Goal: Transaction & Acquisition: Purchase product/service

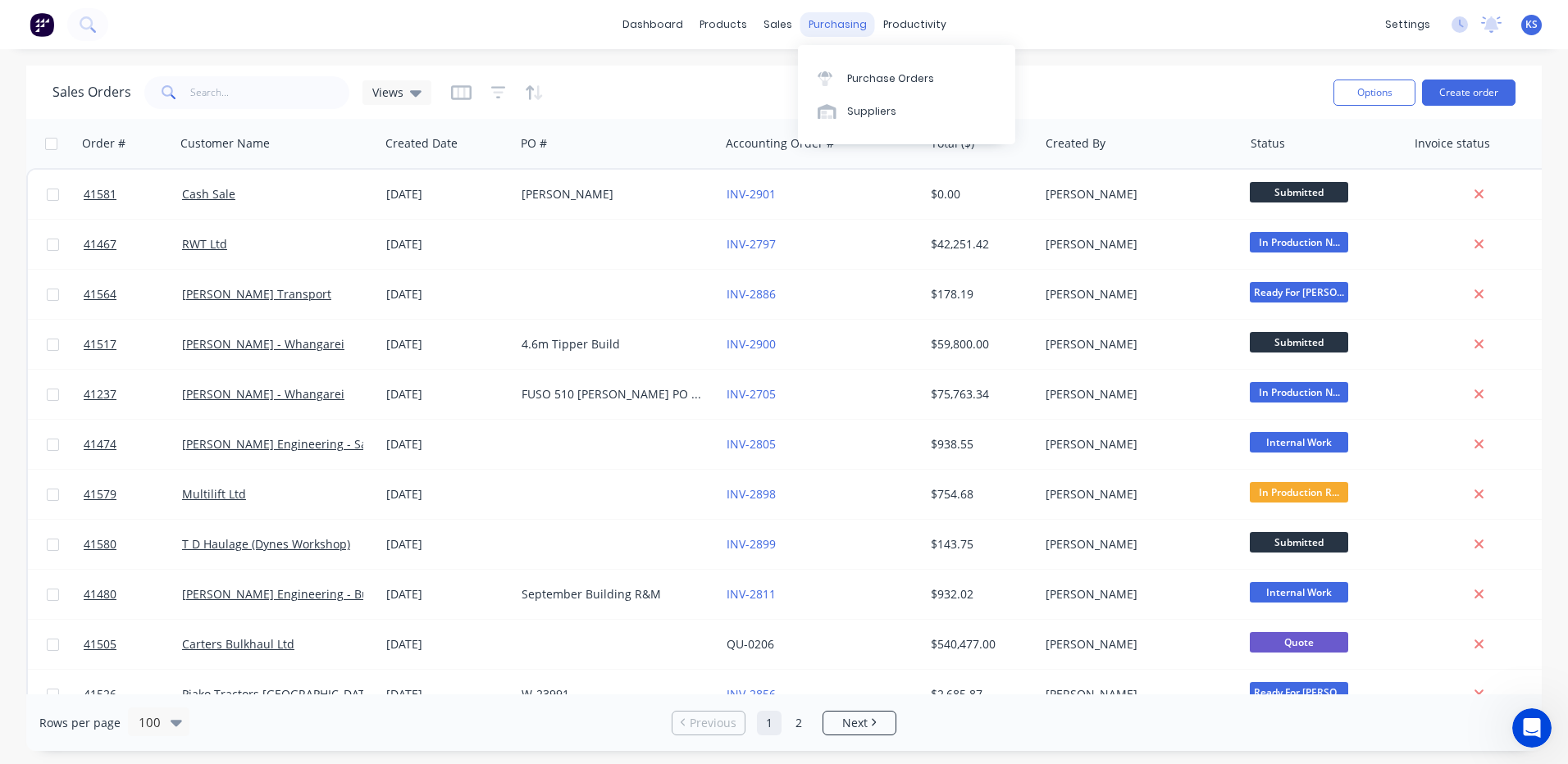
click at [824, 24] on div "purchasing" at bounding box center [838, 24] width 74 height 24
click at [877, 75] on div "Purchase Orders" at bounding box center [891, 78] width 87 height 14
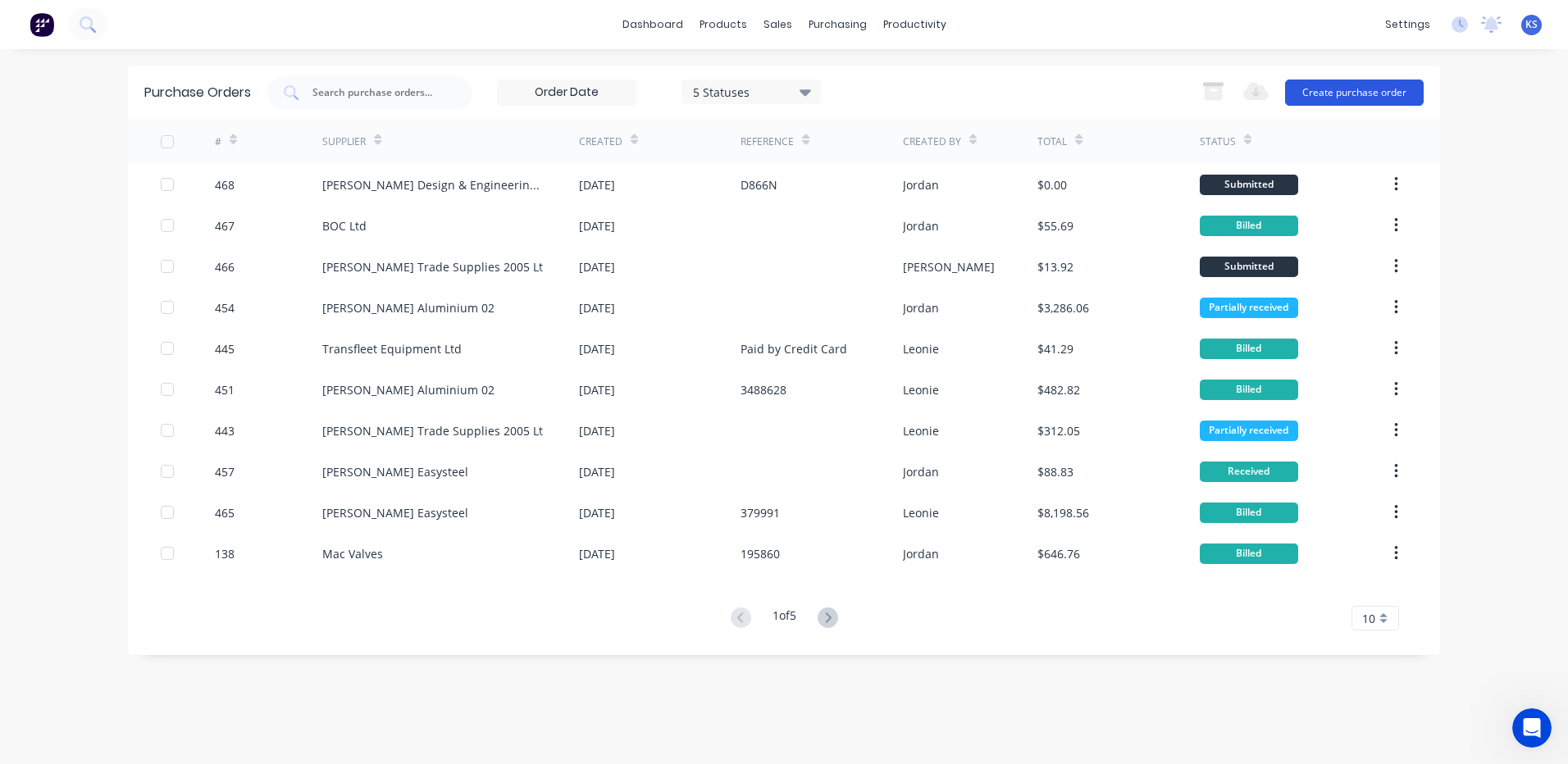
click at [1375, 89] on button "Create purchase order" at bounding box center [1354, 92] width 138 height 26
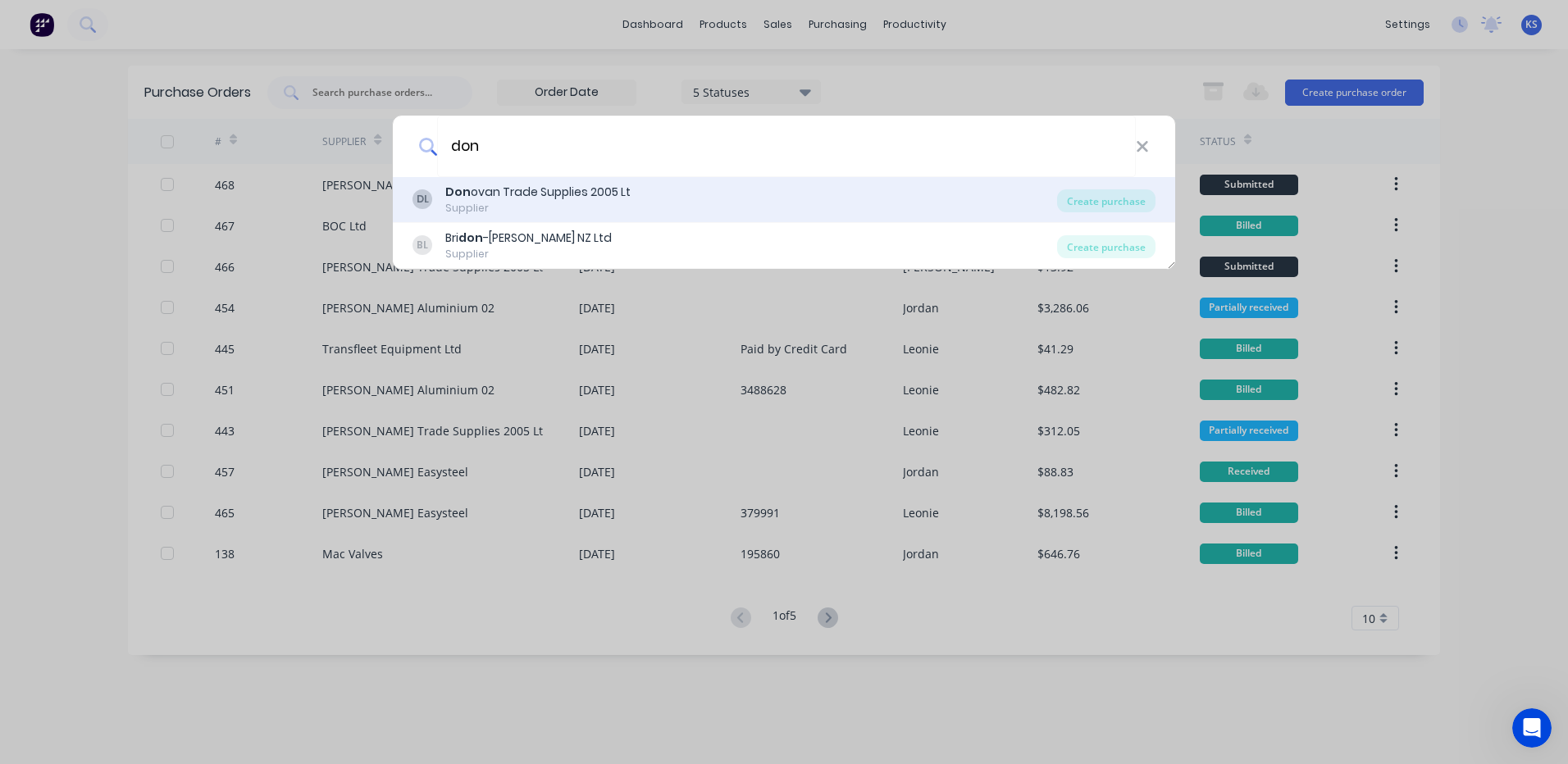
type input "don"
click at [456, 198] on b "Don" at bounding box center [458, 191] width 25 height 16
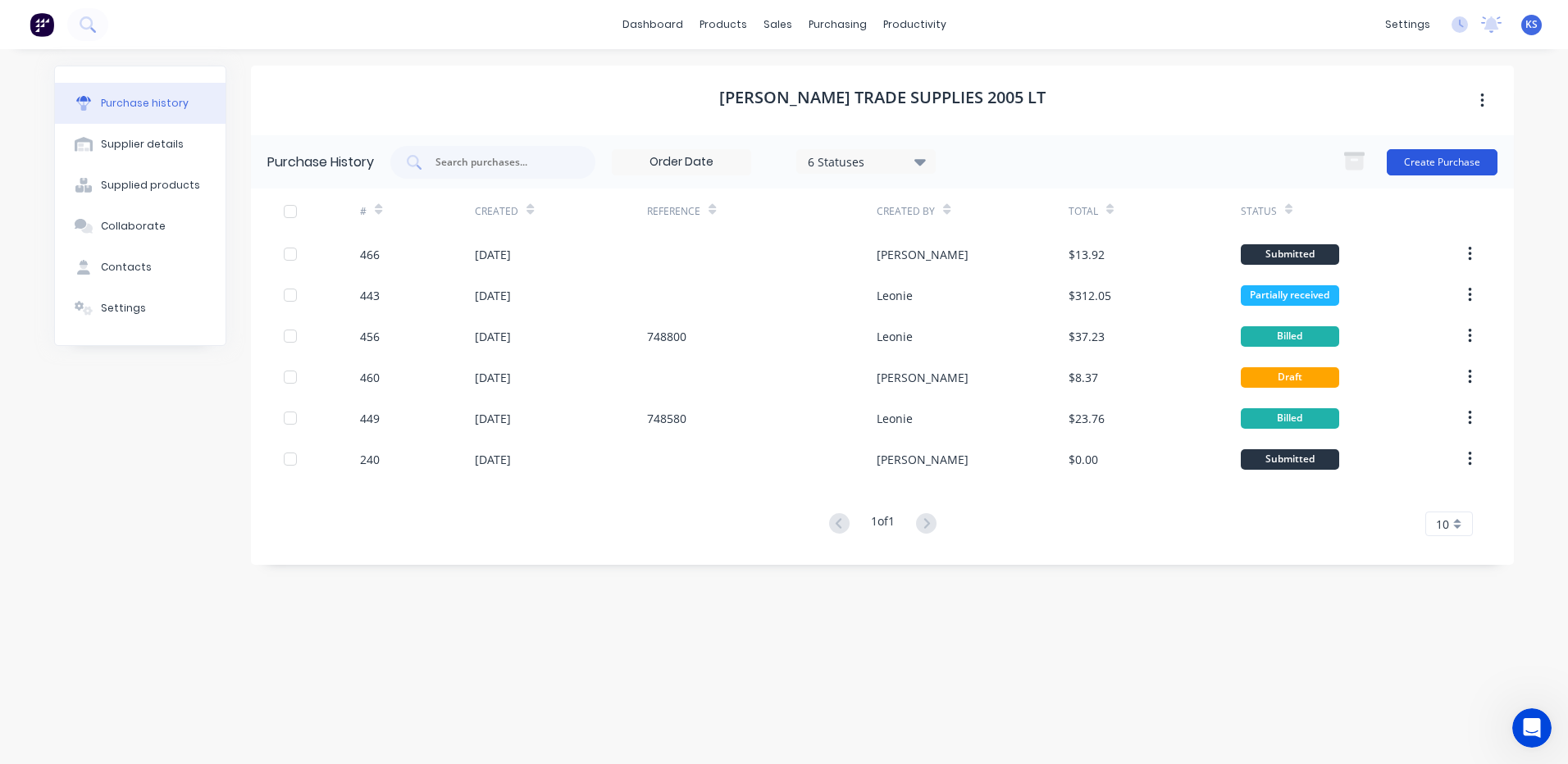
click at [1432, 162] on button "Create Purchase" at bounding box center [1442, 162] width 111 height 26
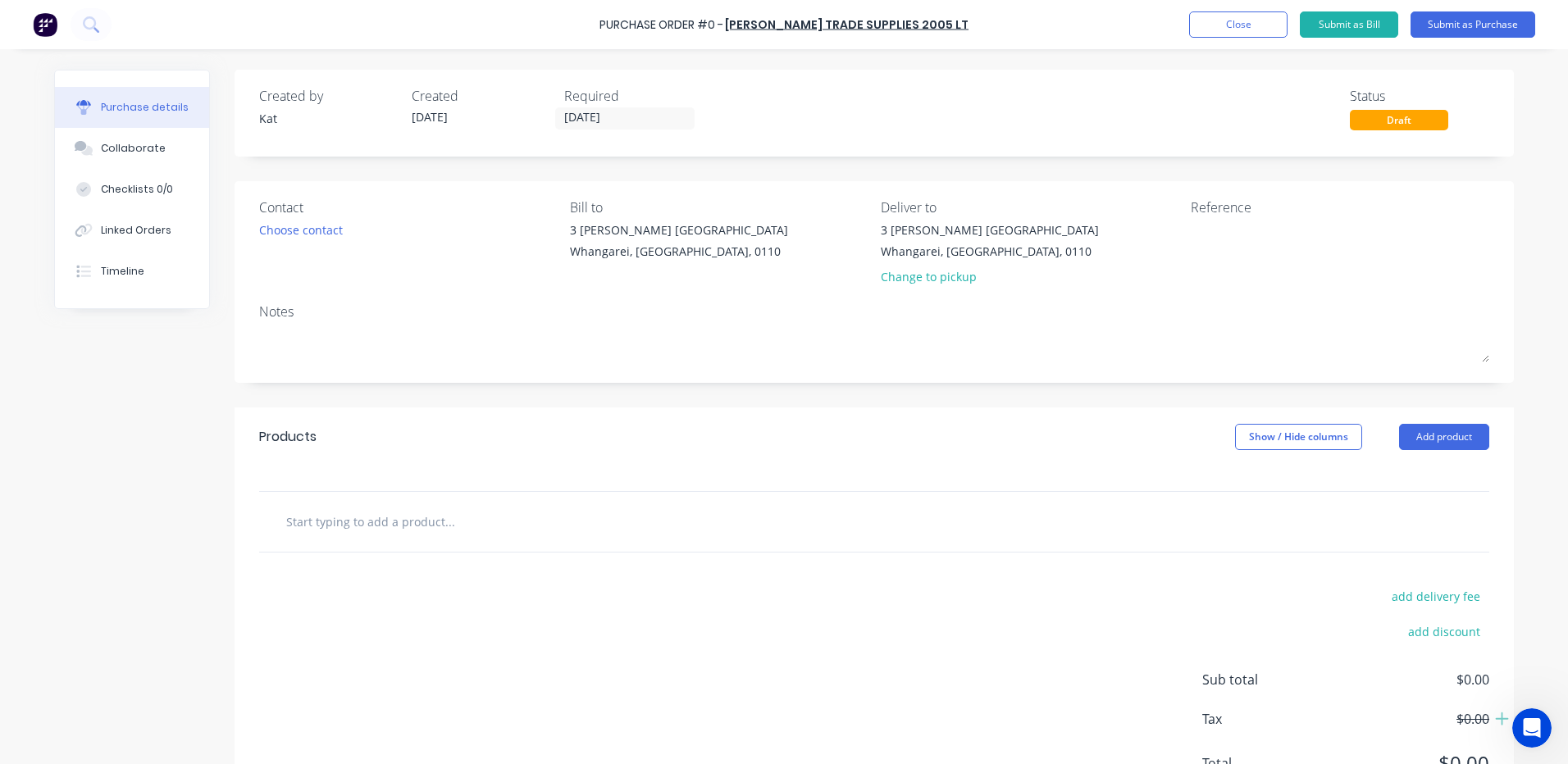
click at [345, 527] on input "text" at bounding box center [449, 522] width 328 height 33
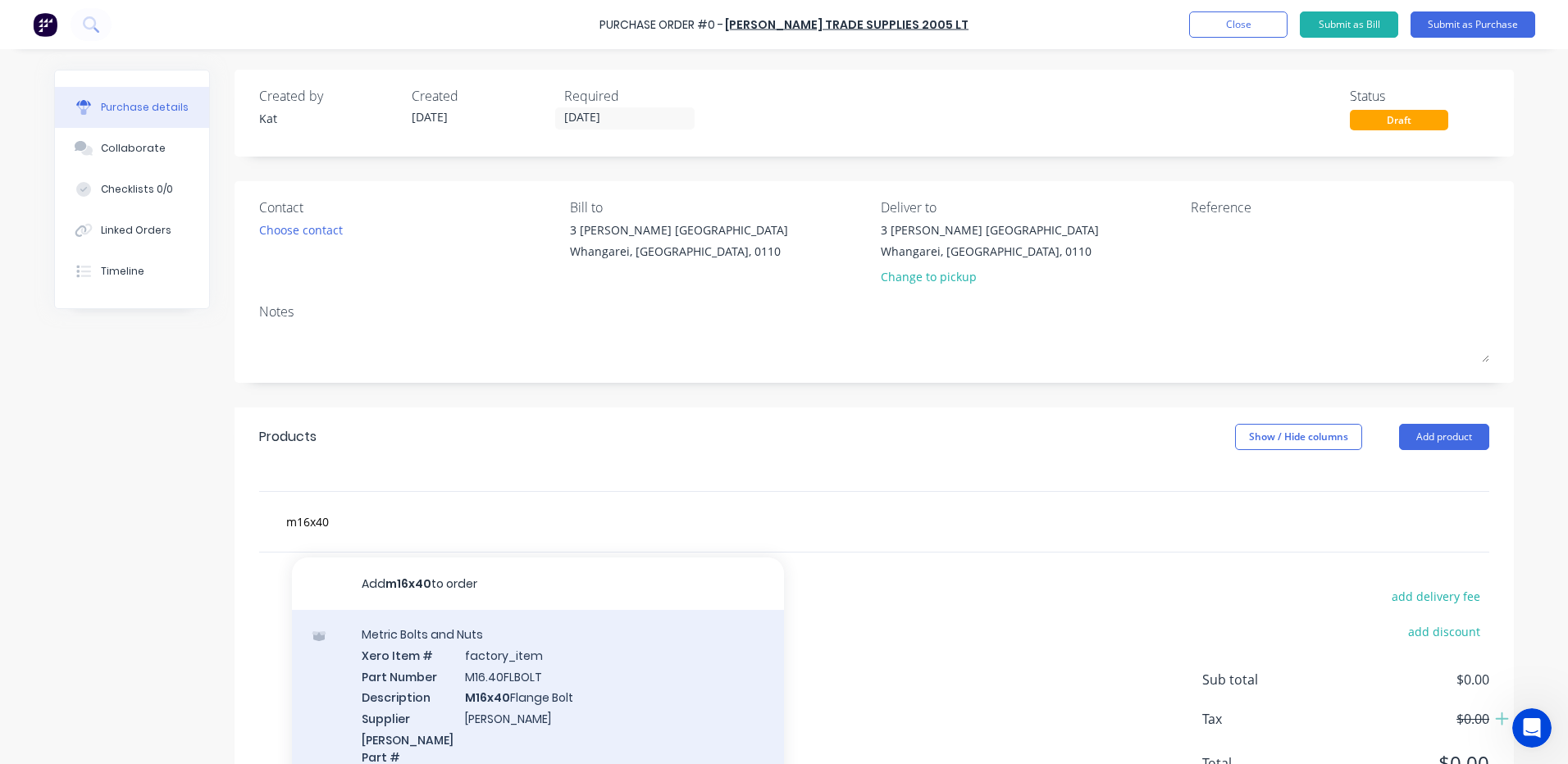
click at [480, 682] on div "Metric Bolts and Nuts Xero Item # factory_item Part Number M16.40FLBOLT Descrip…" at bounding box center [537, 706] width 492 height 192
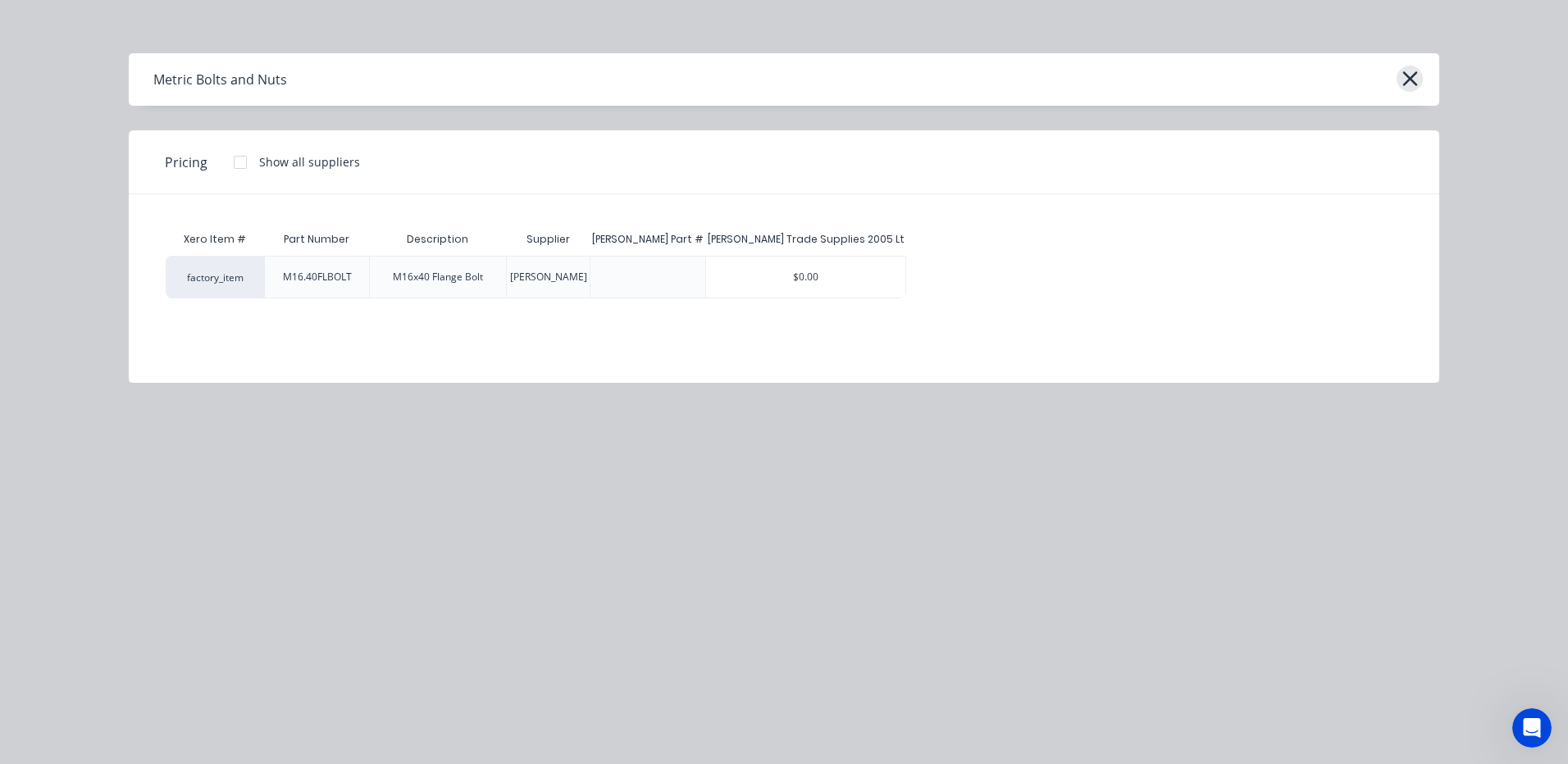
click at [1411, 75] on icon "button" at bounding box center [1411, 79] width 17 height 23
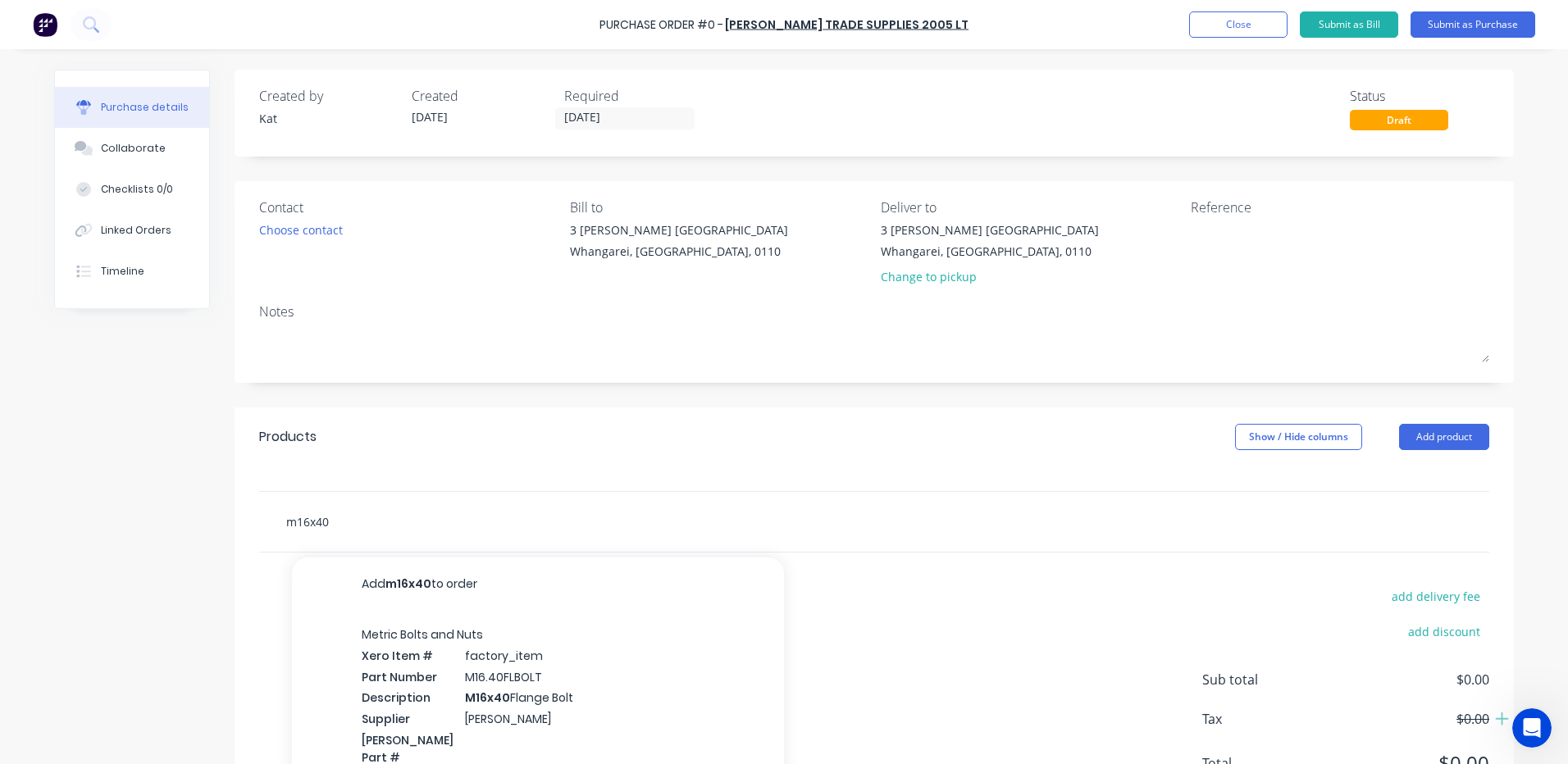
click at [328, 522] on input "m16x40" at bounding box center [449, 522] width 328 height 33
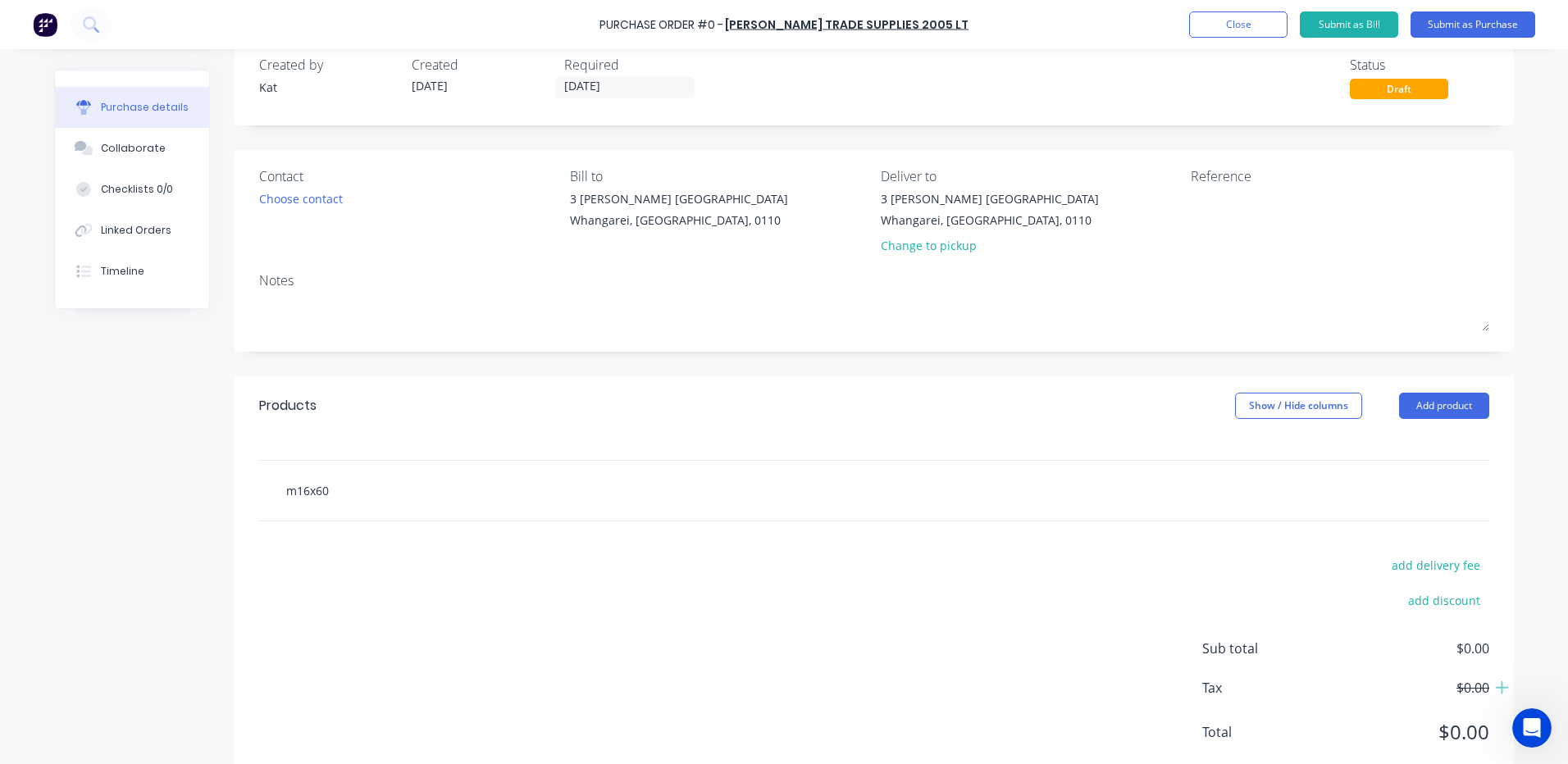
scroll to position [67, 0]
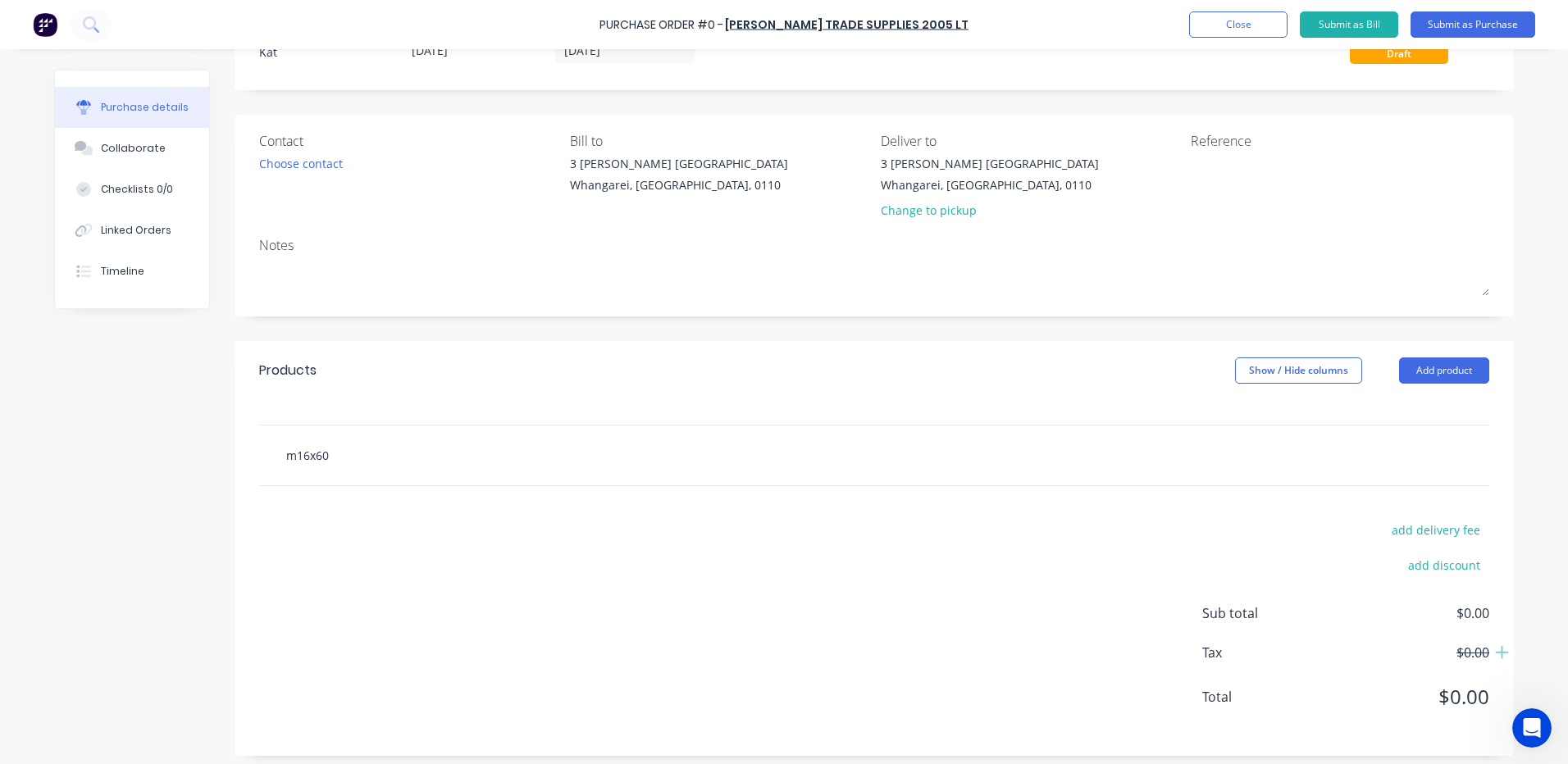
click at [324, 453] on input "m16x60" at bounding box center [449, 455] width 328 height 33
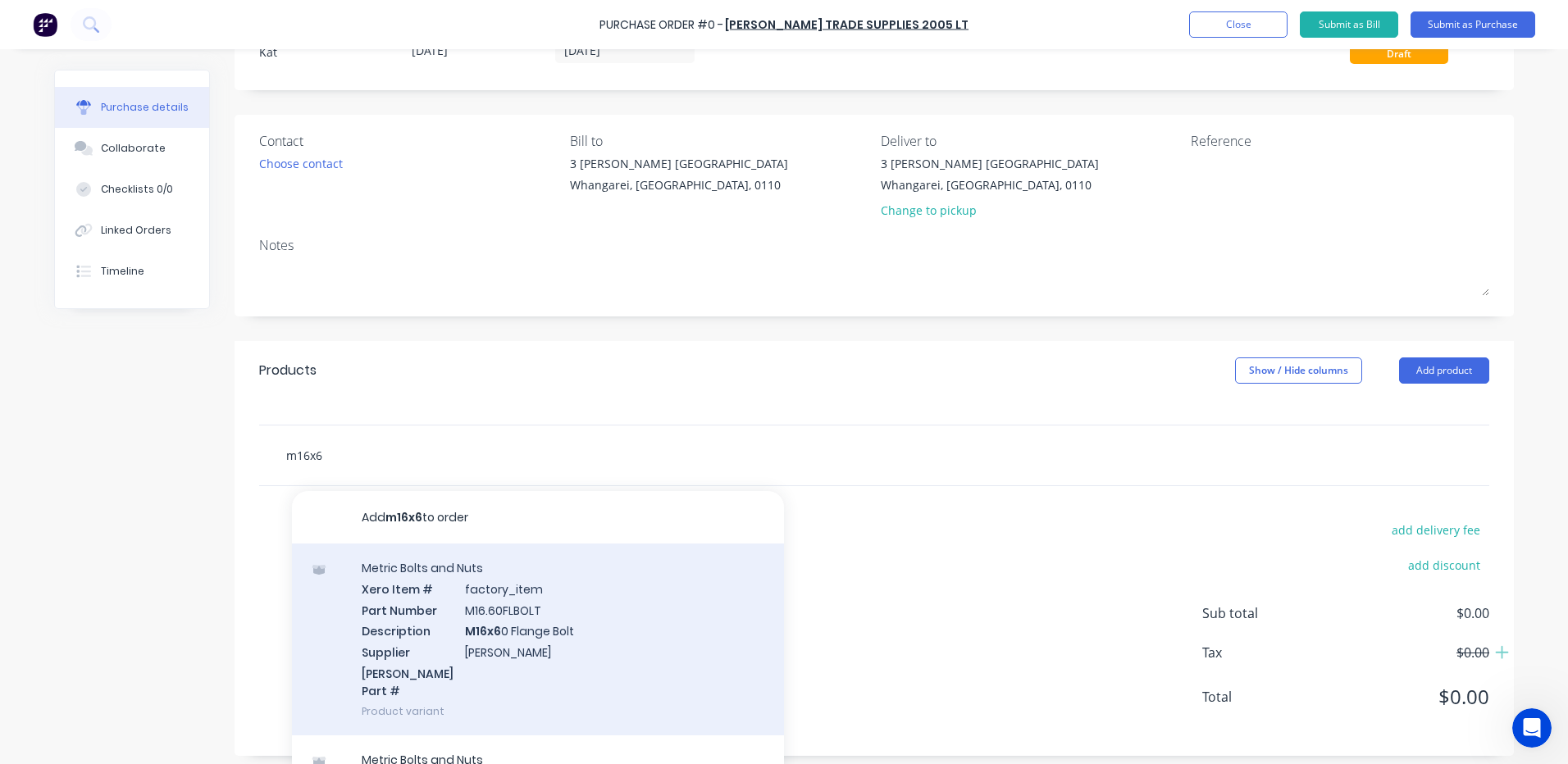
type input "m16x6"
click at [417, 632] on div "Metric Bolts and Nuts Xero Item # factory_item Part Number M16.60FLBOLT Descrip…" at bounding box center [537, 639] width 492 height 192
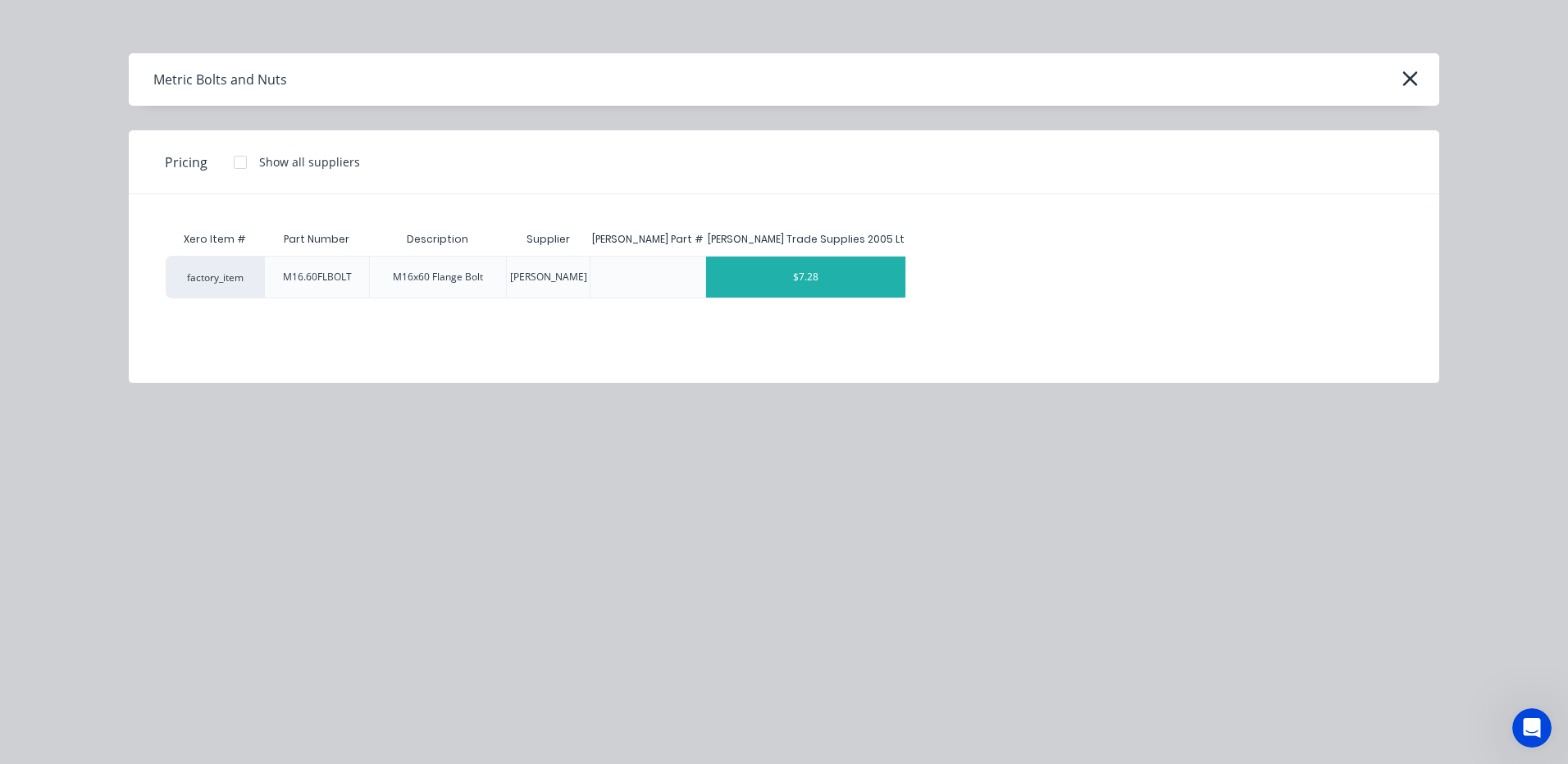
click at [820, 269] on div "$7.28" at bounding box center [806, 277] width 199 height 41
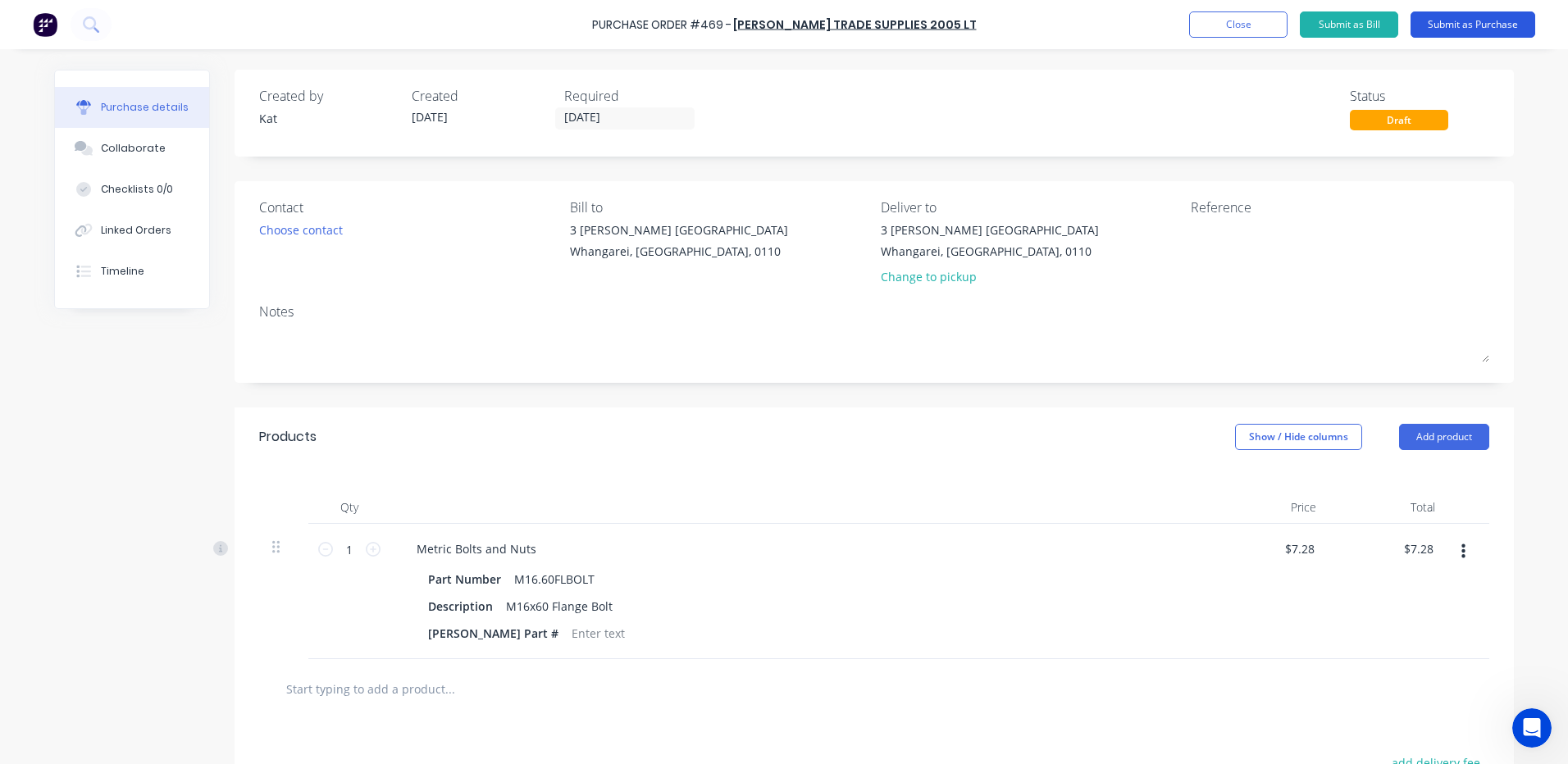
click at [1465, 23] on button "Submit as Purchase" at bounding box center [1472, 24] width 125 height 26
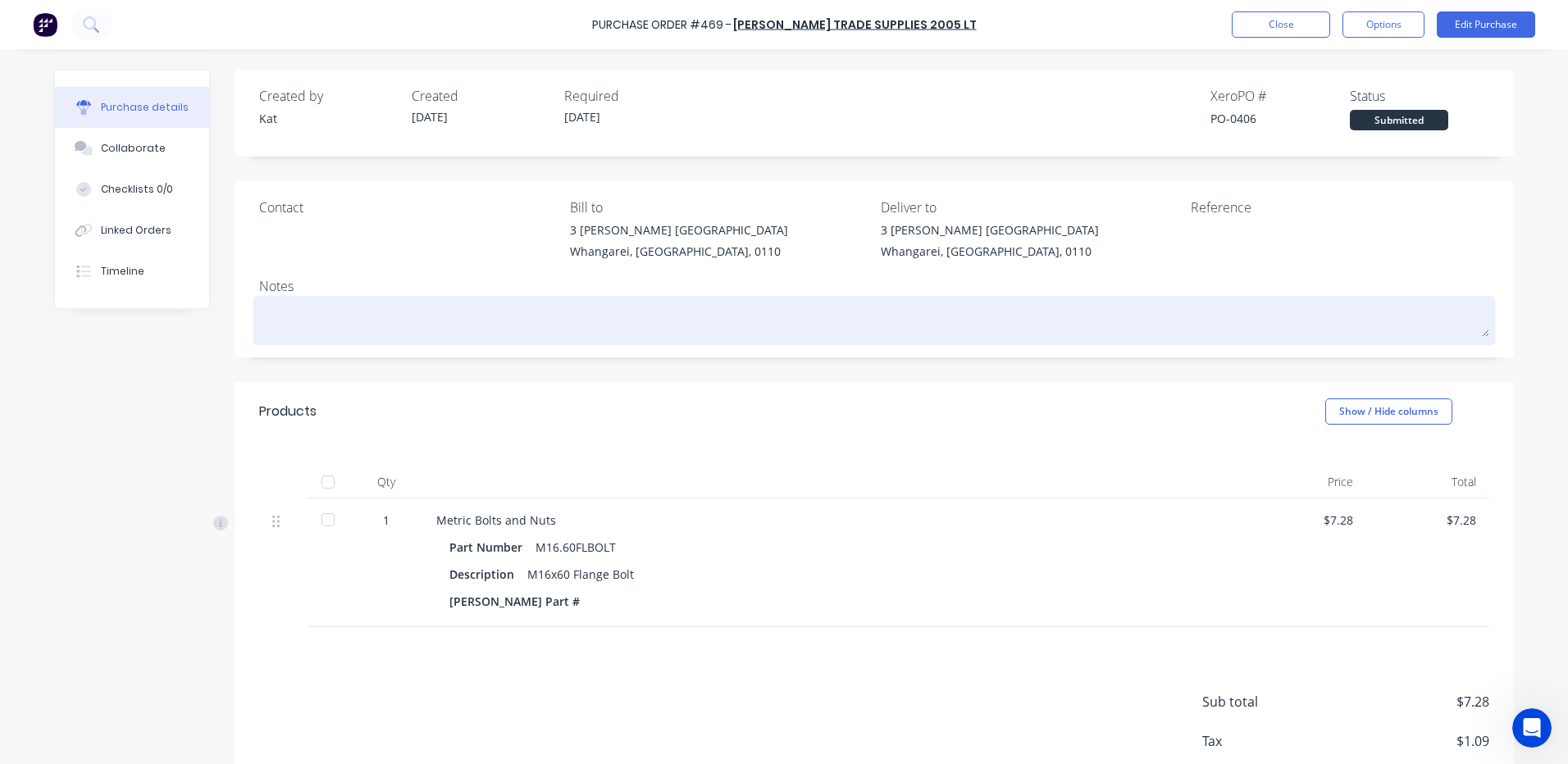
click at [293, 328] on textarea at bounding box center [873, 319] width 1230 height 37
type textarea "x"
type textarea "T"
type textarea "x"
type textarea "Th"
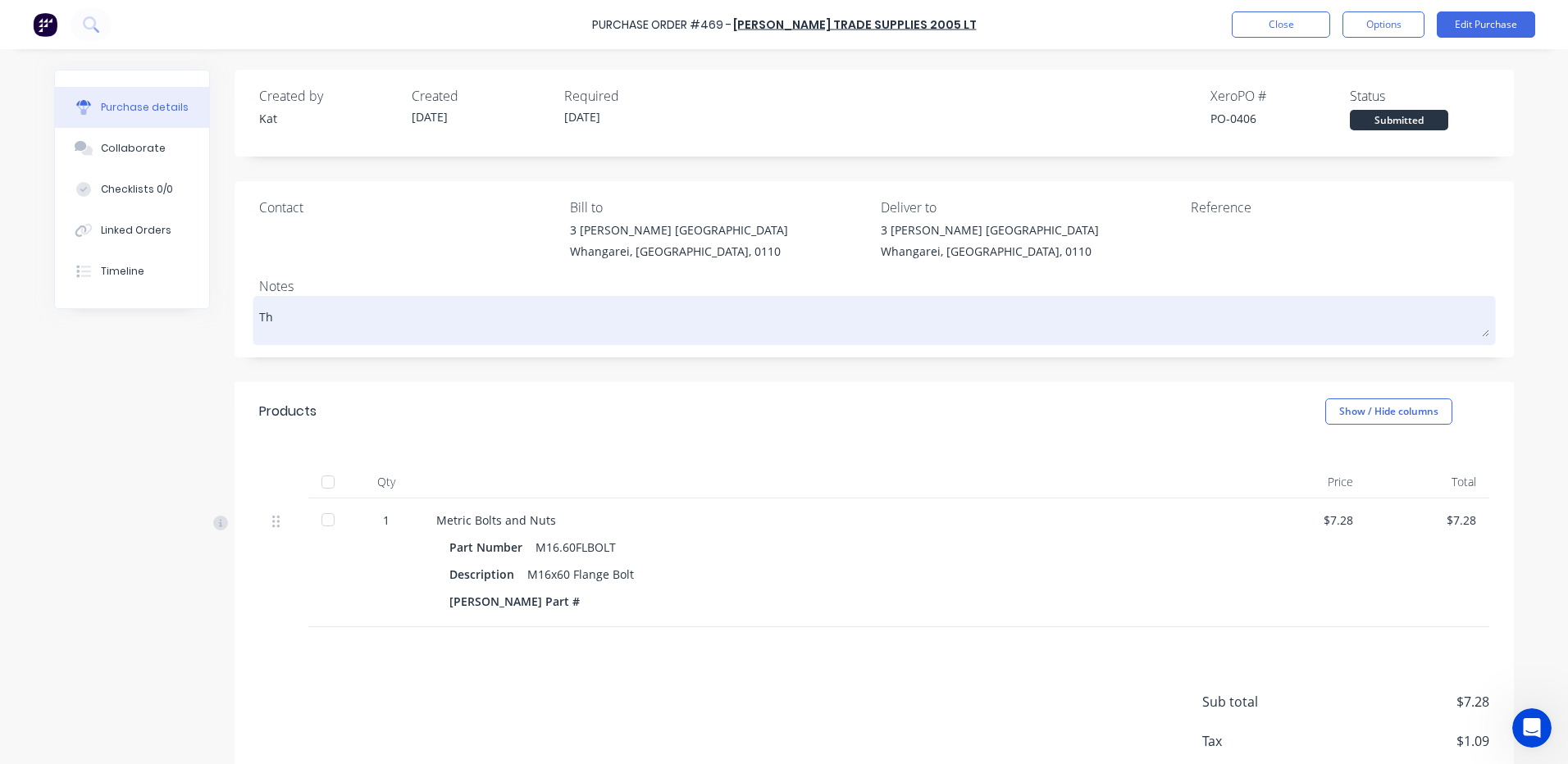
type textarea "x"
type textarea "The"
type textarea "x"
type textarea "Thes"
type textarea "x"
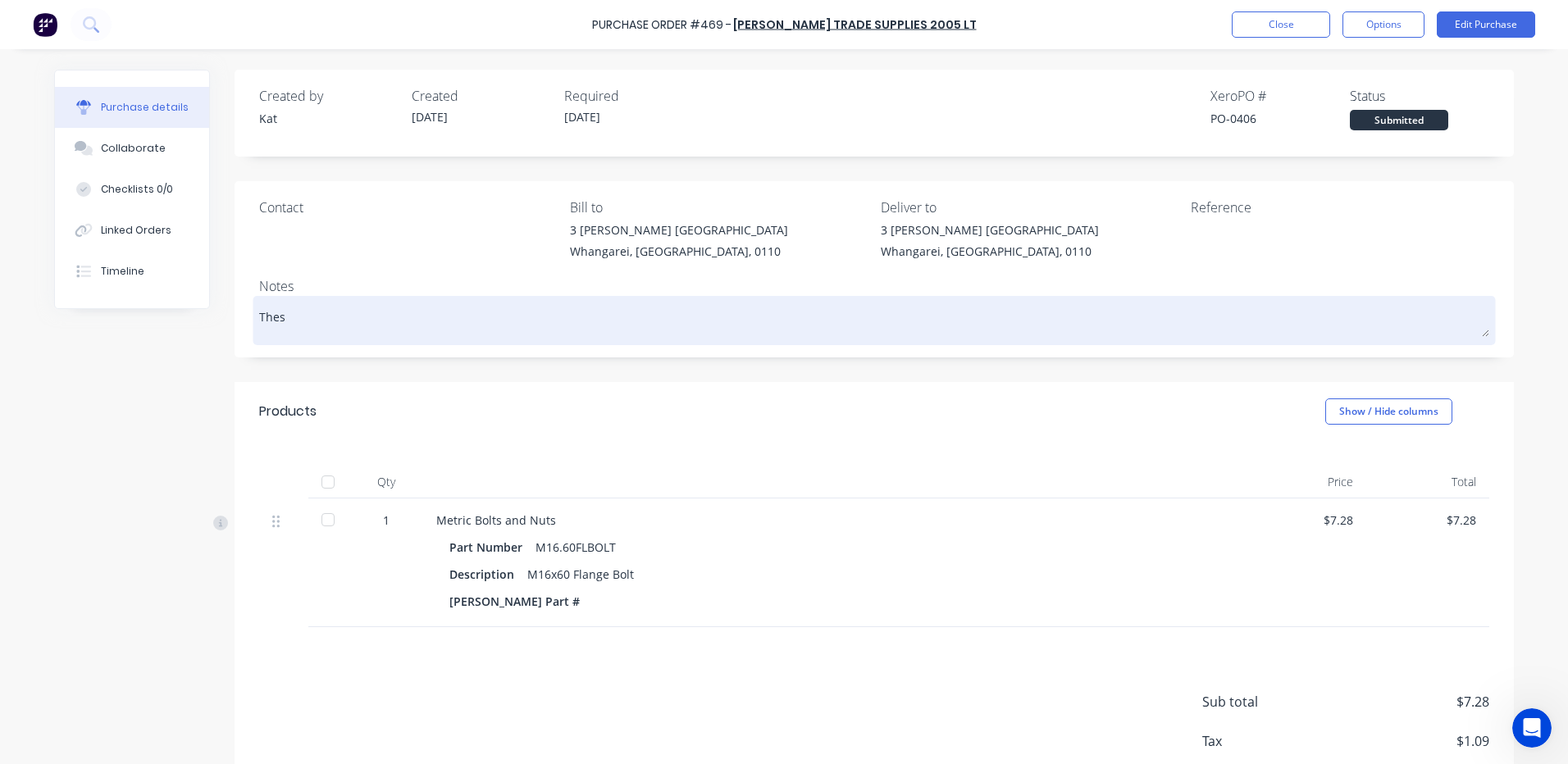
type textarea "These"
type textarea "x"
type textarea "These"
type textarea "x"
type textarea "These a"
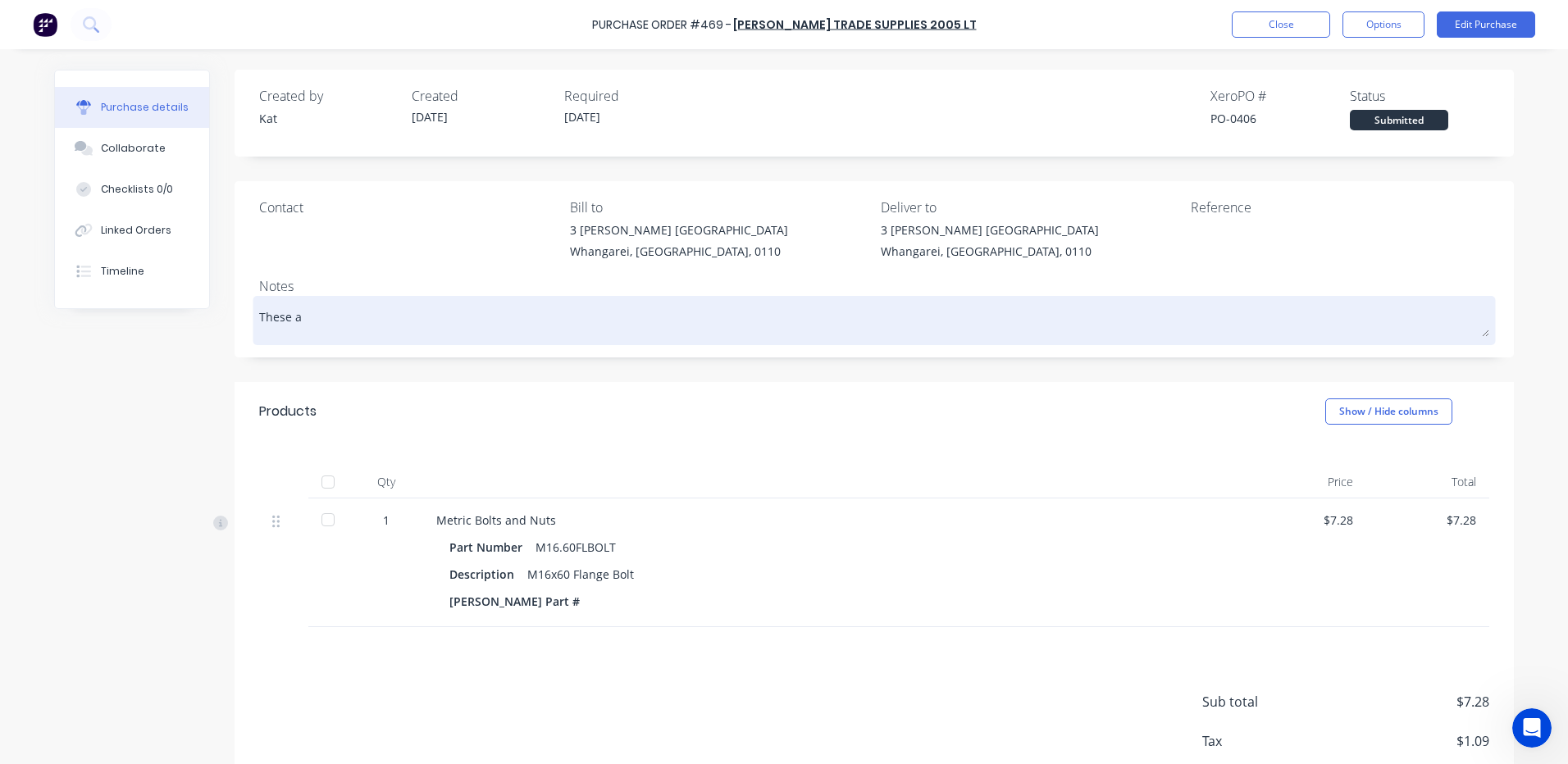
type textarea "x"
type textarea "These ar"
type textarea "x"
type textarea "These are"
type textarea "x"
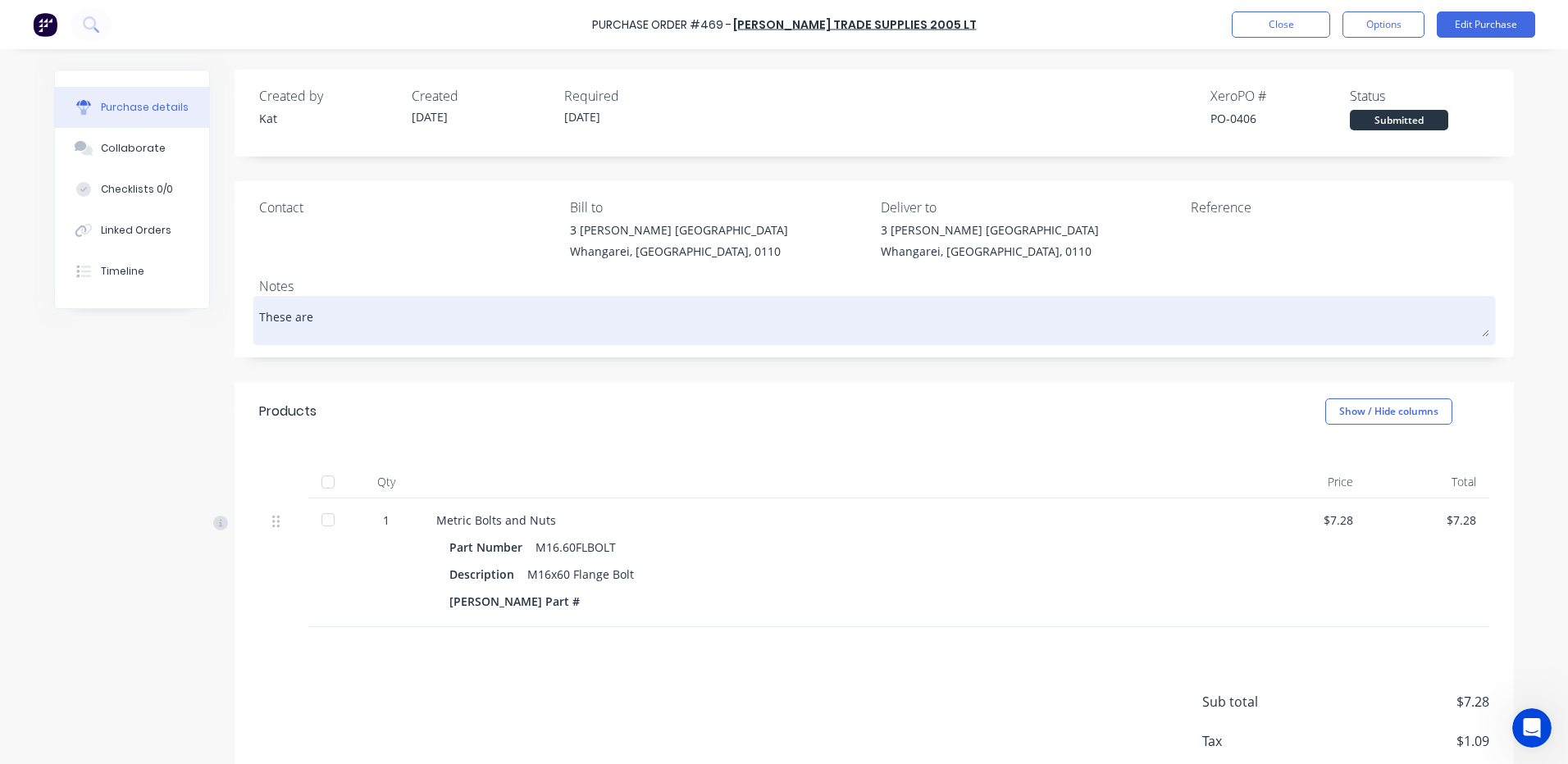
type textarea "These are"
type textarea "x"
type textarea "These are a"
type textarea "x"
type textarea "These are acy"
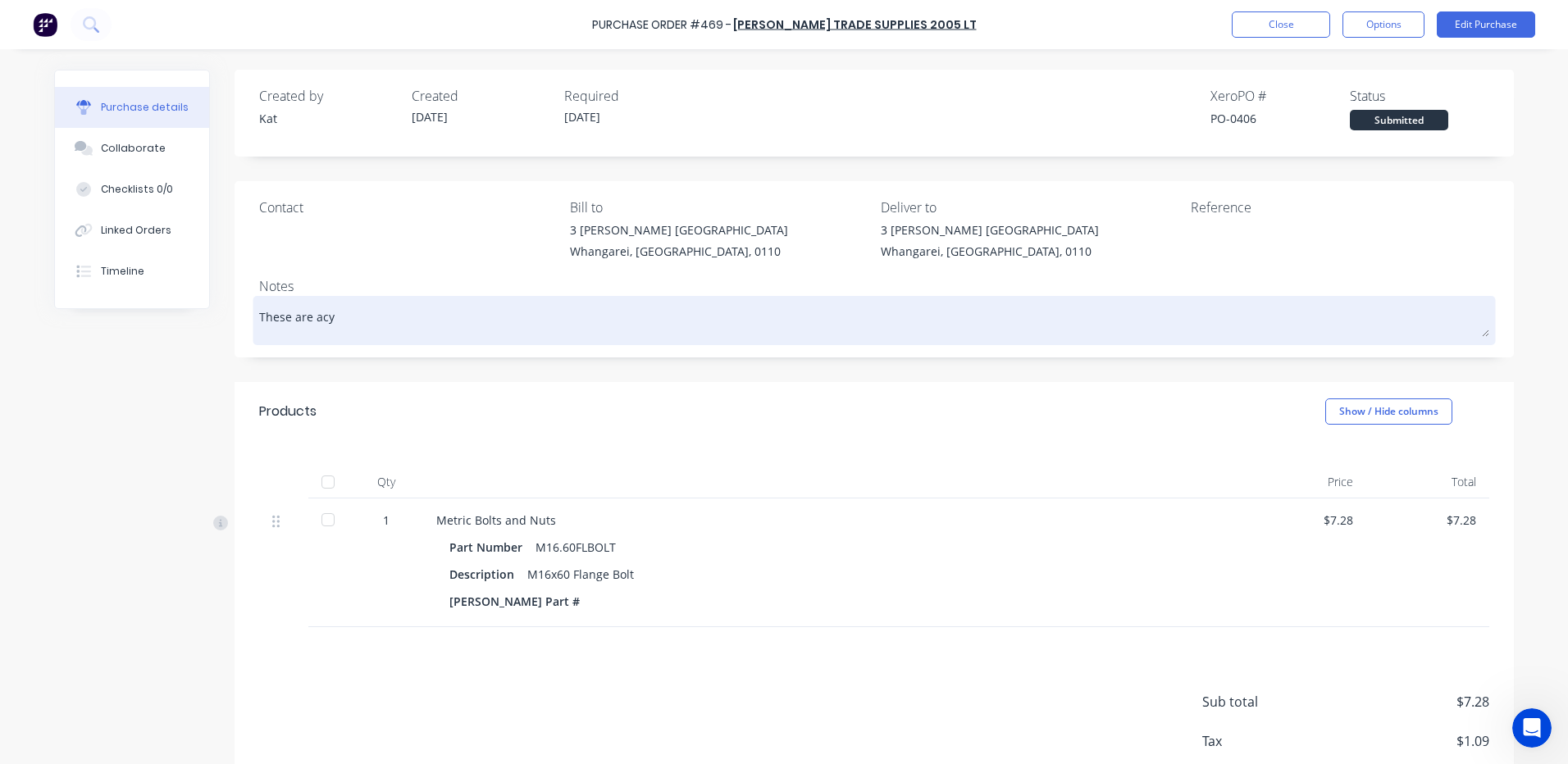
type textarea "x"
type textarea "These are acyt"
type textarea "x"
type textarea "These are acytu"
type textarea "x"
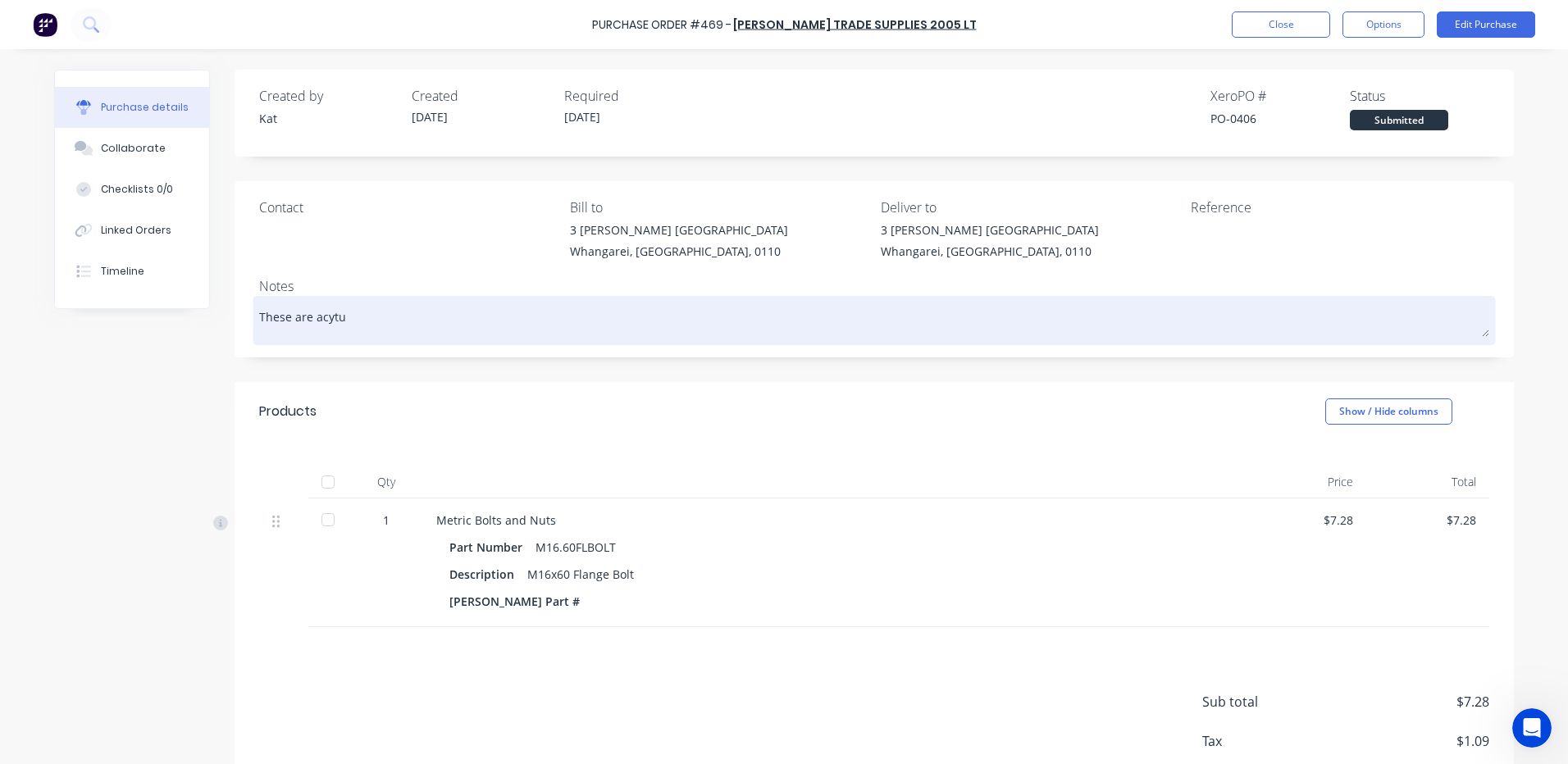
type textarea "These are acyt"
type textarea "x"
type textarea "These are acy"
type textarea "x"
type textarea "These are ac"
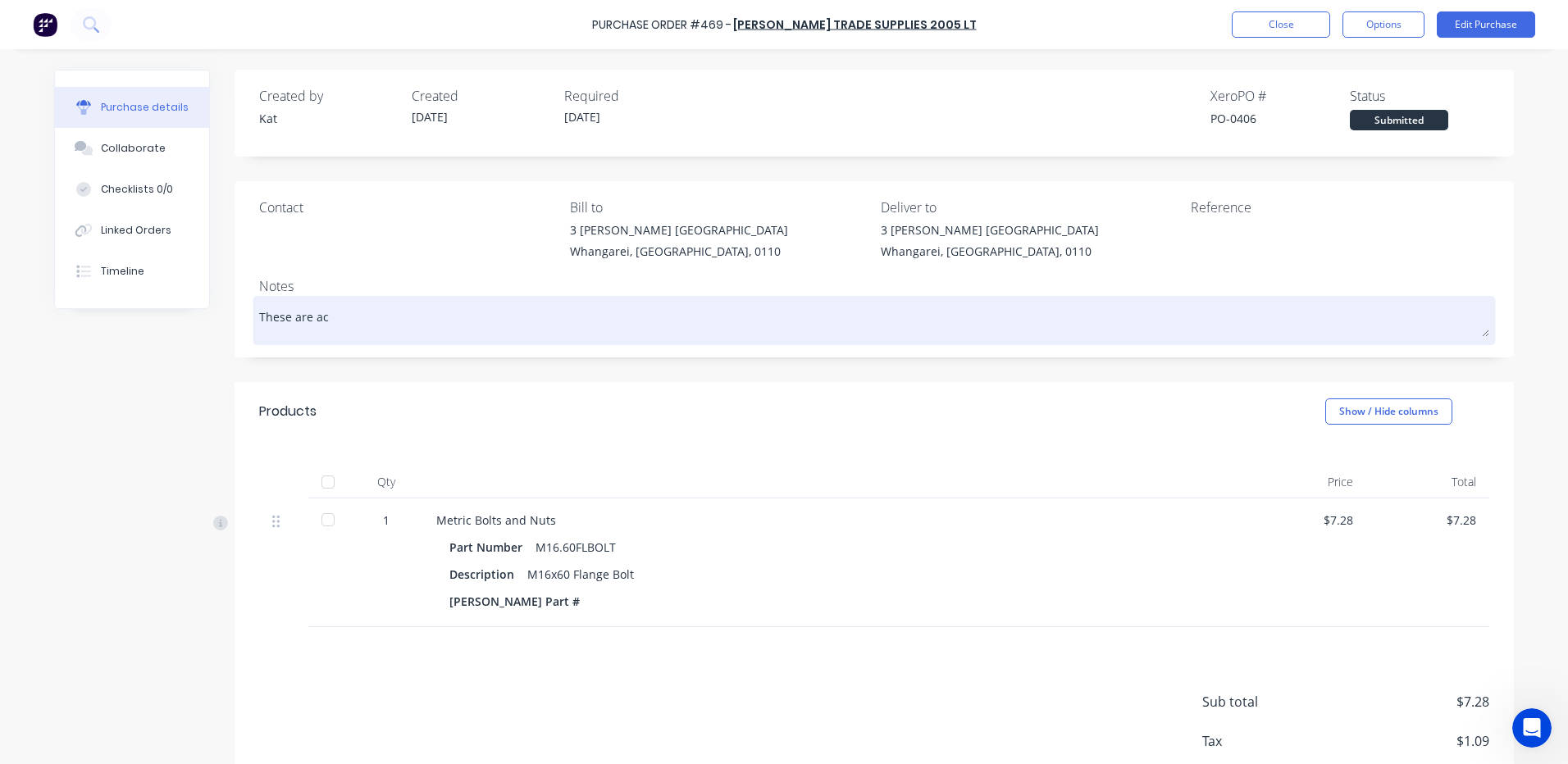
type textarea "x"
type textarea "These are act"
type textarea "x"
type textarea "These are actu"
type textarea "x"
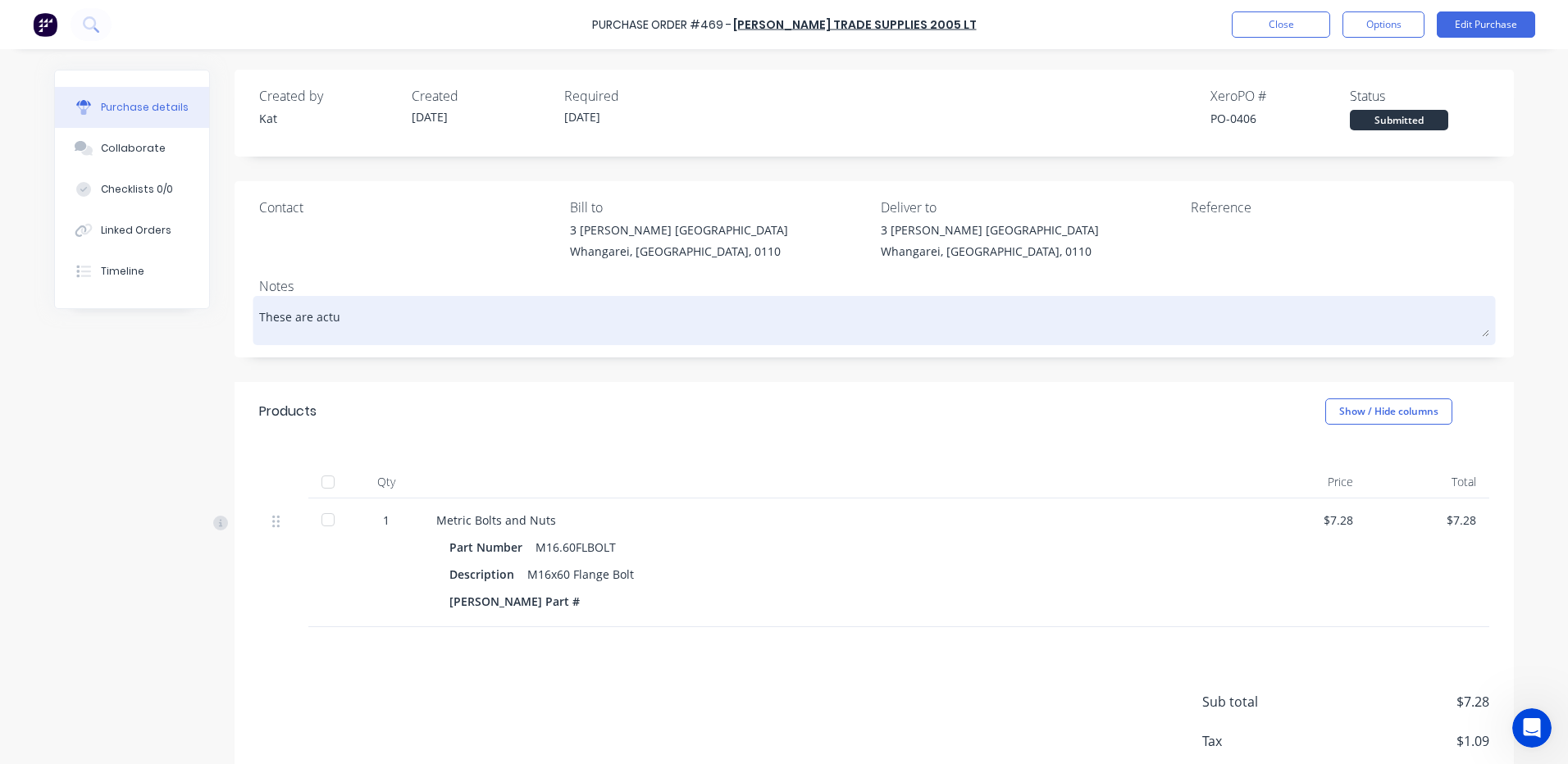
type textarea "These are actua"
type textarea "x"
type textarea "These are actual"
type textarea "x"
type textarea "These are actuall"
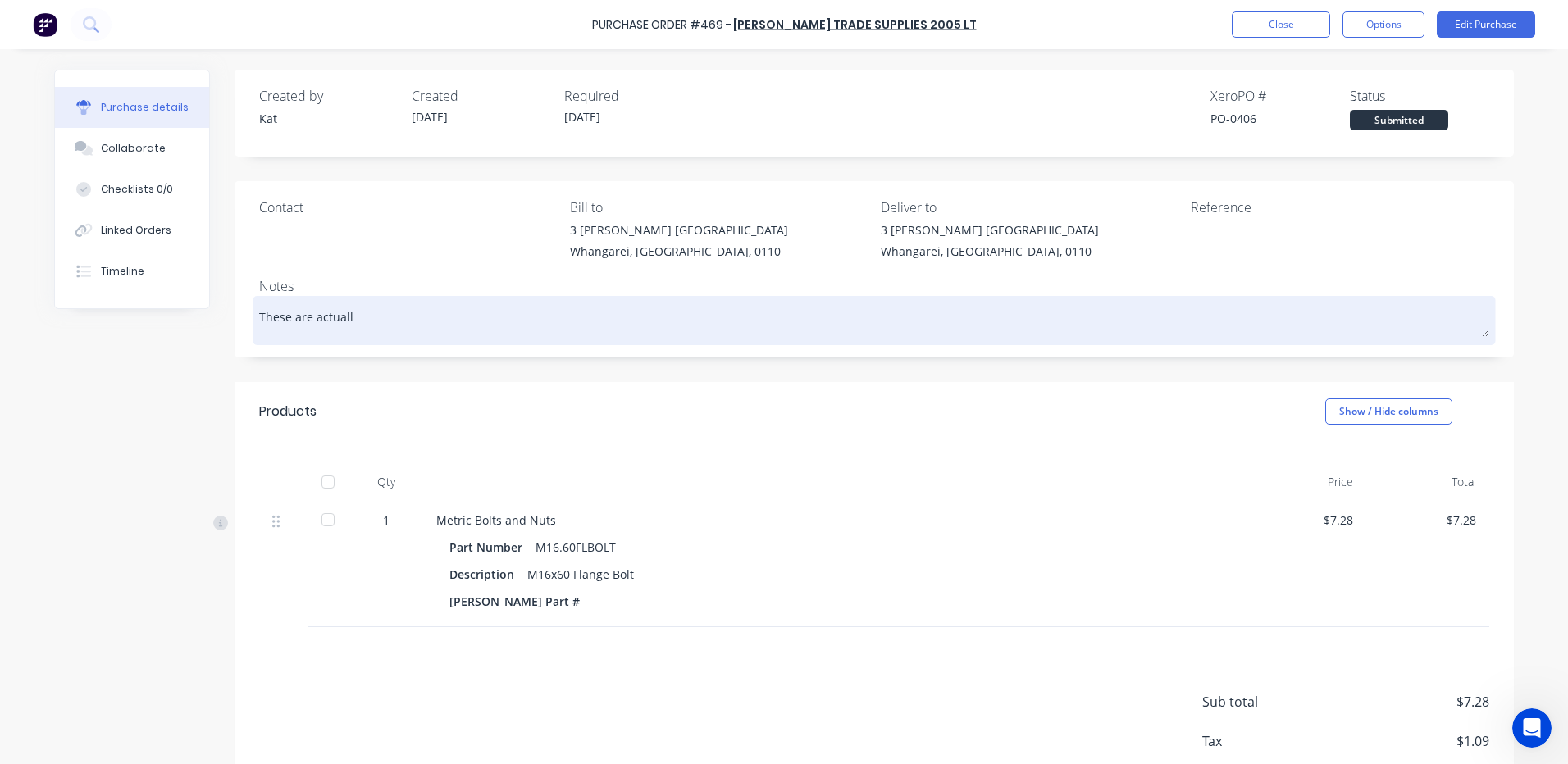
type textarea "x"
type textarea "These are actually"
type textarea "x"
type textarea "These are actuallyu"
type textarea "x"
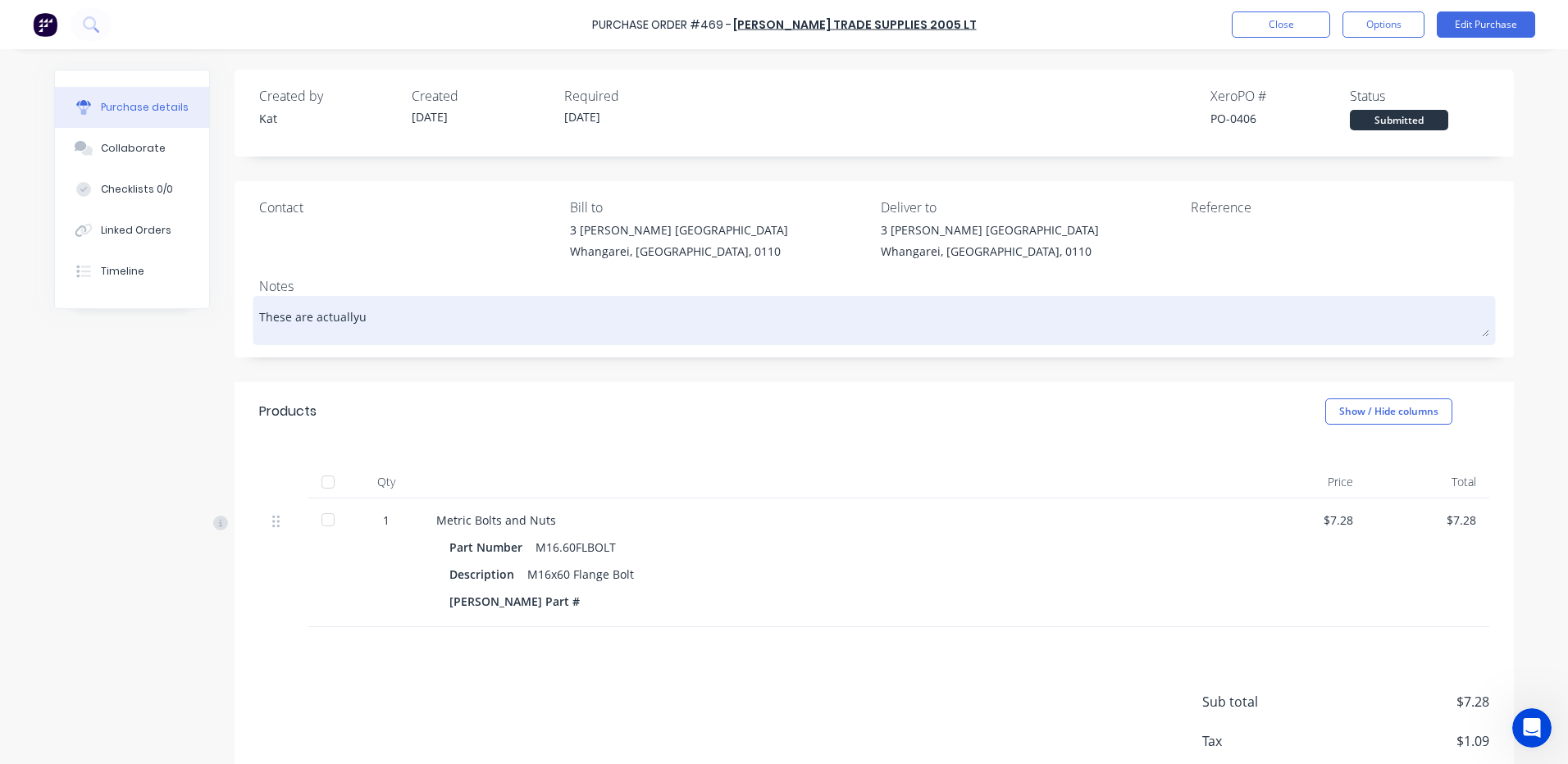
type textarea "These are actuallyu"
type textarea "x"
type textarea "These are actuallyu"
type textarea "x"
type textarea "These are actually"
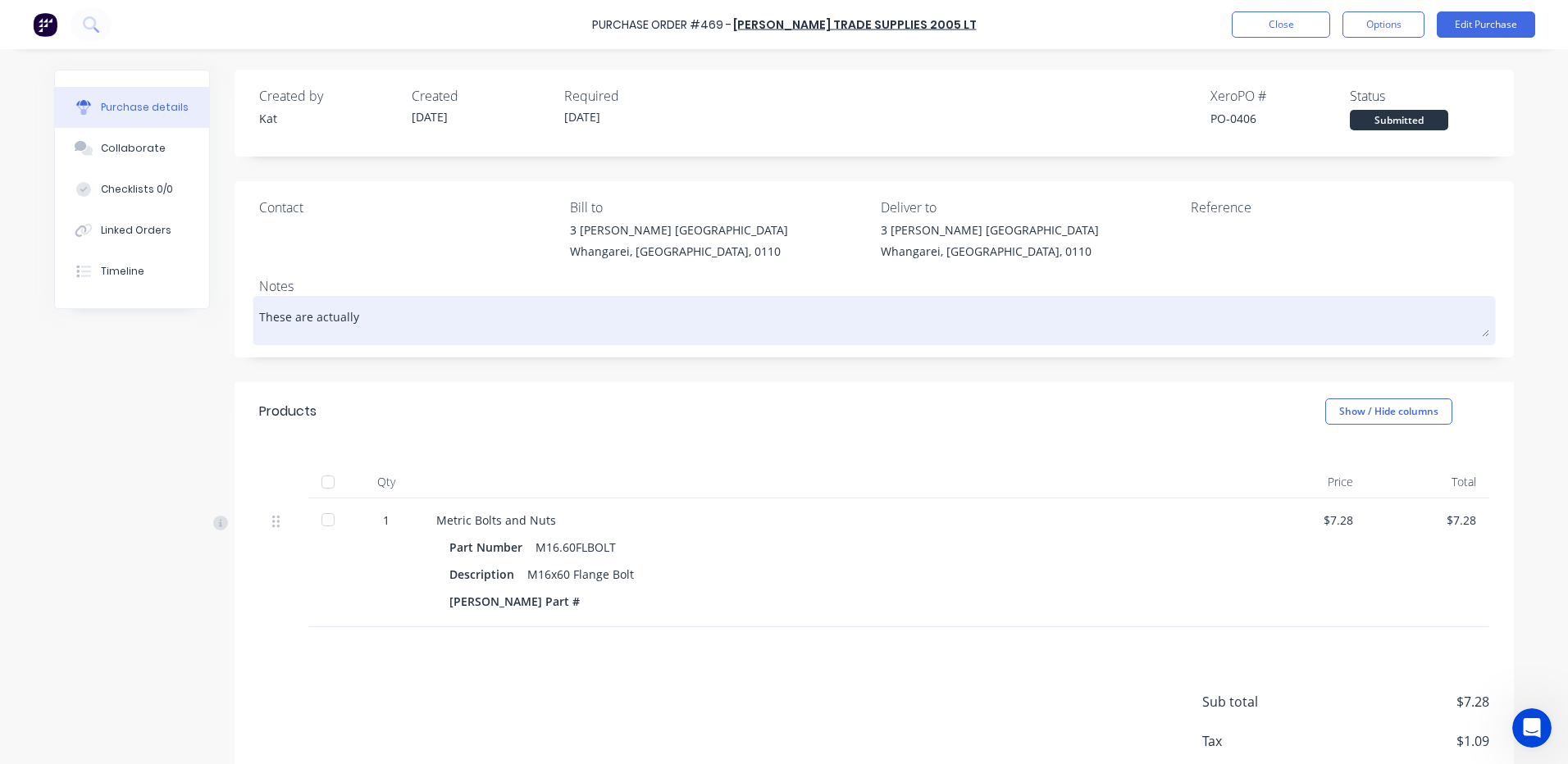
type textarea "x"
type textarea "These are actually"
type textarea "x"
type textarea "These are actually 1"
type textarea "x"
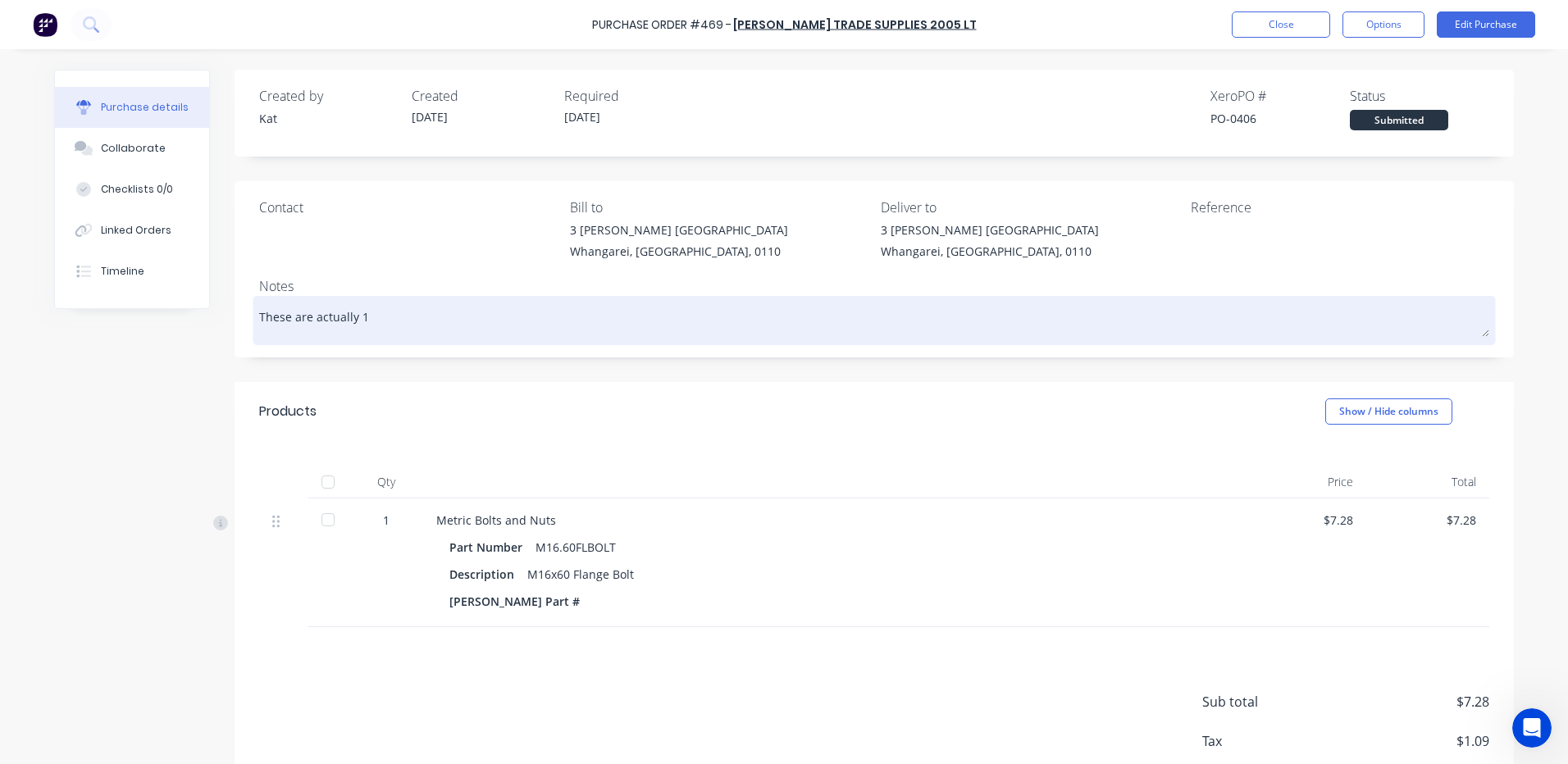
type textarea "These are actually 16"
type textarea "x"
type textarea "These are actually 16c"
type textarea "x"
type textarea "These are actually 16cx"
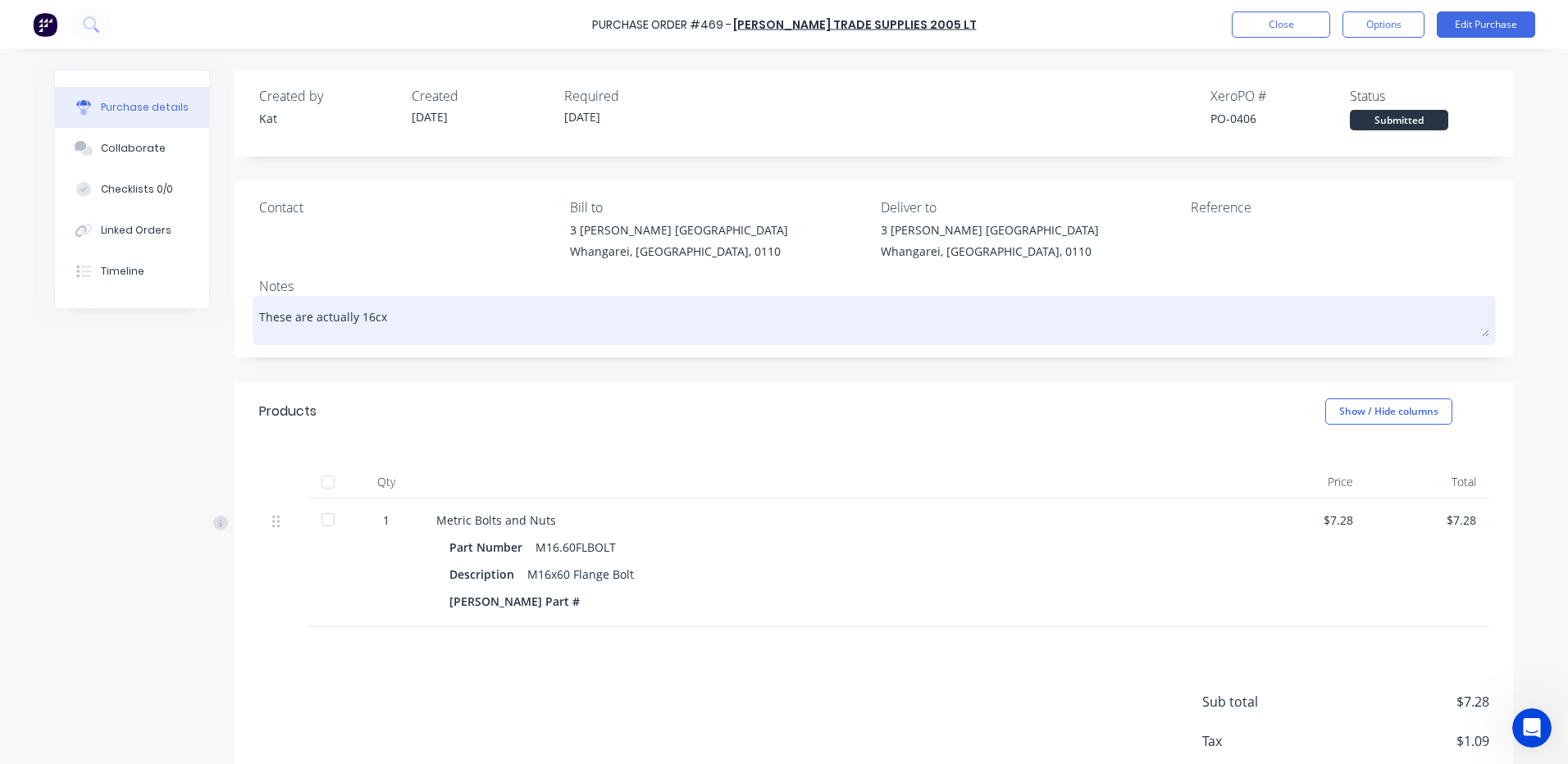
type textarea "x"
type textarea "These are actually 16c"
type textarea "x"
type textarea "These are actually 16"
type textarea "x"
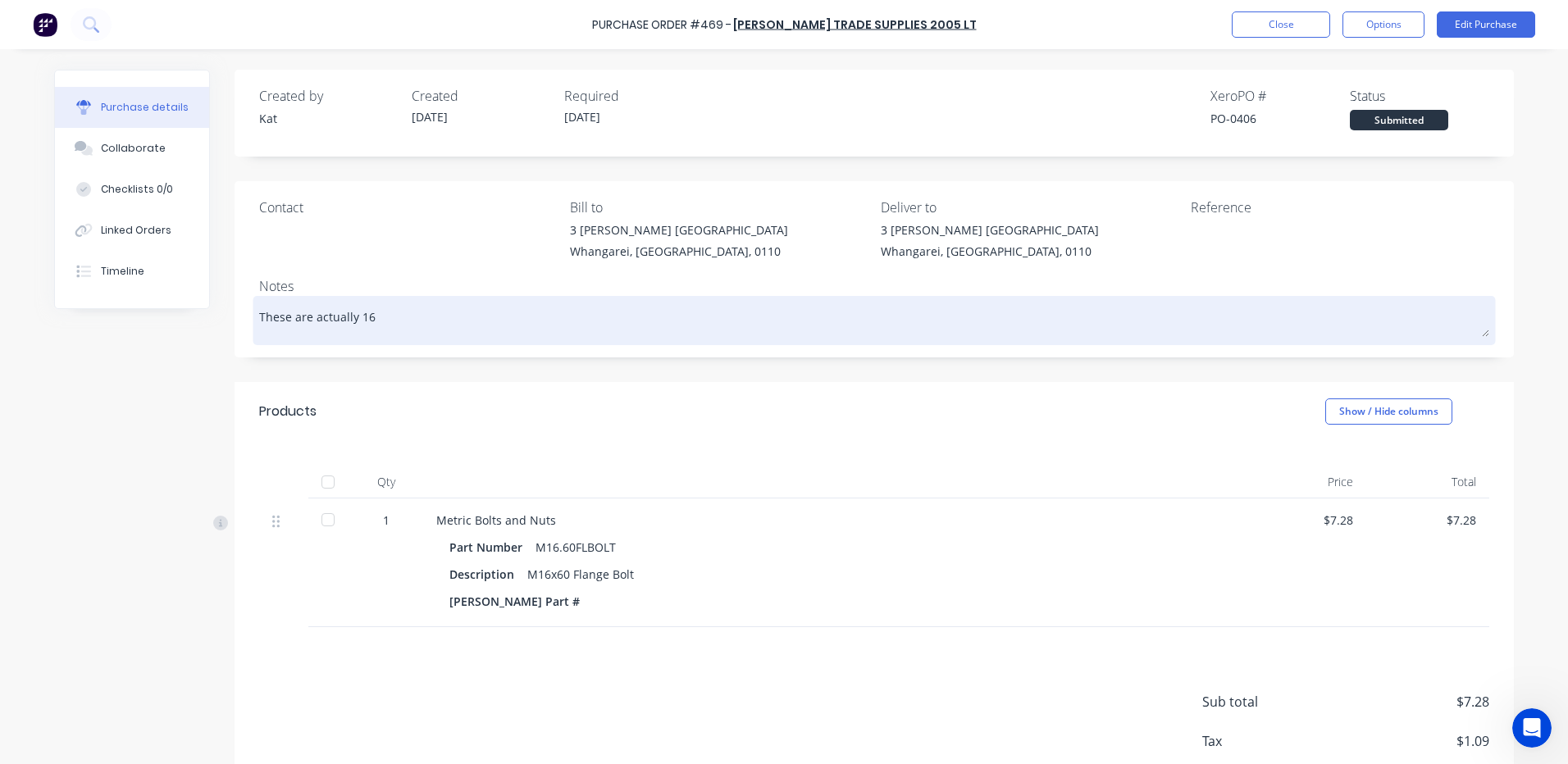
type textarea "These are actually 16x"
type textarea "x"
type textarea "These are actually 16x6"
type textarea "x"
type textarea "These are actually 16x60"
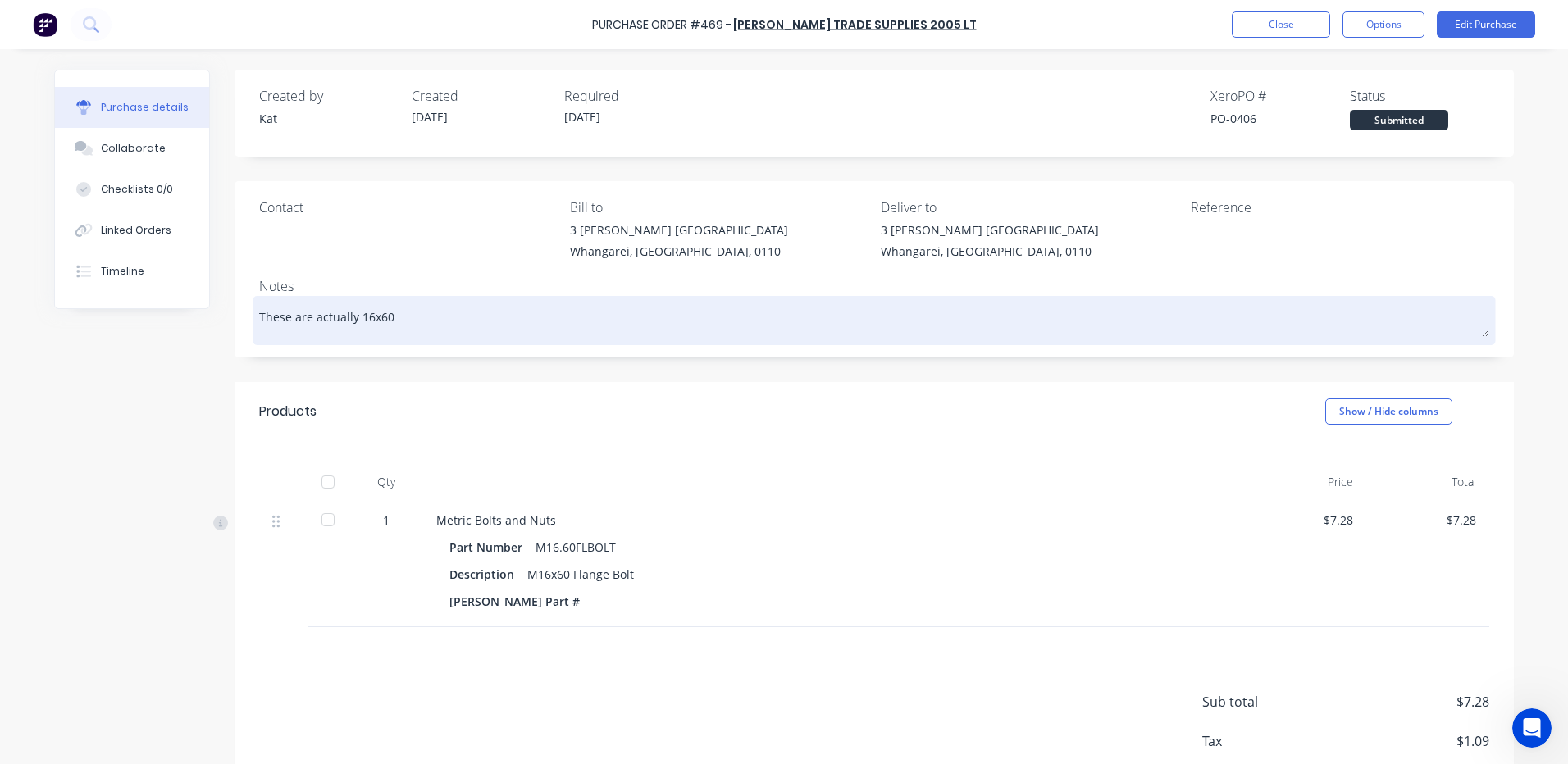
type textarea "x"
type textarea "These are actually 16x60"
type textarea "x"
type textarea "These are actually 16x60 1"
type textarea "x"
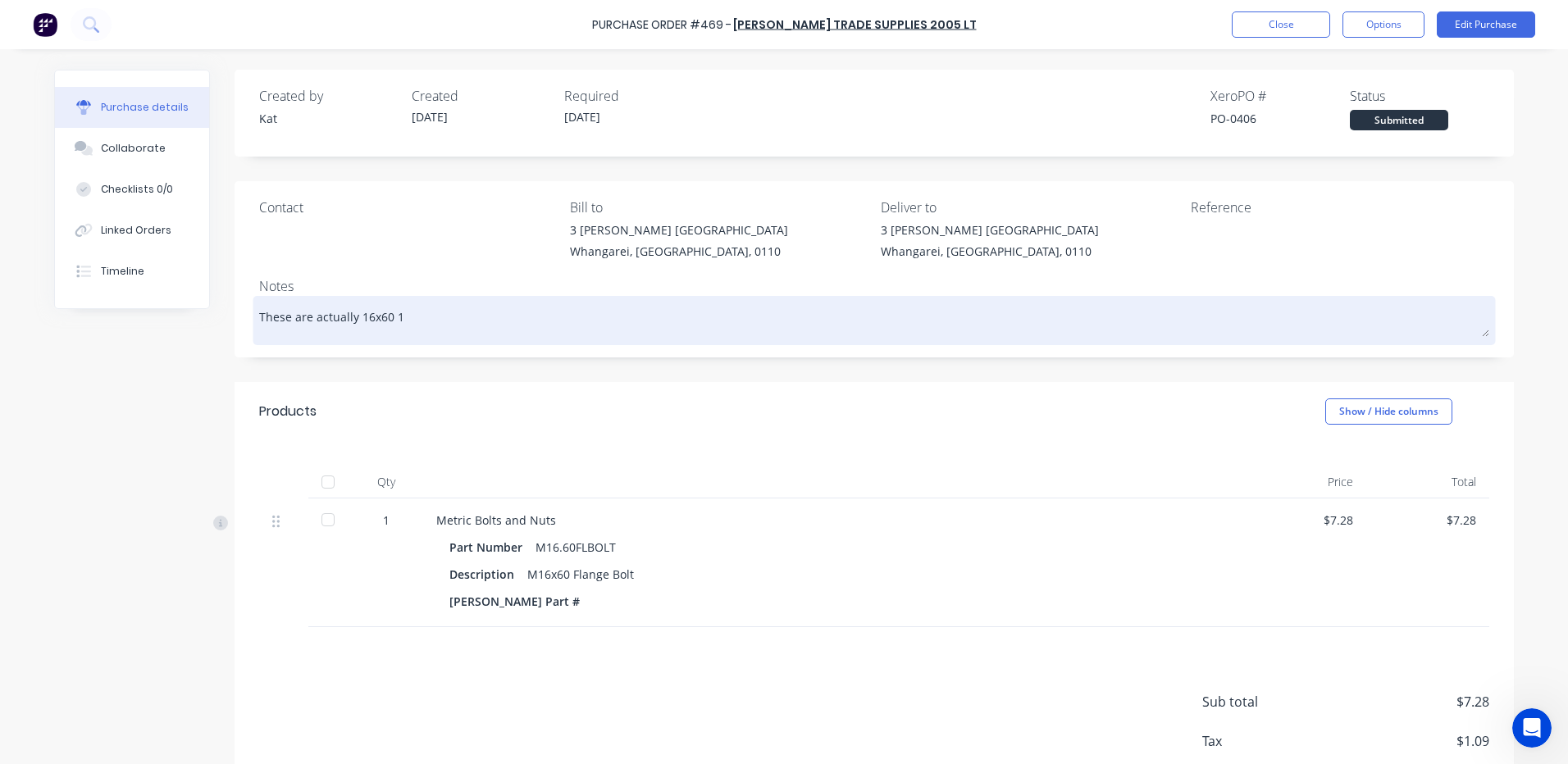
type textarea "These are actually 16x60 10"
type textarea "x"
type textarea "These are actually 16x60 10."
type textarea "x"
type textarea "These are actually 16x60 10.9"
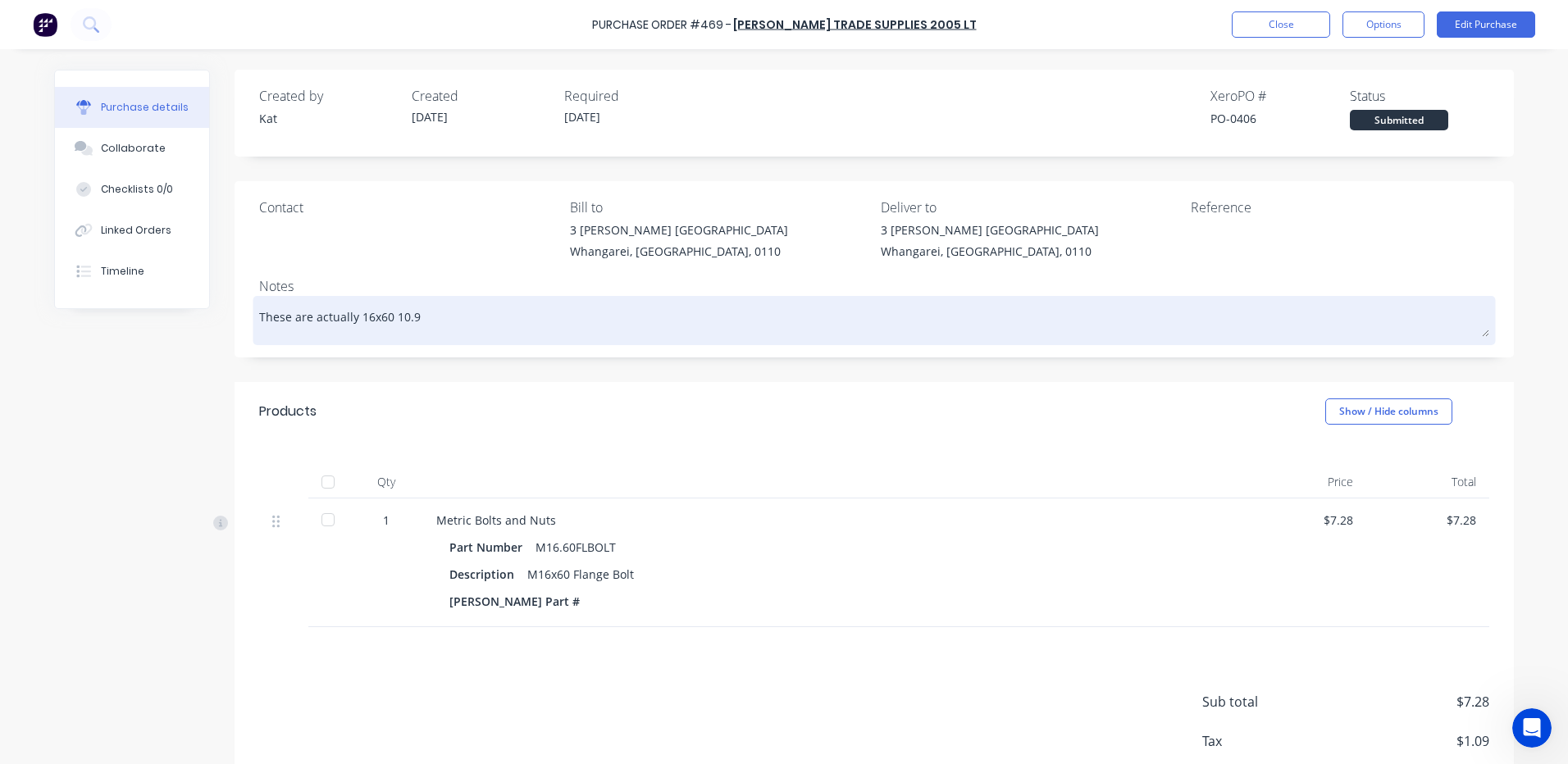
type textarea "x"
type textarea "These are actually 16x60 10.9"
click at [352, 317] on textarea "These are actually 16x60 10.9" at bounding box center [873, 319] width 1230 height 37
type textarea "x"
type textarea "These are actually M16x60 10.9"
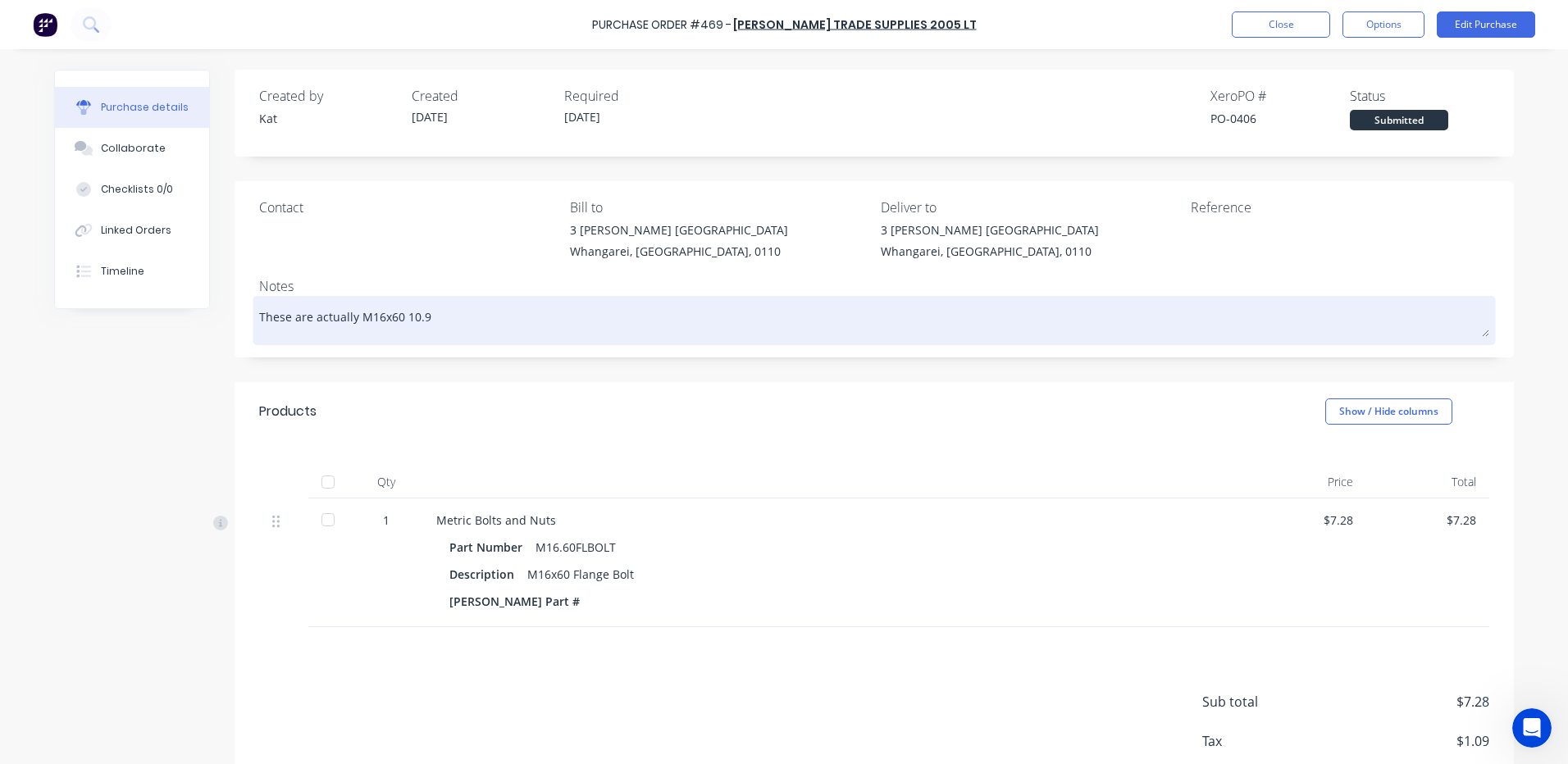
click at [454, 318] on textarea "These are actually M16x60 10.9" at bounding box center [873, 319] width 1230 height 37
type textarea "x"
type textarea "These are actually M16x60 10.9 b"
type textarea "x"
type textarea "These are actually M16x60 10.9 bo"
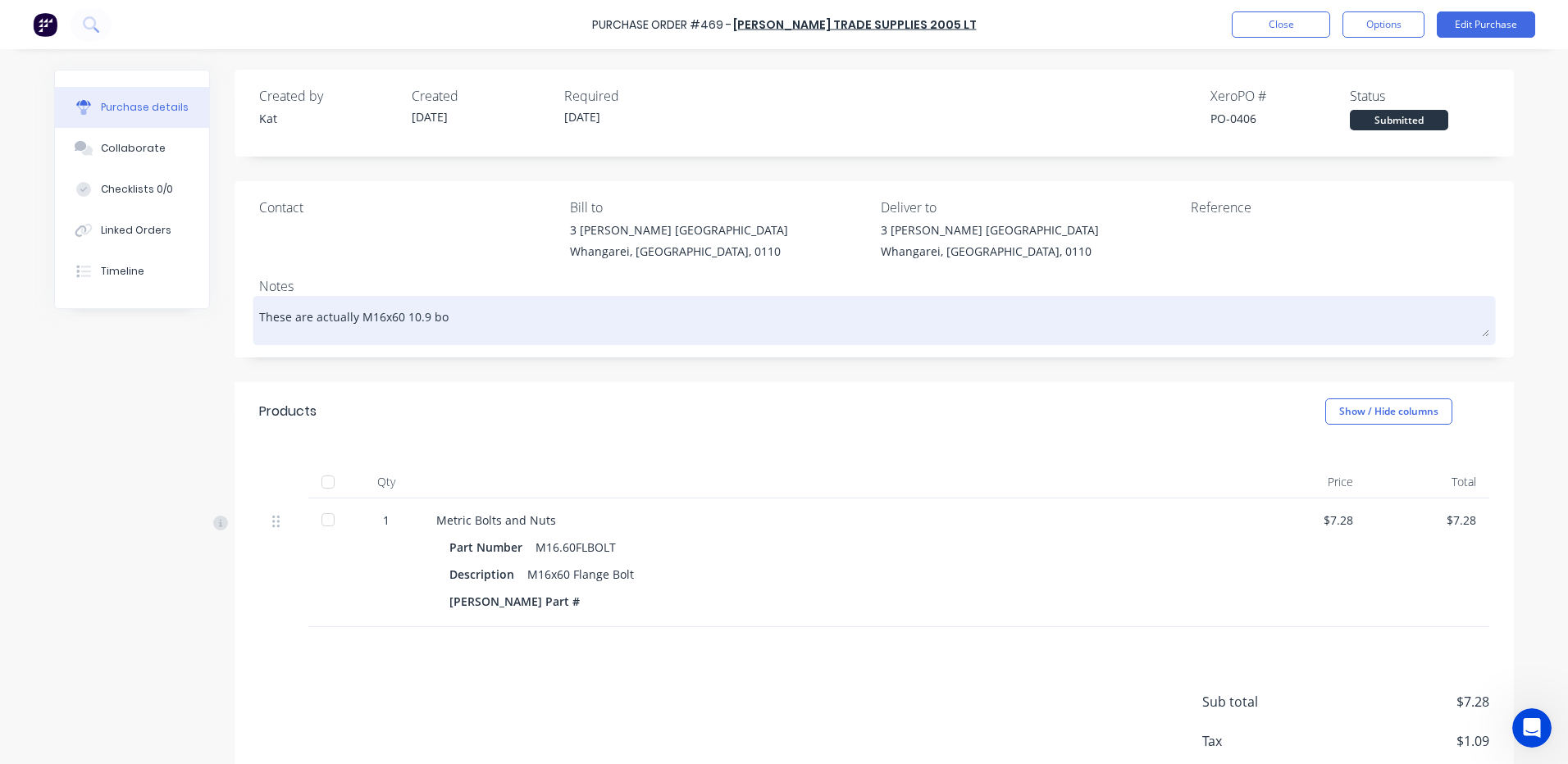
type textarea "x"
type textarea "These are actually M16x60 10.9 bol"
type textarea "x"
type textarea "These are actually M16x60 10.9 bolt"
type textarea "x"
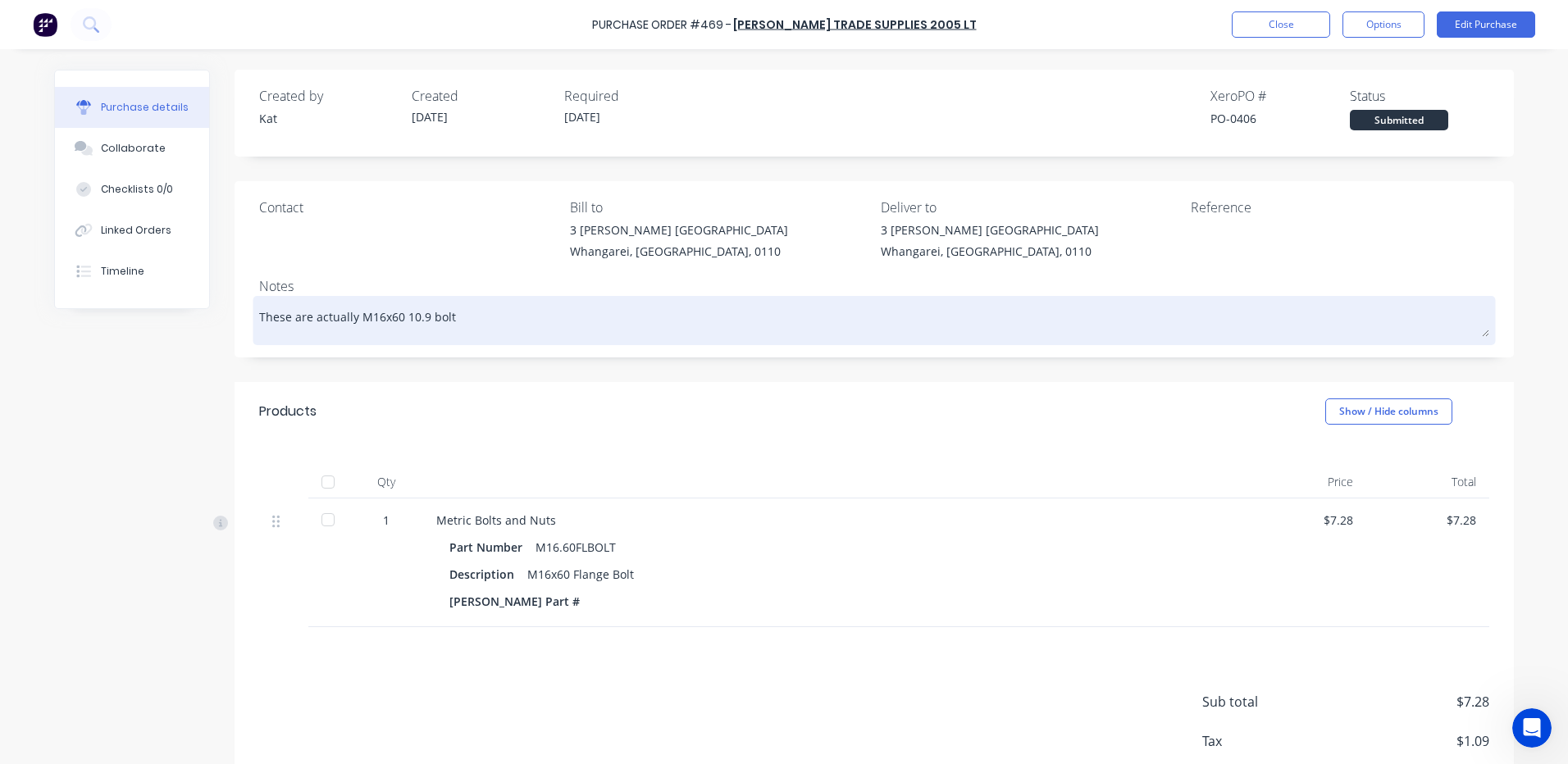
type textarea "These are actually M16x60 10.9 bolts"
type textarea "x"
type textarea "These are actually M16x60 10.9 bolts"
type textarea "x"
type textarea "These are actually M16x60 10.9 bolts f"
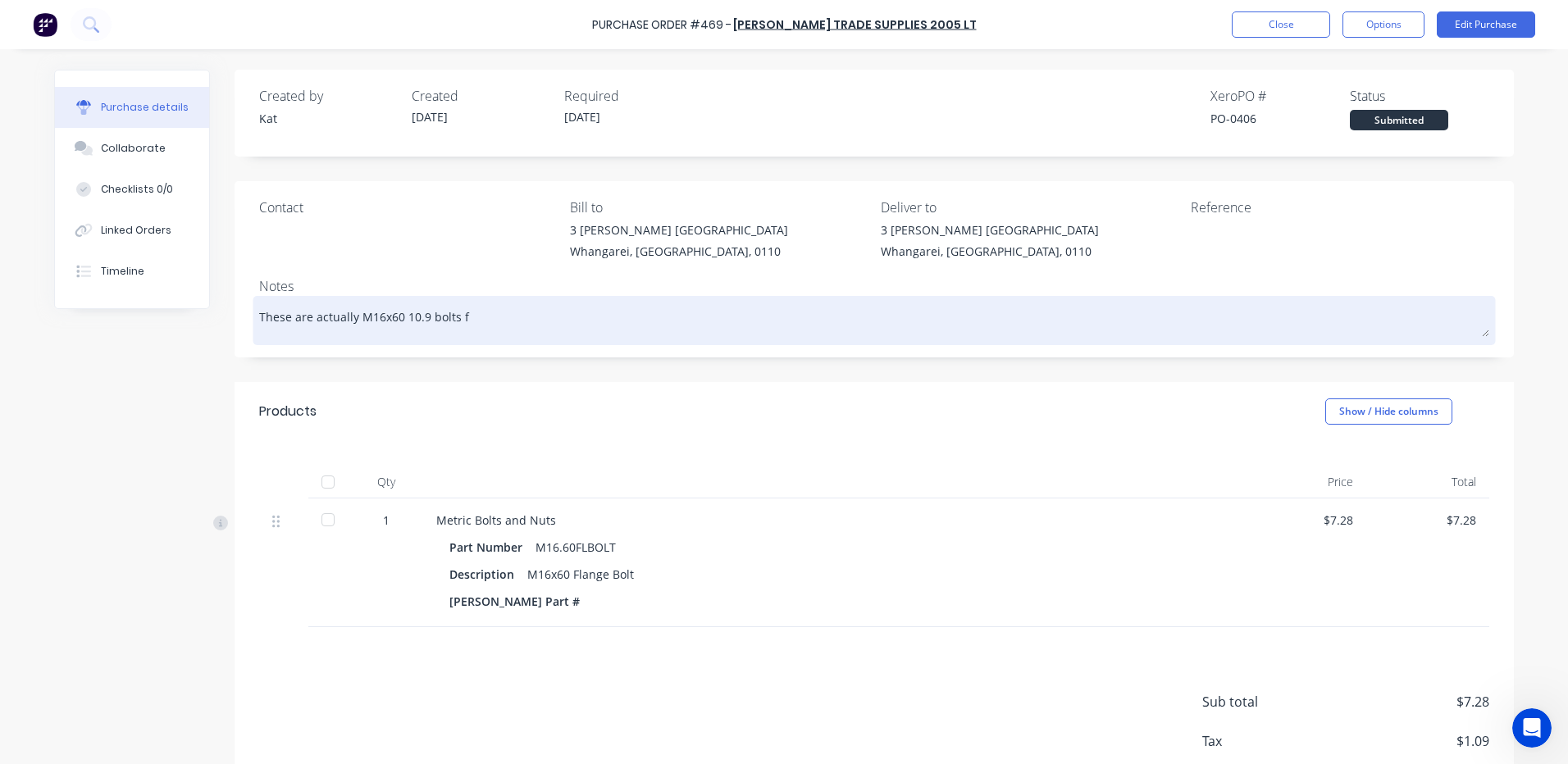
type textarea "x"
type textarea "These are actually M16x60 10.9 bolts fo"
type textarea "x"
type textarea "These are actually M16x60 10.9 bolts for"
type textarea "x"
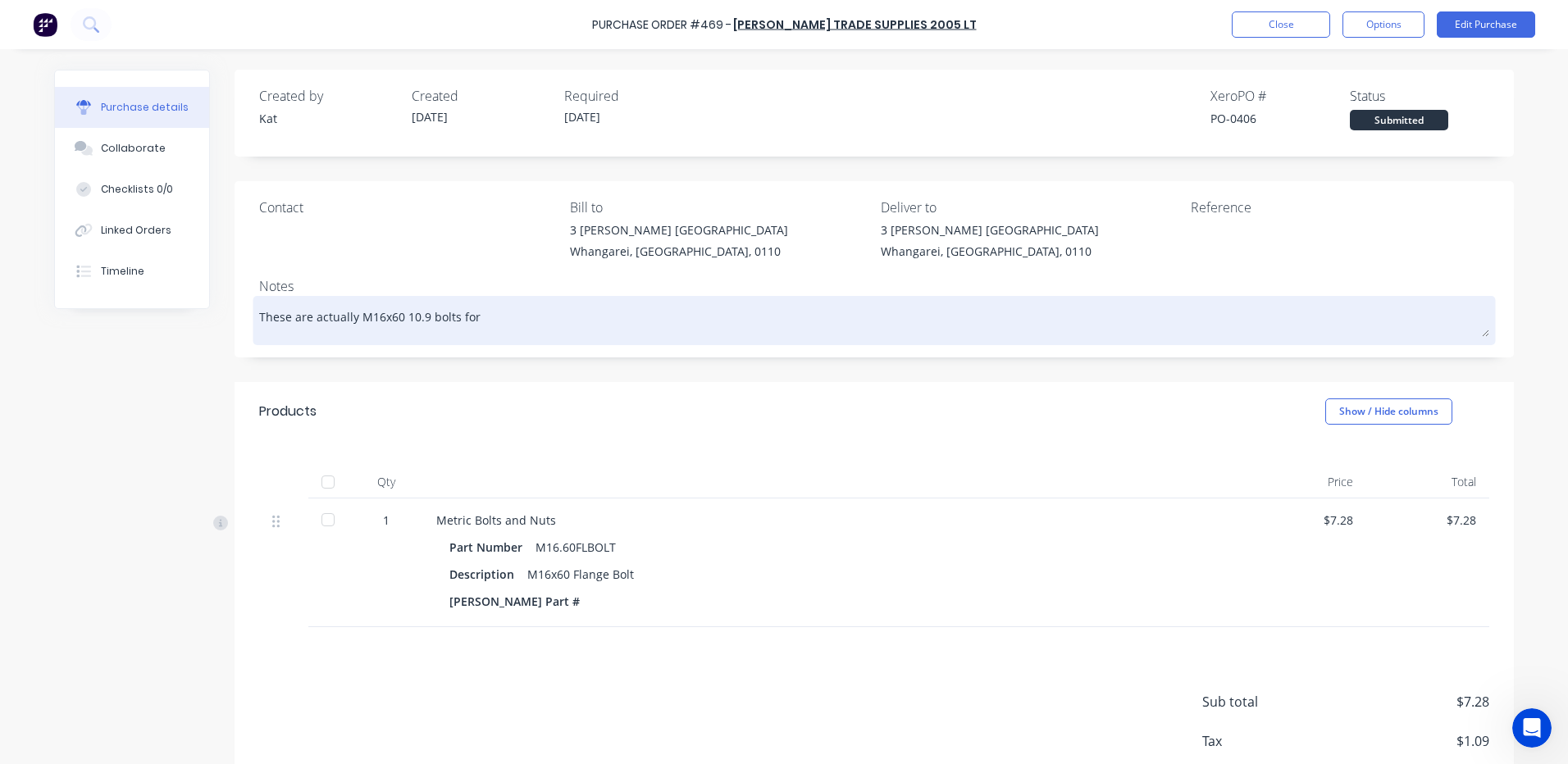
type textarea "These are actually M16x60 10.9 bolts for"
type textarea "x"
type textarea "These are actually M16x60 10.9 bolts for t"
type textarea "x"
type textarea "These are actually M16x60 10.9 bolts for th"
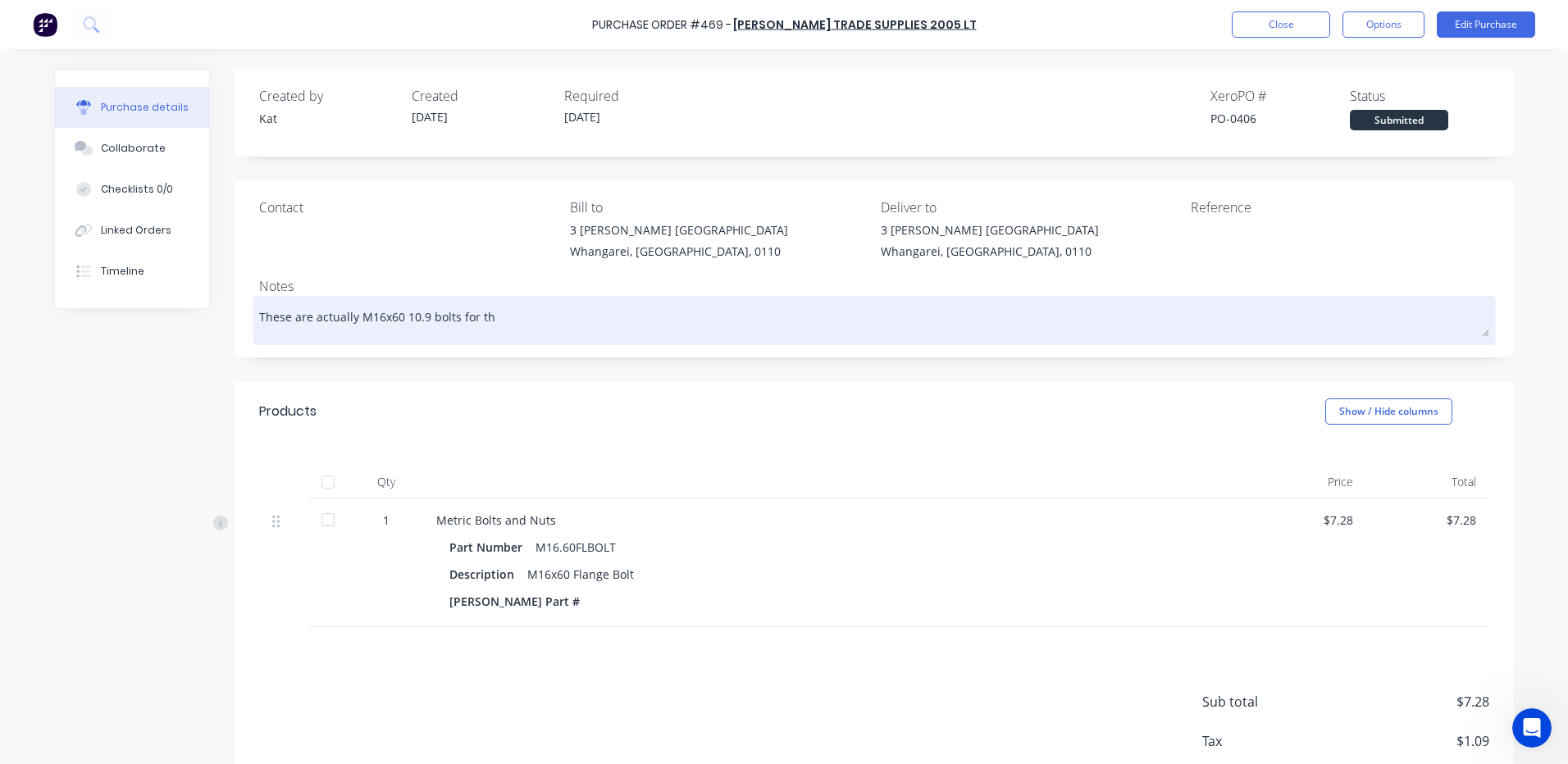
type textarea "x"
type textarea "These are actually M16x60 10.9 bolts for th"
type textarea "x"
type textarea "These are actually M16x60 10.9 bolts for th"
type textarea "x"
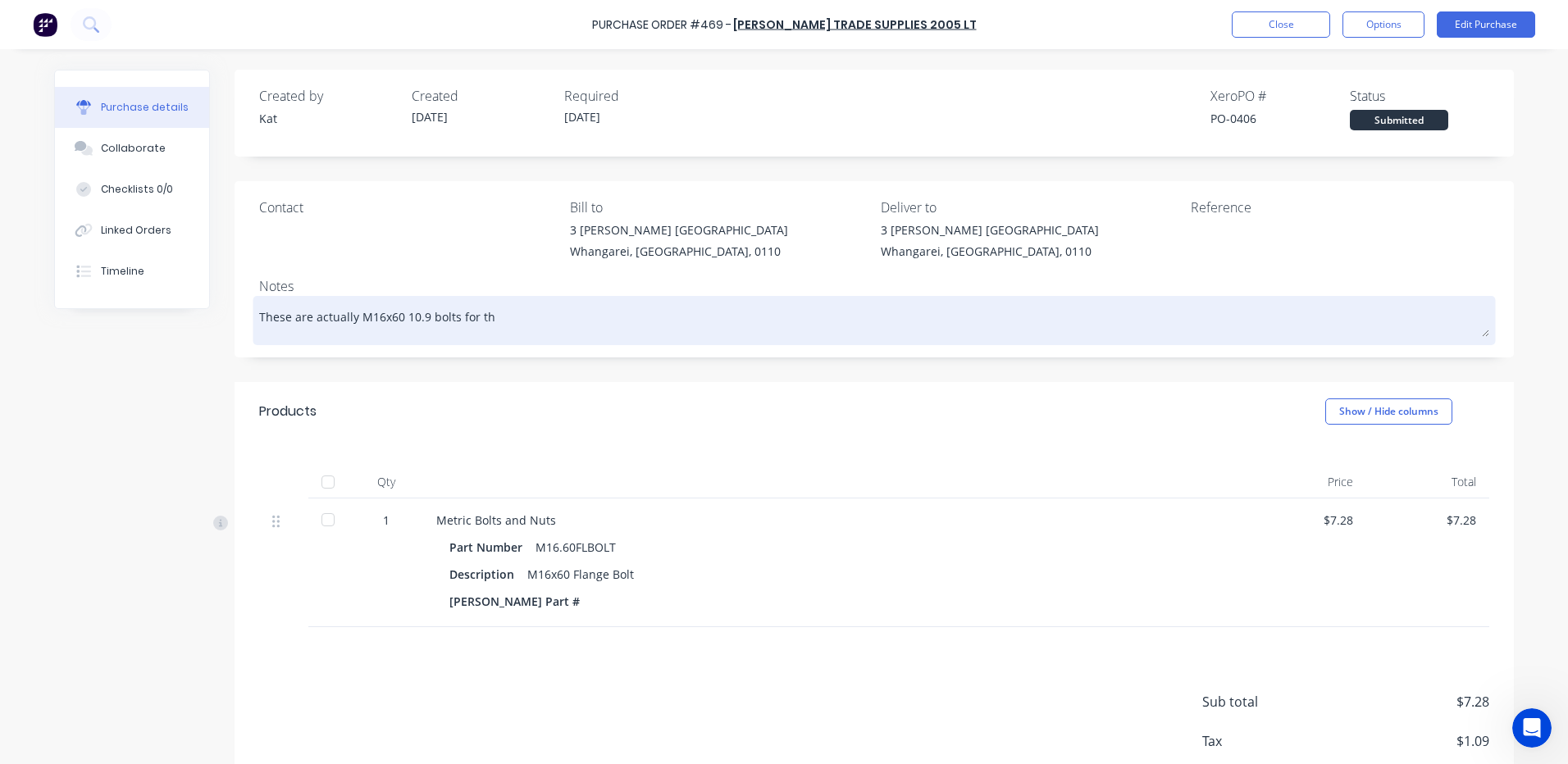
type textarea "These are actually M16x60 10.9 bolts for the"
type textarea "x"
type textarea "These are actually M16x60 10.9 bolts for the"
type textarea "x"
type textarea "These are actually M16x60 10.9 bolts for the B"
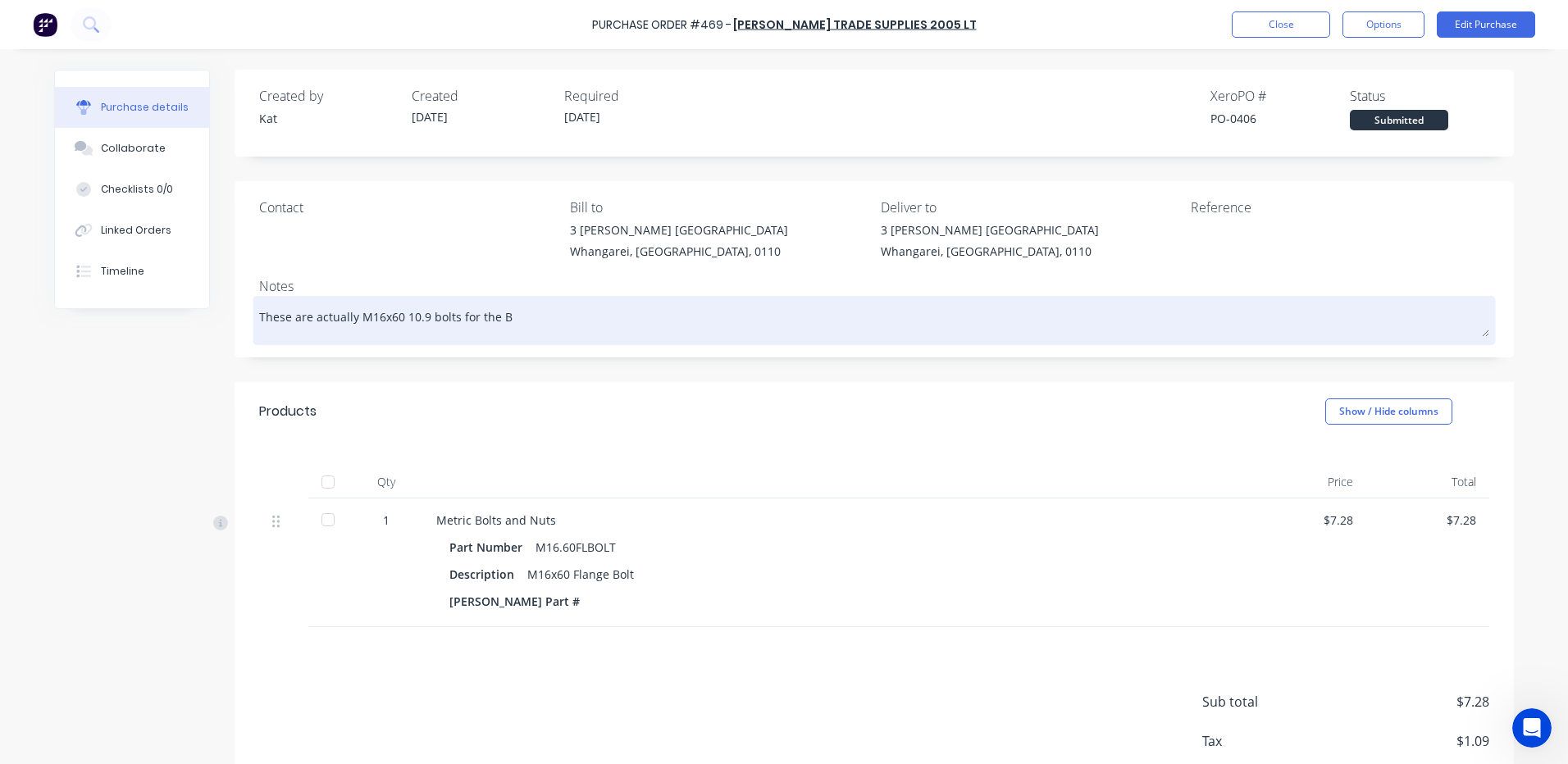
type textarea "x"
type textarea "These are actually M16x60 10.9 bolts for the Bu"
type textarea "x"
type textarea "These are actually M16x60 10.9 bolts for the Bul"
type textarea "x"
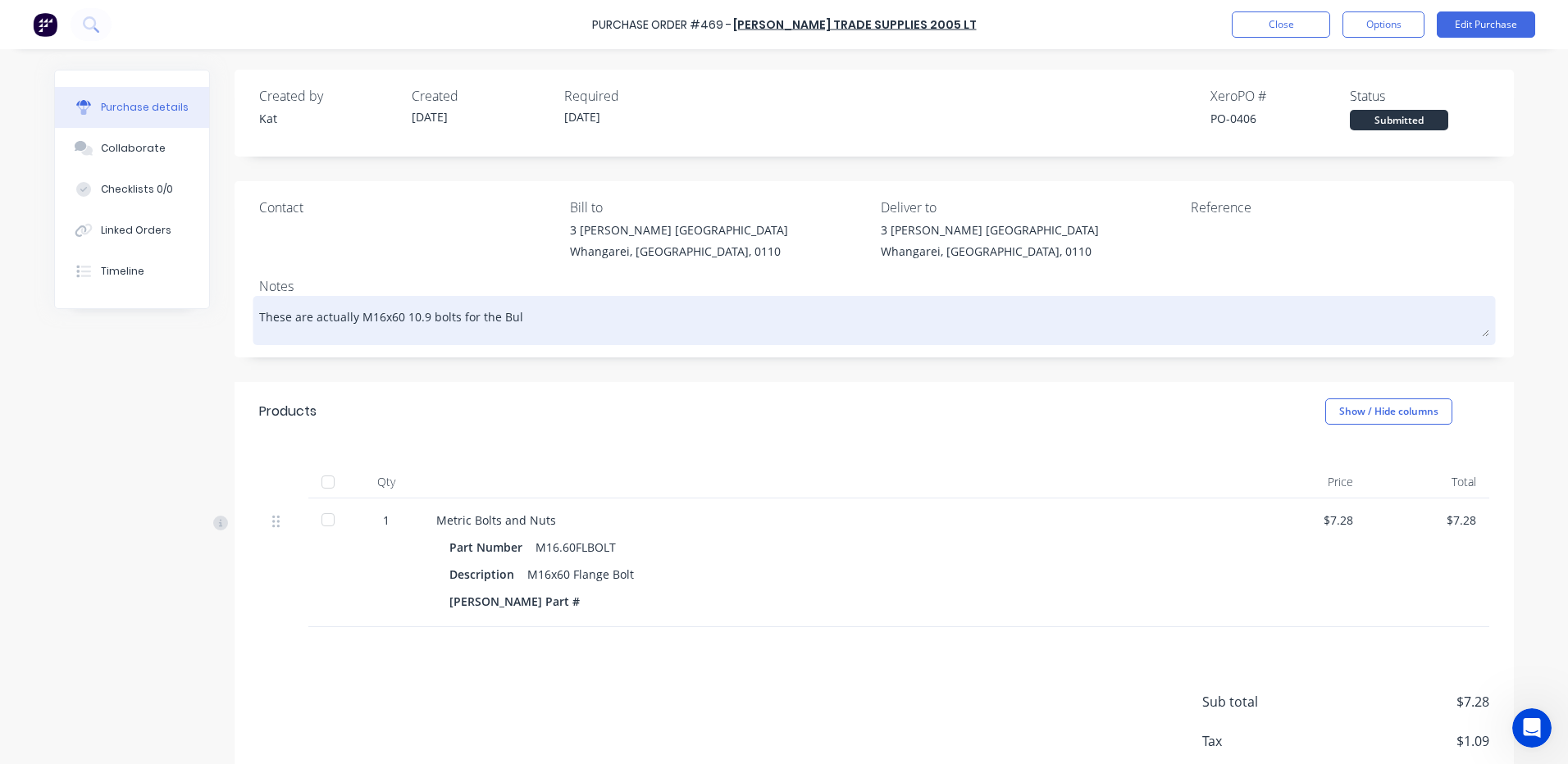
type textarea "These are actually M16x60 10.9 bolts for the Bull"
type textarea "x"
type textarea "These are actually M16x60 10.9 bolts for the Bull"
type textarea "x"
type textarea "These are actually M16x60 10.9 bolts for the Bull R"
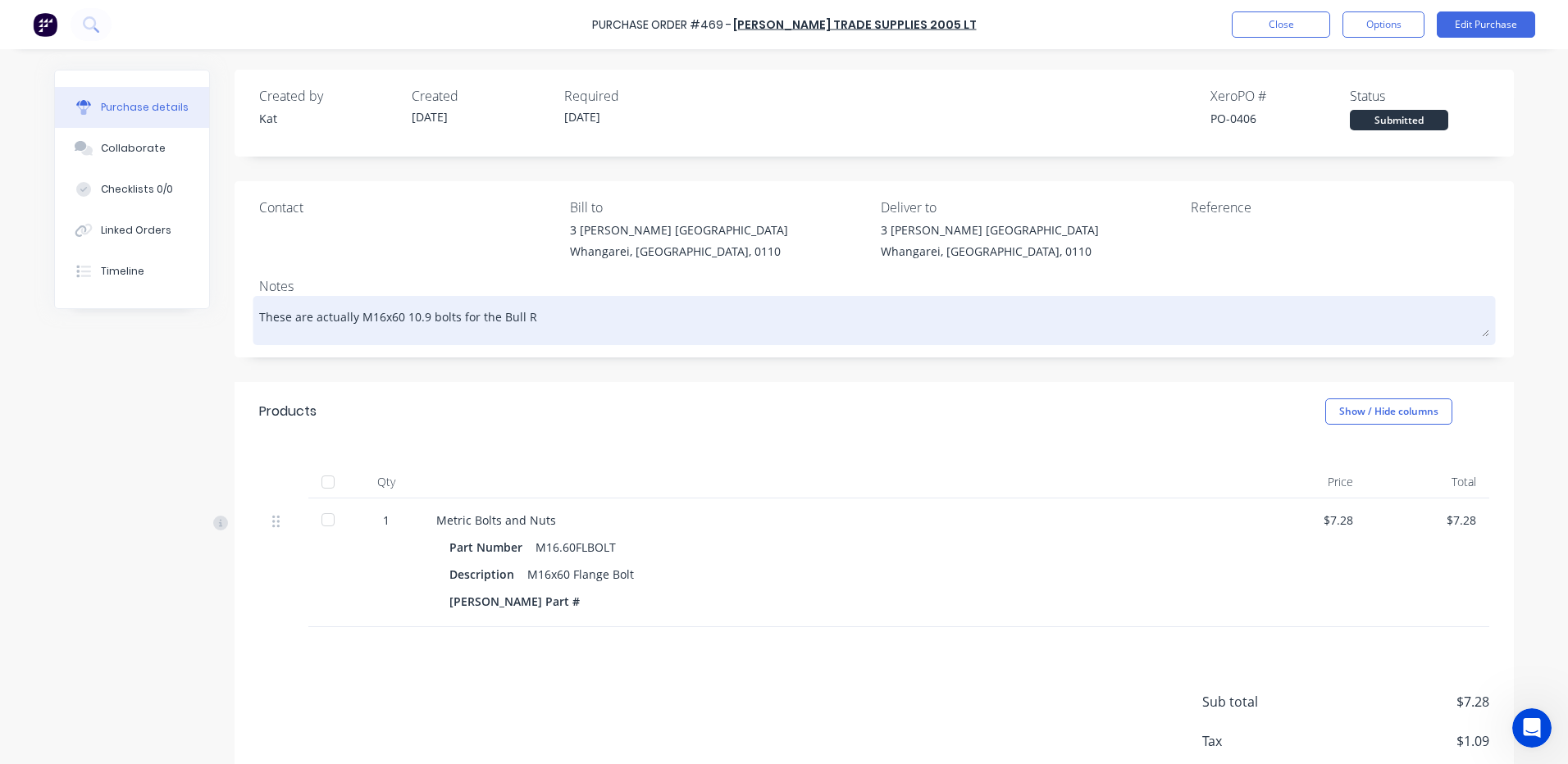
type textarea "x"
type textarea "These are actually M16x60 10.9 bolts for the Bull Ra"
type textarea "x"
type textarea "These are actually M16x60 10.9 bolts for the Bull Rac"
type textarea "x"
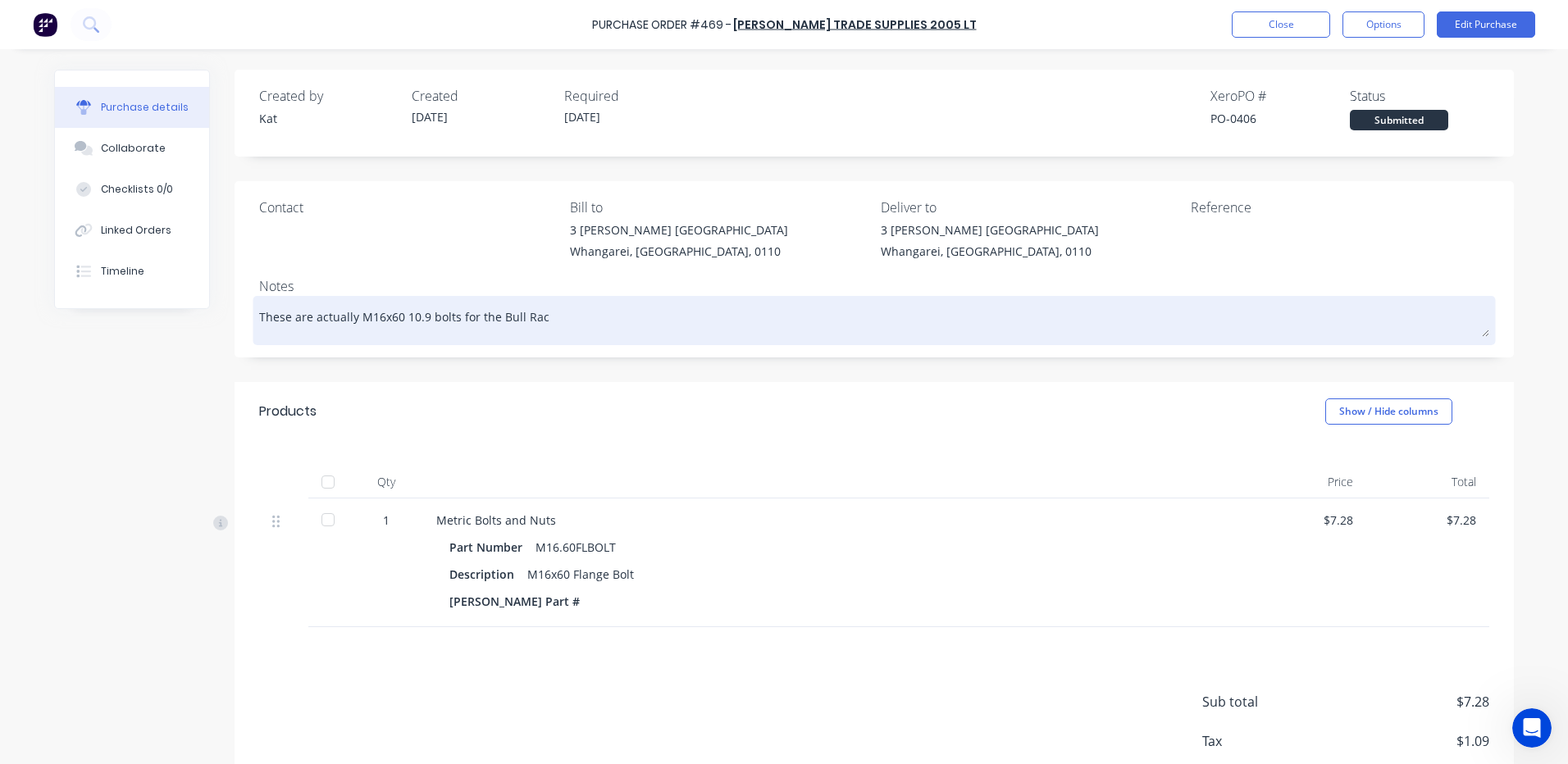
type textarea "These are actually M16x60 10.9 bolts for the Bull Race"
type textarea "x"
type textarea "These are actually M16x60 10.9 bolts for the Bull Race"
type textarea "x"
type textarea "These are actually M16x60 10.9 bolts for the Bull Race r"
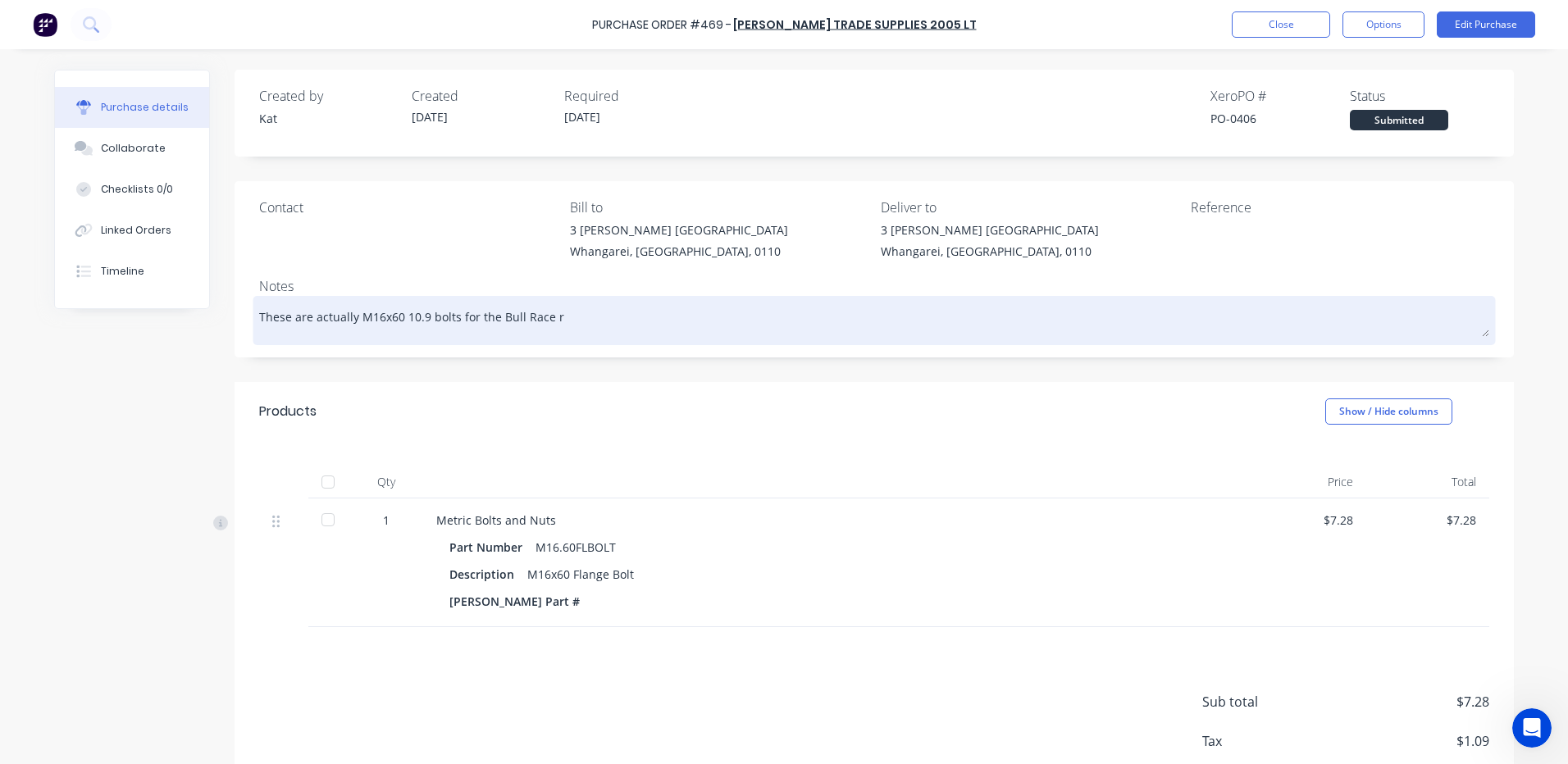
type textarea "x"
type textarea "These are actually M16x60 10.9 bolts for the Bull Race re"
type textarea "x"
type textarea "These are actually M16x60 10.9 bolts for the Bull Race rep"
type textarea "x"
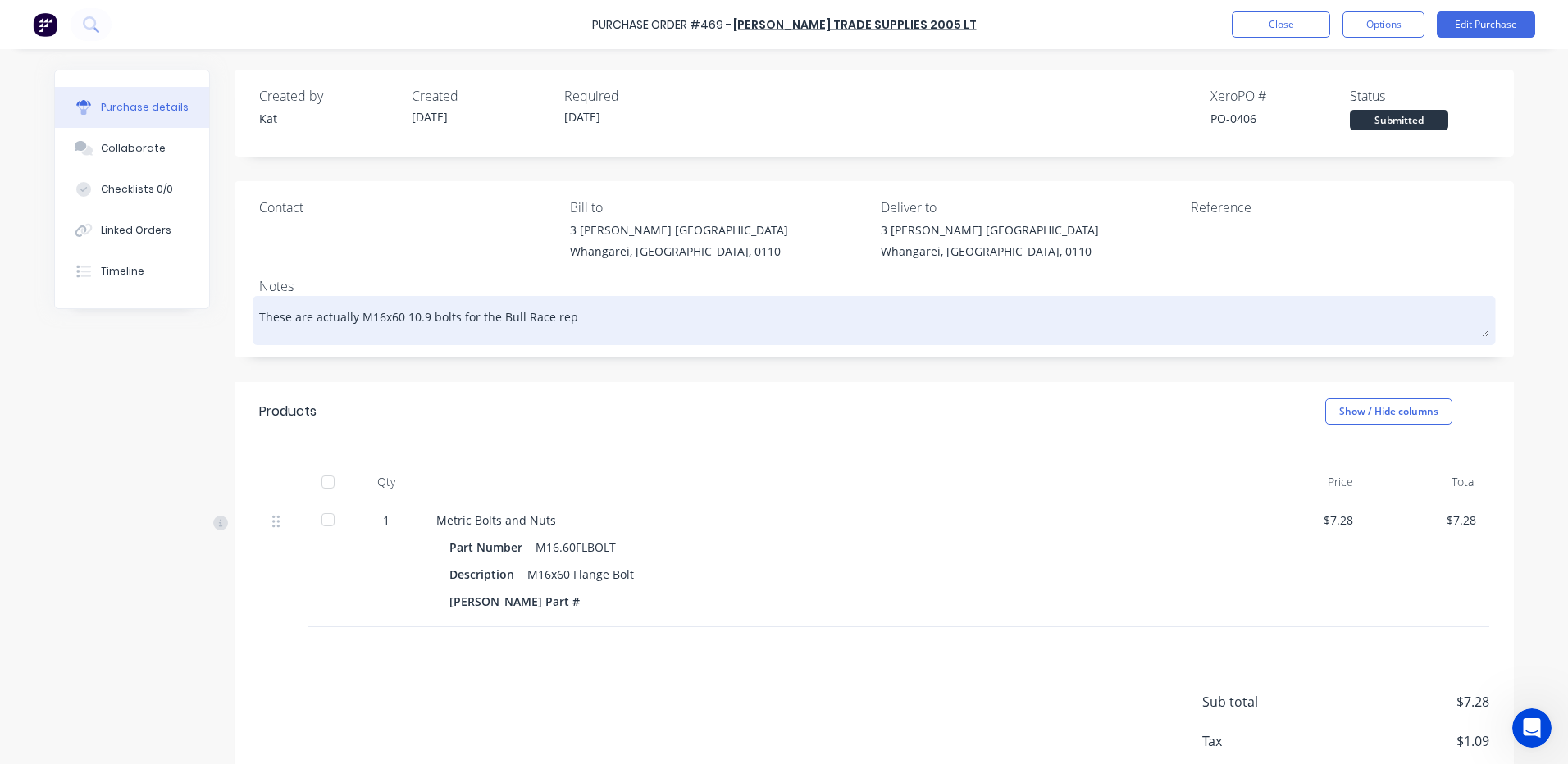
type textarea "These are actually M16x60 10.9 bolts for the Bull Race rep;"
type textarea "x"
type textarea "These are actually M16x60 10.9 bolts for the Bull Race rep;l"
type textarea "x"
type textarea "These are actually M16x60 10.9 bolts for the Bull Race rep;la"
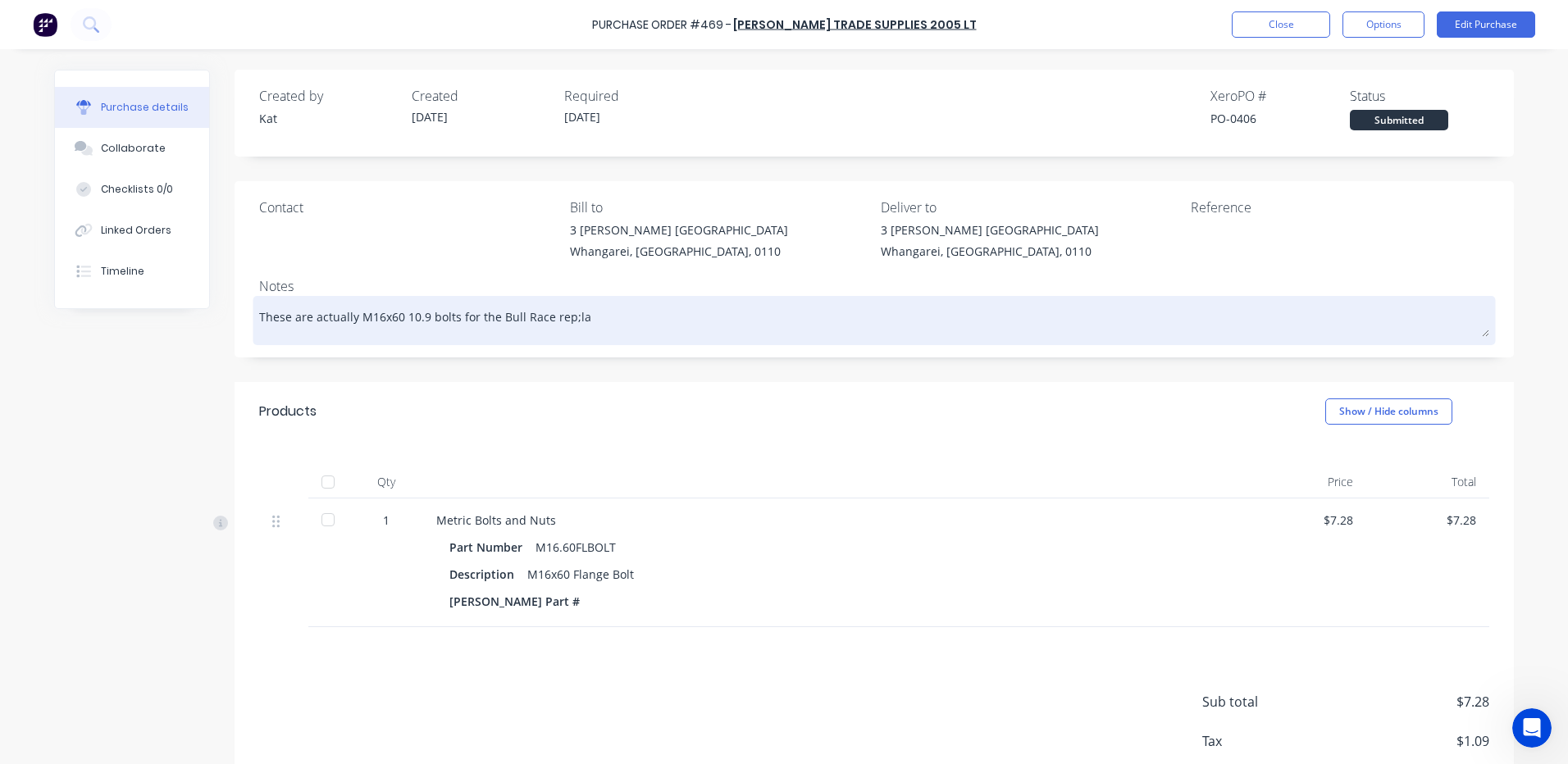
type textarea "x"
type textarea "These are actually M16x60 10.9 bolts for the Bull Race rep;lac"
type textarea "x"
type textarea "These are actually M16x60 10.9 bolts for the Bull Race rep;la"
type textarea "x"
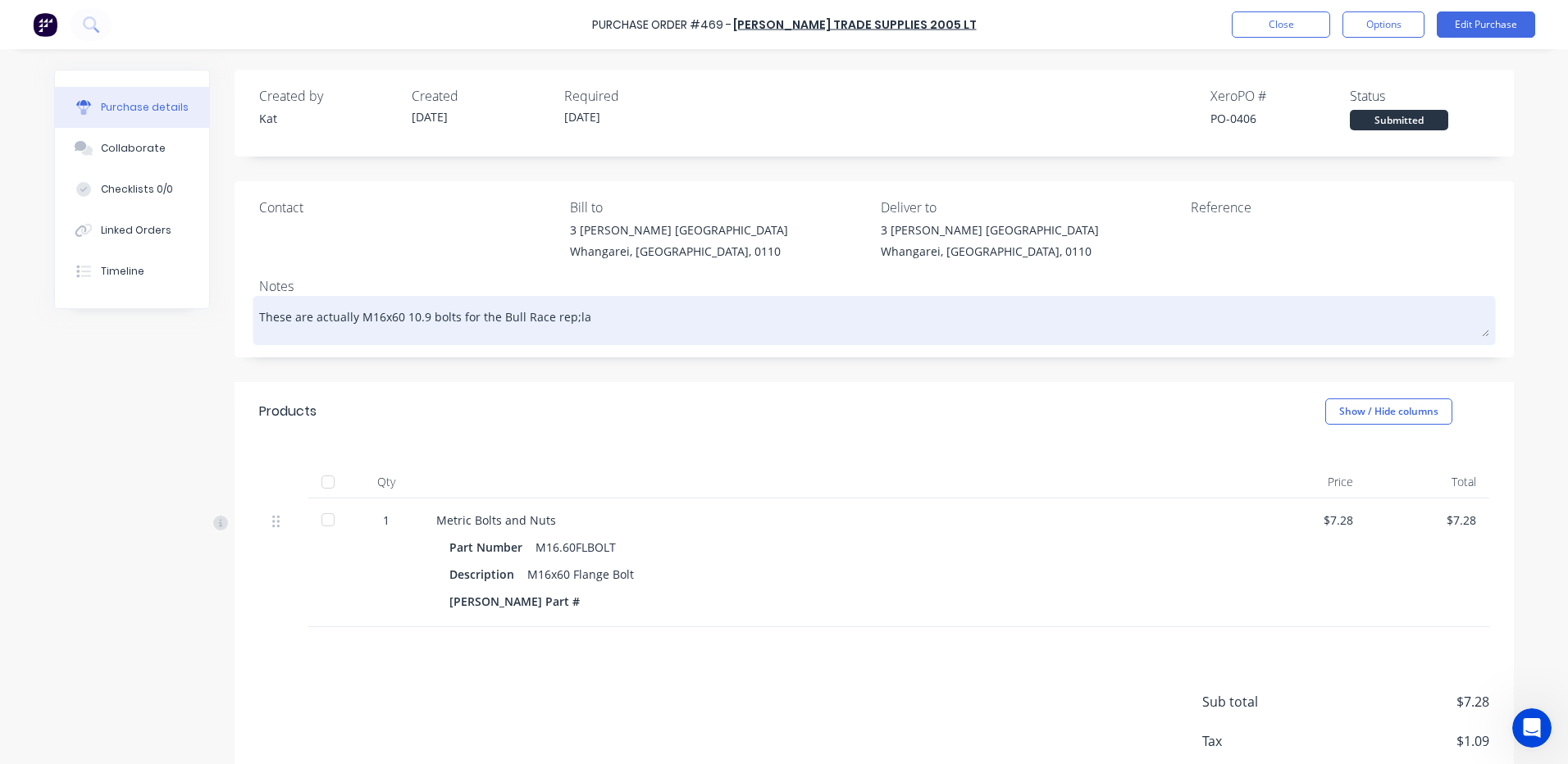
type textarea "These are actually M16x60 10.9 bolts for the Bull Race rep;l"
type textarea "x"
type textarea "These are actually M16x60 10.9 bolts for the Bull Race rep;"
type textarea "x"
type textarea "These are actually M16x60 10.9 bolts for the Bull Race rep;;"
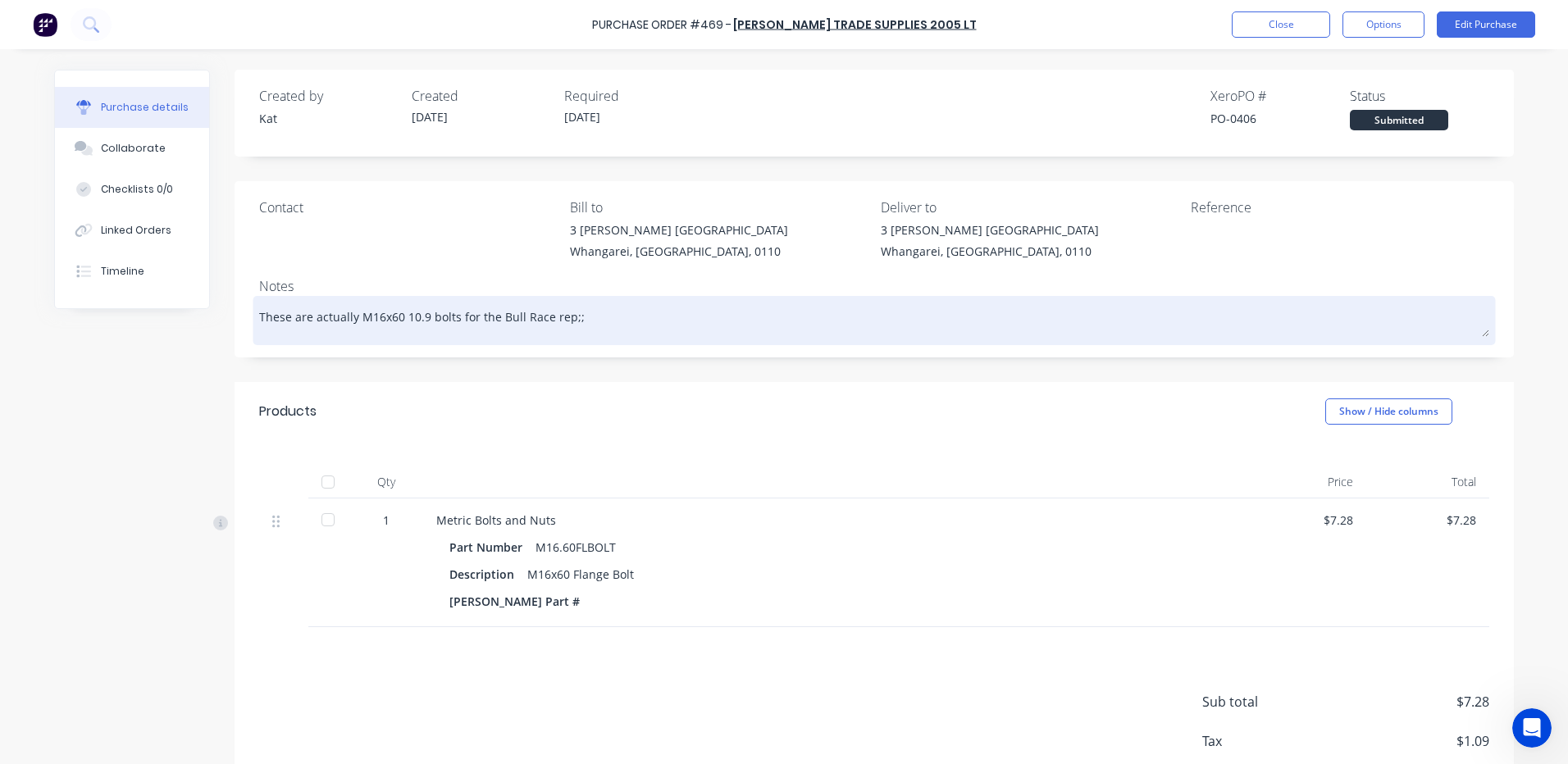
type textarea "x"
type textarea "These are actually M16x60 10.9 bolts for the Bull Race rep;"
type textarea "x"
type textarea "These are actually M16x60 10.9 bolts for the Bull Race rep"
type textarea "x"
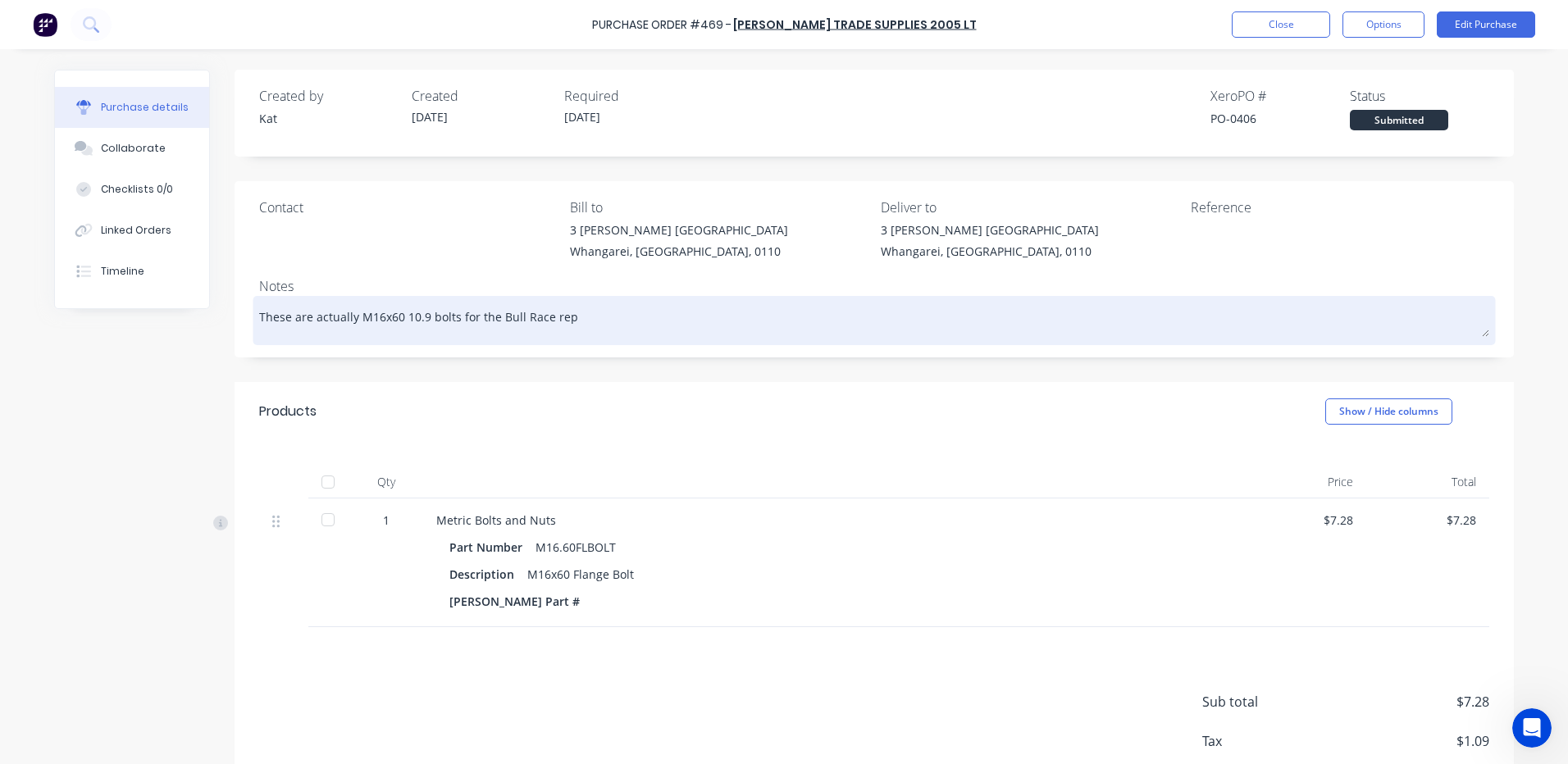
type textarea "These are actually M16x60 10.9 bolts for the Bull Race rep;"
type textarea "x"
type textarea "These are actually M16x60 10.9 bolts for the Bull Race rep;a"
type textarea "x"
type textarea "These are actually M16x60 10.9 bolts for the Bull Race rep;ac"
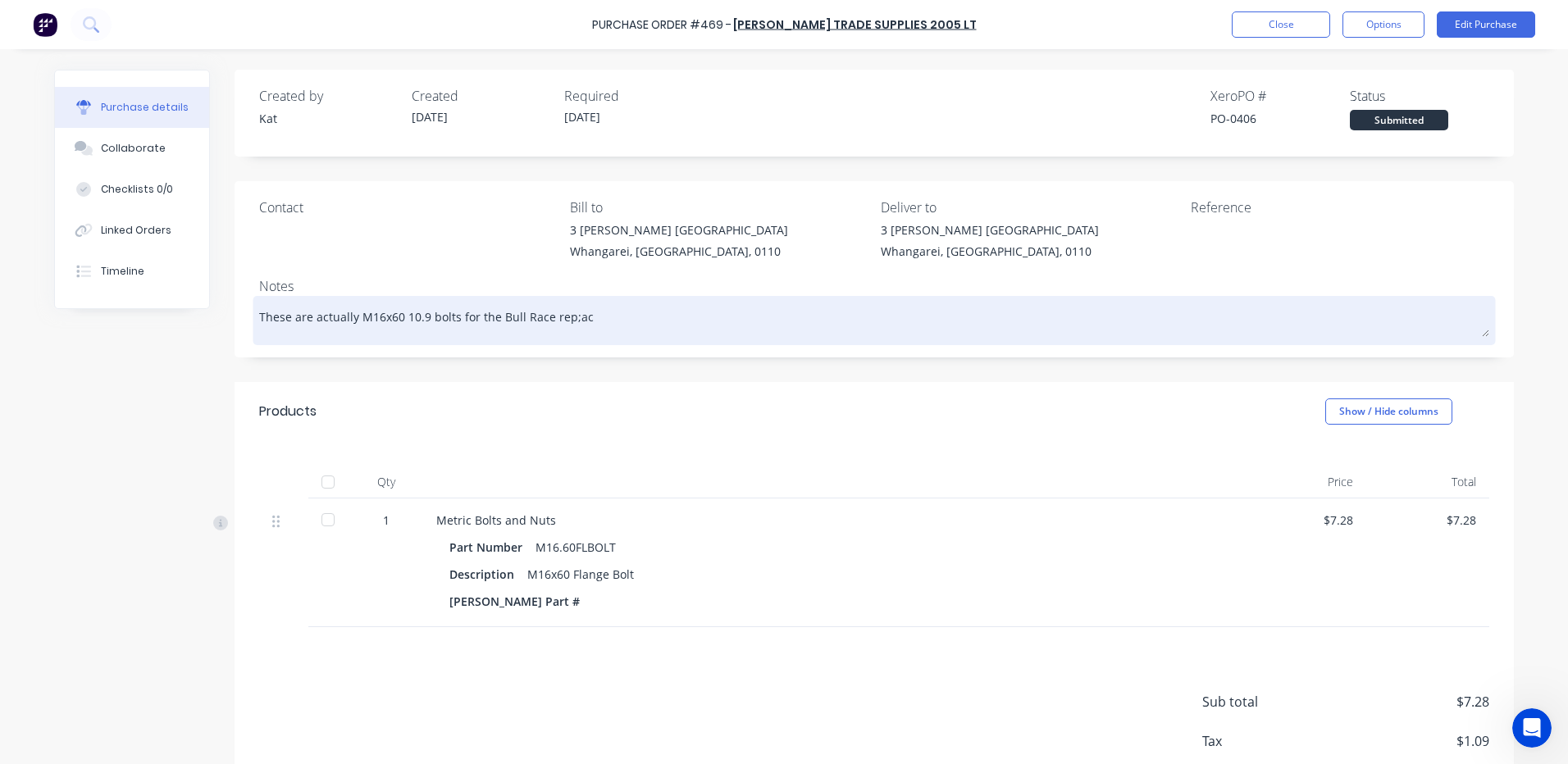
type textarea "x"
type textarea "These are actually M16x60 10.9 bolts for the Bull Race rep;a"
type textarea "x"
type textarea "These are actually M16x60 10.9 bolts for the Bull Race rep;"
type textarea "x"
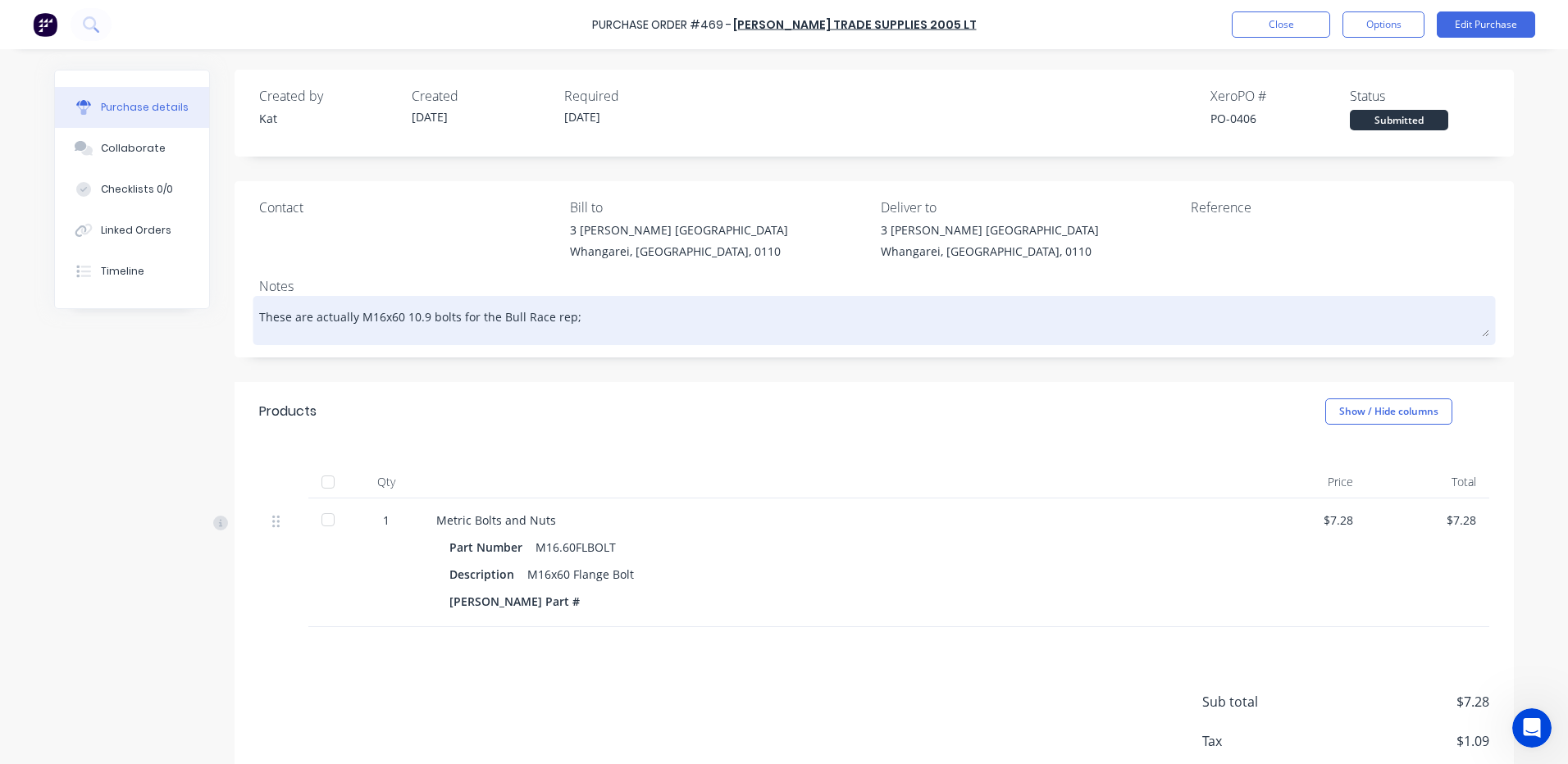
type textarea "These are actually M16x60 10.9 bolts for the Bull Race rep"
type textarea "x"
type textarea "These are actually M16x60 10.9 bolts for the Bull Race repl"
type textarea "x"
type textarea "These are actually M16x60 10.9 bolts for the Bull Race repla"
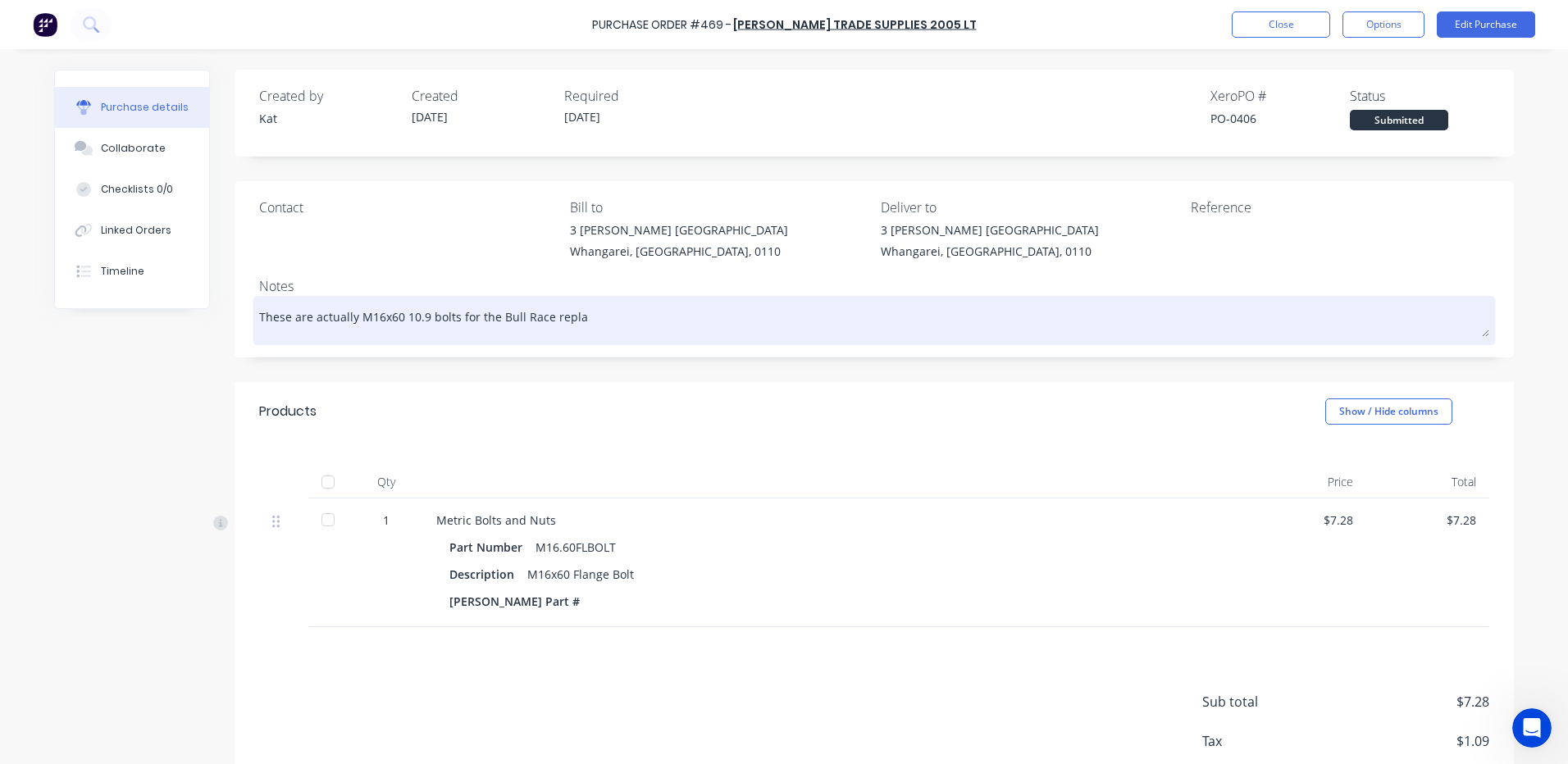
type textarea "x"
type textarea "These are actually M16x60 10.9 bolts for the Bull Race replac"
type textarea "x"
type textarea "These are actually M16x60 10.9 bolts for the Bull Race replace"
type textarea "x"
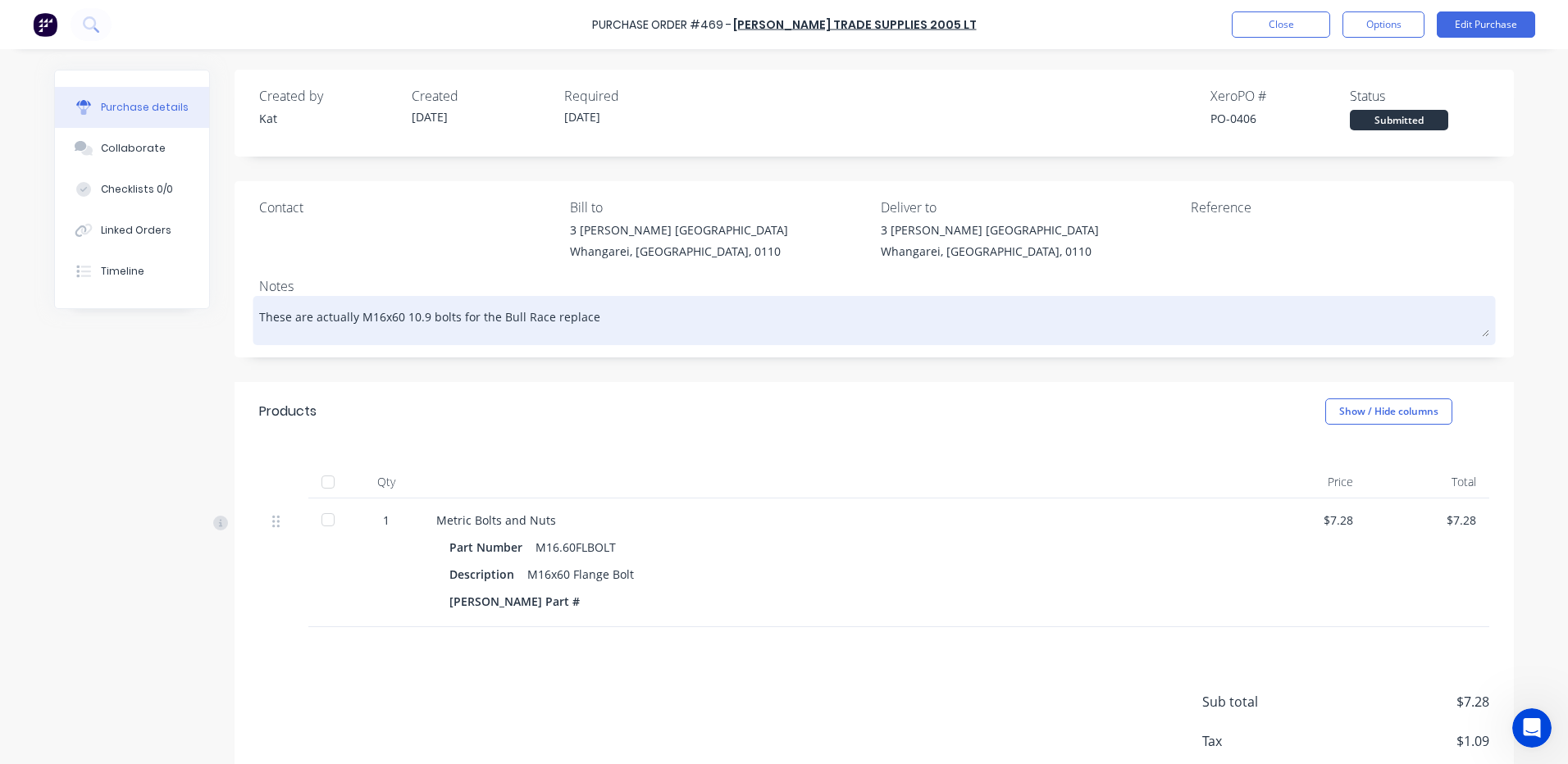
type textarea "These are actually M16x60 10.9 bolts for the Bull Race replacem"
type textarea "x"
type textarea "These are actually M16x60 10.9 bolts for the Bull Race replaceme"
type textarea "x"
type textarea "These are actually M16x60 10.9 bolts for the Bull Race replacemen"
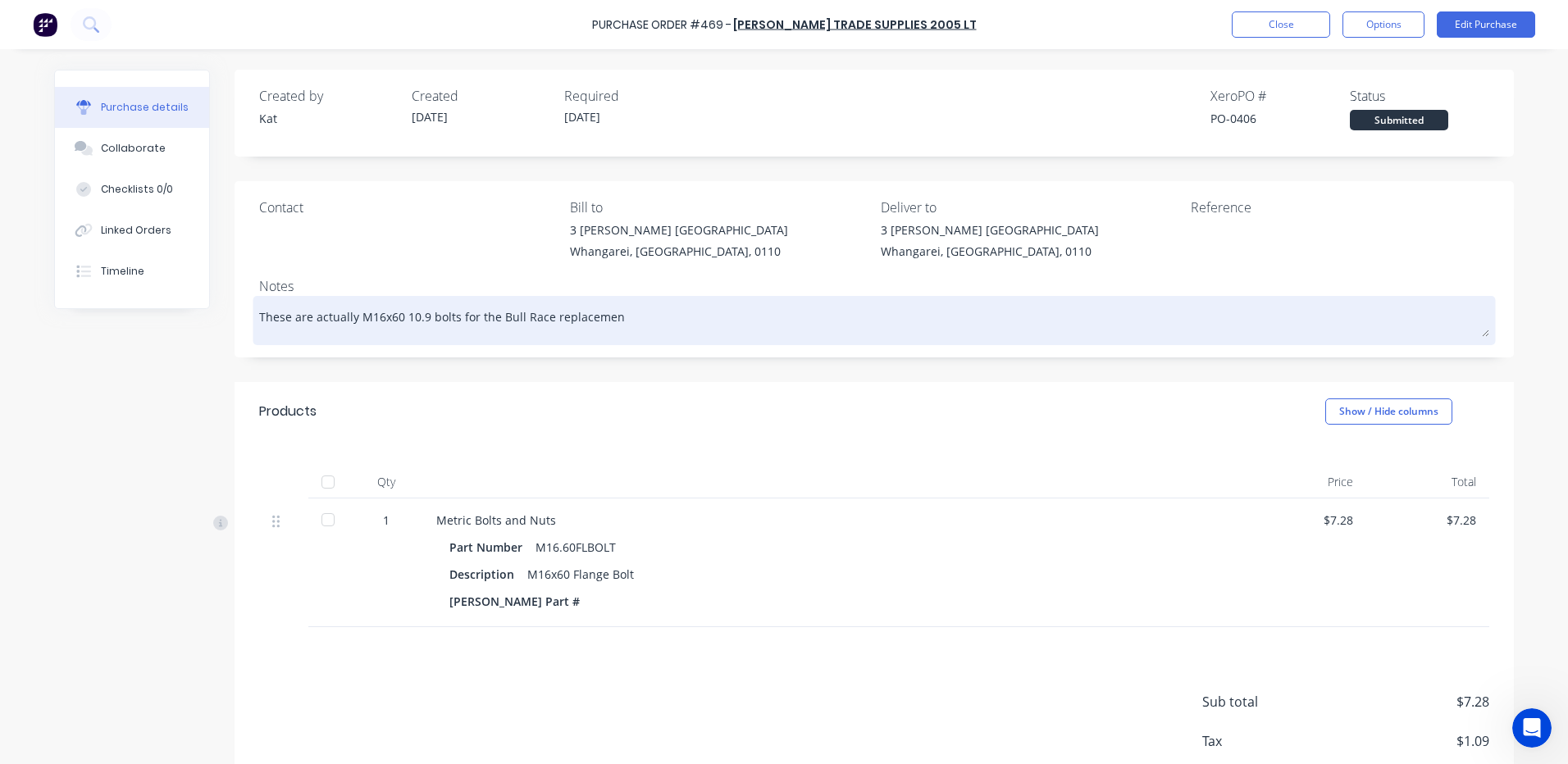
type textarea "x"
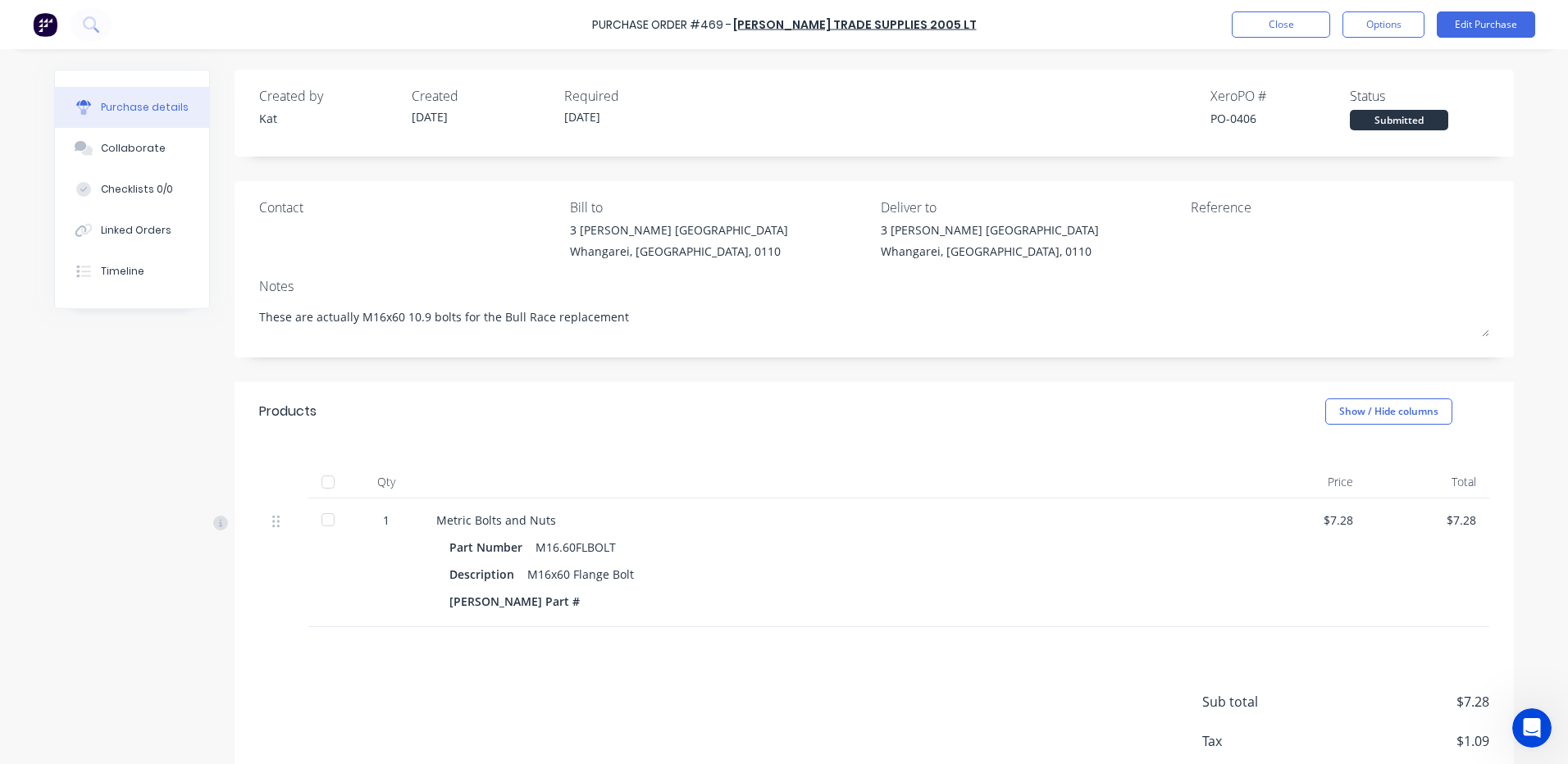
type textarea "These are actually M16x60 10.9 bolts for the Bull Race replacement"
type textarea "x"
type textarea "These are actually M16x60 10.9 bolts for the Bull Race replacement"
click at [385, 514] on div "1" at bounding box center [385, 521] width 47 height 17
click at [385, 521] on div "1" at bounding box center [385, 521] width 47 height 17
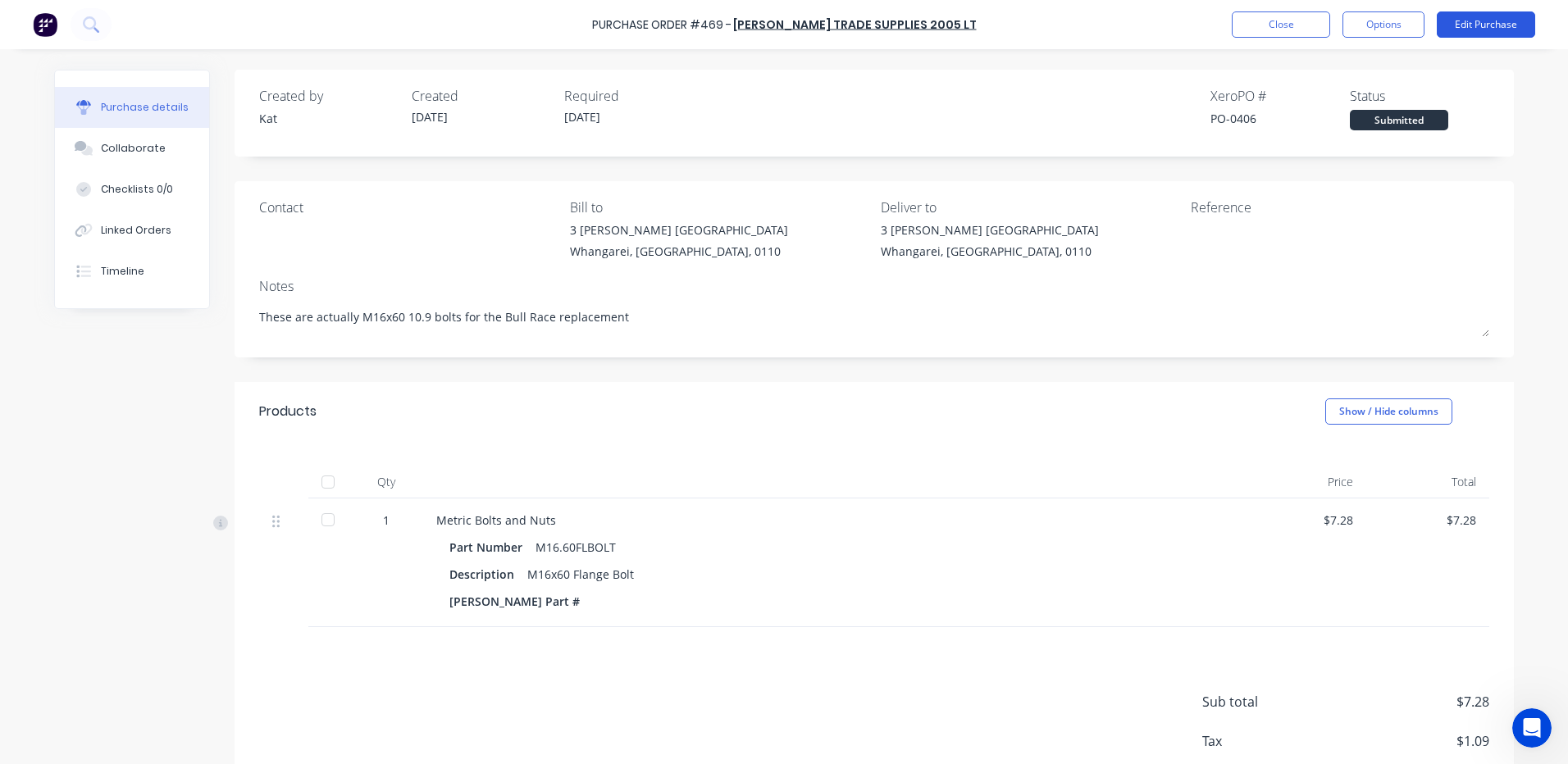
click at [1482, 28] on button "Edit Purchase" at bounding box center [1486, 24] width 99 height 26
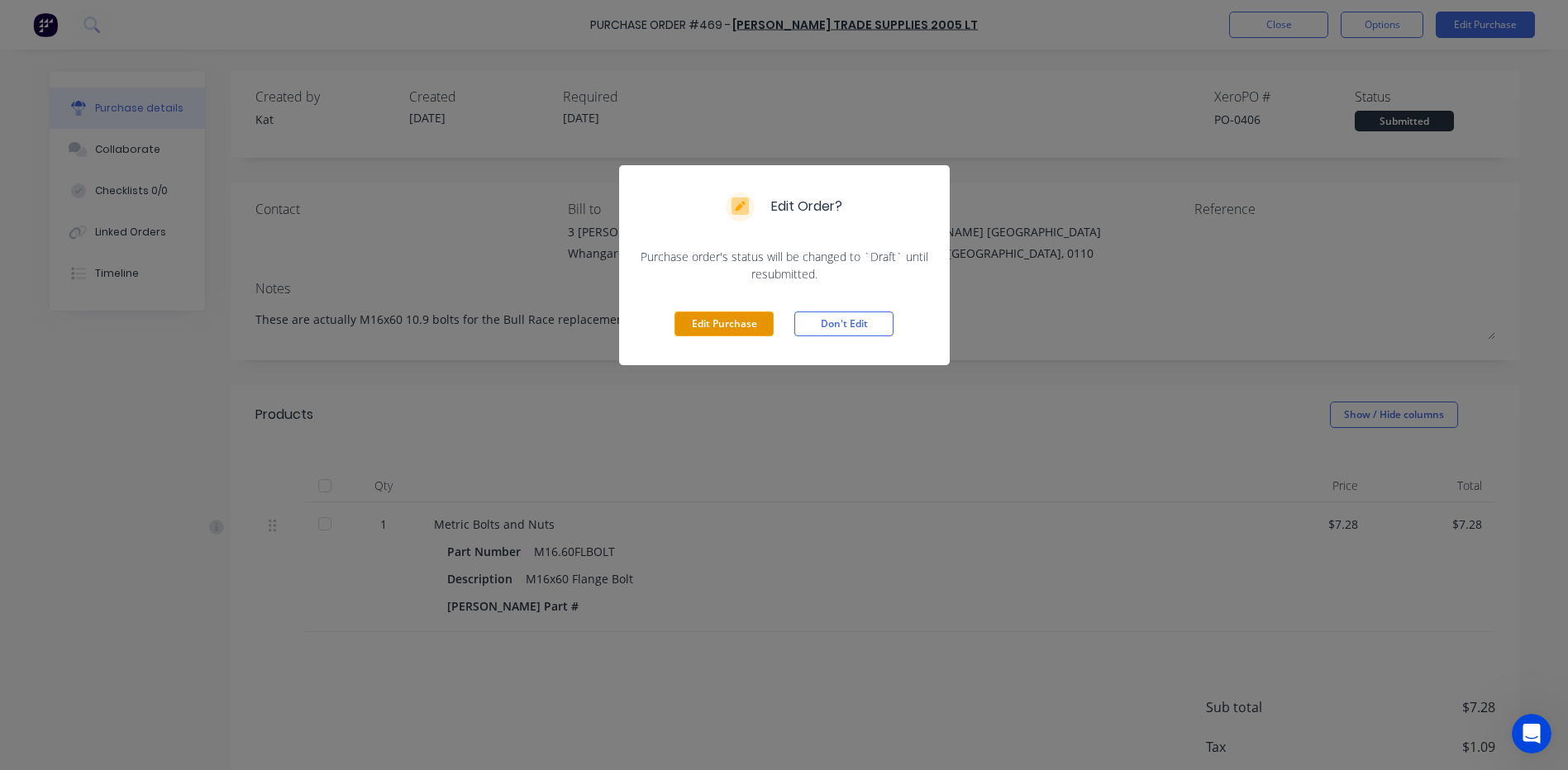
click at [732, 317] on button "Edit Purchase" at bounding box center [725, 323] width 99 height 24
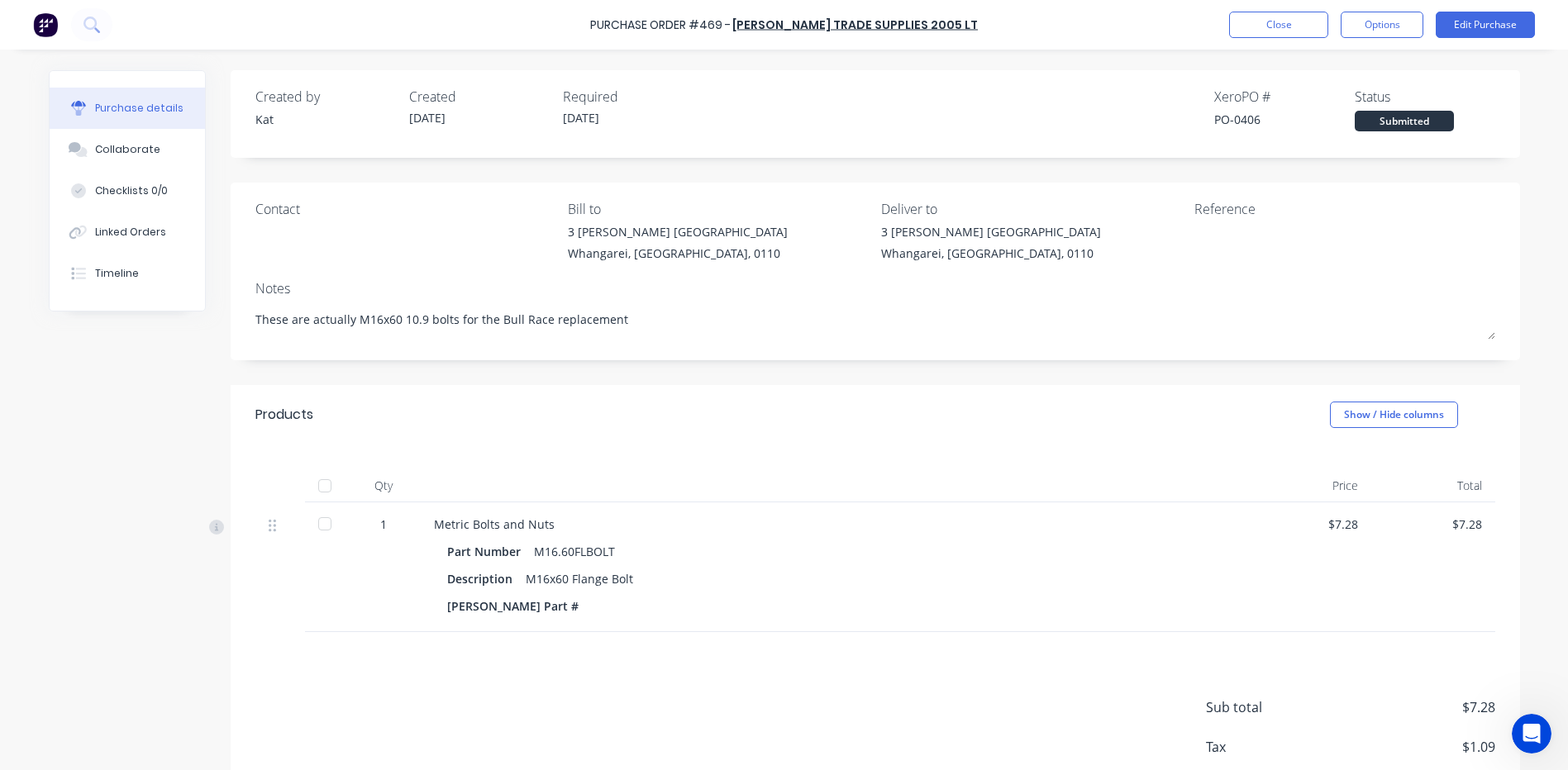
type textarea "x"
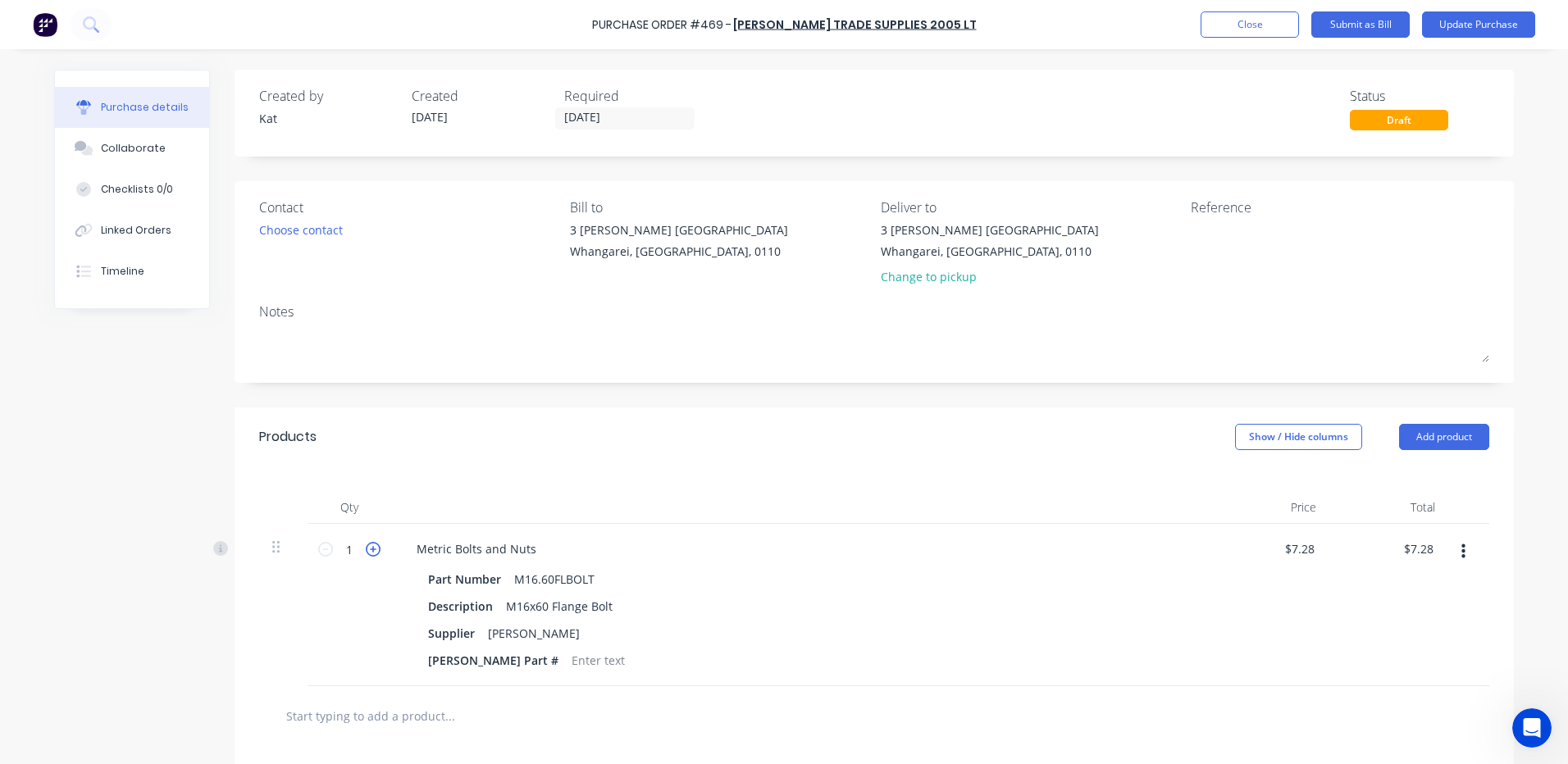
click at [366, 553] on icon at bounding box center [373, 549] width 14 height 14
click at [366, 552] on icon at bounding box center [373, 549] width 14 height 14
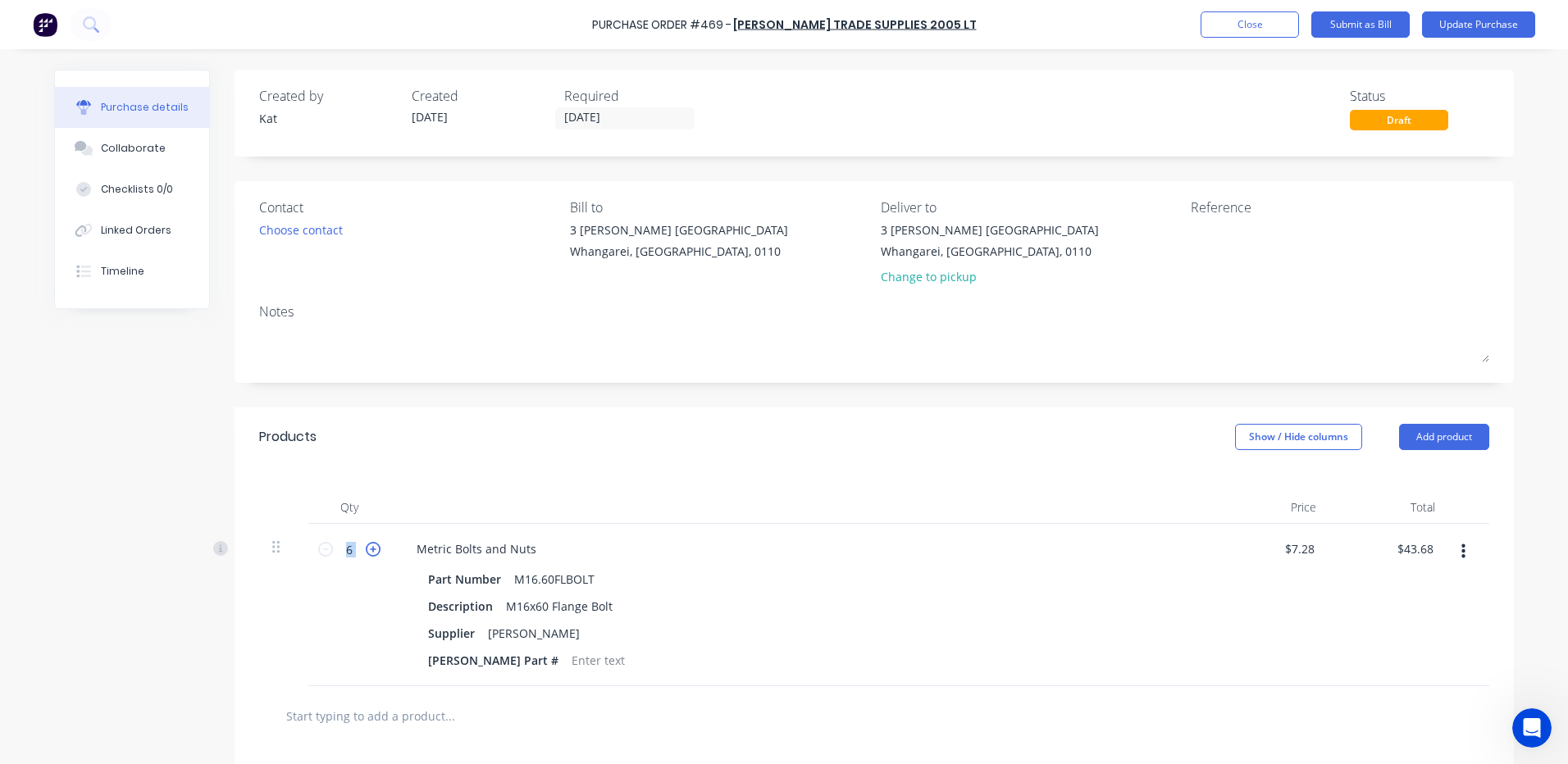
click at [366, 552] on icon at bounding box center [373, 549] width 14 height 14
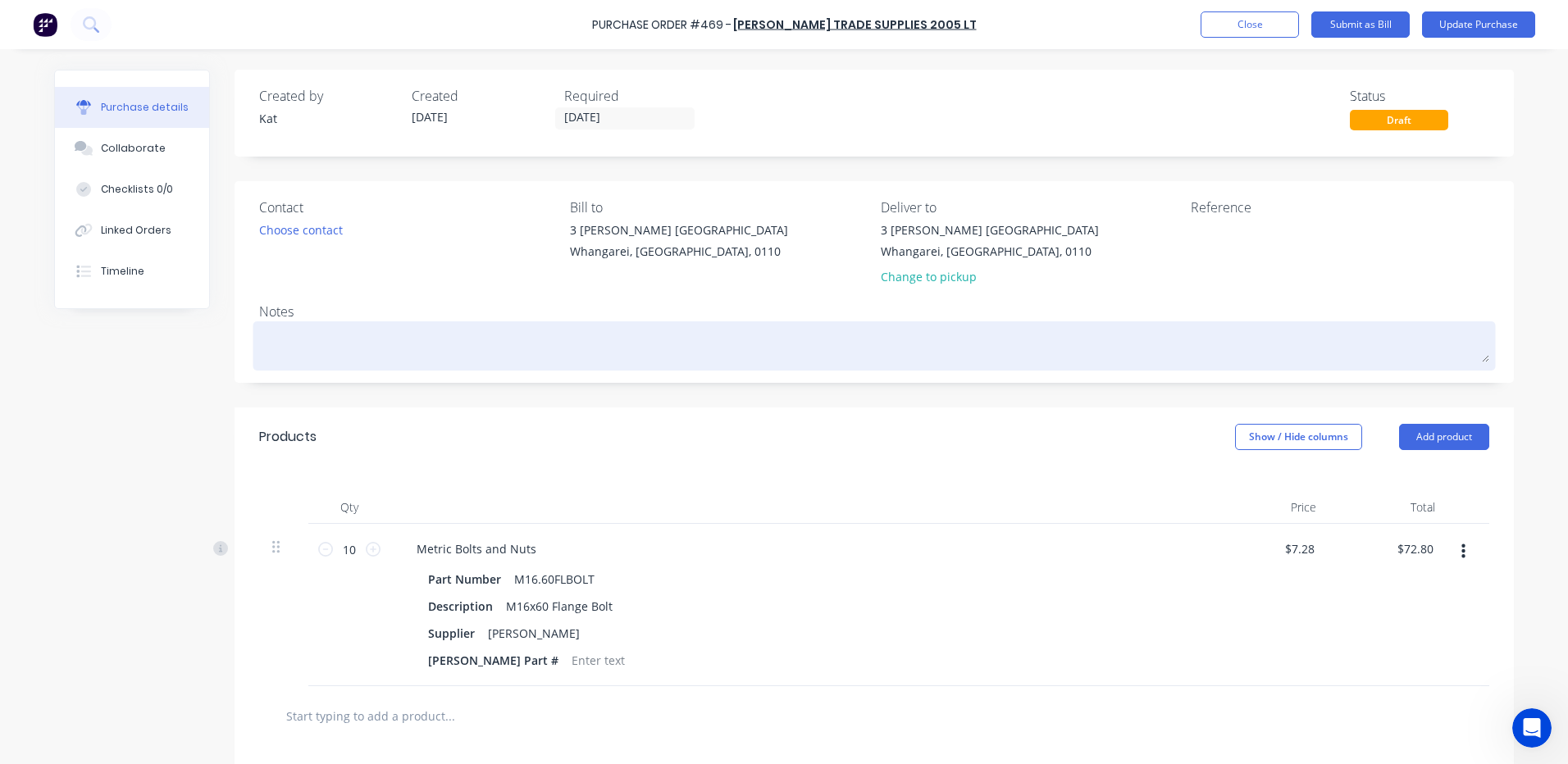
click at [270, 328] on textarea at bounding box center [873, 344] width 1230 height 37
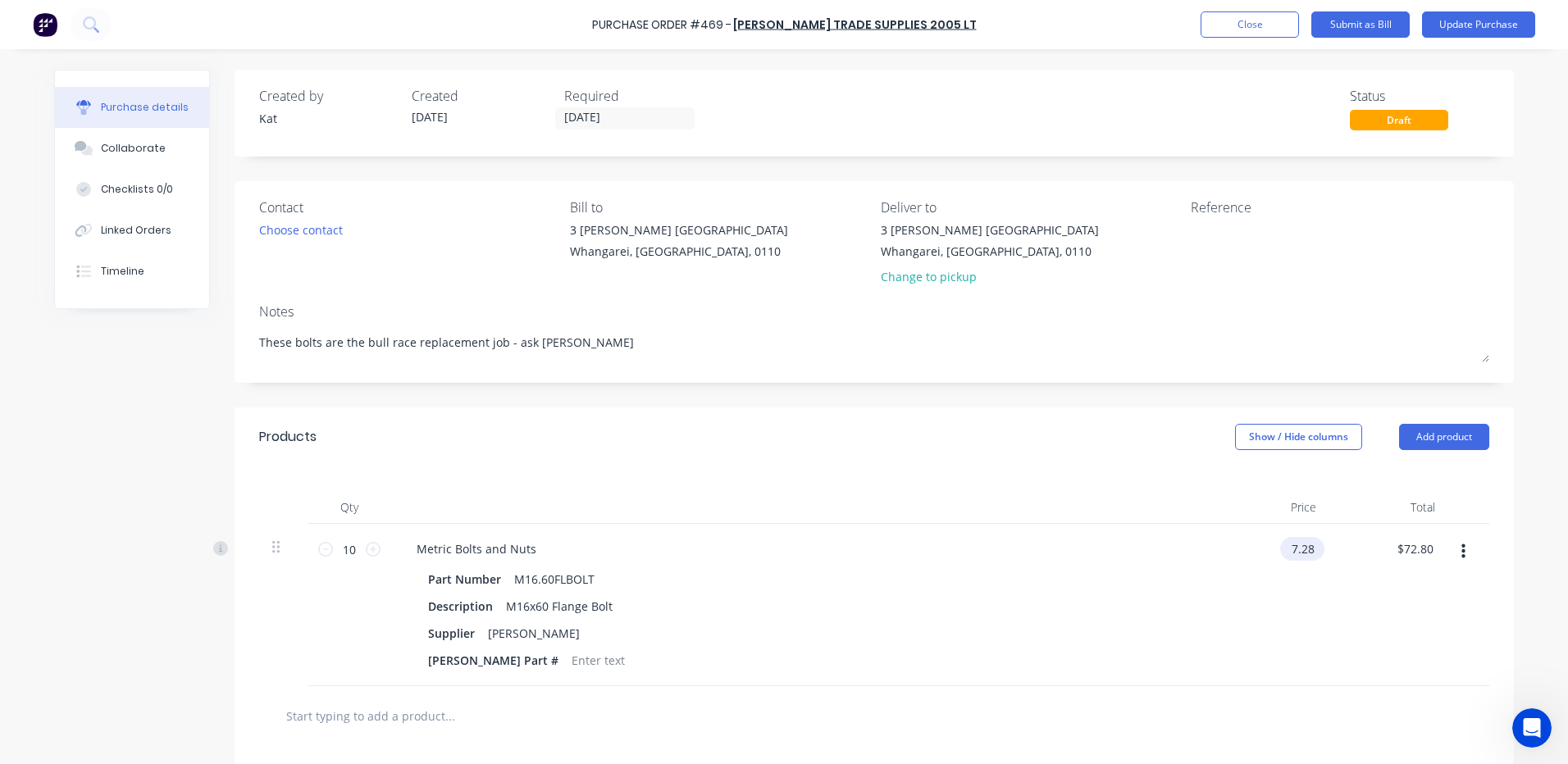
click at [1295, 546] on input "7.28" at bounding box center [1298, 549] width 38 height 24
drag, startPoint x: 1282, startPoint y: 550, endPoint x: 1320, endPoint y: 550, distance: 38.0
click at [1320, 550] on div "7.28 7.28" at bounding box center [1269, 605] width 119 height 162
click at [1305, 635] on div "$0.92 .92" at bounding box center [1269, 605] width 119 height 162
click at [1467, 25] on button "Update Purchase" at bounding box center [1478, 24] width 113 height 26
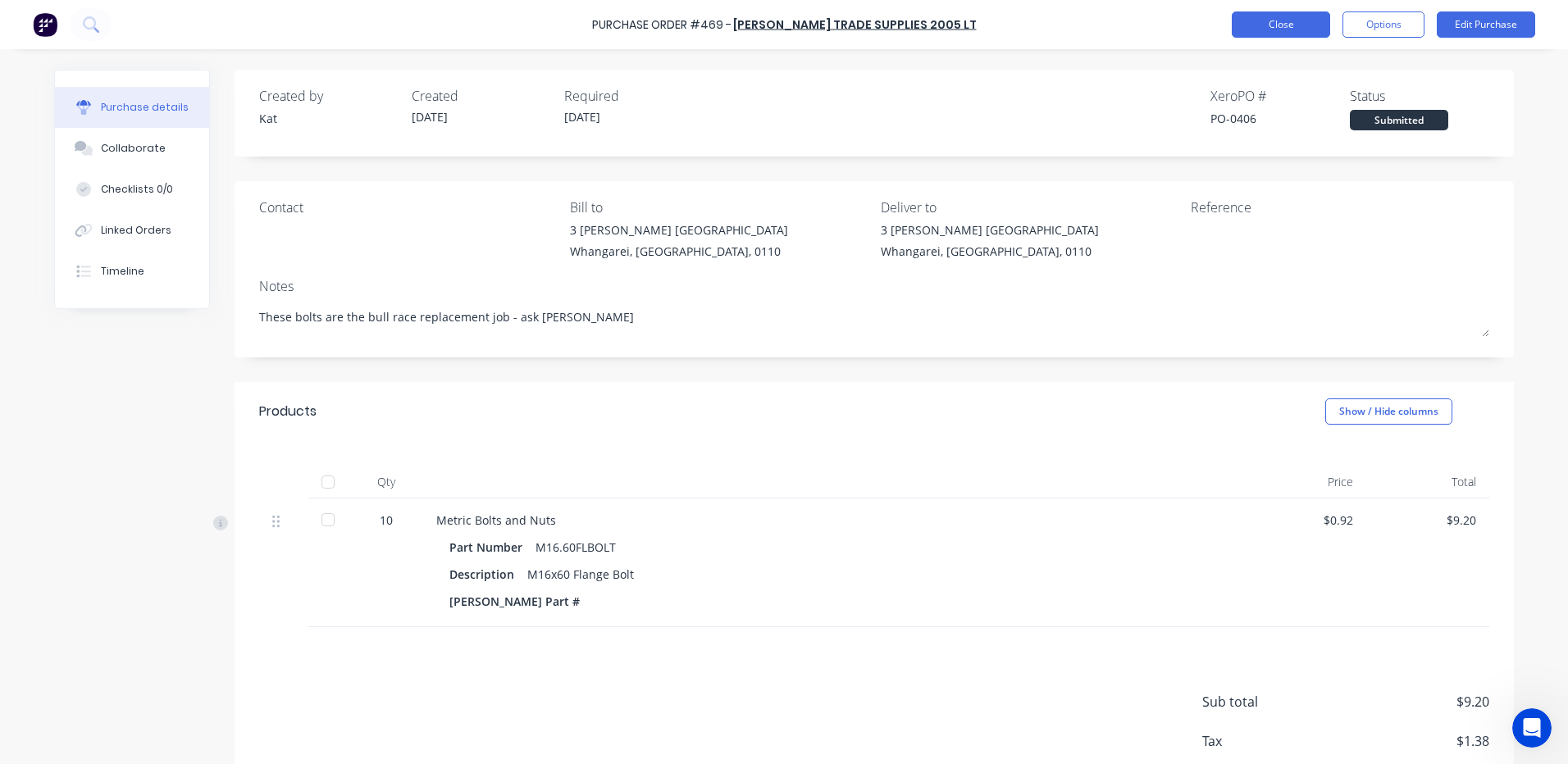
click at [1278, 15] on button "Close" at bounding box center [1281, 24] width 99 height 26
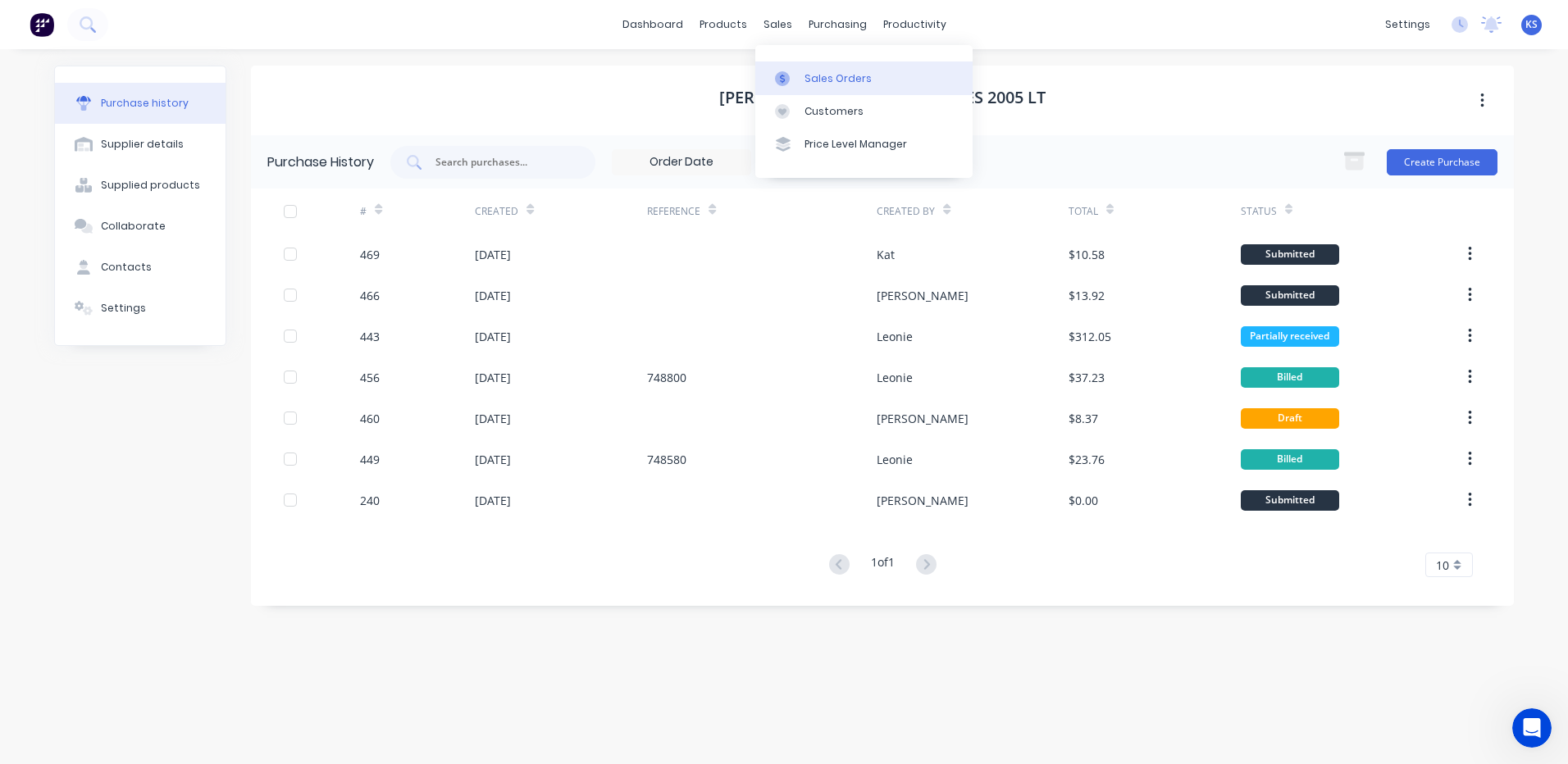
click at [826, 78] on div "Sales Orders" at bounding box center [839, 78] width 68 height 14
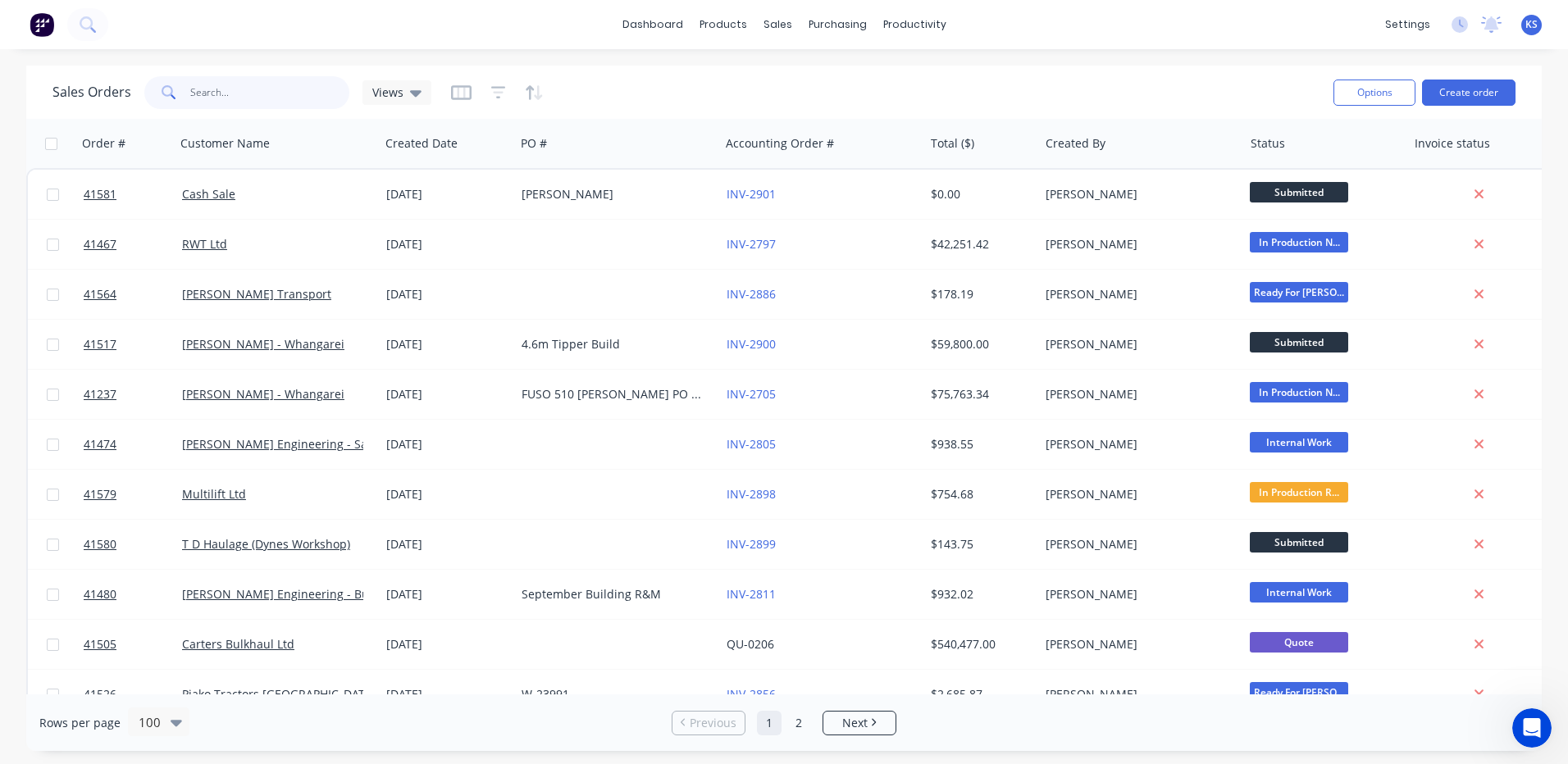
click at [207, 85] on input "text" at bounding box center [271, 93] width 160 height 33
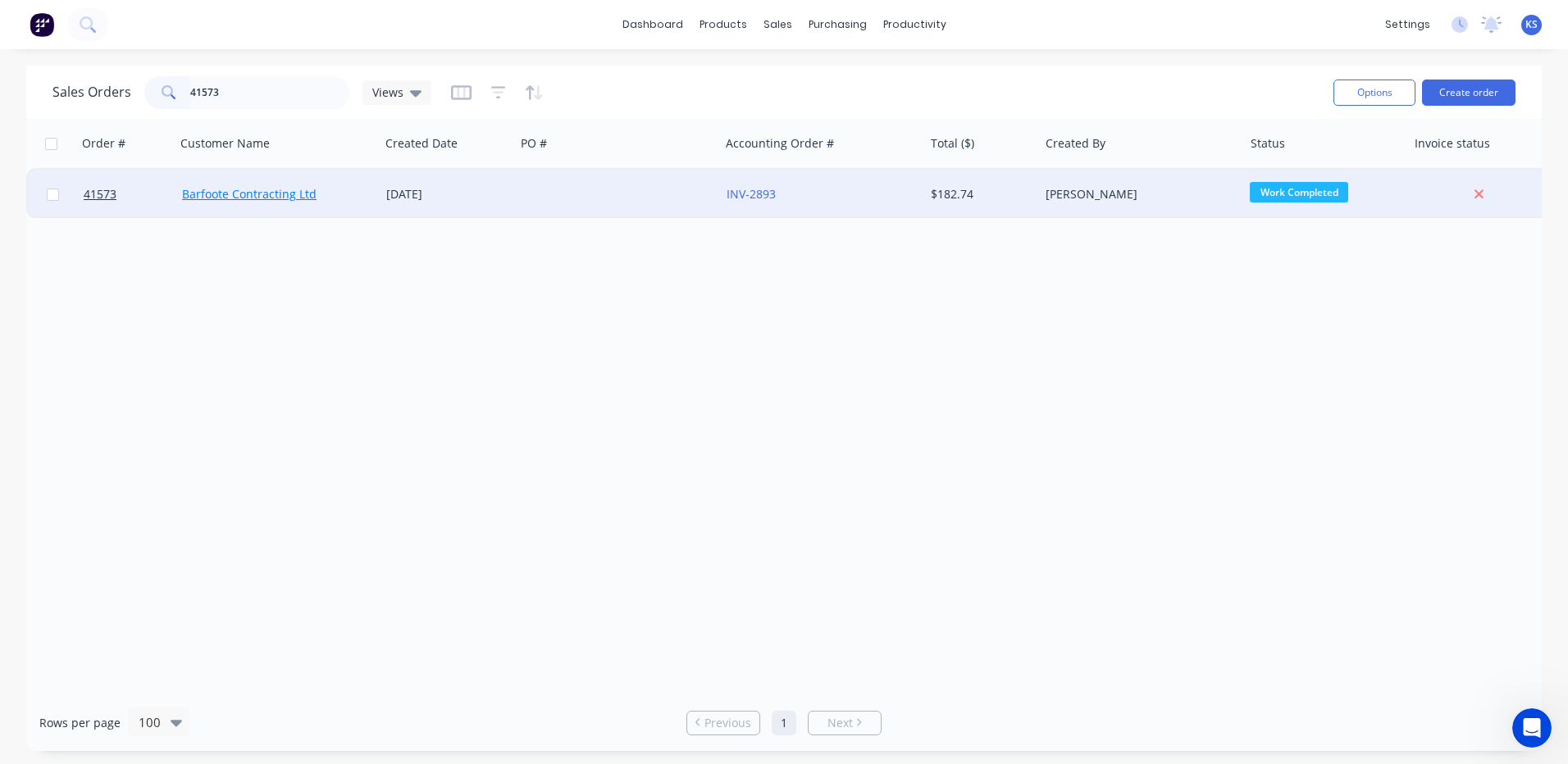
click at [231, 194] on link "Barfoote Contracting Ltd" at bounding box center [248, 194] width 134 height 15
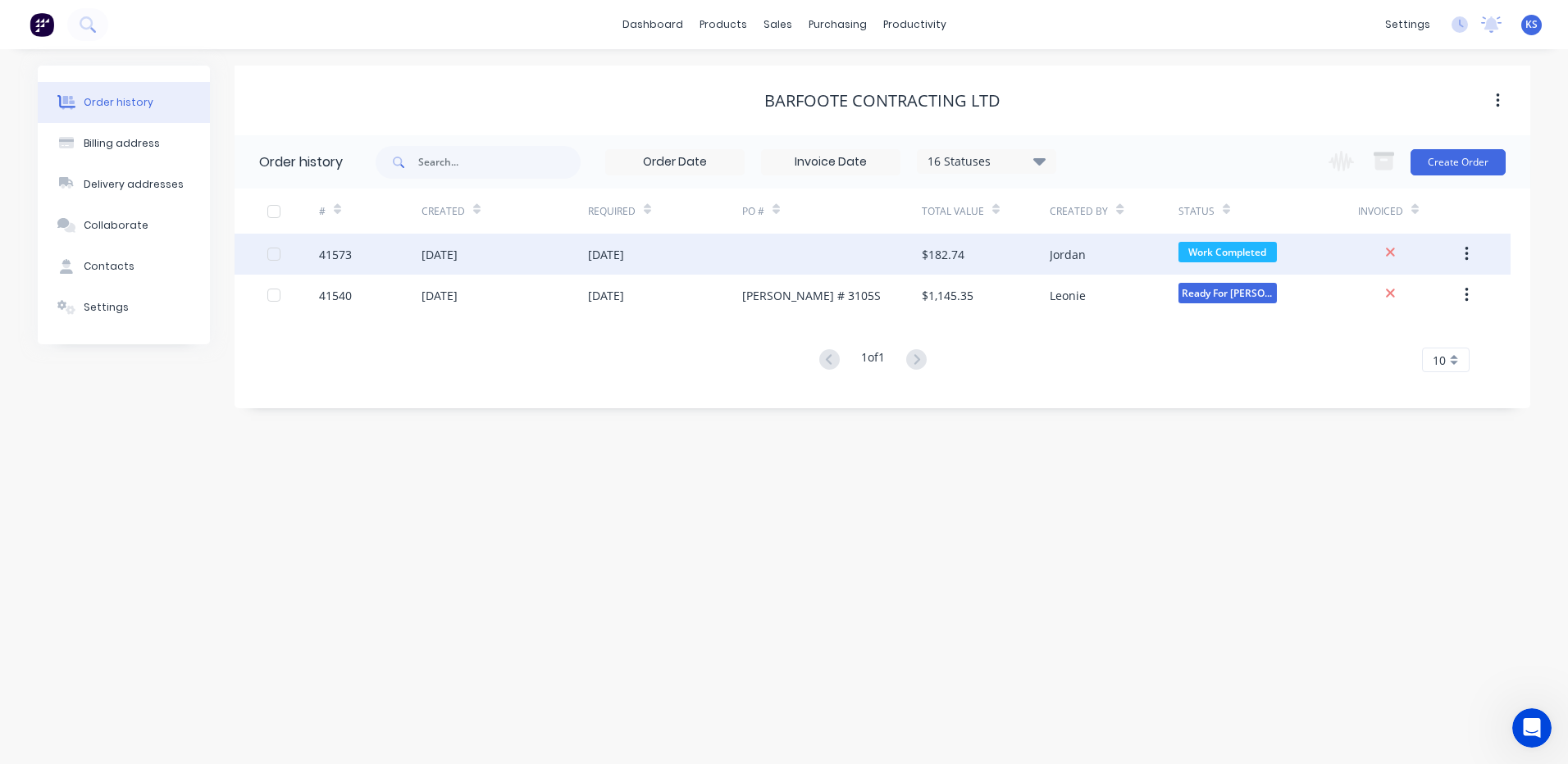
click at [442, 263] on div "[DATE]" at bounding box center [439, 255] width 36 height 17
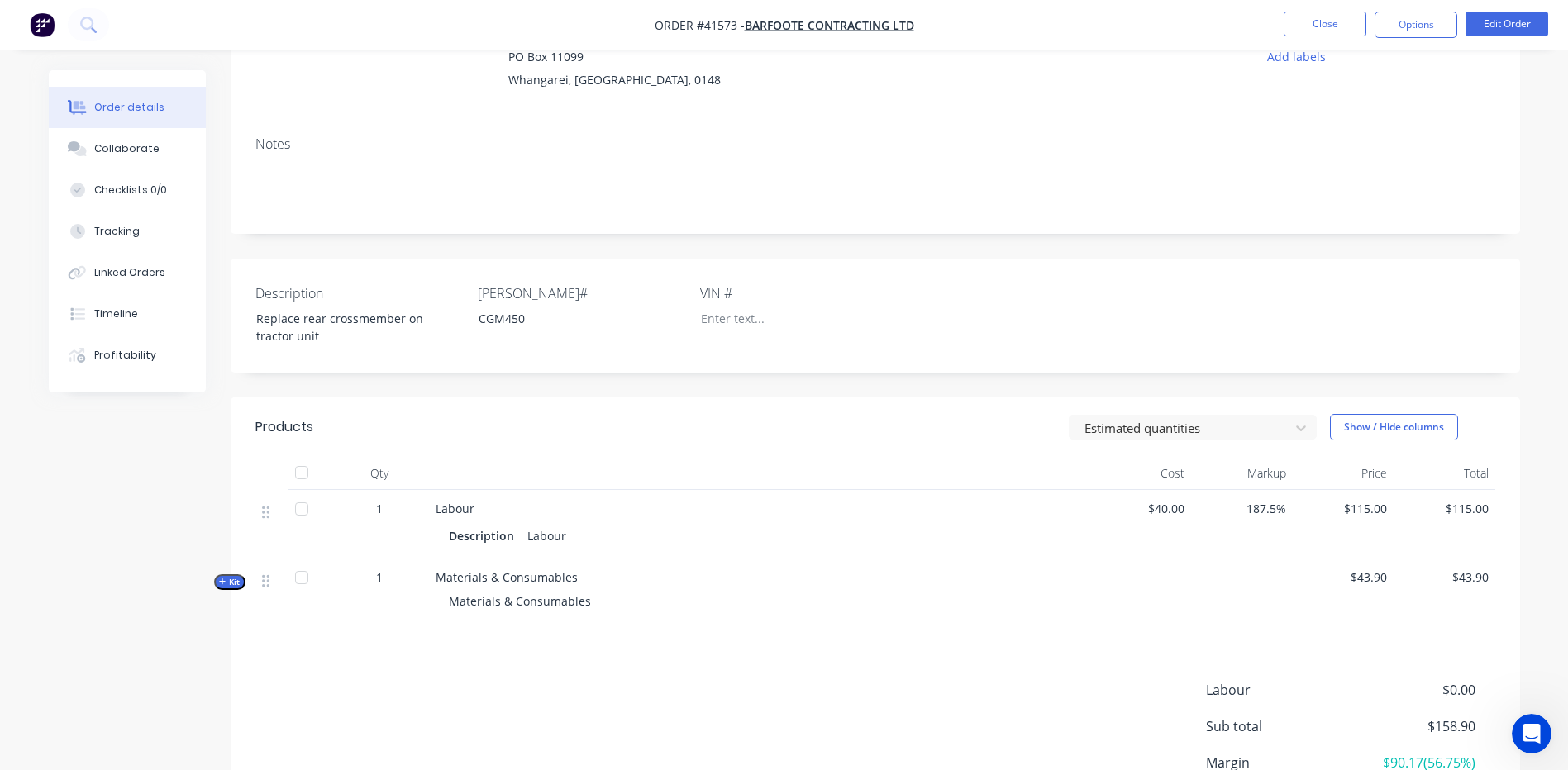
scroll to position [336, 0]
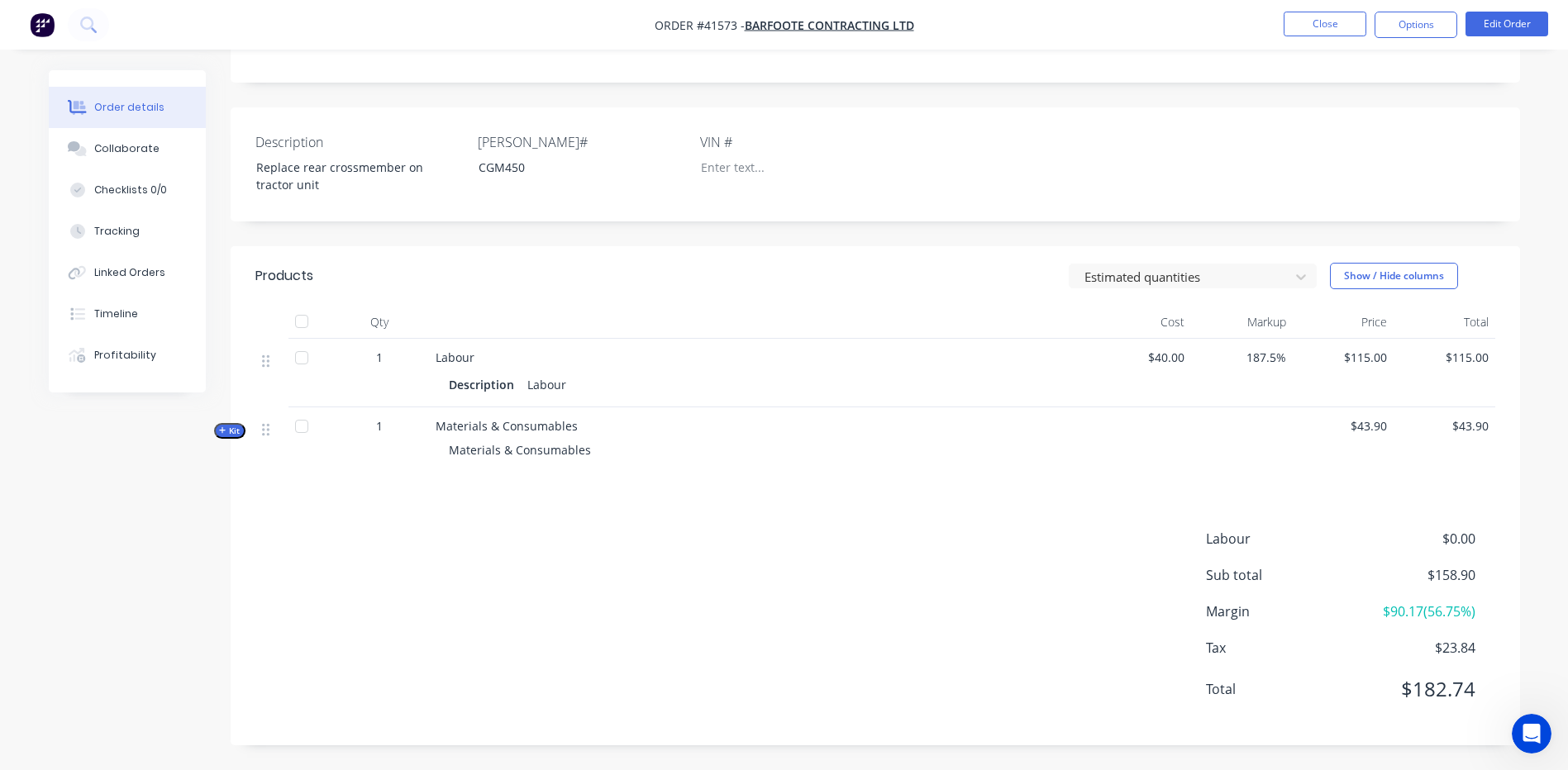
click at [227, 430] on span "Kit" at bounding box center [230, 430] width 21 height 13
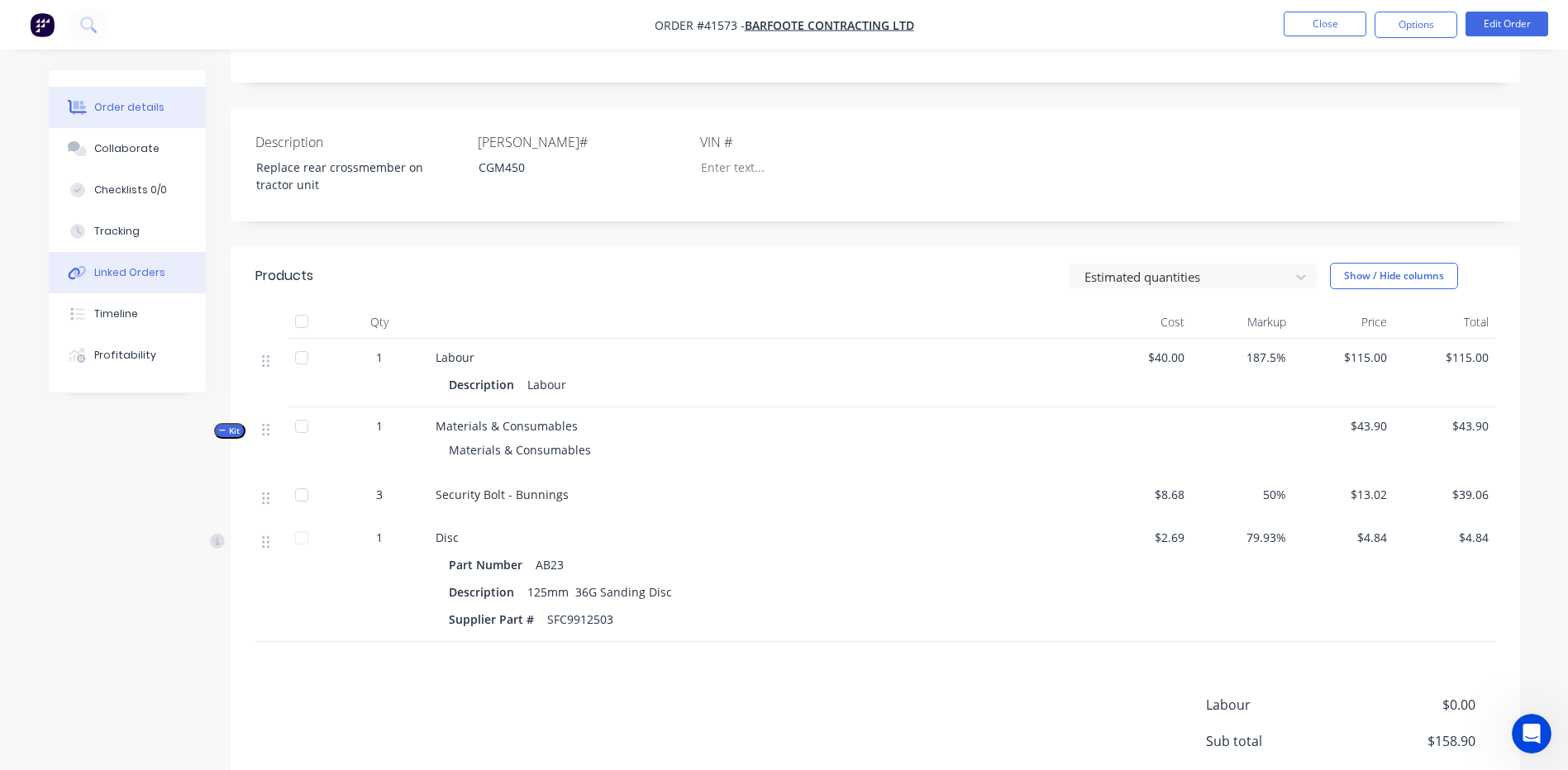
click at [146, 260] on button "Linked Orders" at bounding box center [127, 273] width 157 height 41
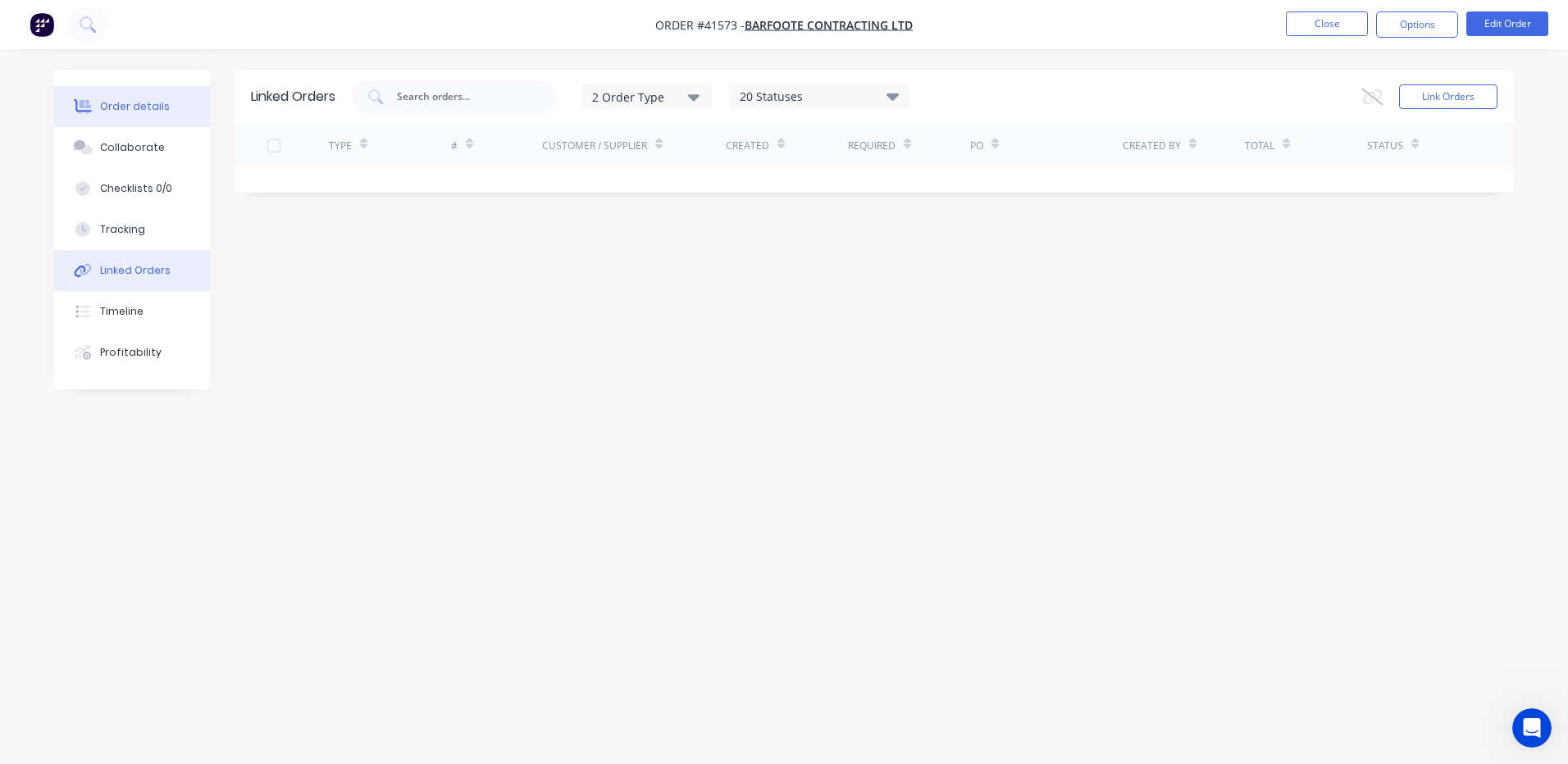
click at [131, 115] on button "Order details" at bounding box center [131, 106] width 156 height 41
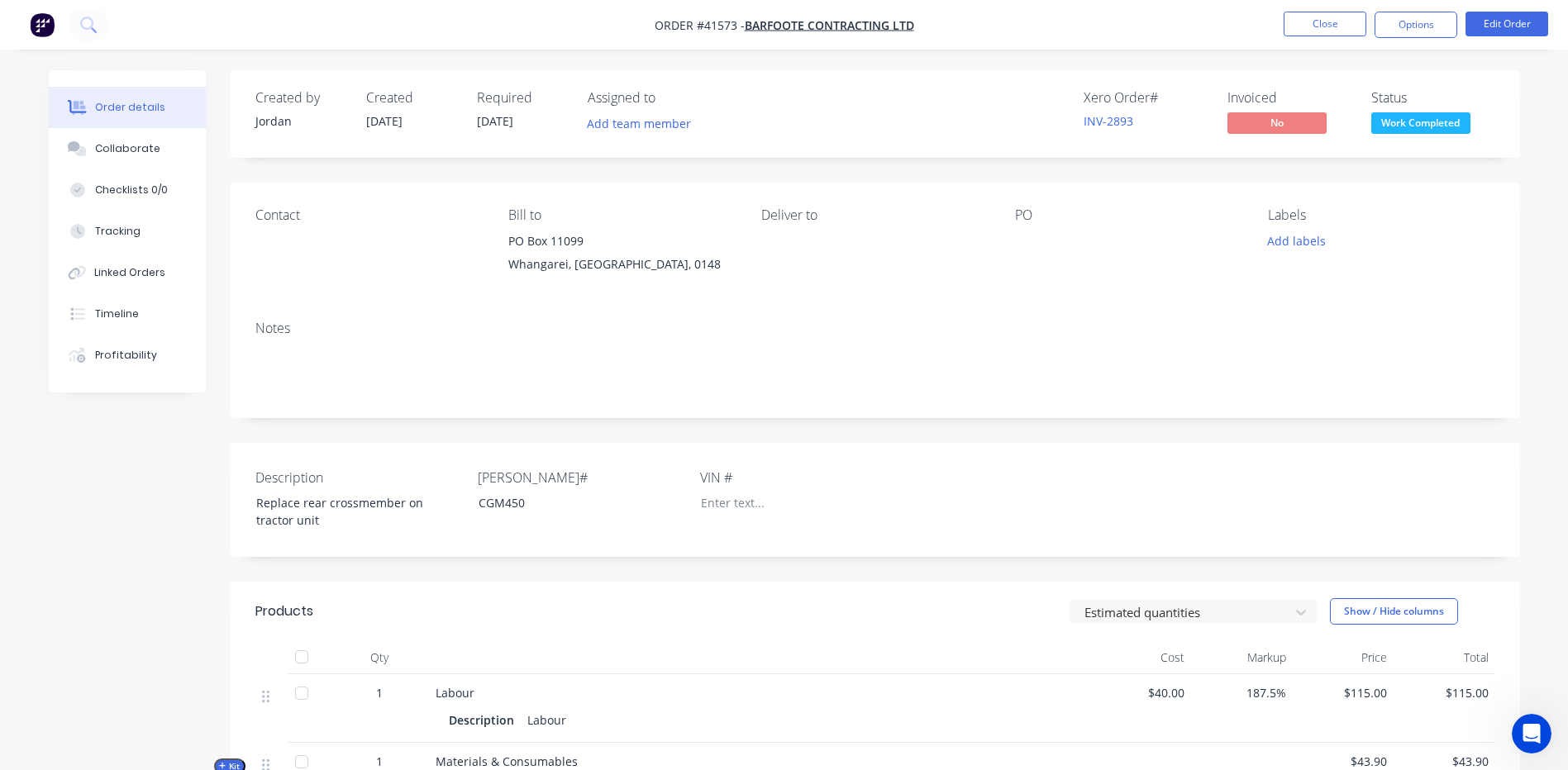
scroll to position [336, 0]
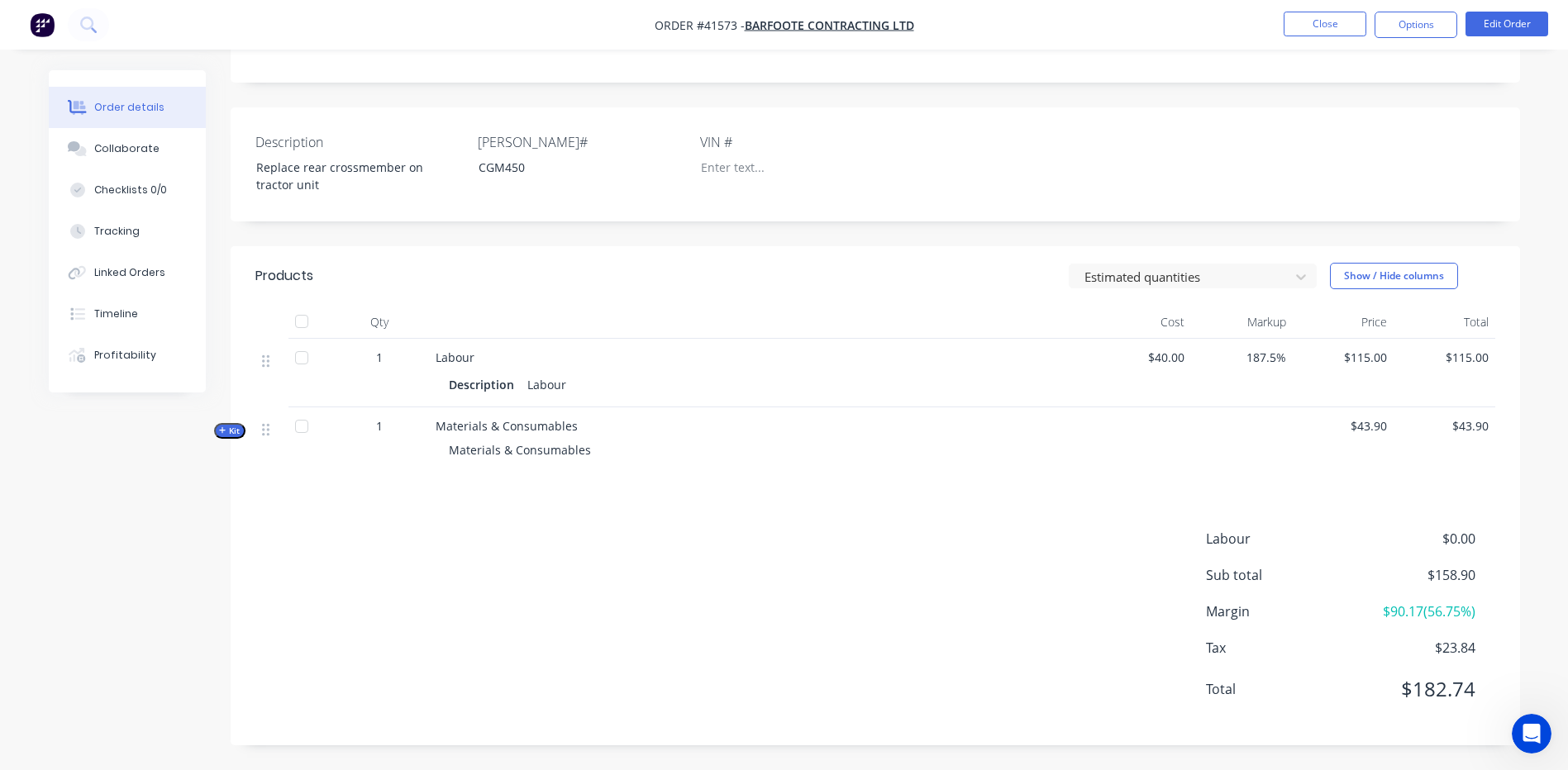
click at [226, 432] on icon "button" at bounding box center [223, 430] width 8 height 8
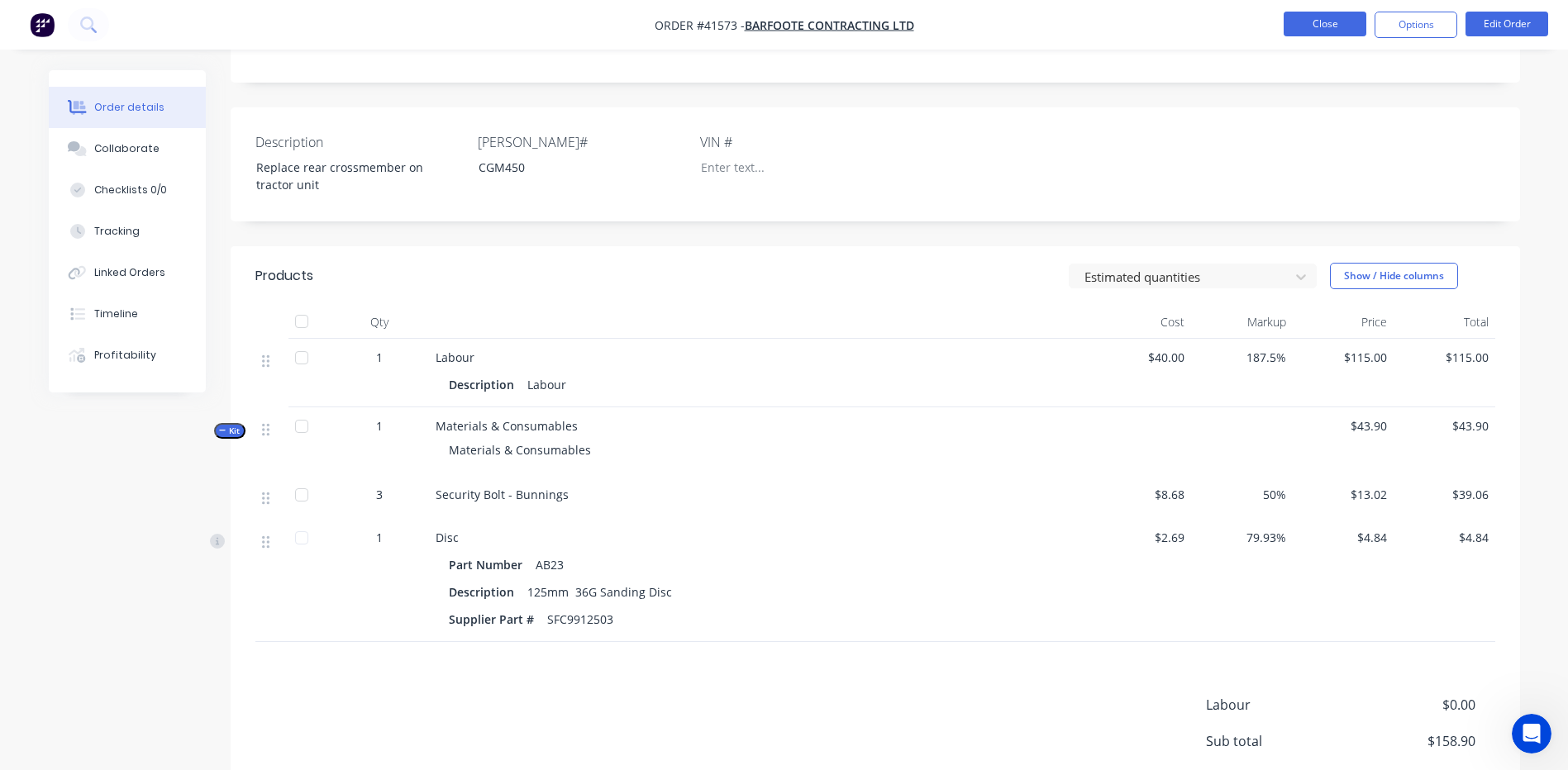
click at [1293, 25] on button "Close" at bounding box center [1325, 23] width 83 height 24
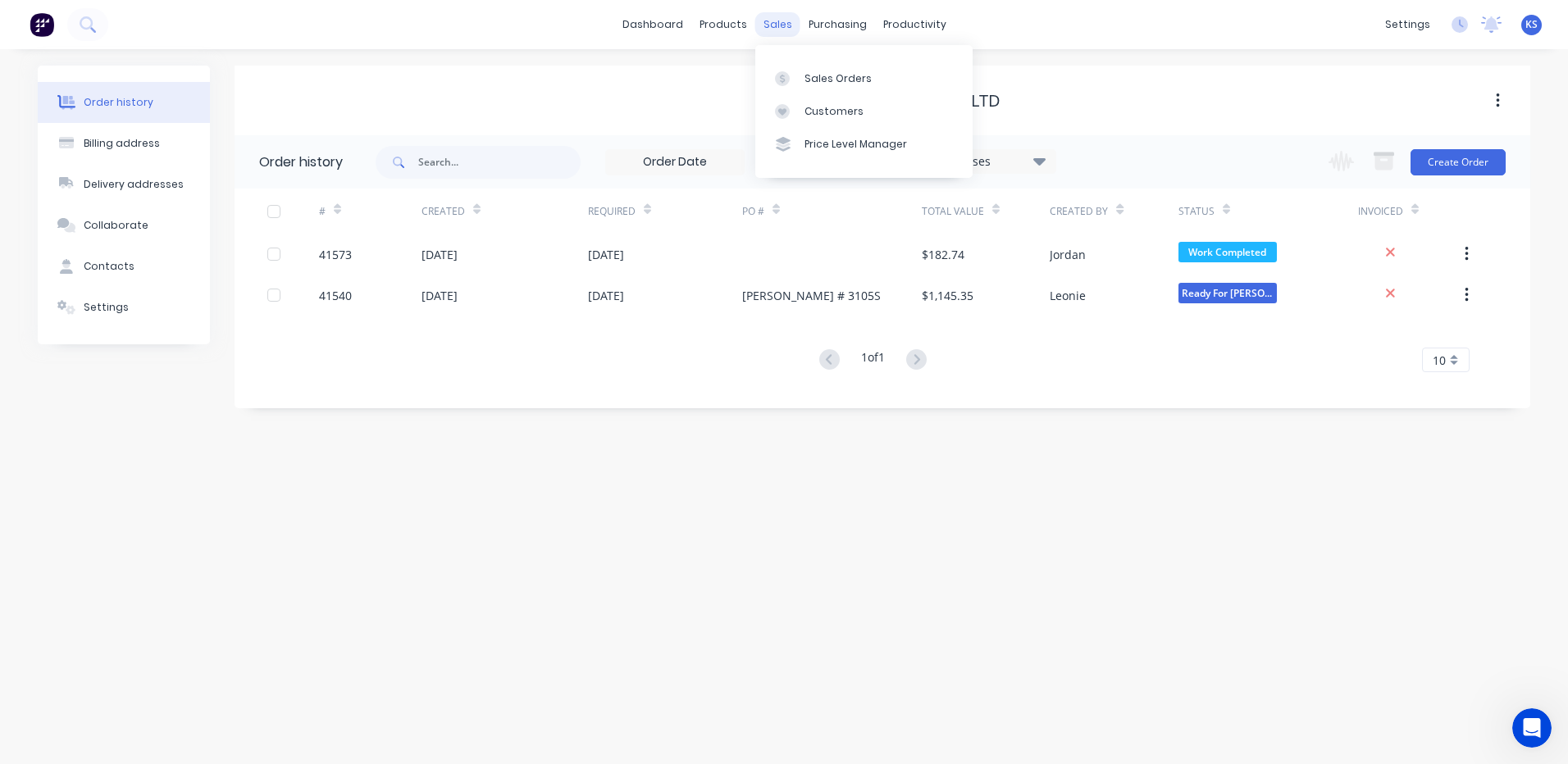
click at [785, 30] on div "sales" at bounding box center [778, 24] width 45 height 24
click at [816, 78] on div "Sales Orders" at bounding box center [839, 78] width 68 height 14
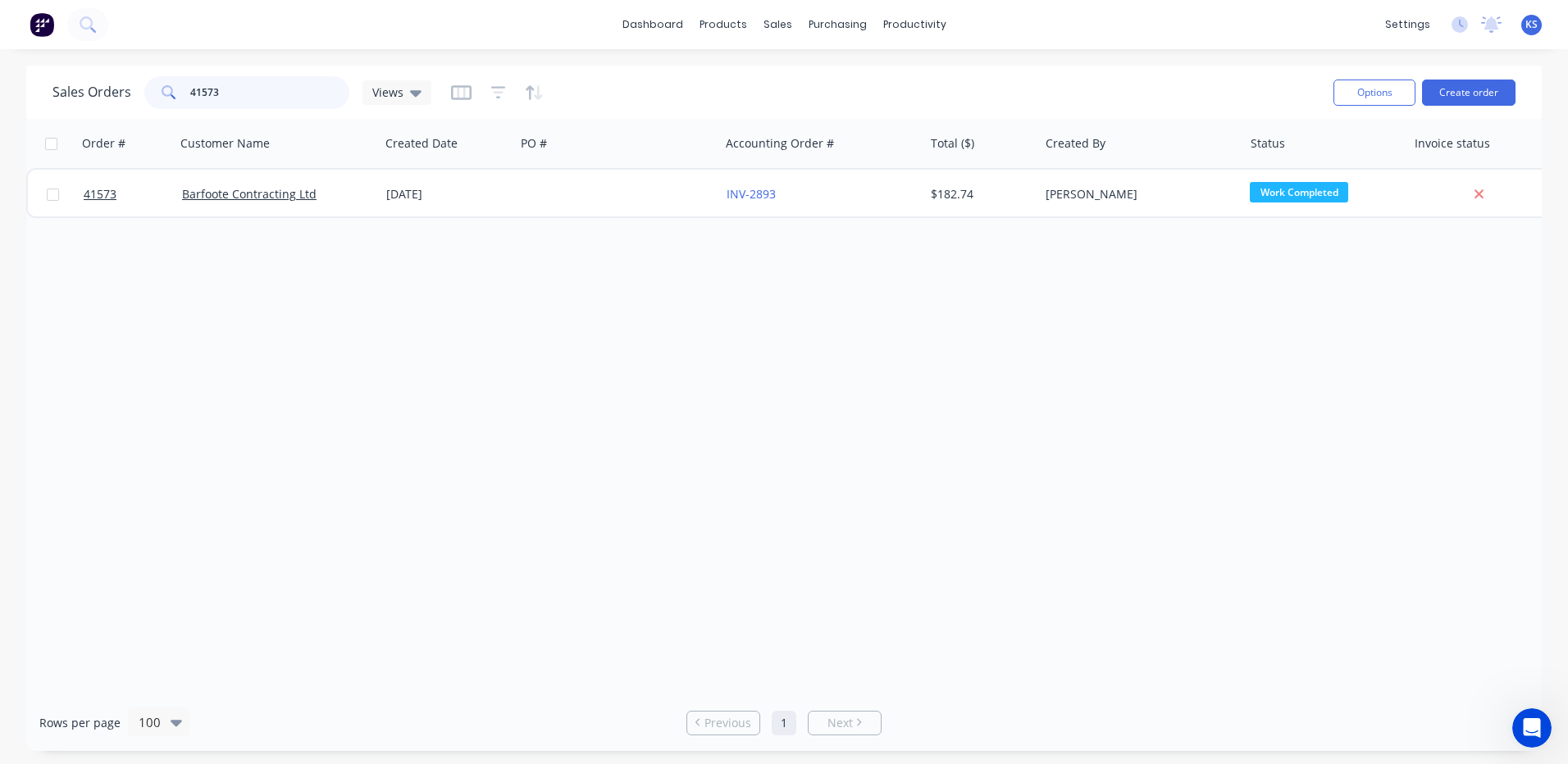
drag, startPoint x: 282, startPoint y: 100, endPoint x: 44, endPoint y: 90, distance: 238.2
click at [58, 110] on div "Sales Orders 41573 Views" at bounding box center [686, 93] width 1268 height 41
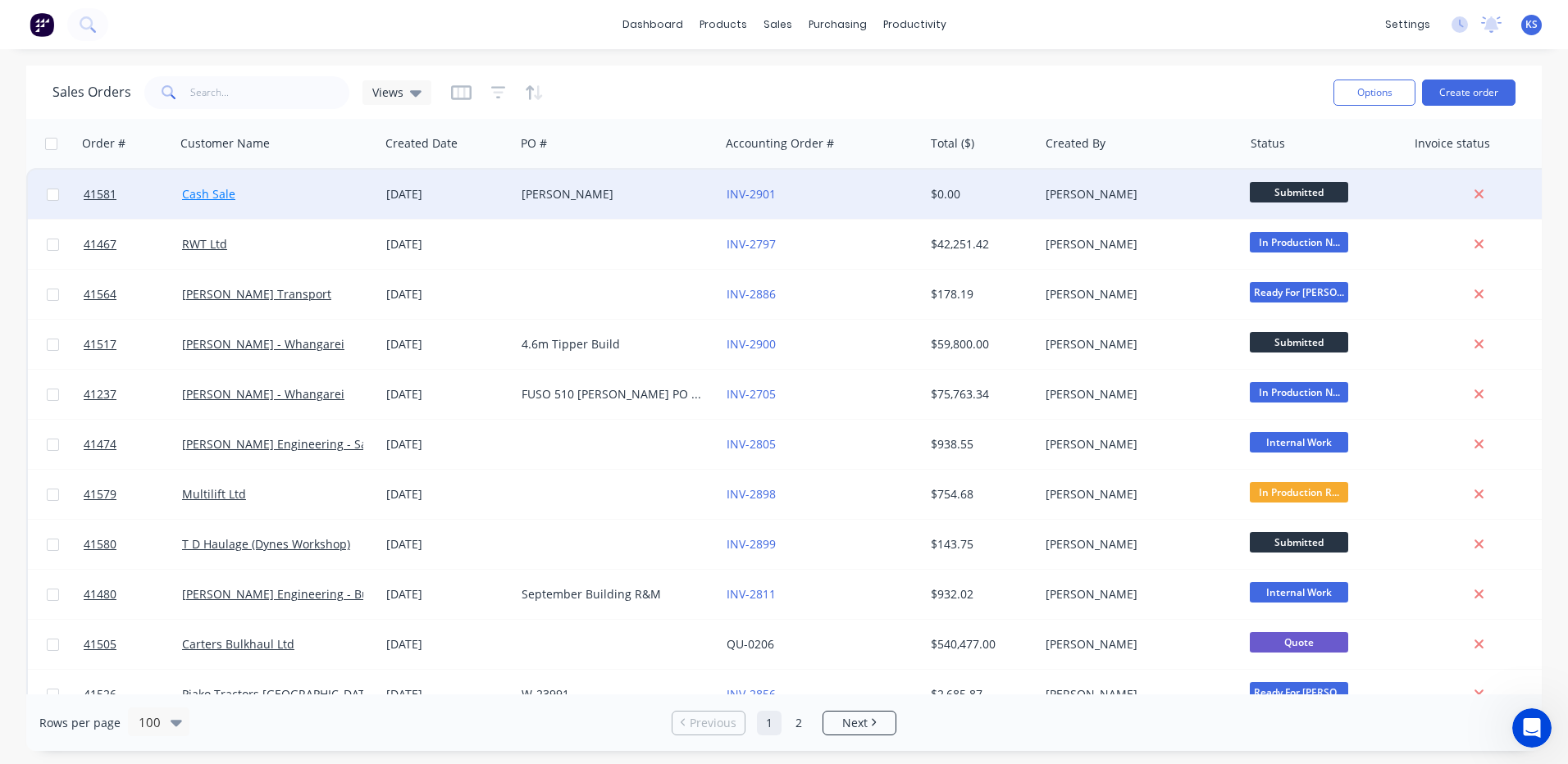
click at [193, 188] on link "Cash Sale" at bounding box center [208, 194] width 53 height 15
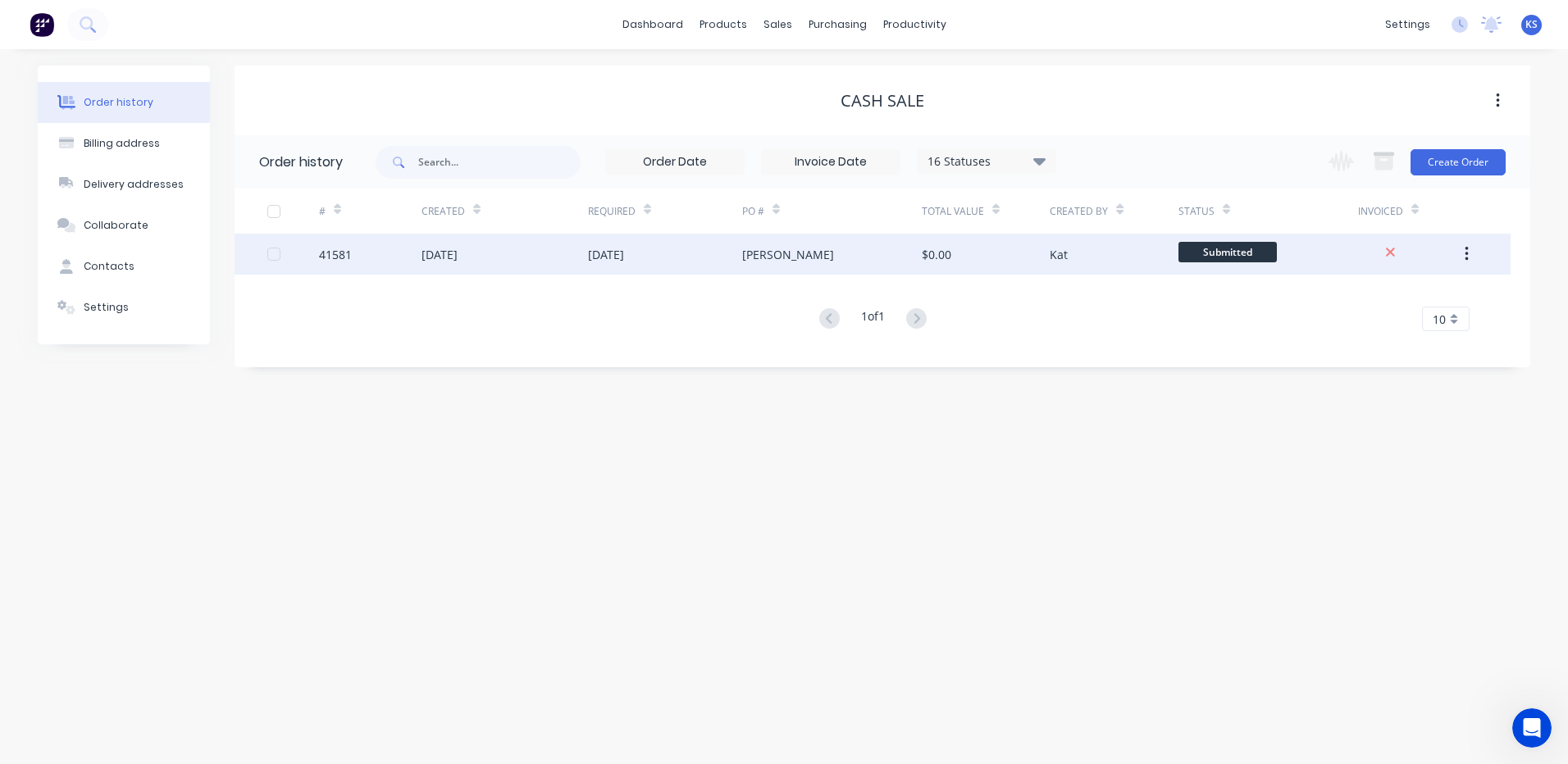
click at [556, 270] on div "[DATE]" at bounding box center [504, 254] width 166 height 41
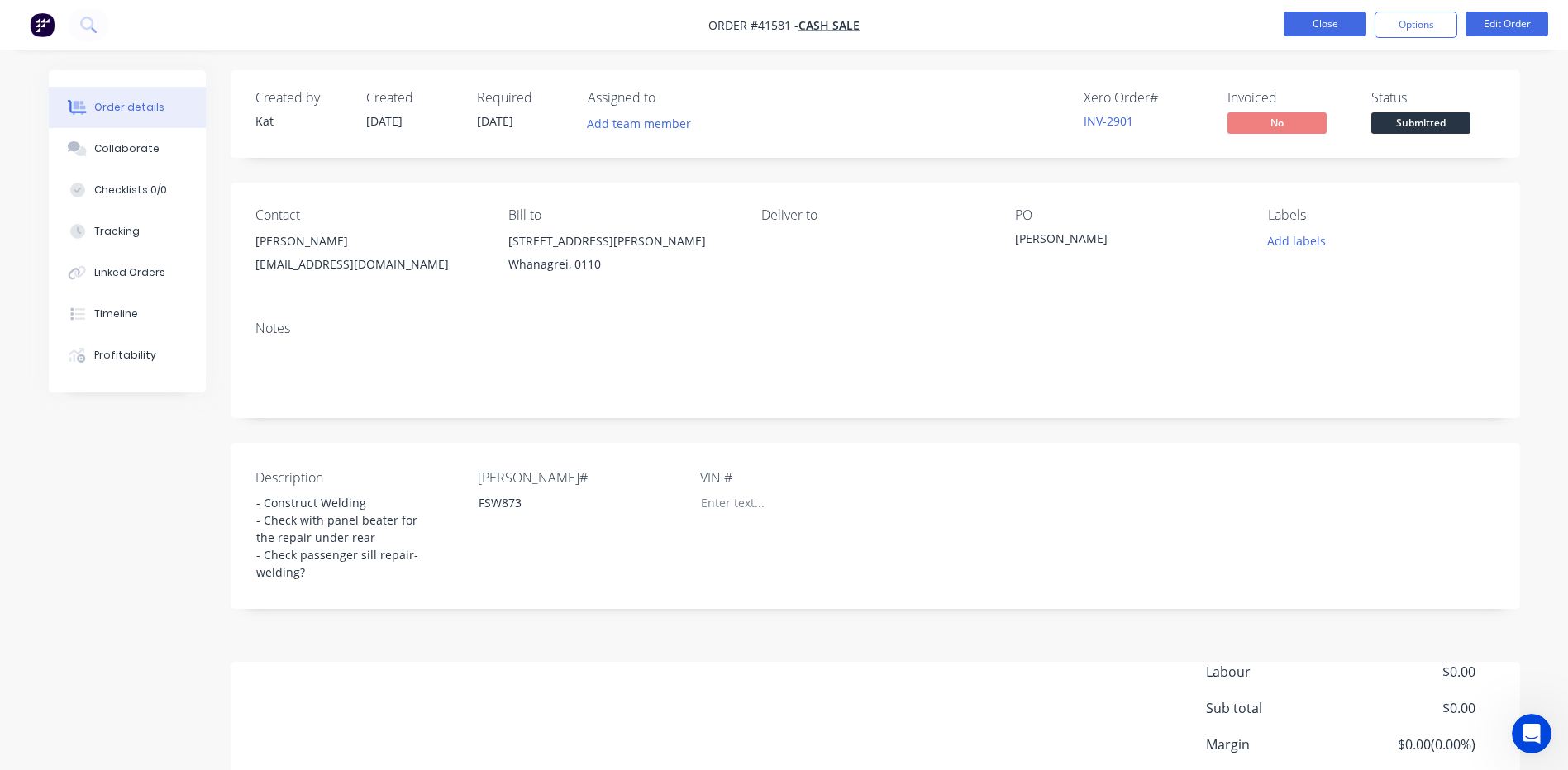
click at [1342, 30] on button "Close" at bounding box center [1325, 23] width 83 height 24
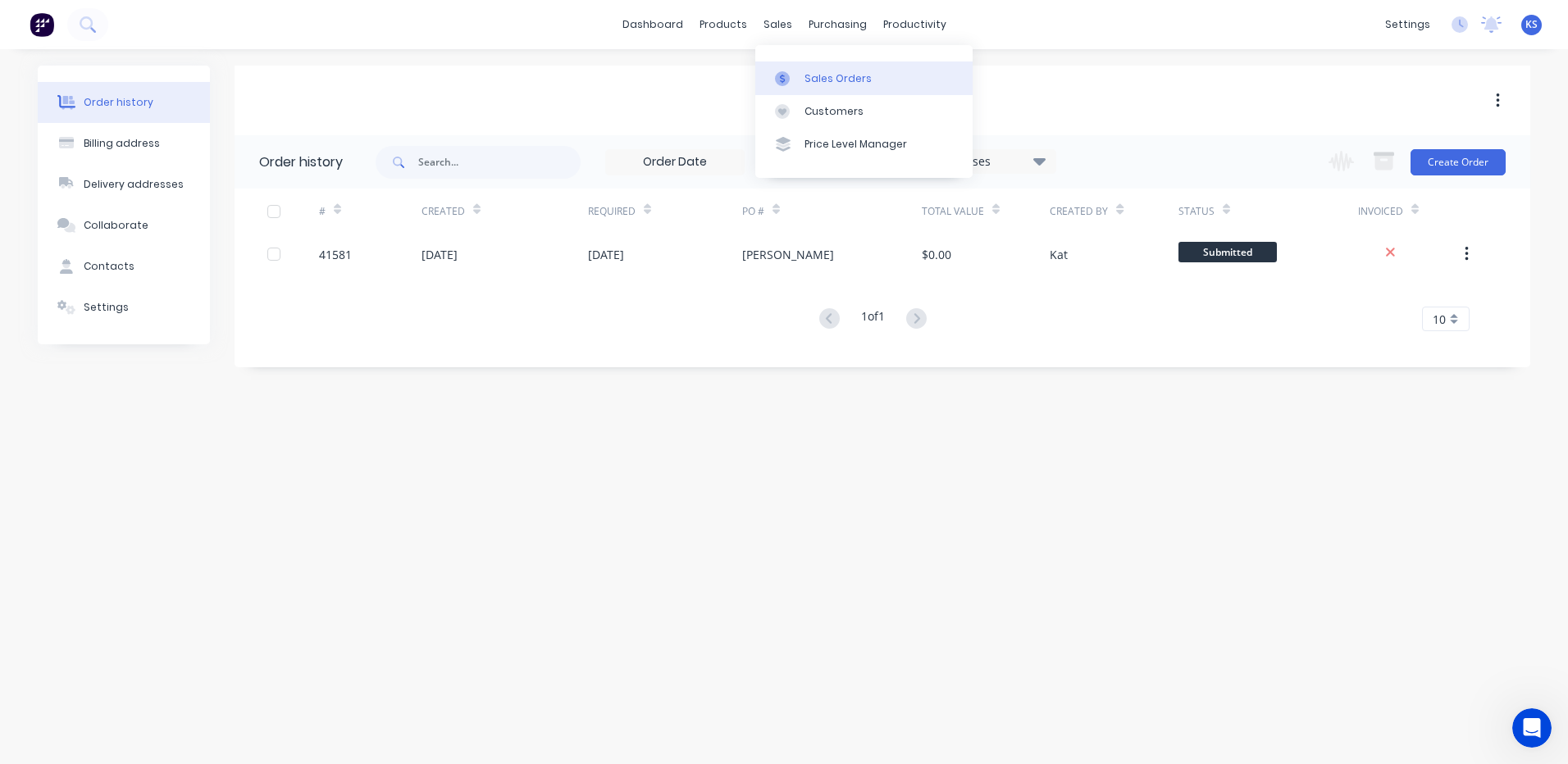
click at [830, 78] on div "Sales Orders" at bounding box center [839, 78] width 68 height 14
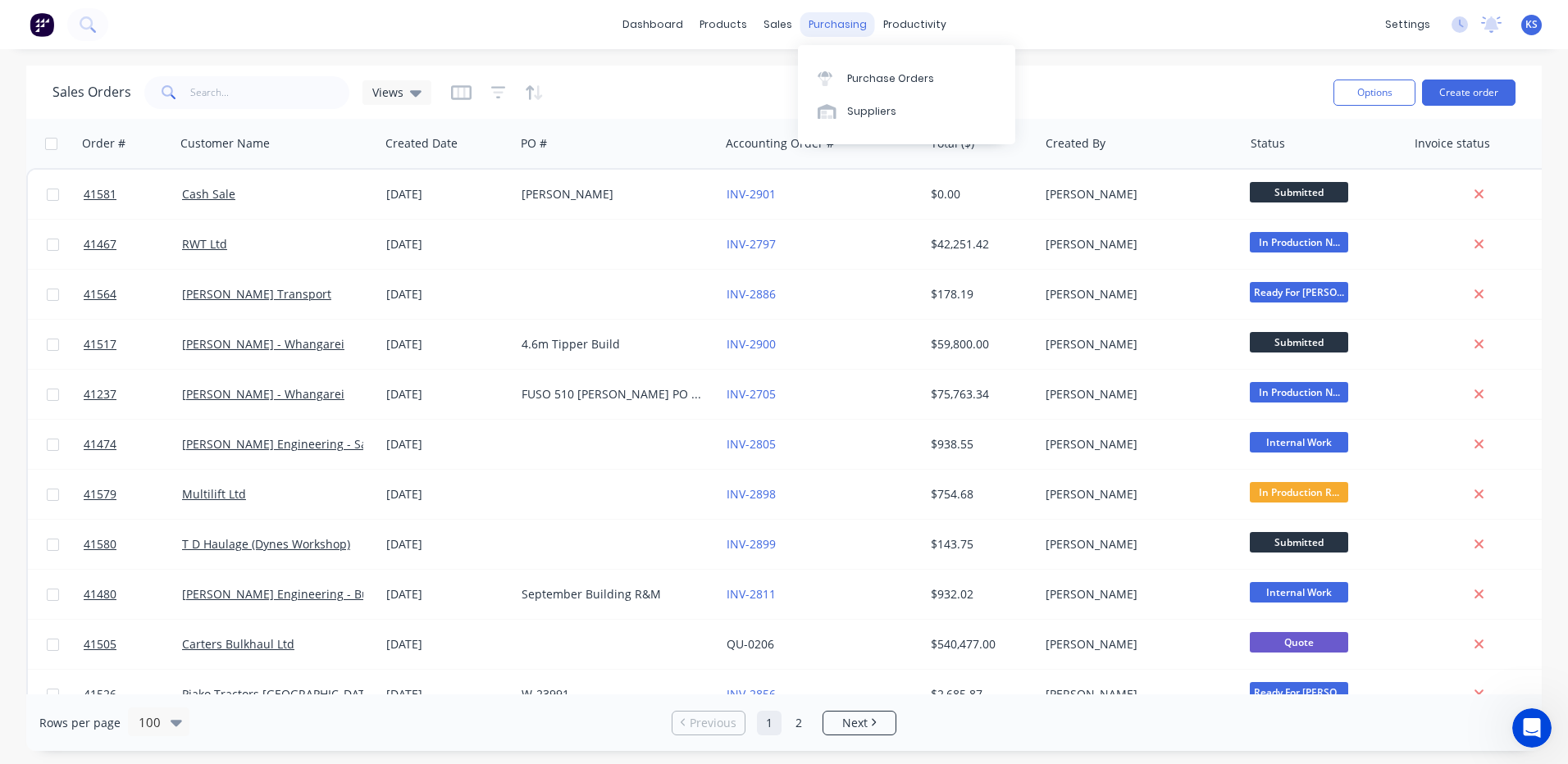
click at [826, 26] on div "purchasing" at bounding box center [838, 24] width 74 height 24
click at [870, 77] on div "Purchase Orders" at bounding box center [891, 78] width 87 height 14
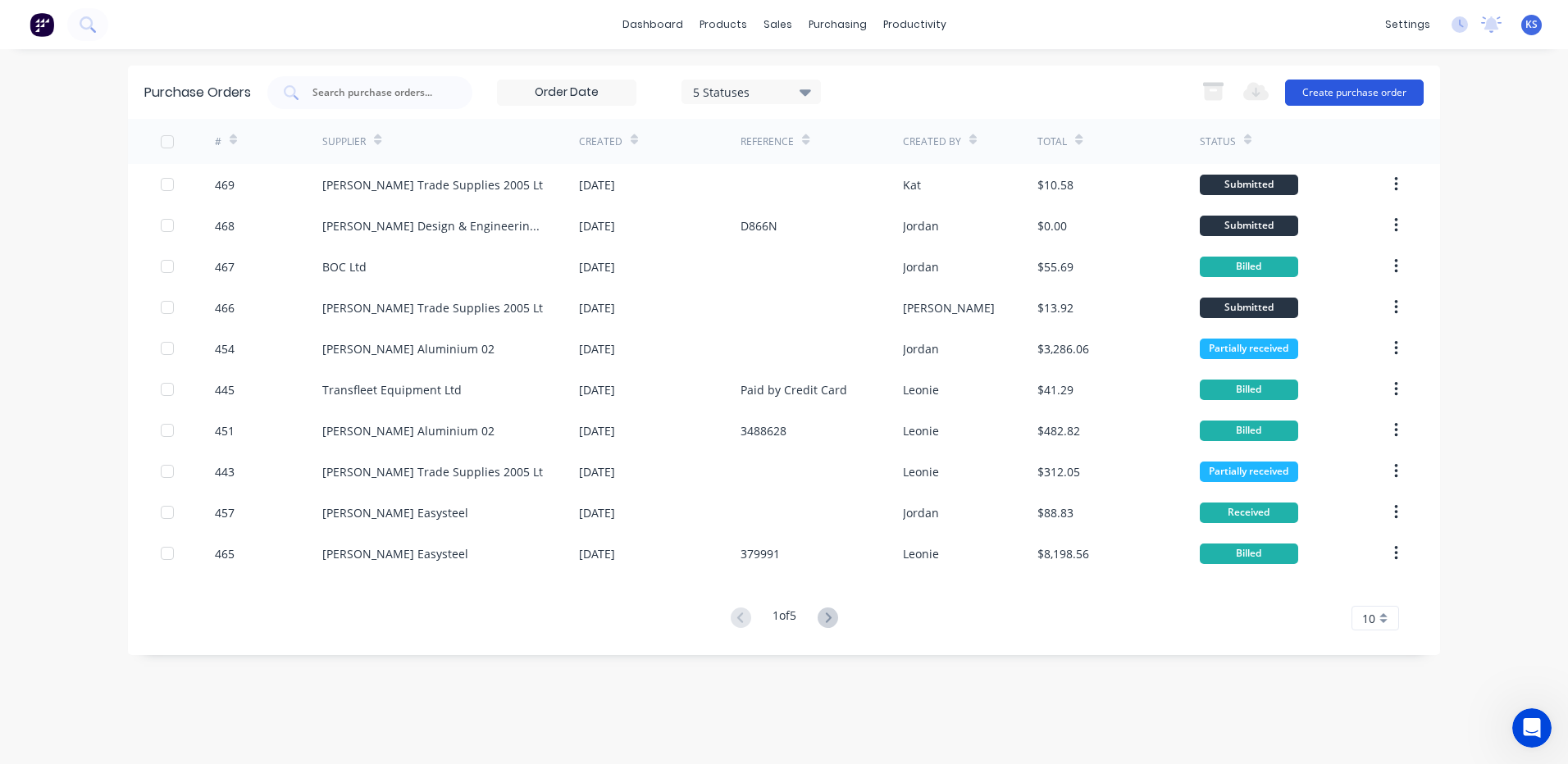
click at [1349, 98] on button "Create purchase order" at bounding box center [1354, 92] width 138 height 26
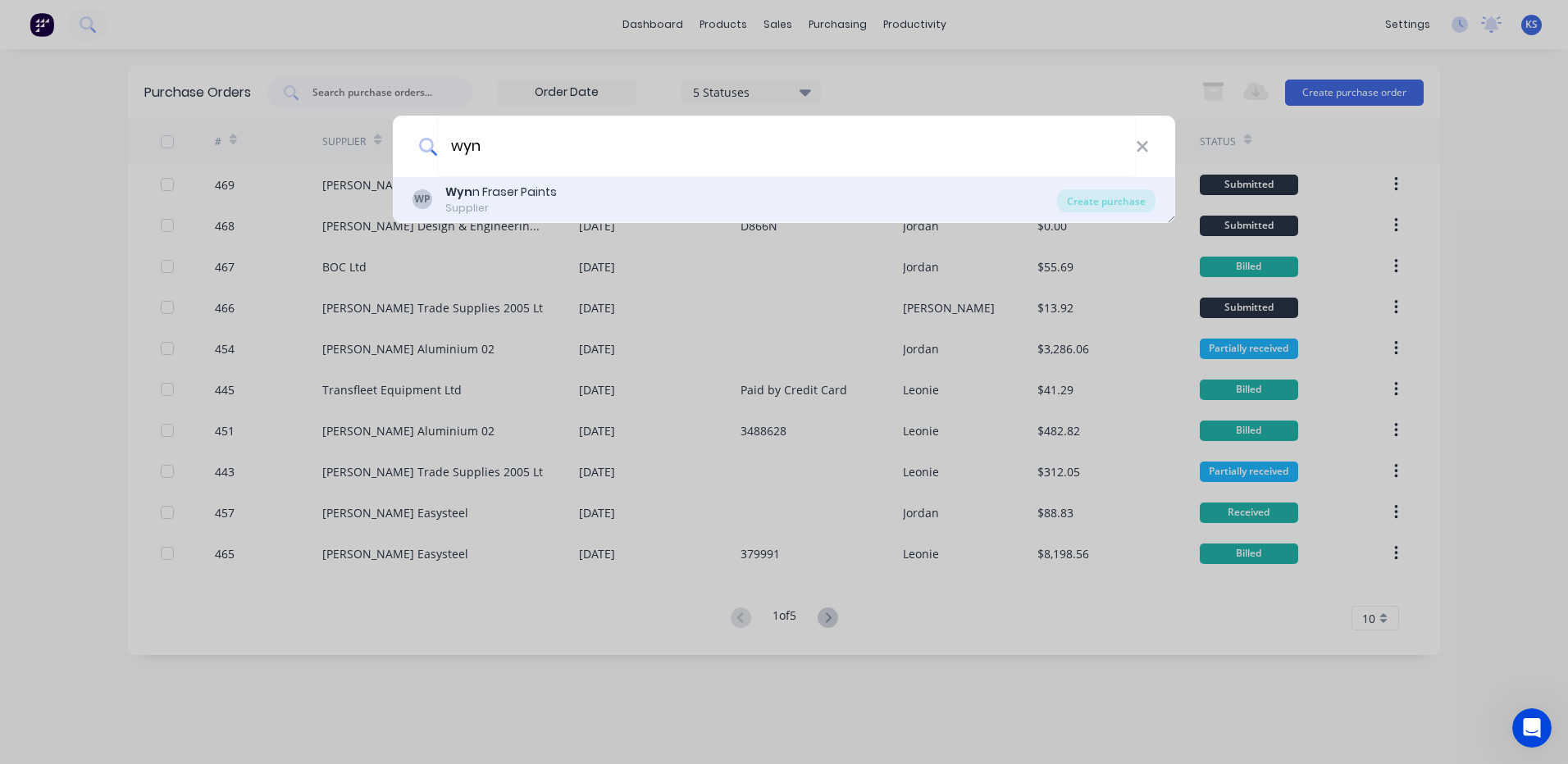
click at [464, 204] on div "Supplier" at bounding box center [500, 208] width 111 height 14
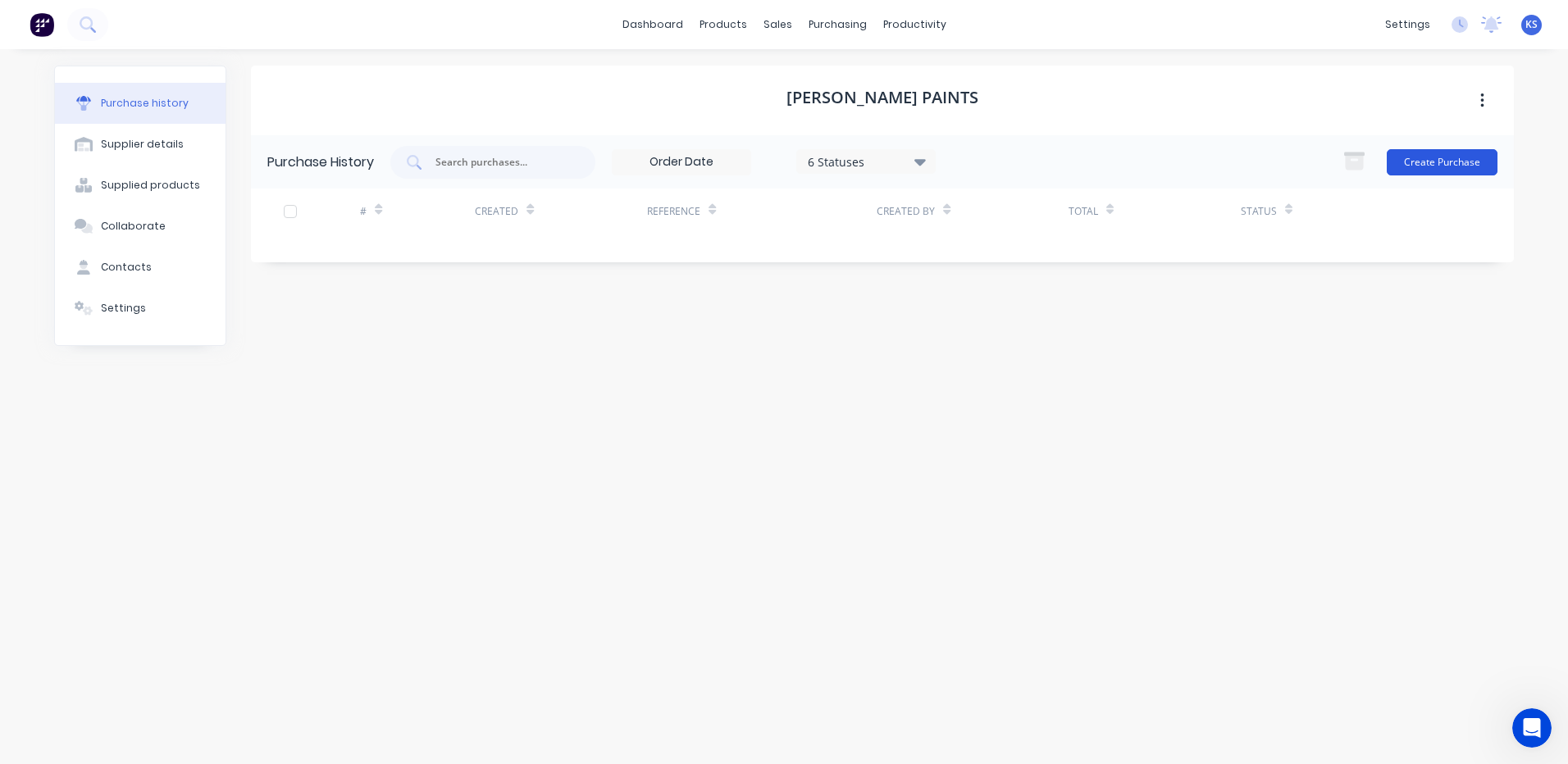
click at [1454, 166] on button "Create Purchase" at bounding box center [1442, 162] width 111 height 26
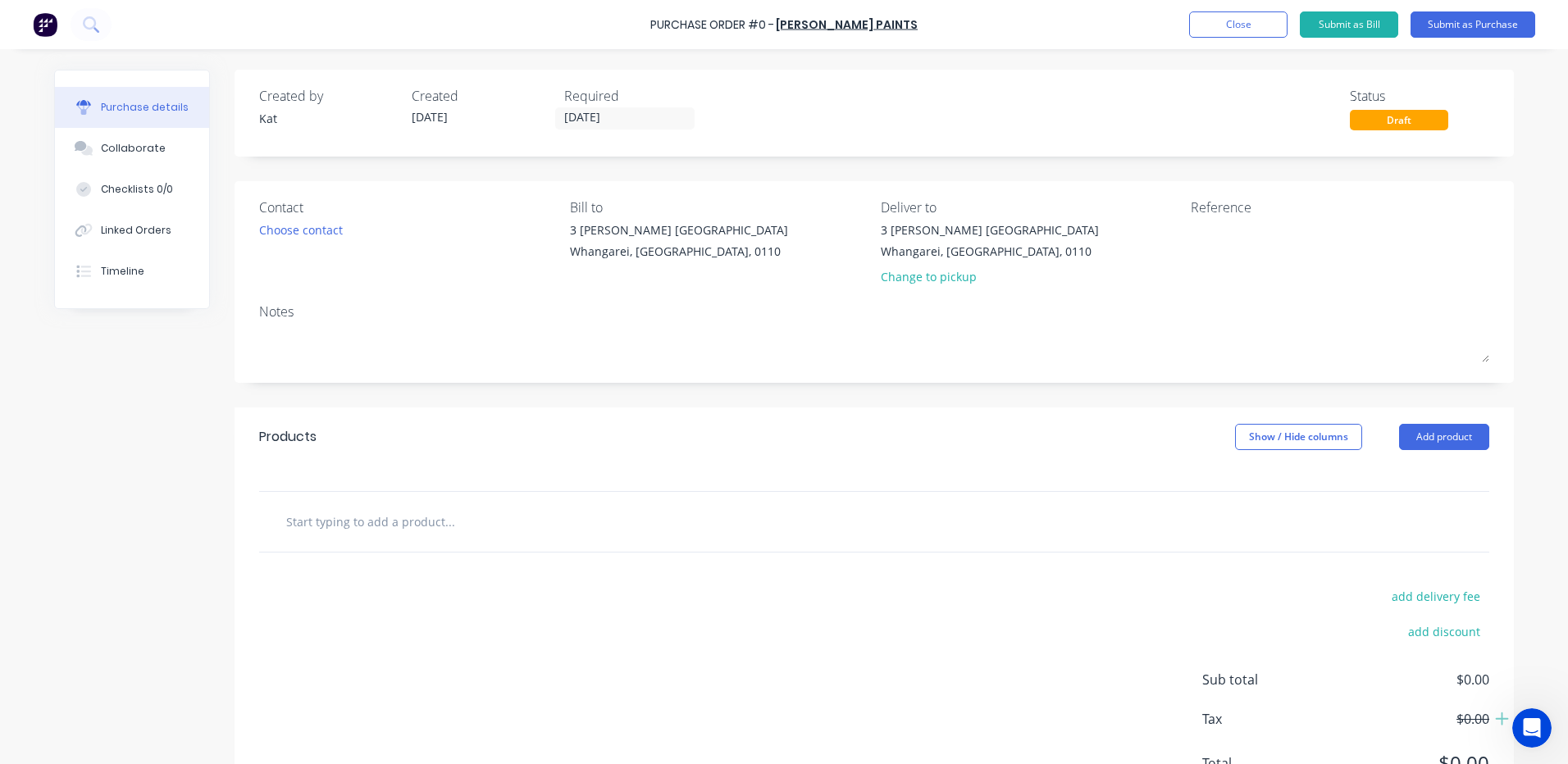
click at [376, 496] on div at bounding box center [873, 522] width 1230 height 60
click at [374, 524] on input "text" at bounding box center [449, 522] width 328 height 33
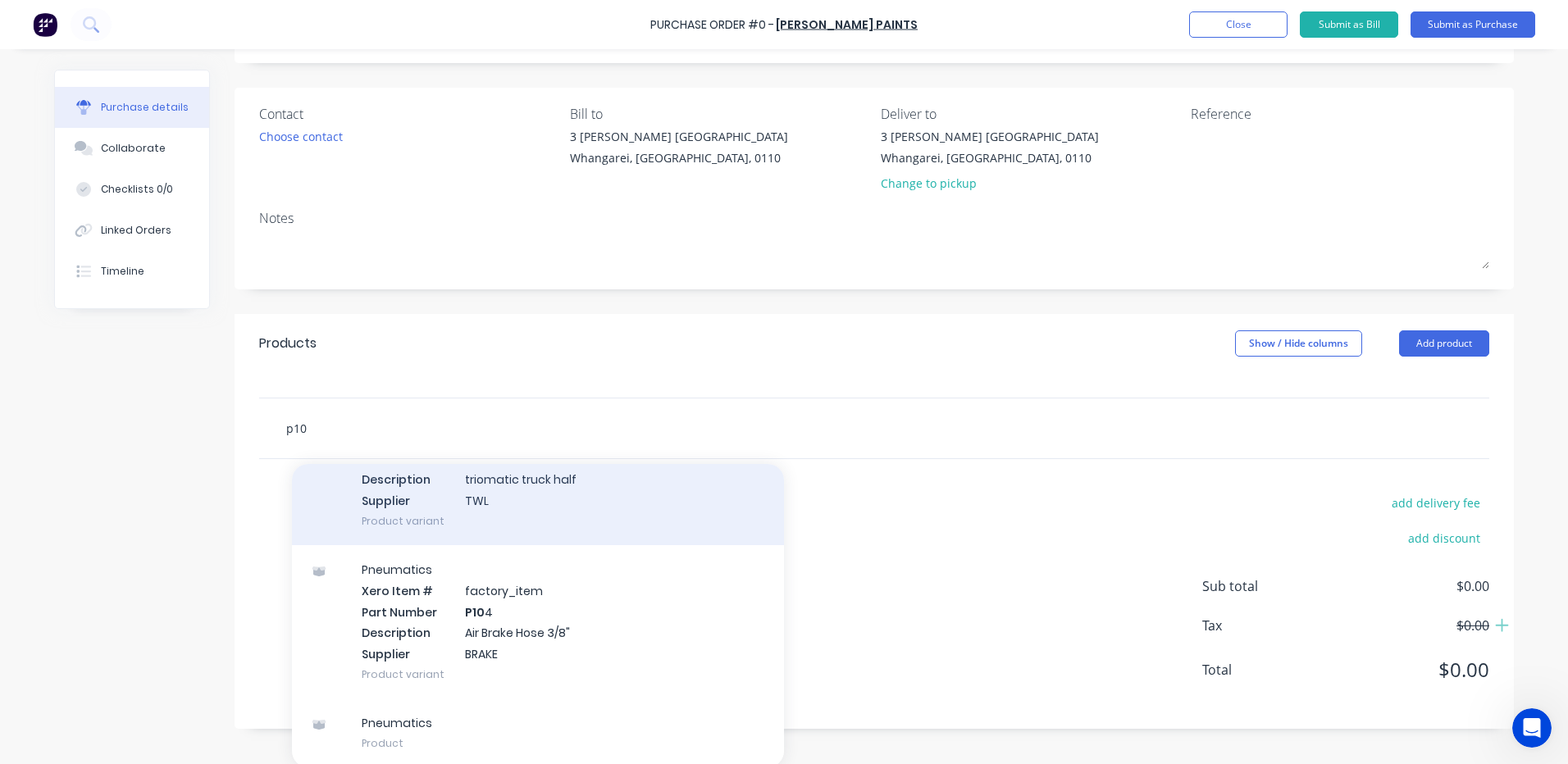
scroll to position [97, 0]
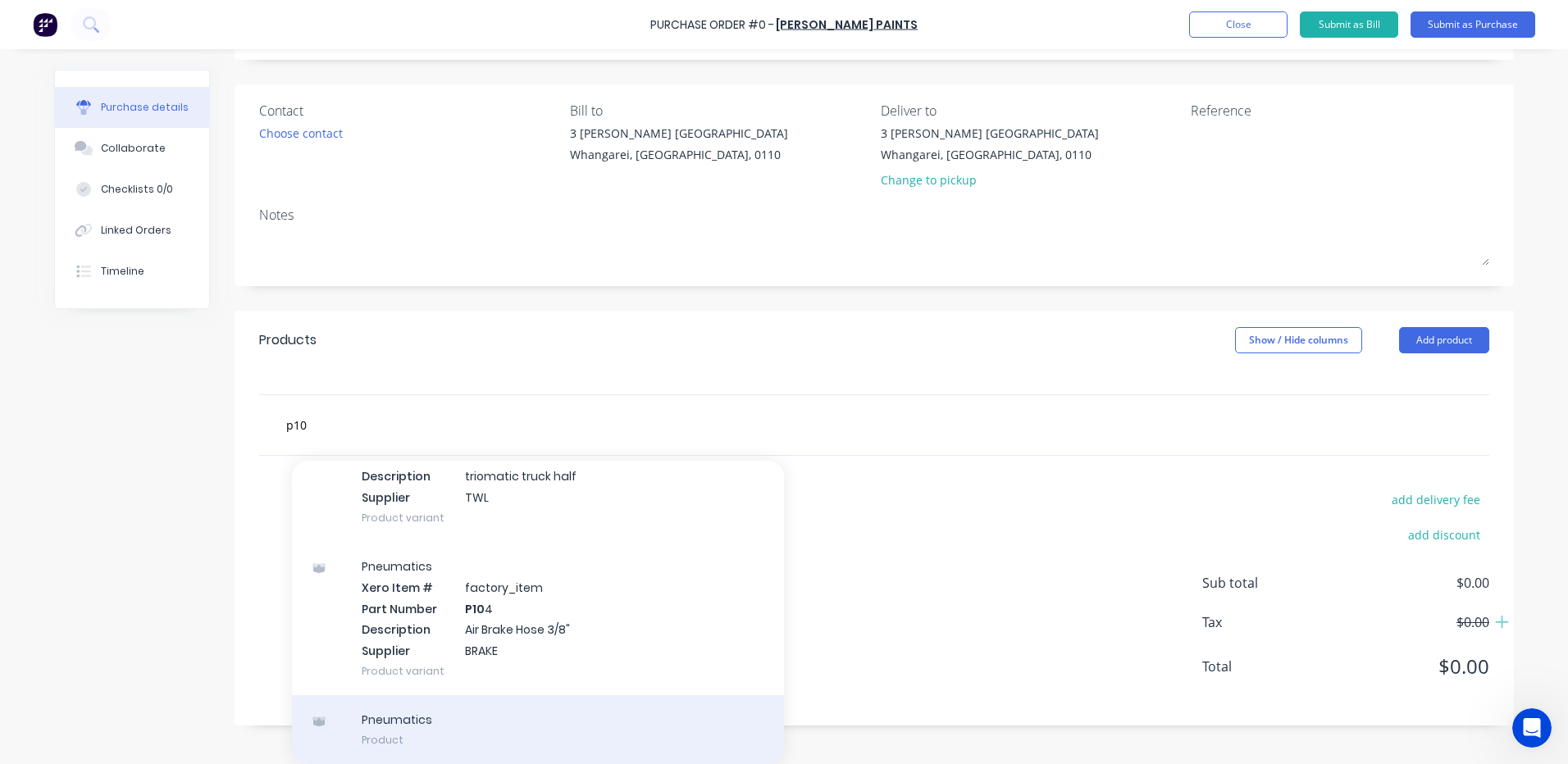
click at [413, 726] on div "Pneumatics Product" at bounding box center [537, 729] width 492 height 69
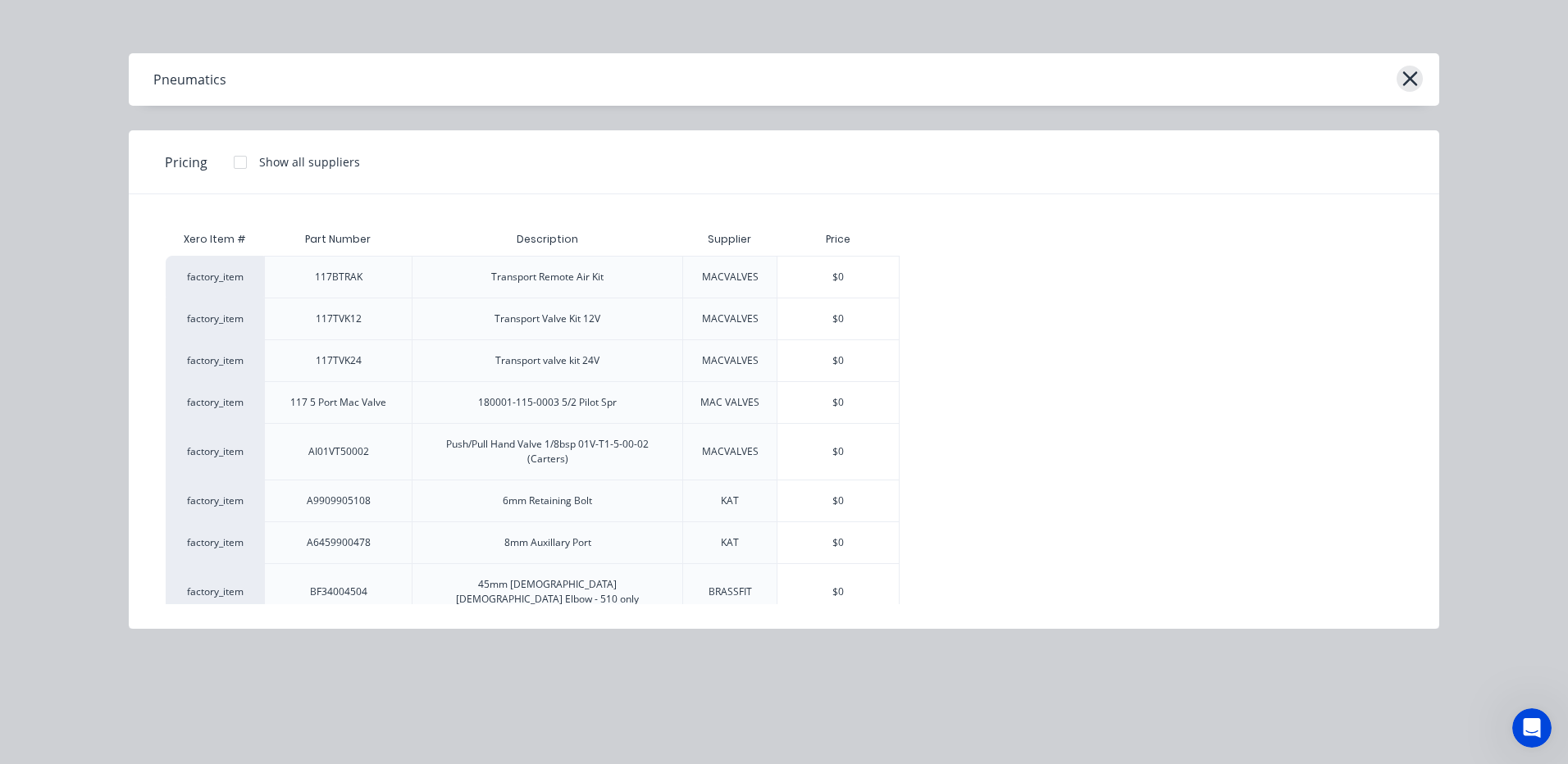
click at [1418, 74] on icon "button" at bounding box center [1411, 79] width 17 height 23
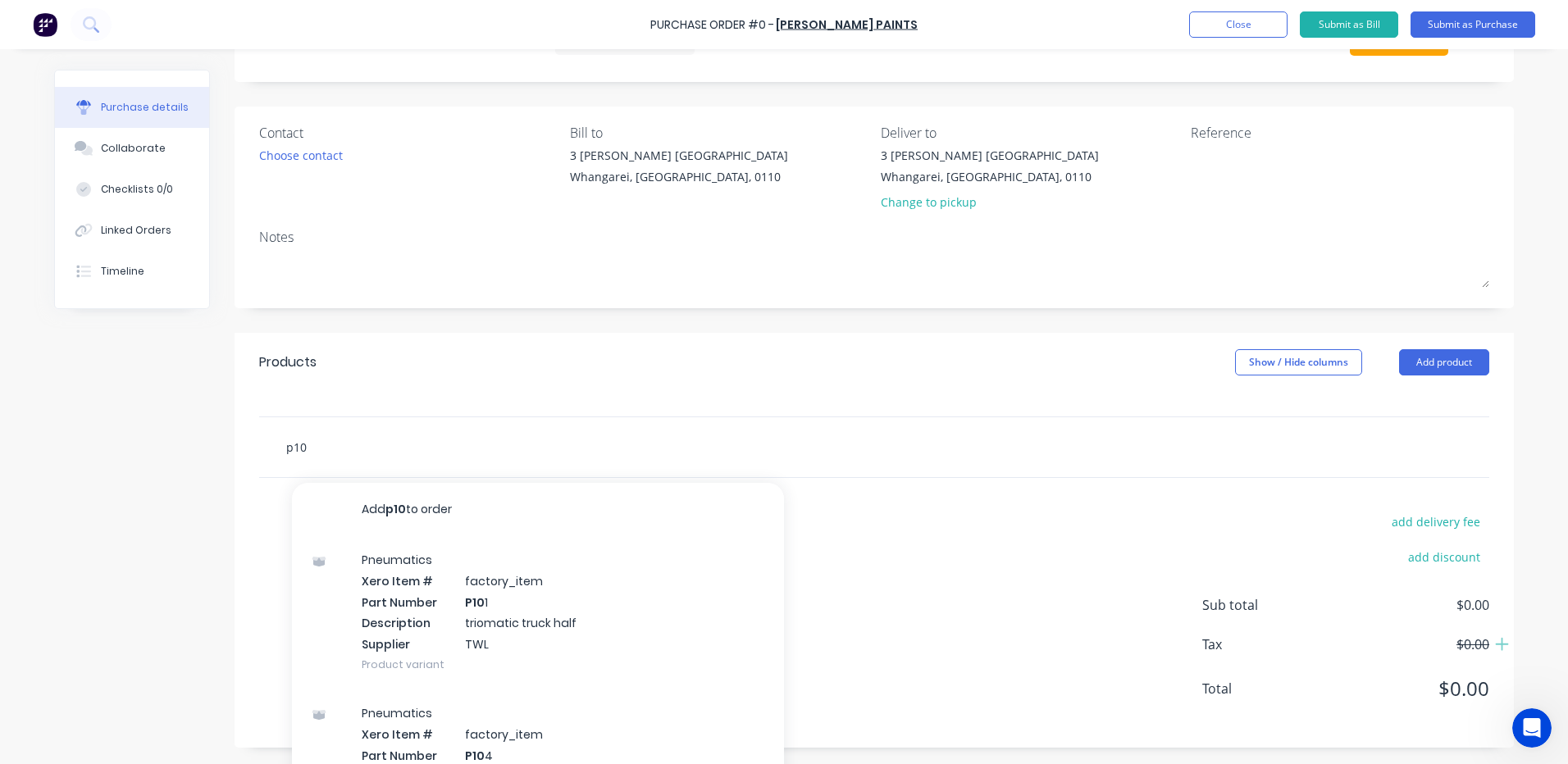
click at [304, 451] on div "p10 Add p10 to order Pneumatics Xero Item # factory_item Part Number P10 1 Desc…" at bounding box center [873, 447] width 1230 height 60
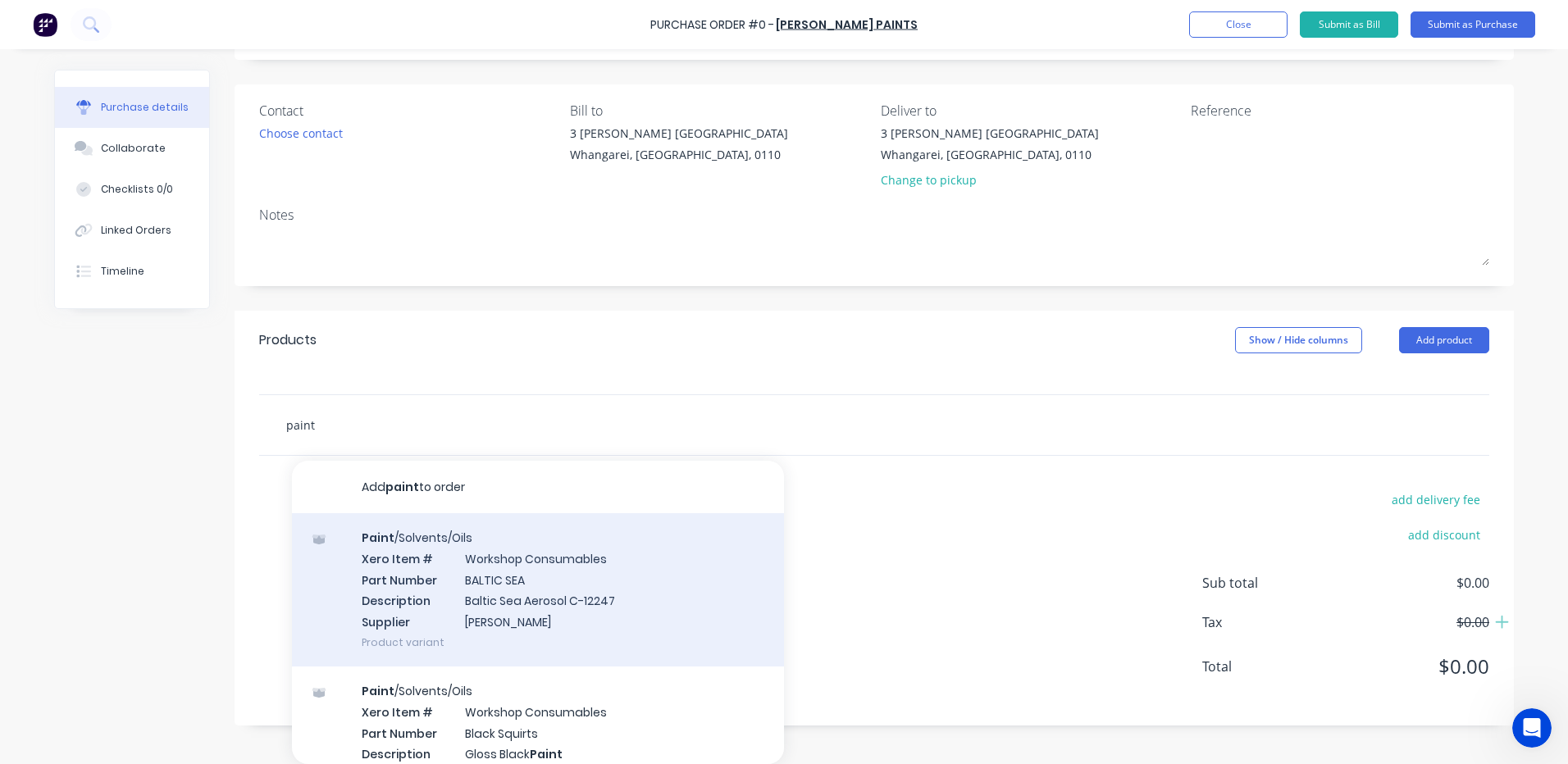
scroll to position [82, 0]
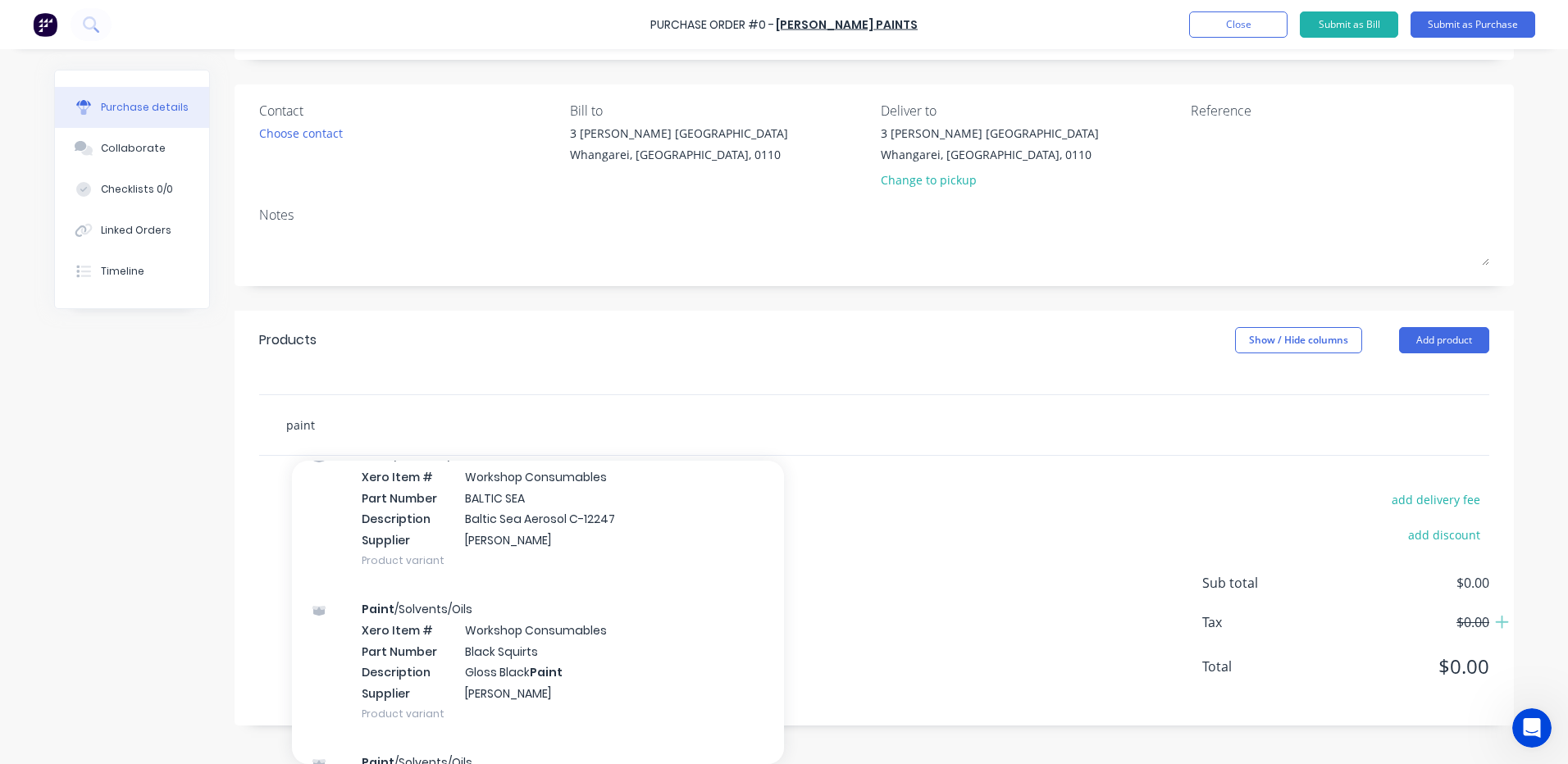
click at [556, 414] on input "paint" at bounding box center [449, 425] width 328 height 33
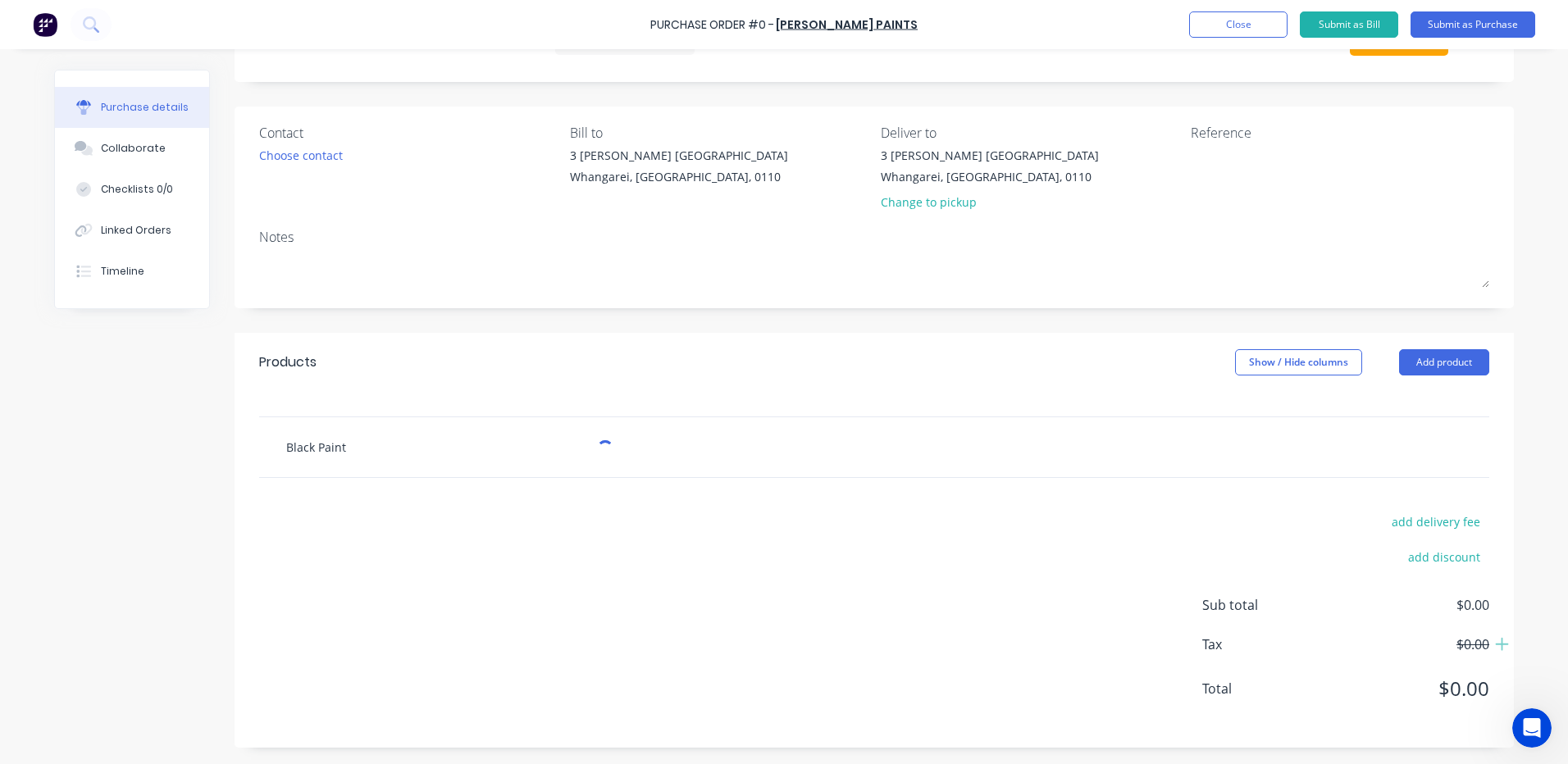
scroll to position [74, 0]
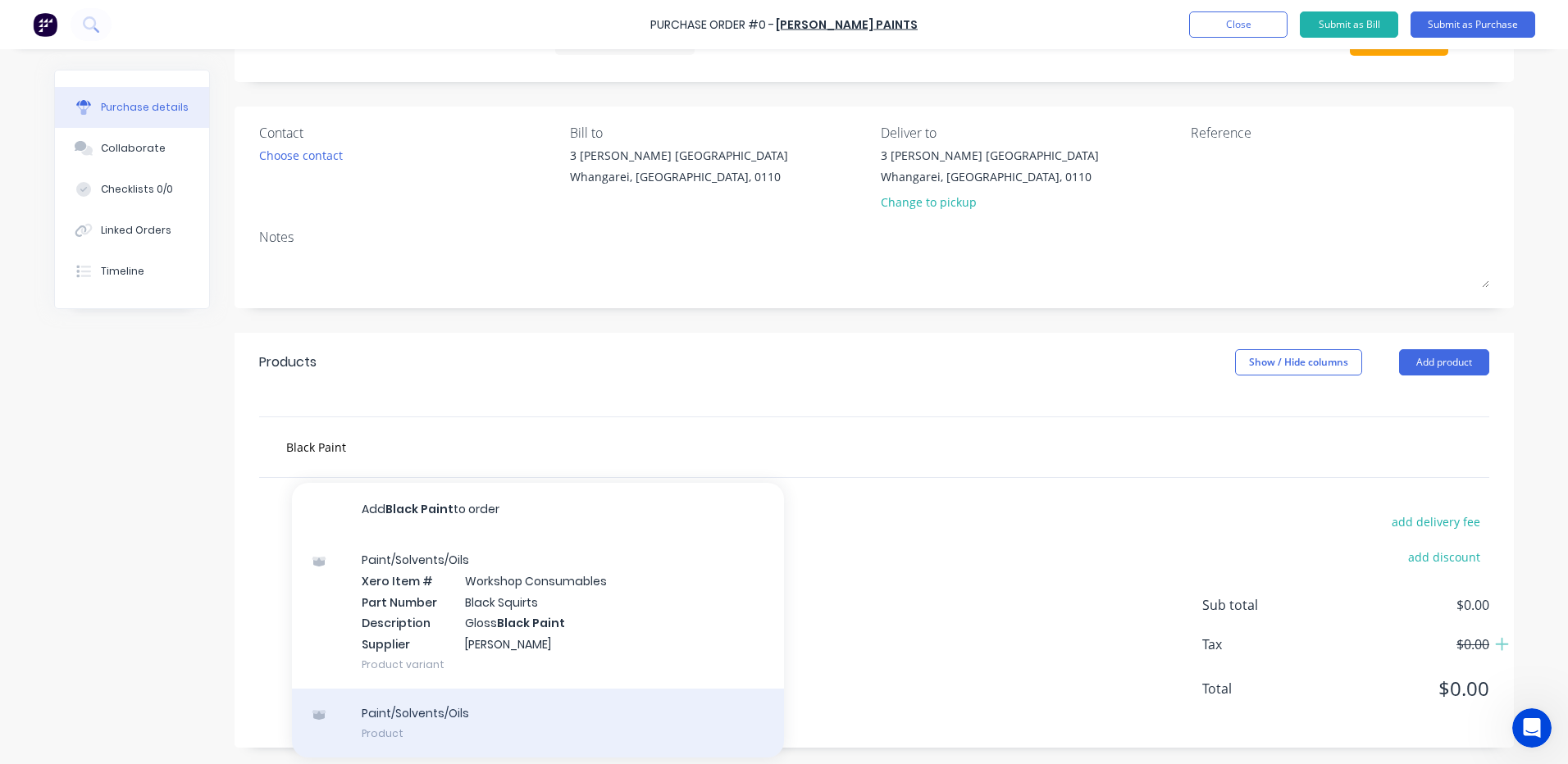
click at [394, 712] on div "Paint/Solvents/Oils Product" at bounding box center [537, 722] width 492 height 69
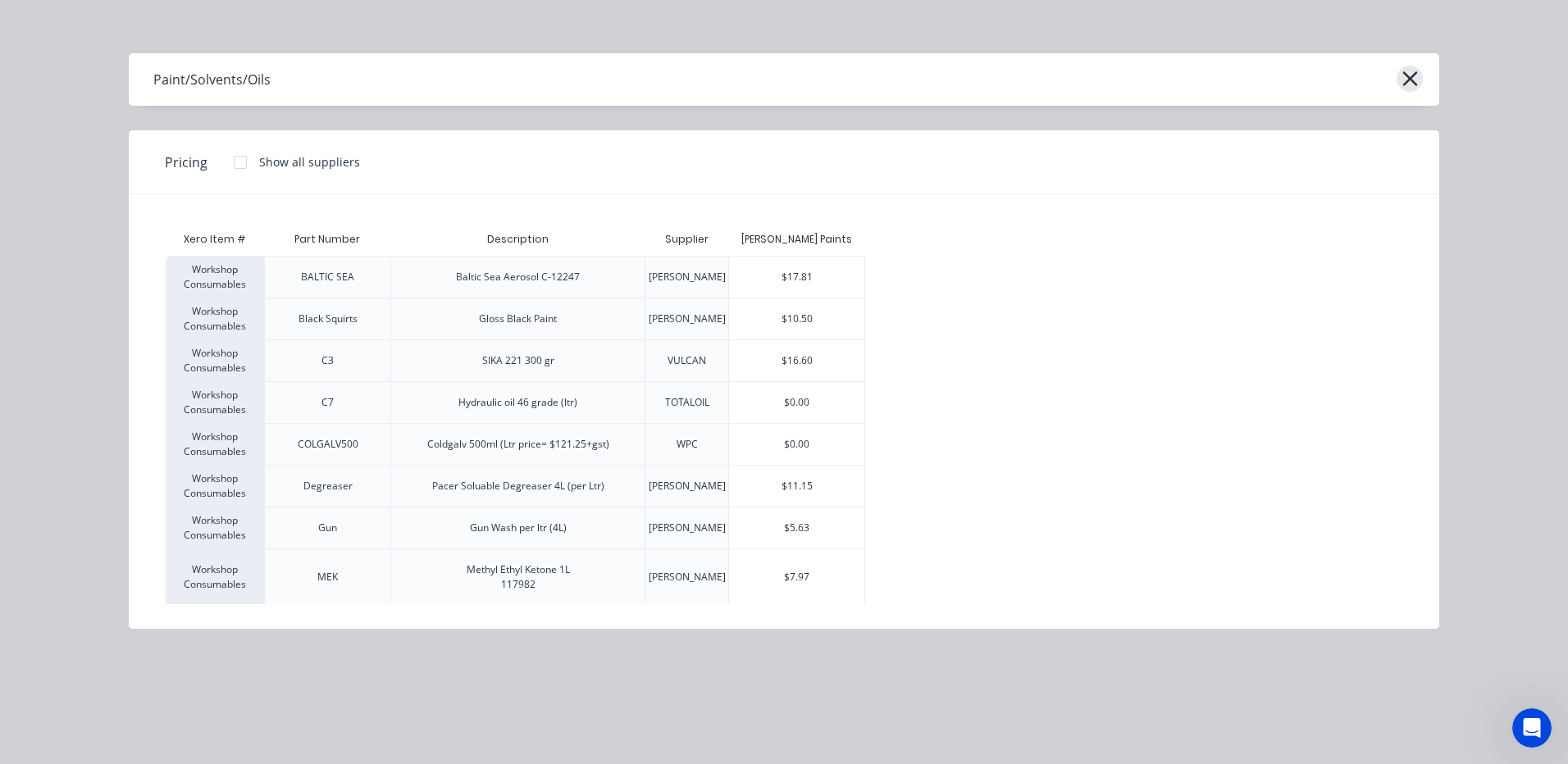
click at [1411, 74] on icon "button" at bounding box center [1411, 79] width 17 height 23
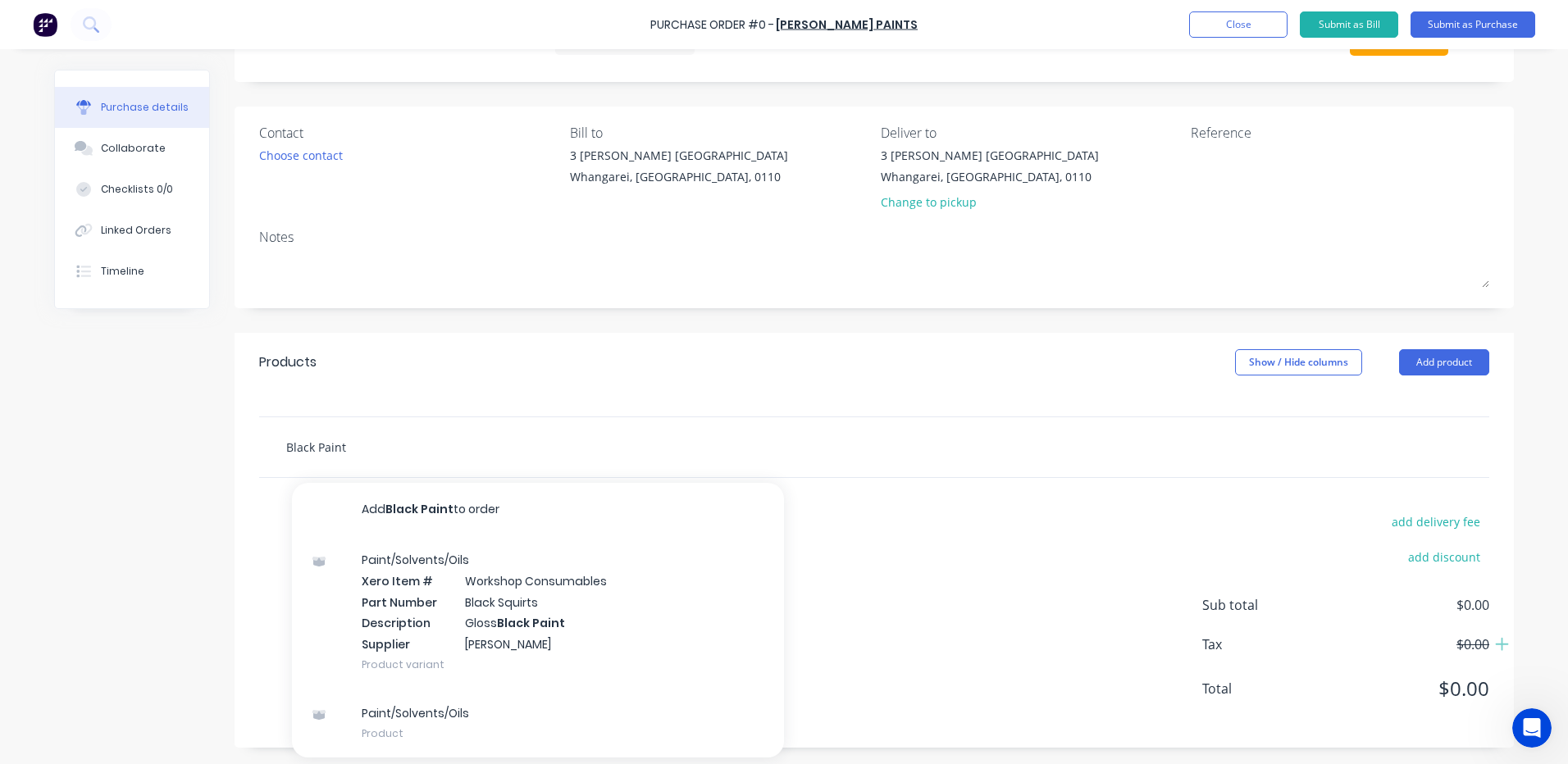
drag, startPoint x: 350, startPoint y: 444, endPoint x: 189, endPoint y: 440, distance: 161.0
click at [197, 443] on div "Created by Kat Created 26/09/25 Required 26/09/25 Status Draft Contact Choose c…" at bounding box center [784, 371] width 1460 height 752
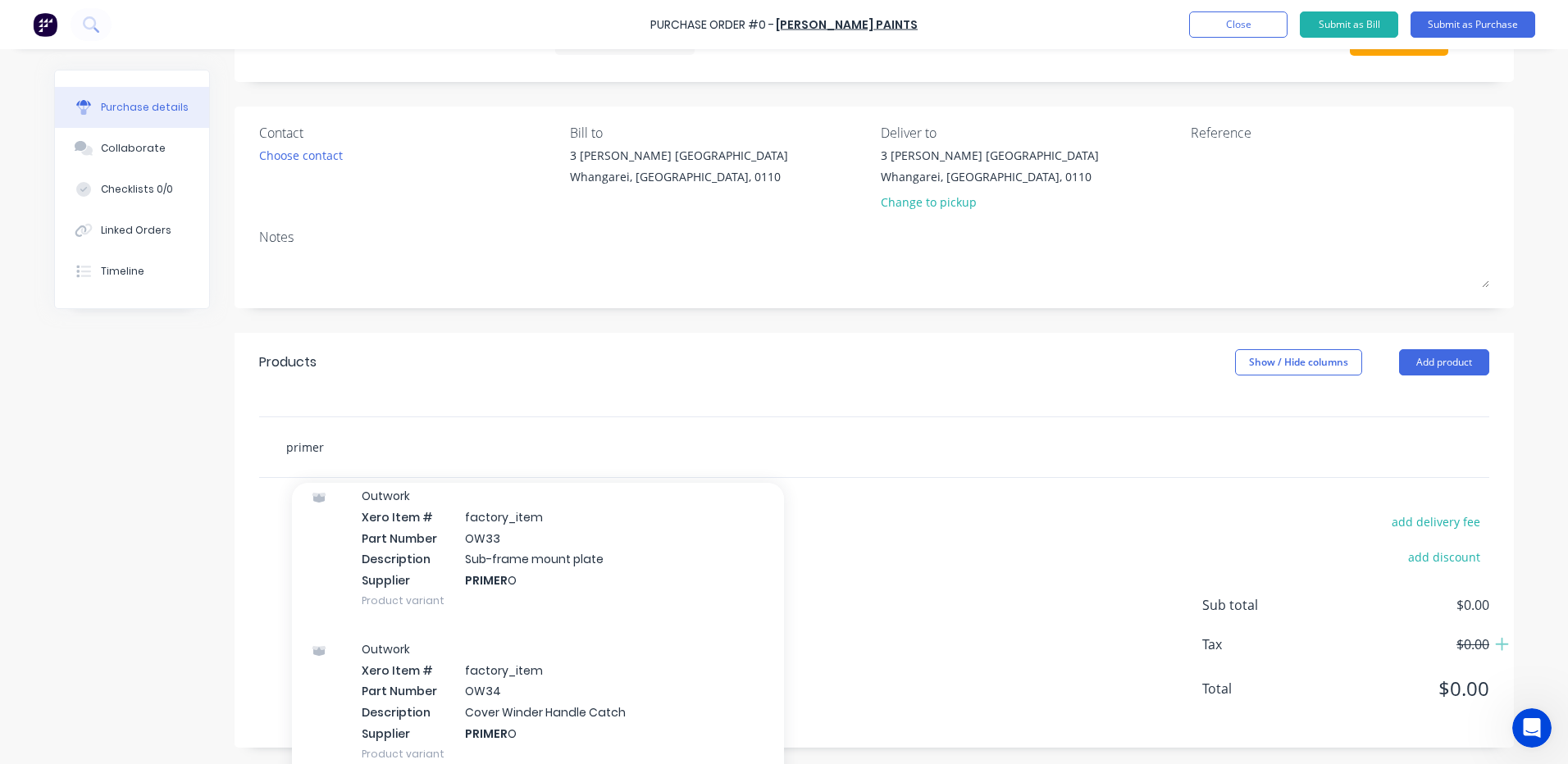
scroll to position [1147, 0]
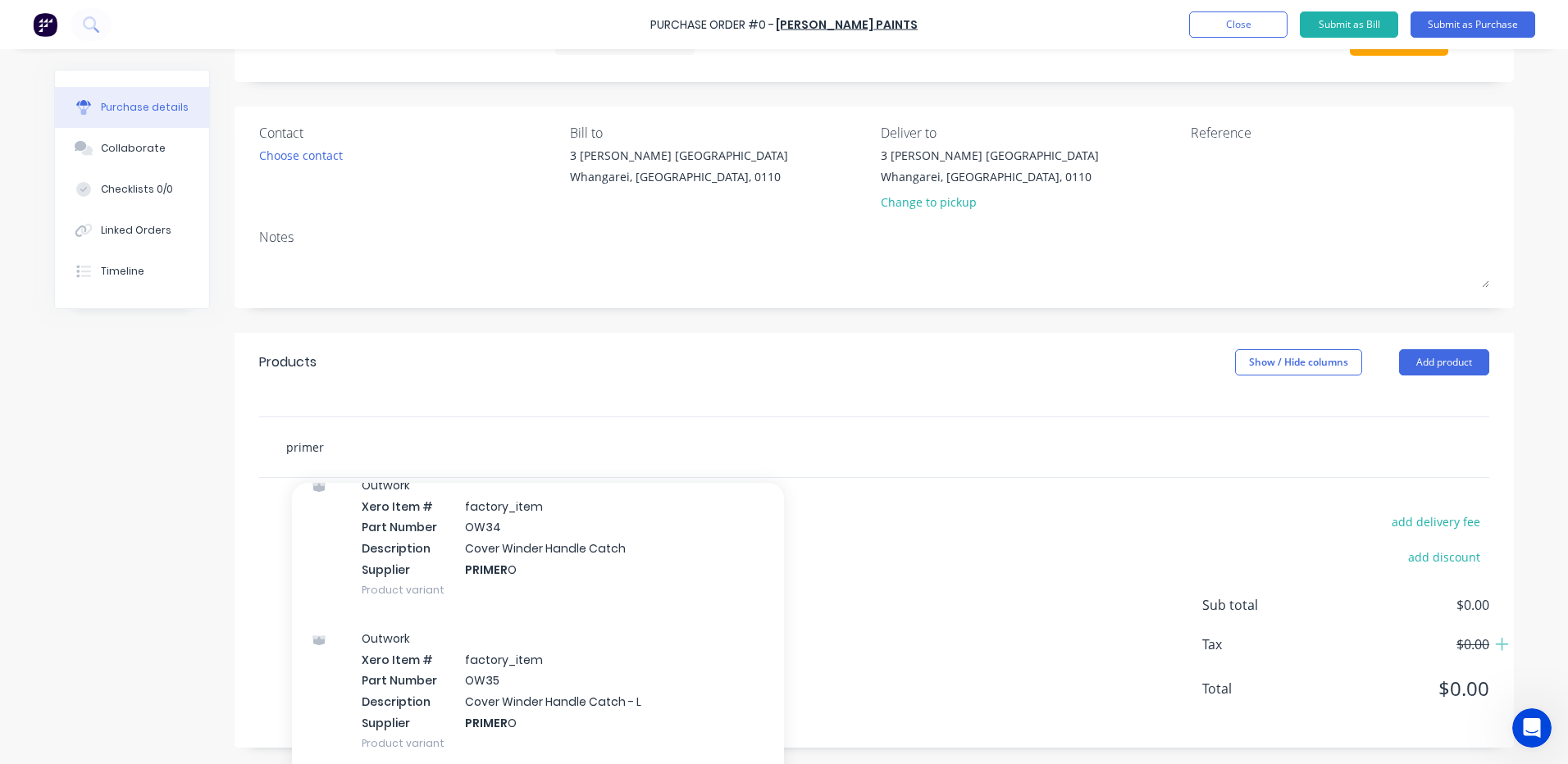
drag, startPoint x: 339, startPoint y: 445, endPoint x: 246, endPoint y: 445, distance: 93.0
click at [259, 445] on div "primer Add primer to order Outwork Xero Item # factory_item Part Number OW3 Des…" at bounding box center [873, 447] width 1230 height 60
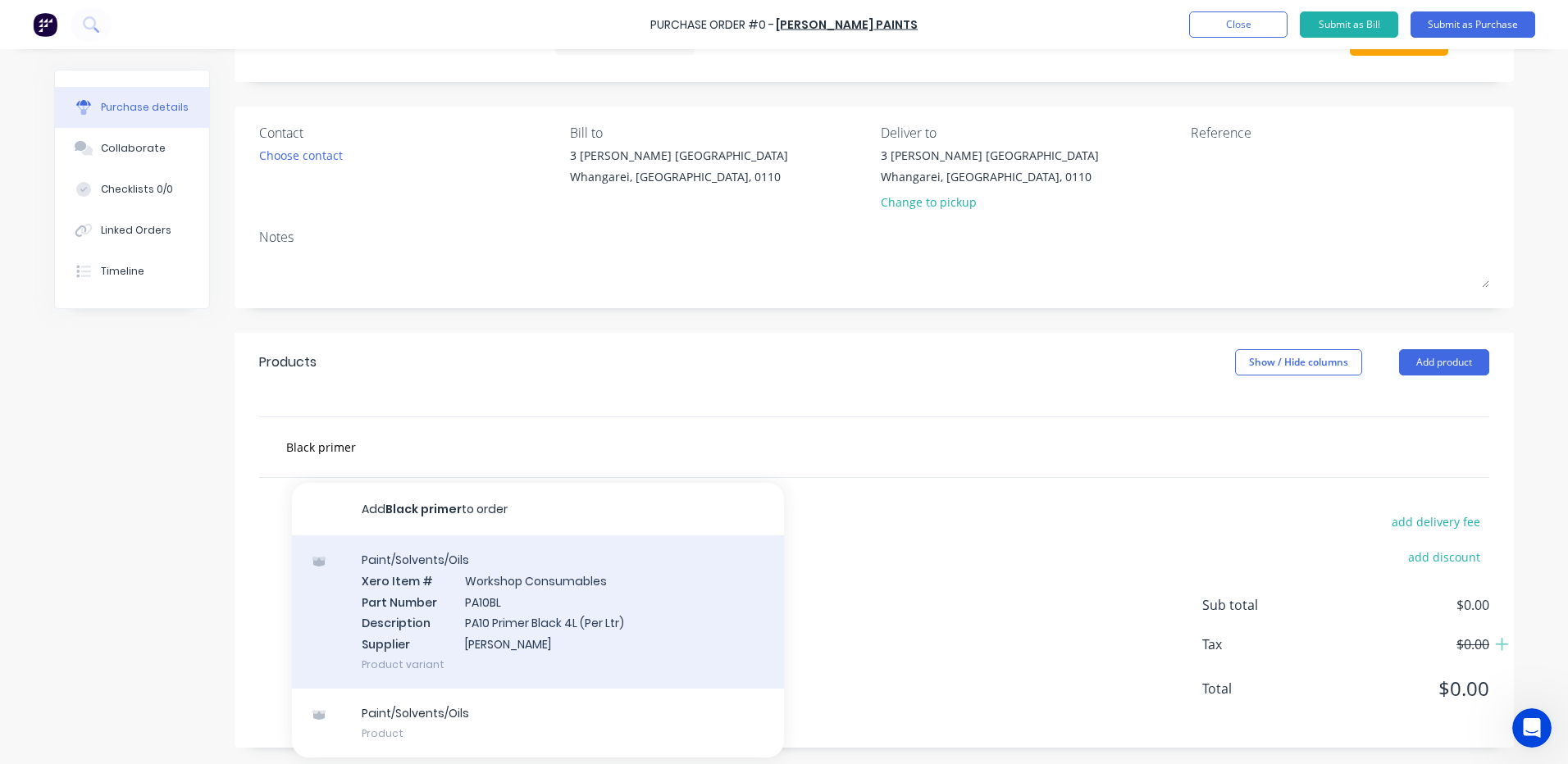
click at [459, 630] on div "Paint/Solvents/Oils Xero Item # Workshop Consumables Part Number PA10BL Descrip…" at bounding box center [537, 611] width 492 height 154
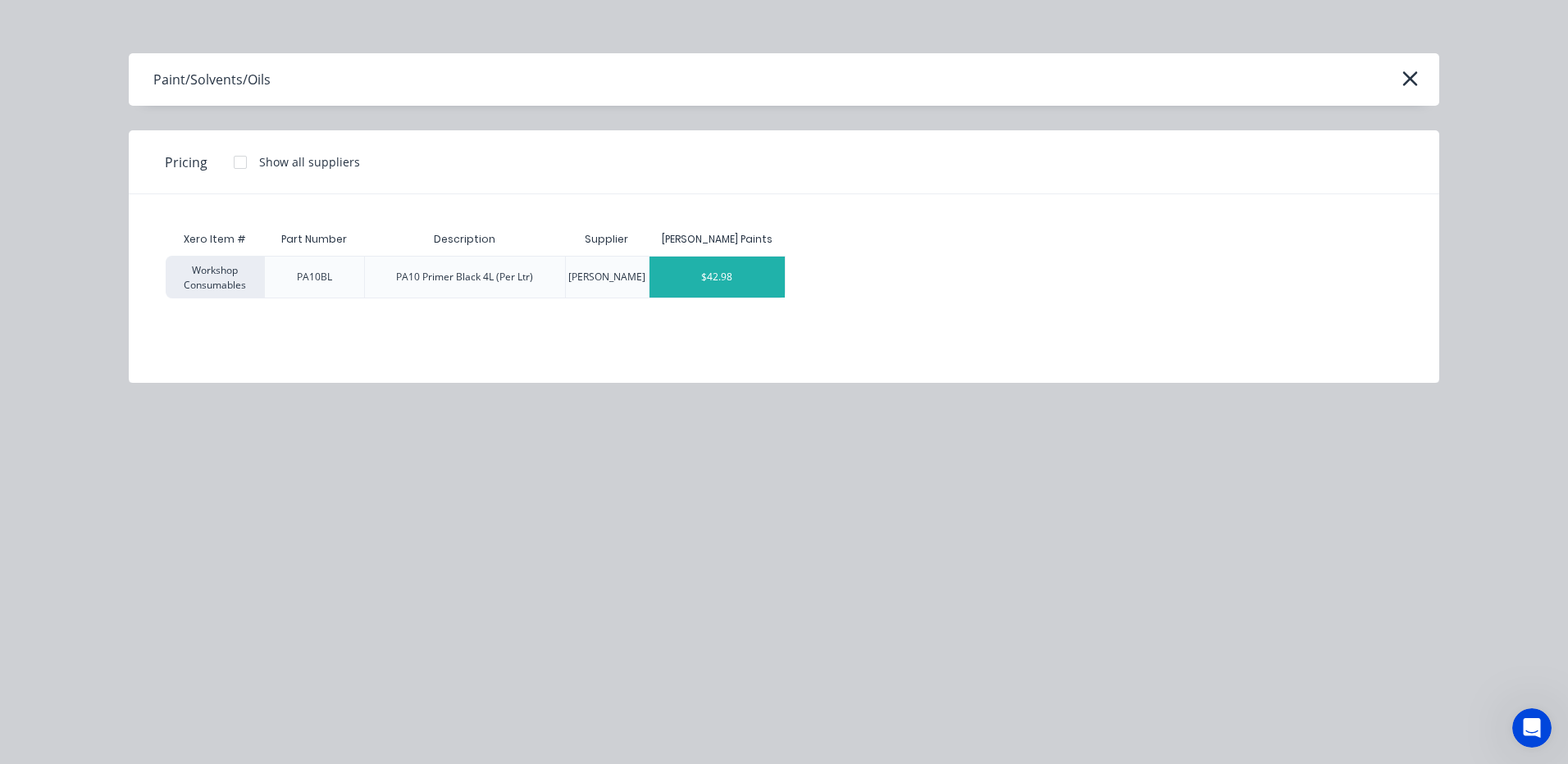
click at [734, 274] on div "$42.98" at bounding box center [717, 277] width 135 height 41
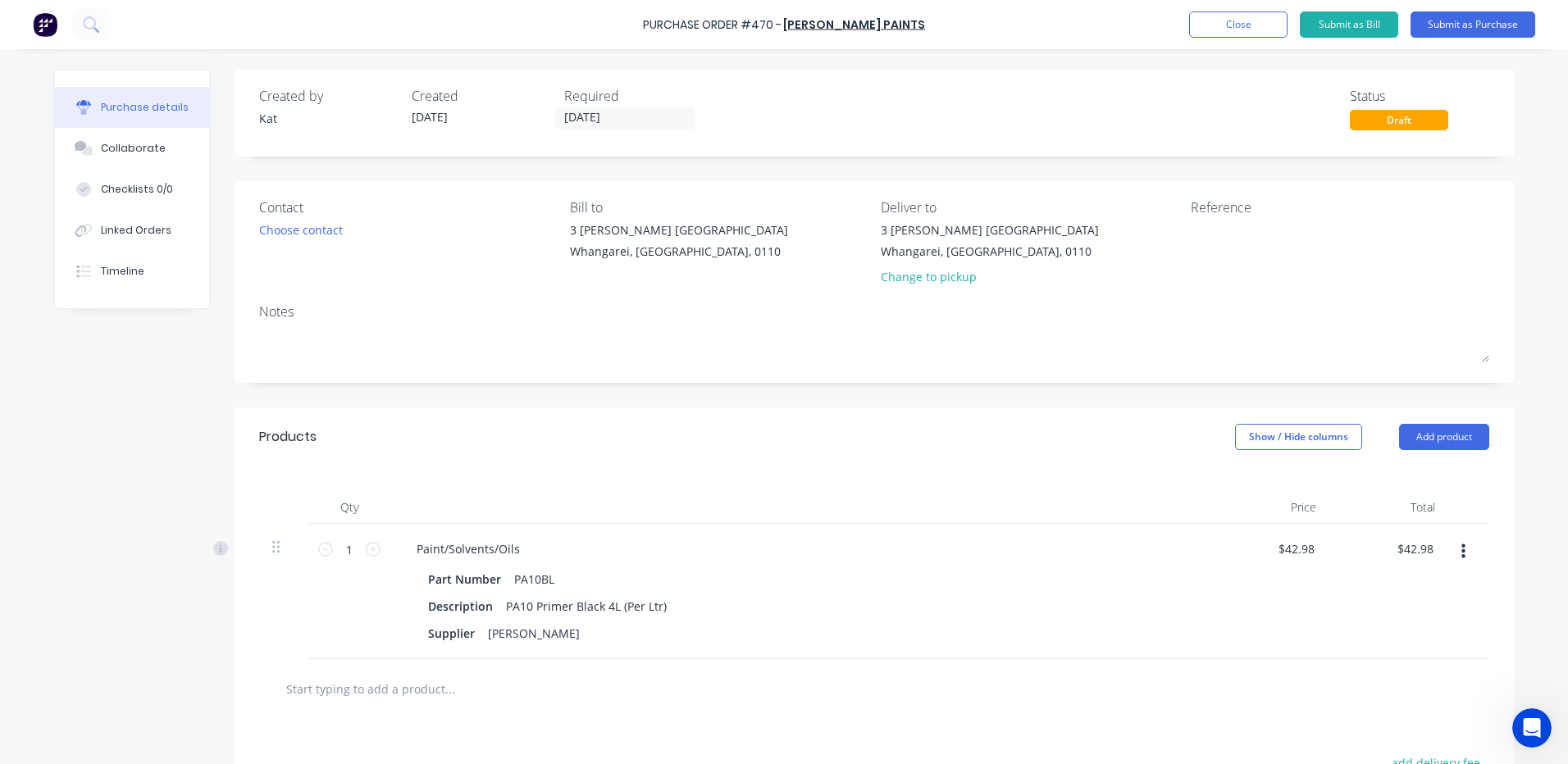
scroll to position [164, 0]
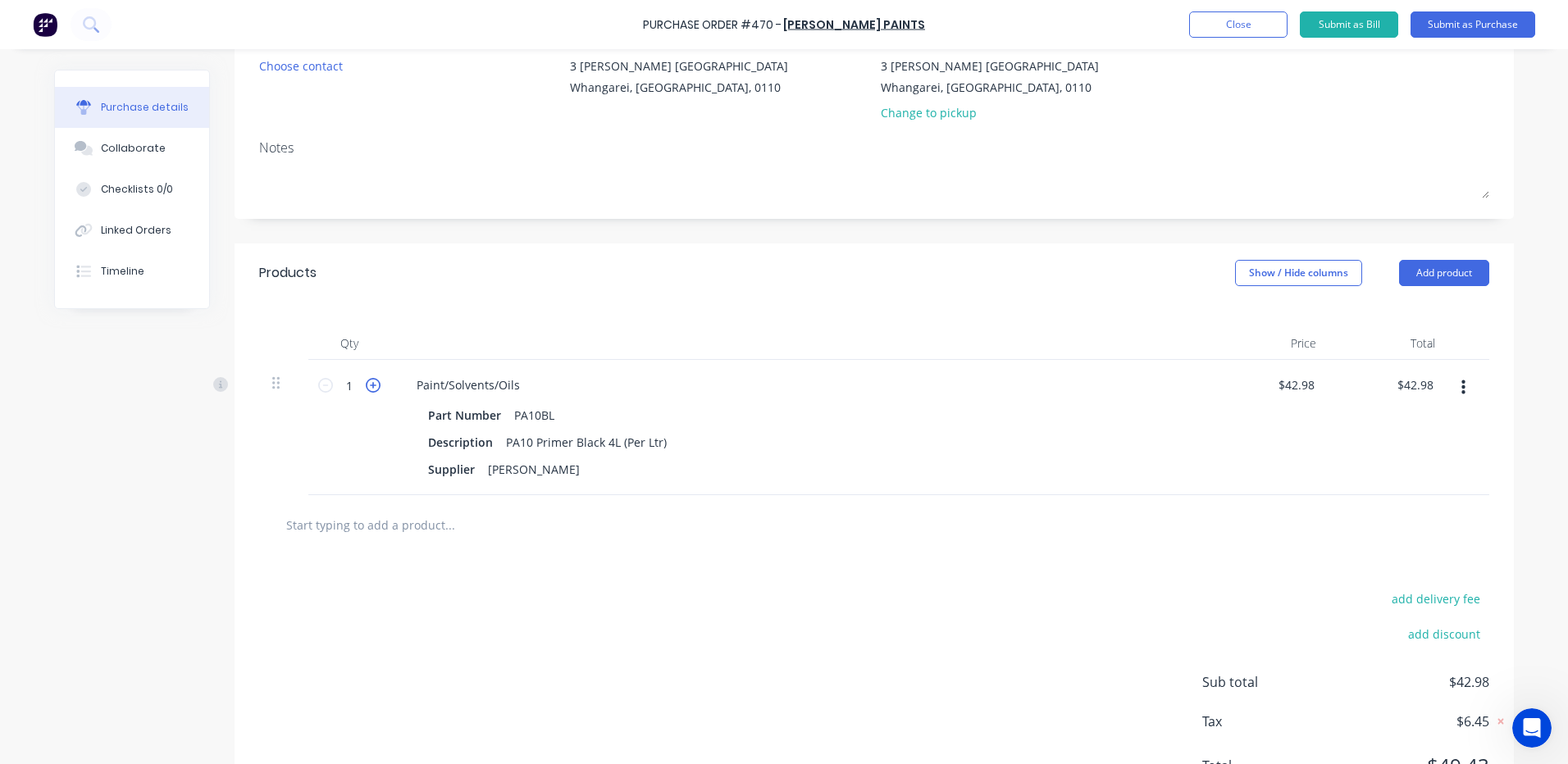
click at [366, 387] on icon at bounding box center [373, 384] width 14 height 14
click at [371, 528] on input "text" at bounding box center [449, 524] width 328 height 33
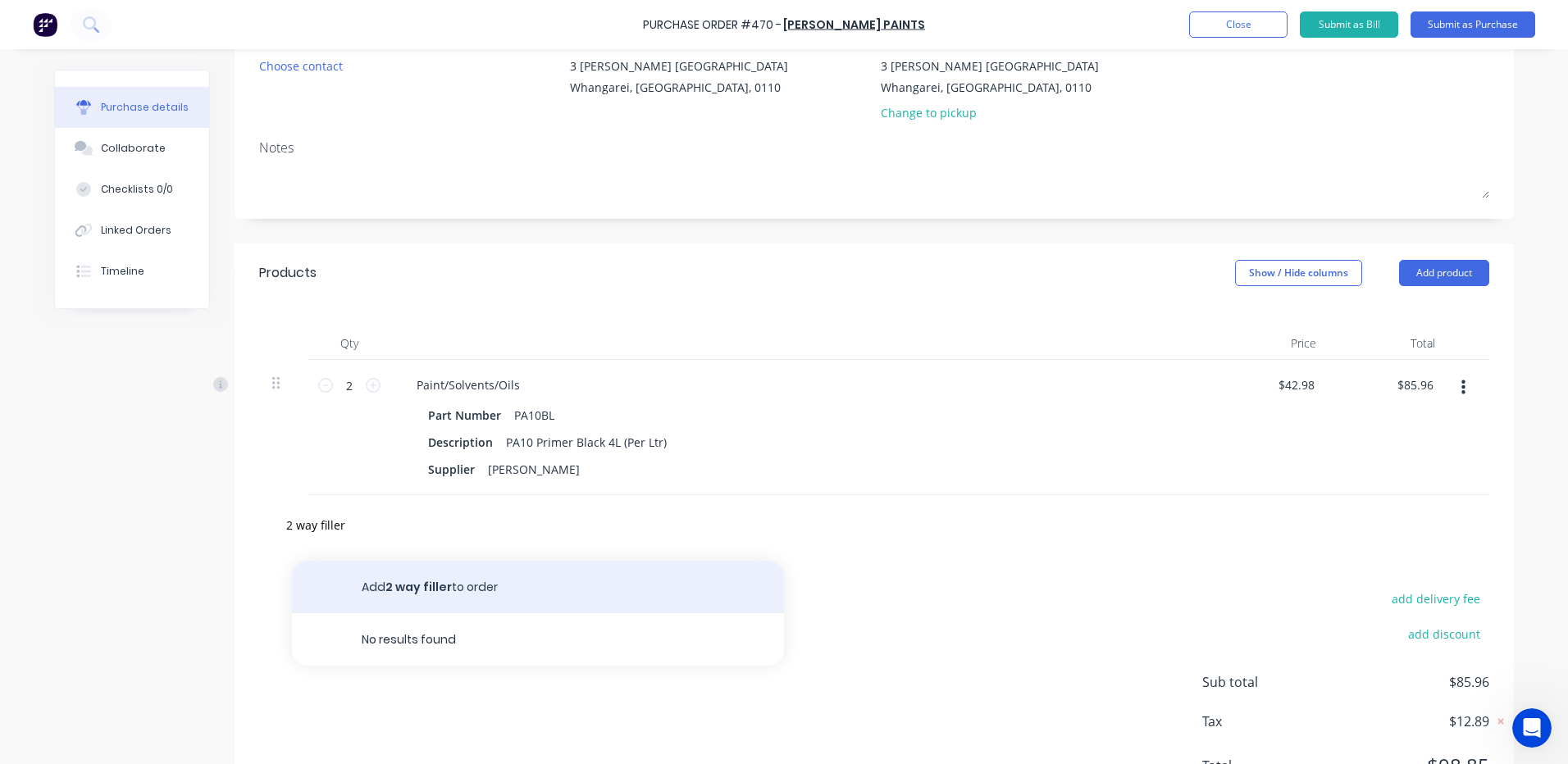
click at [469, 589] on button "Add 2 way filler to order" at bounding box center [537, 587] width 492 height 52
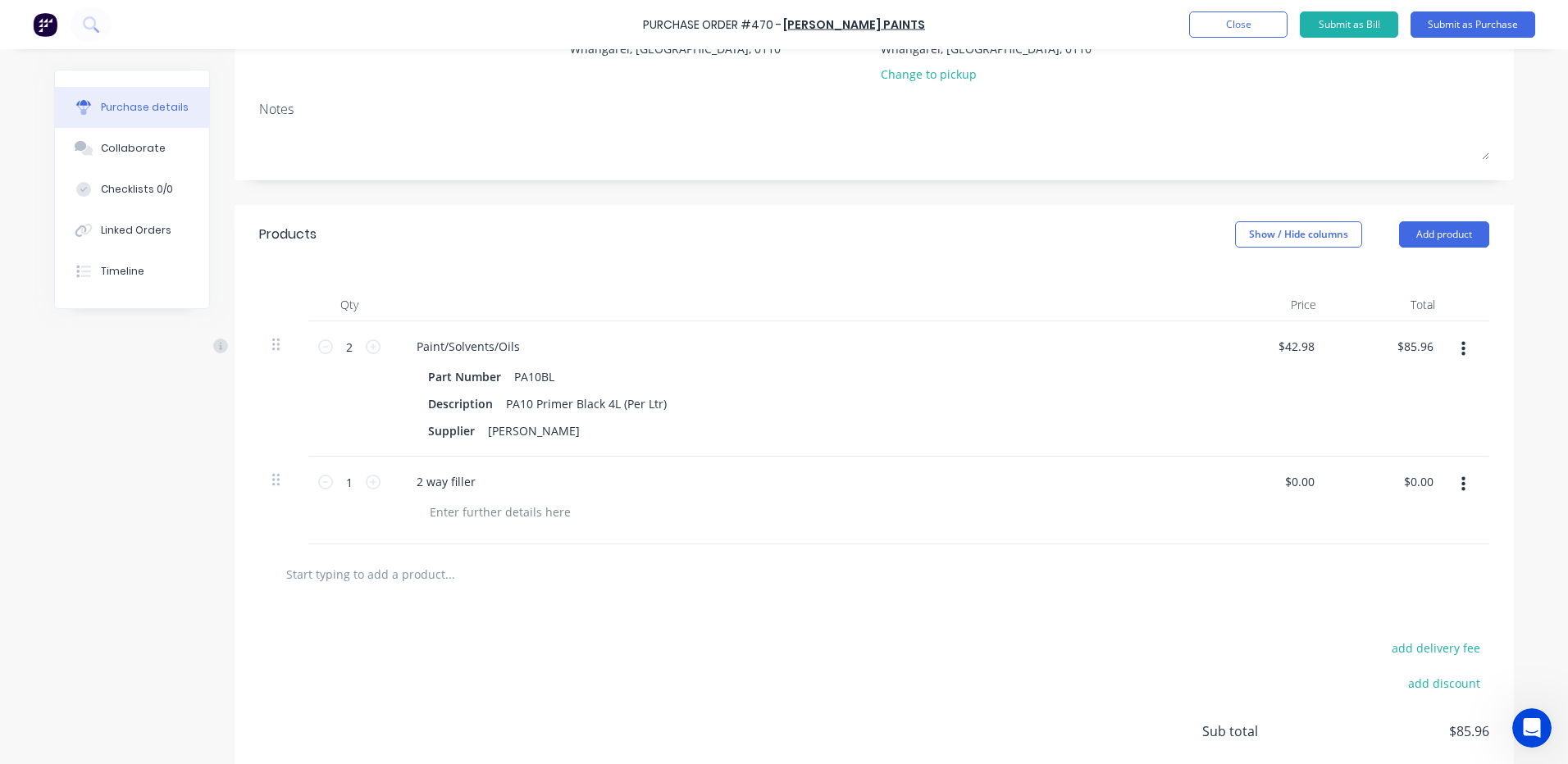
scroll to position [83, 0]
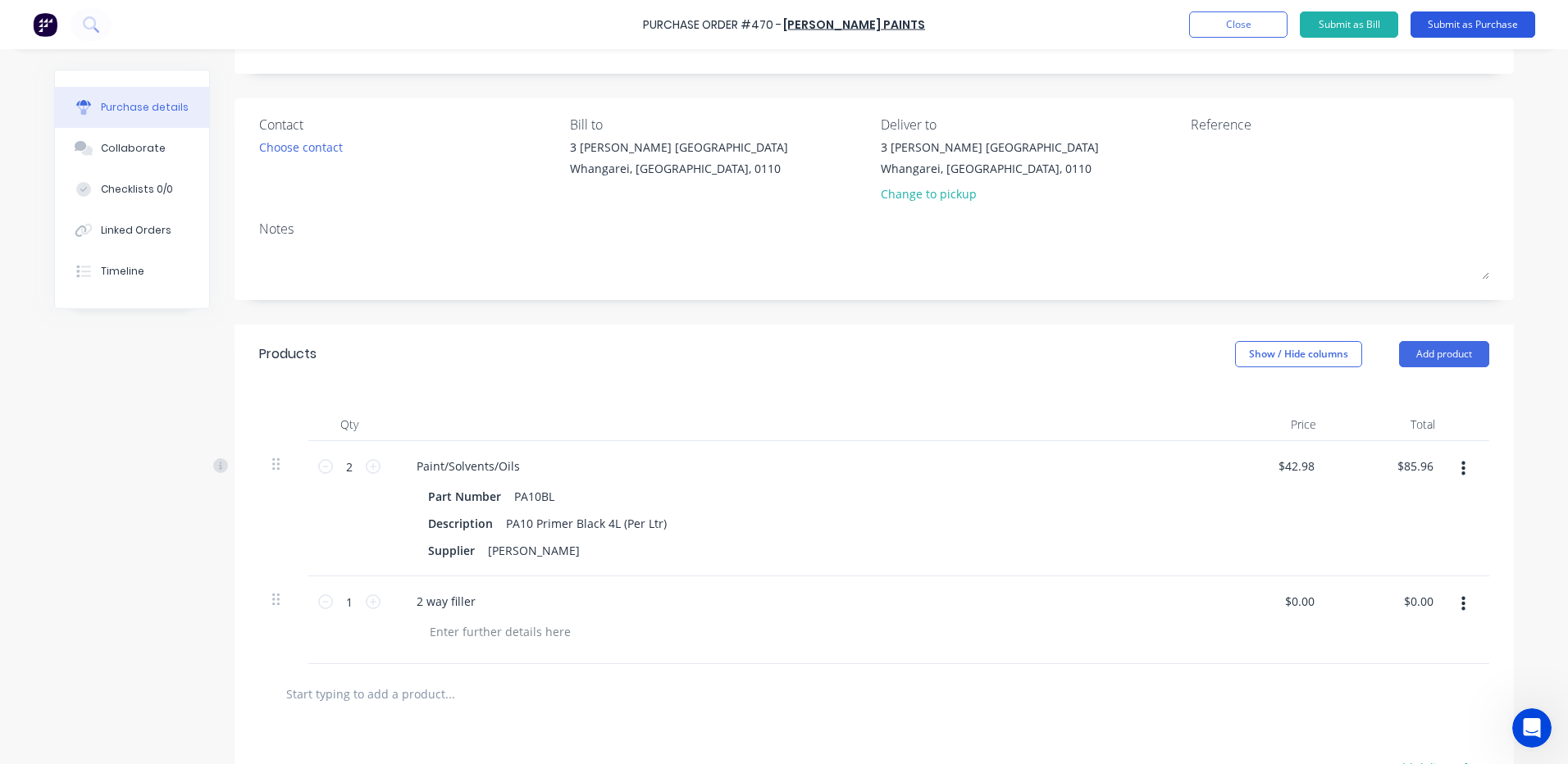
click at [1431, 25] on button "Submit as Purchase" at bounding box center [1472, 24] width 125 height 26
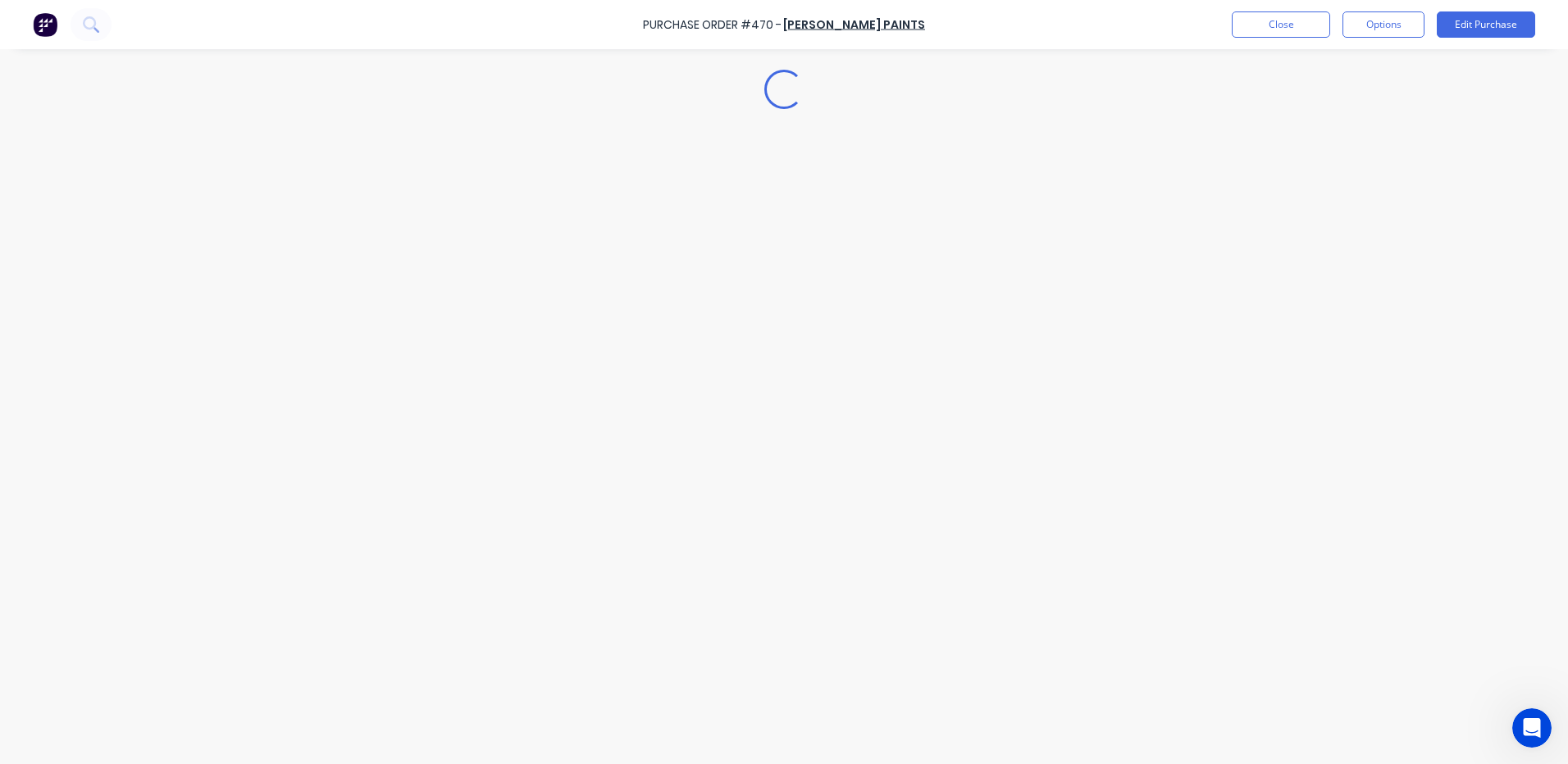
scroll to position [0, 0]
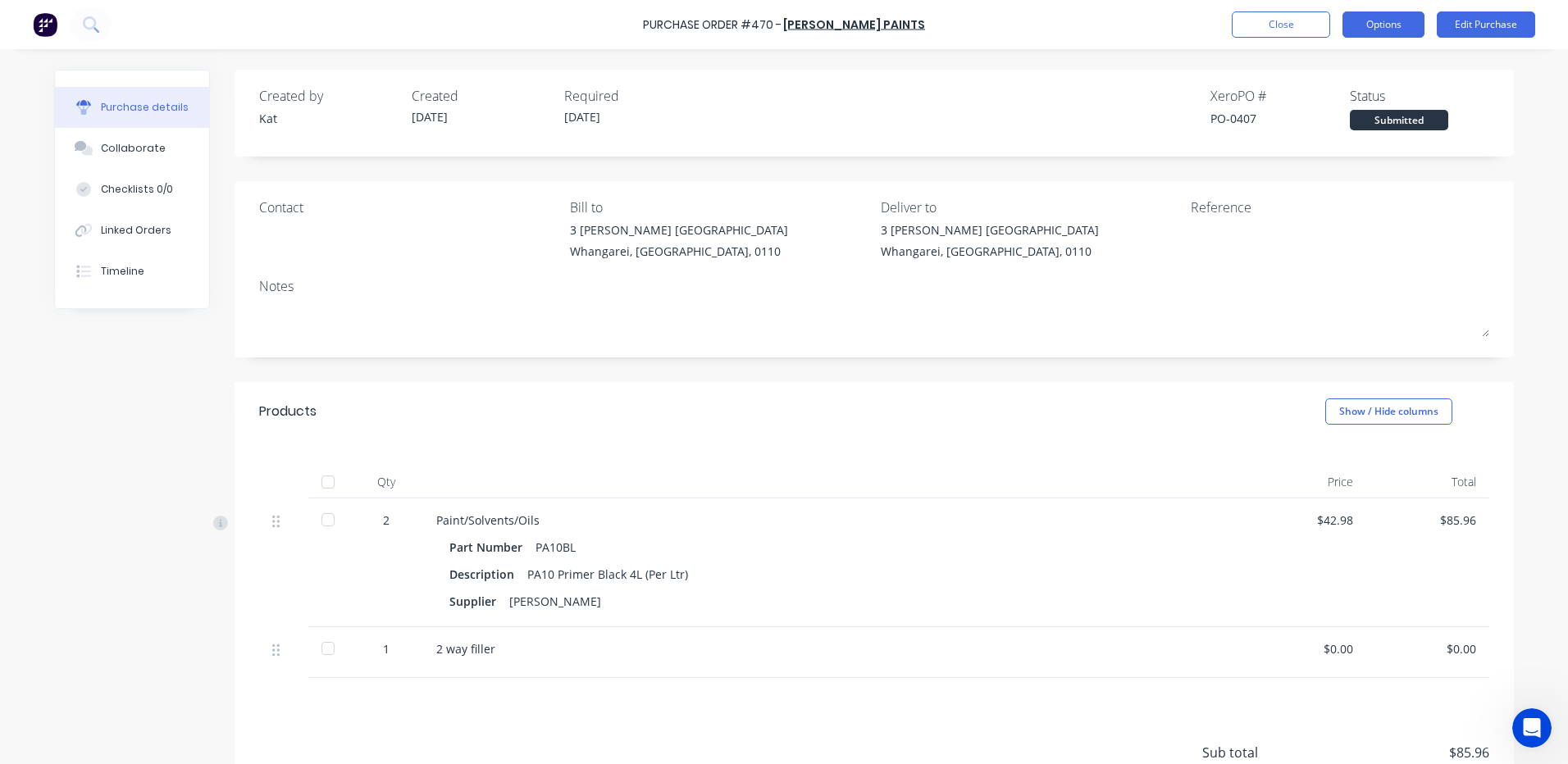
click at [1389, 26] on button "Options" at bounding box center [1383, 24] width 82 height 26
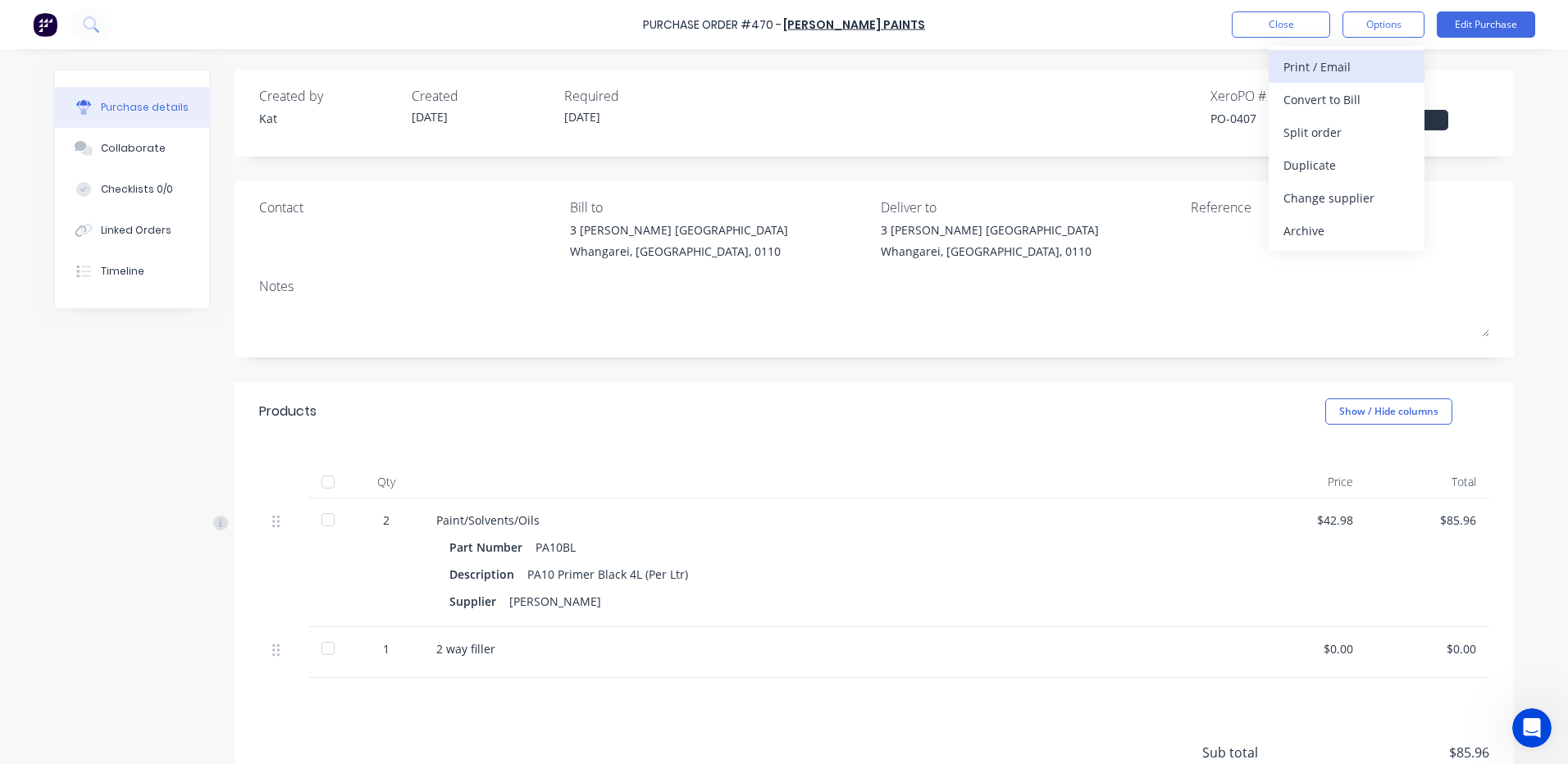
click at [1328, 71] on div "Print / Email" at bounding box center [1347, 67] width 127 height 24
click at [1309, 101] on div "With pricing" at bounding box center [1347, 99] width 127 height 24
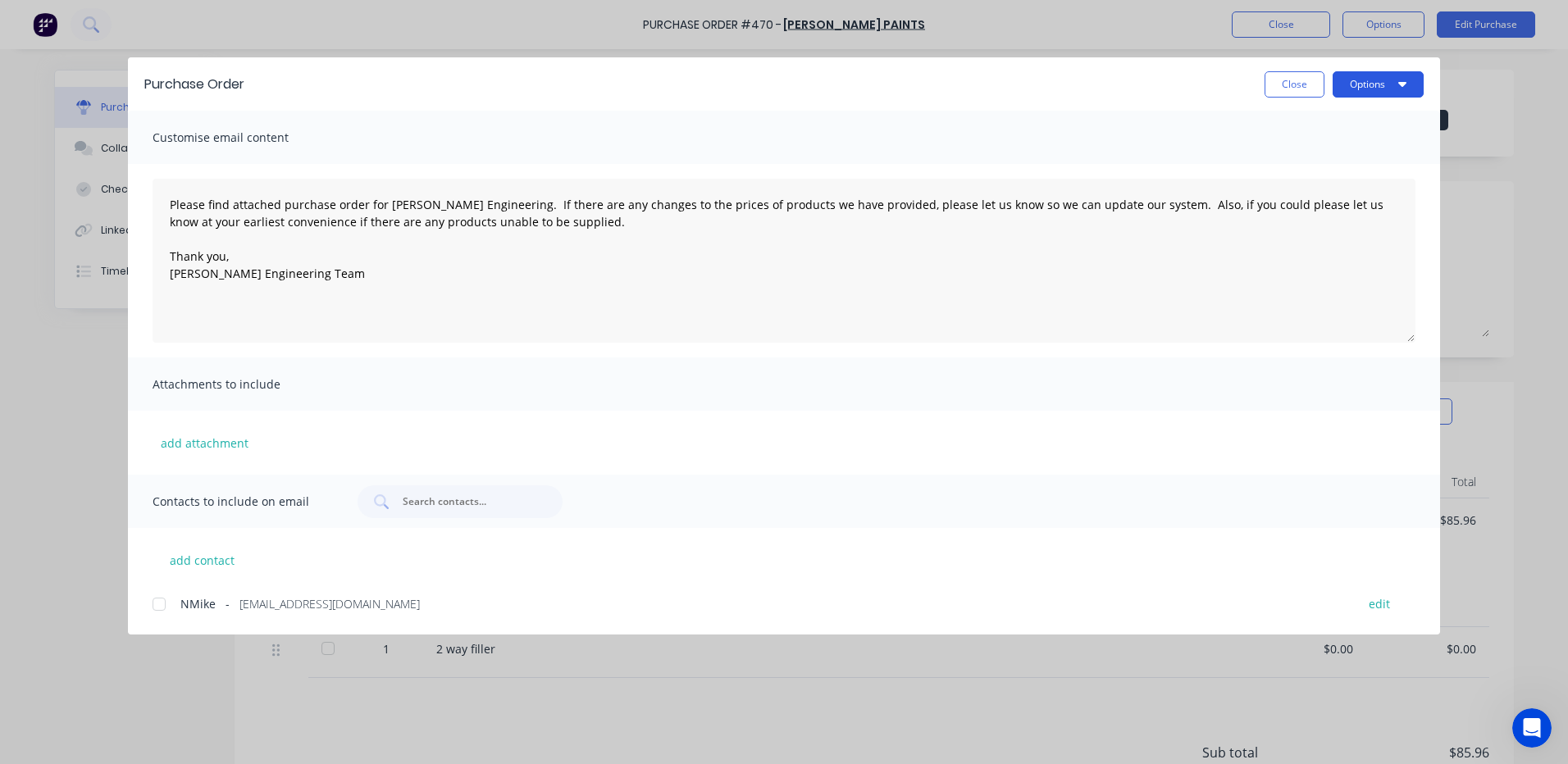
click at [1369, 84] on button "Options" at bounding box center [1378, 84] width 91 height 26
click at [1350, 155] on div "Print" at bounding box center [1346, 158] width 127 height 24
click at [1294, 84] on button "Close" at bounding box center [1295, 84] width 60 height 26
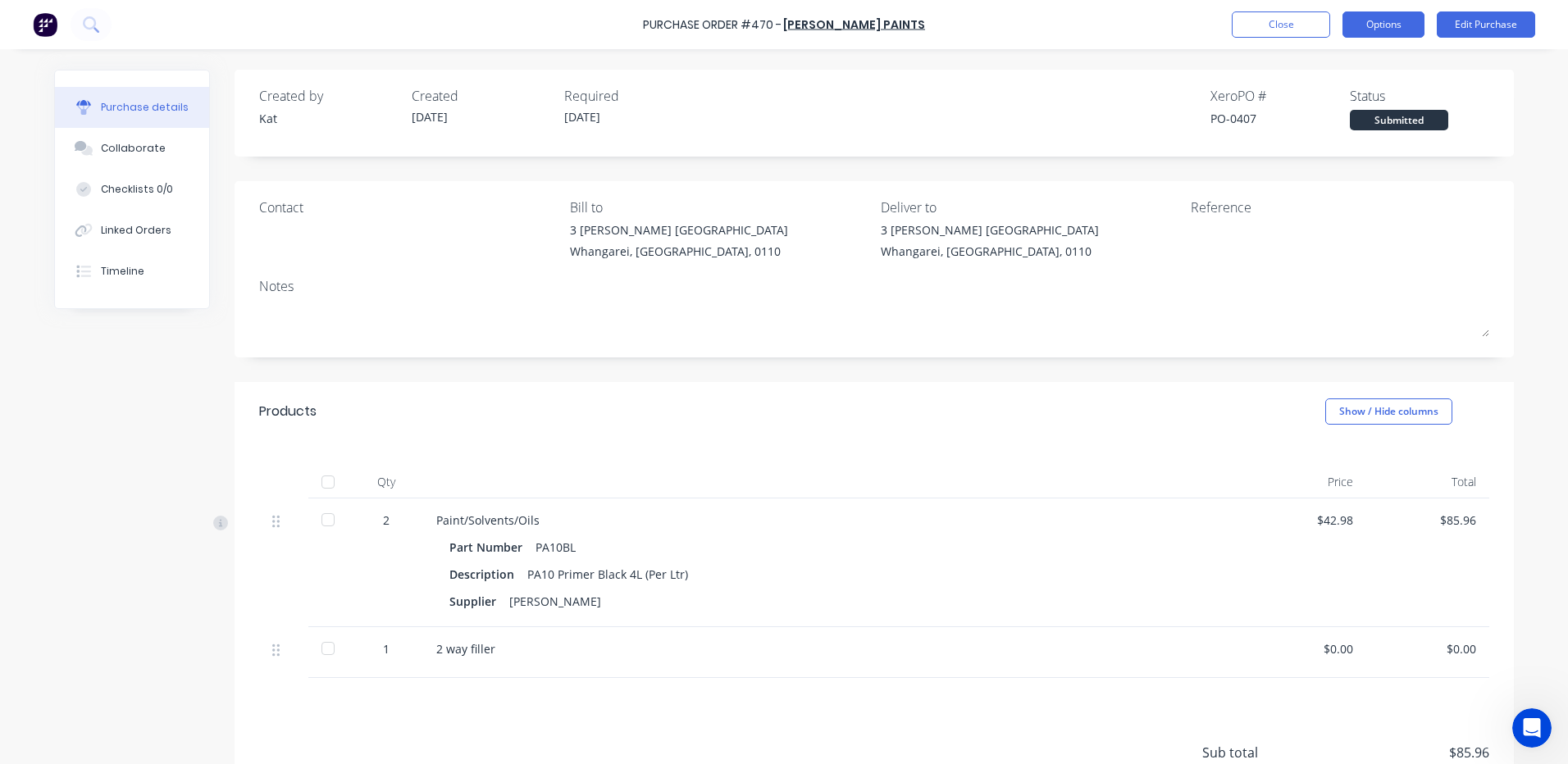
click at [1372, 13] on button "Options" at bounding box center [1383, 24] width 82 height 26
click at [1024, 513] on div "Paint/Solvents/Oils" at bounding box center [834, 521] width 794 height 17
click at [128, 241] on button "Linked Orders" at bounding box center [132, 230] width 155 height 41
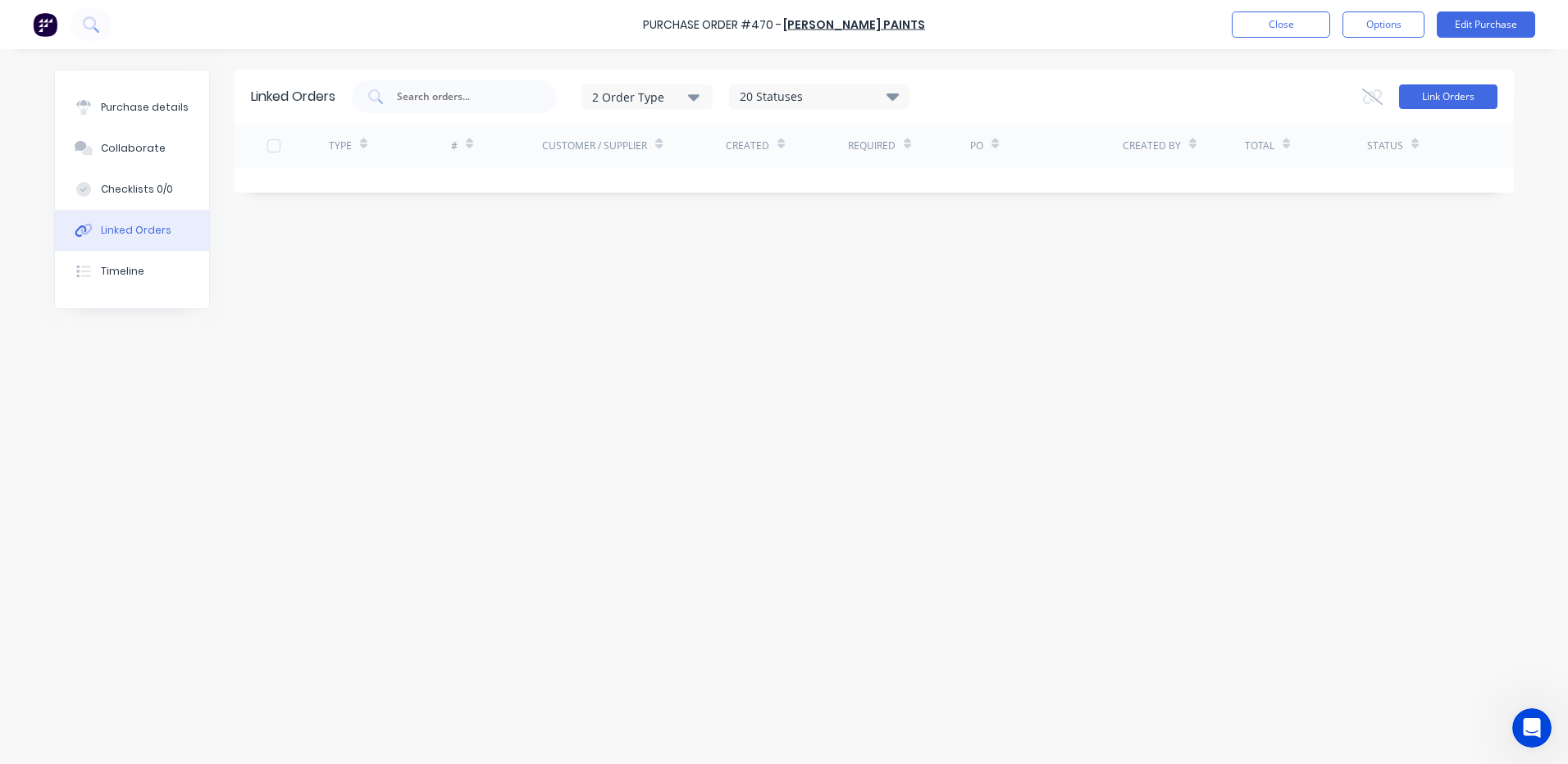
click at [1435, 90] on button "Link Orders" at bounding box center [1448, 96] width 99 height 24
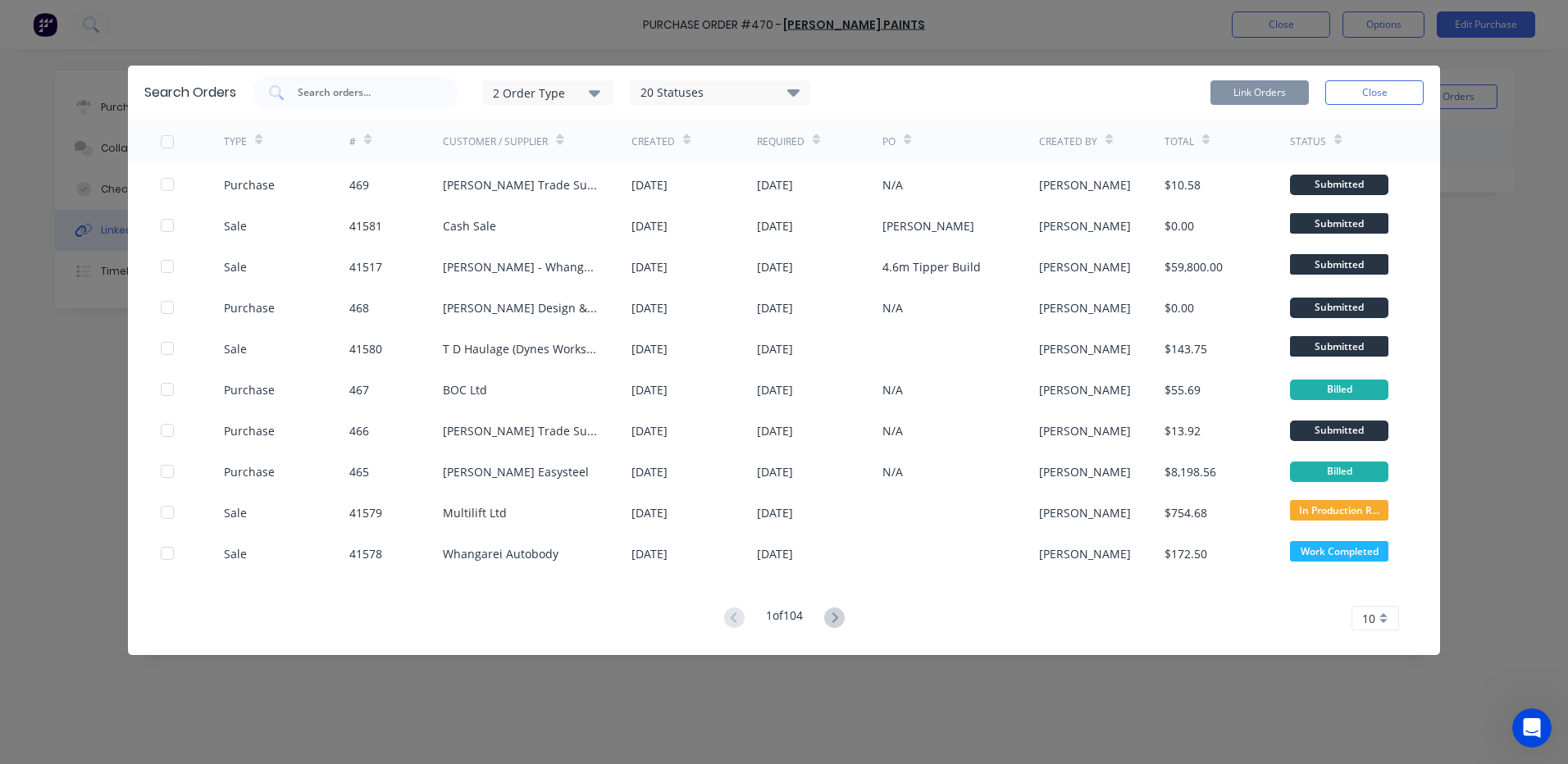
click at [836, 614] on g at bounding box center [834, 617] width 20 height 20
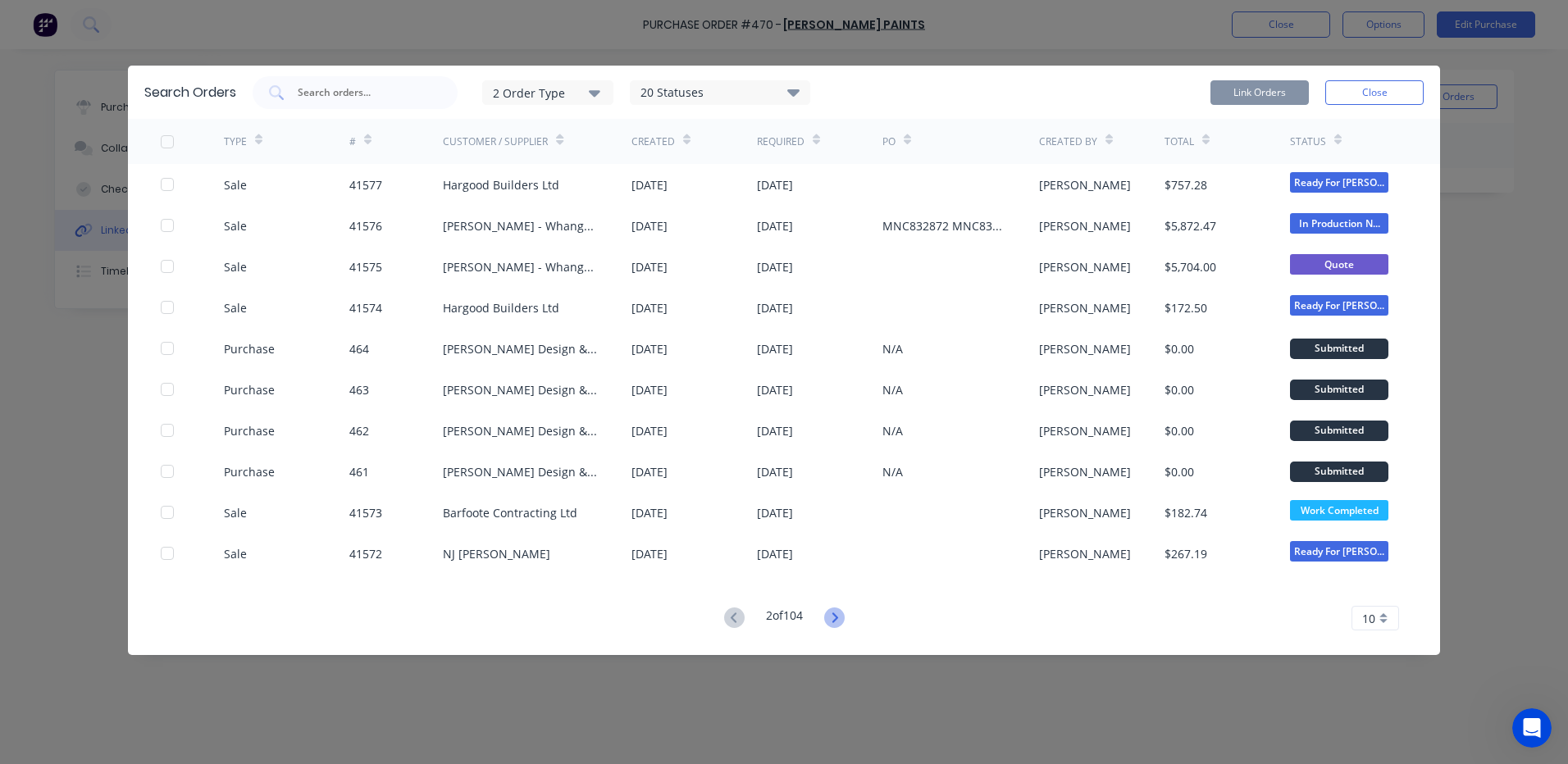
click at [838, 620] on icon at bounding box center [835, 617] width 6 height 10
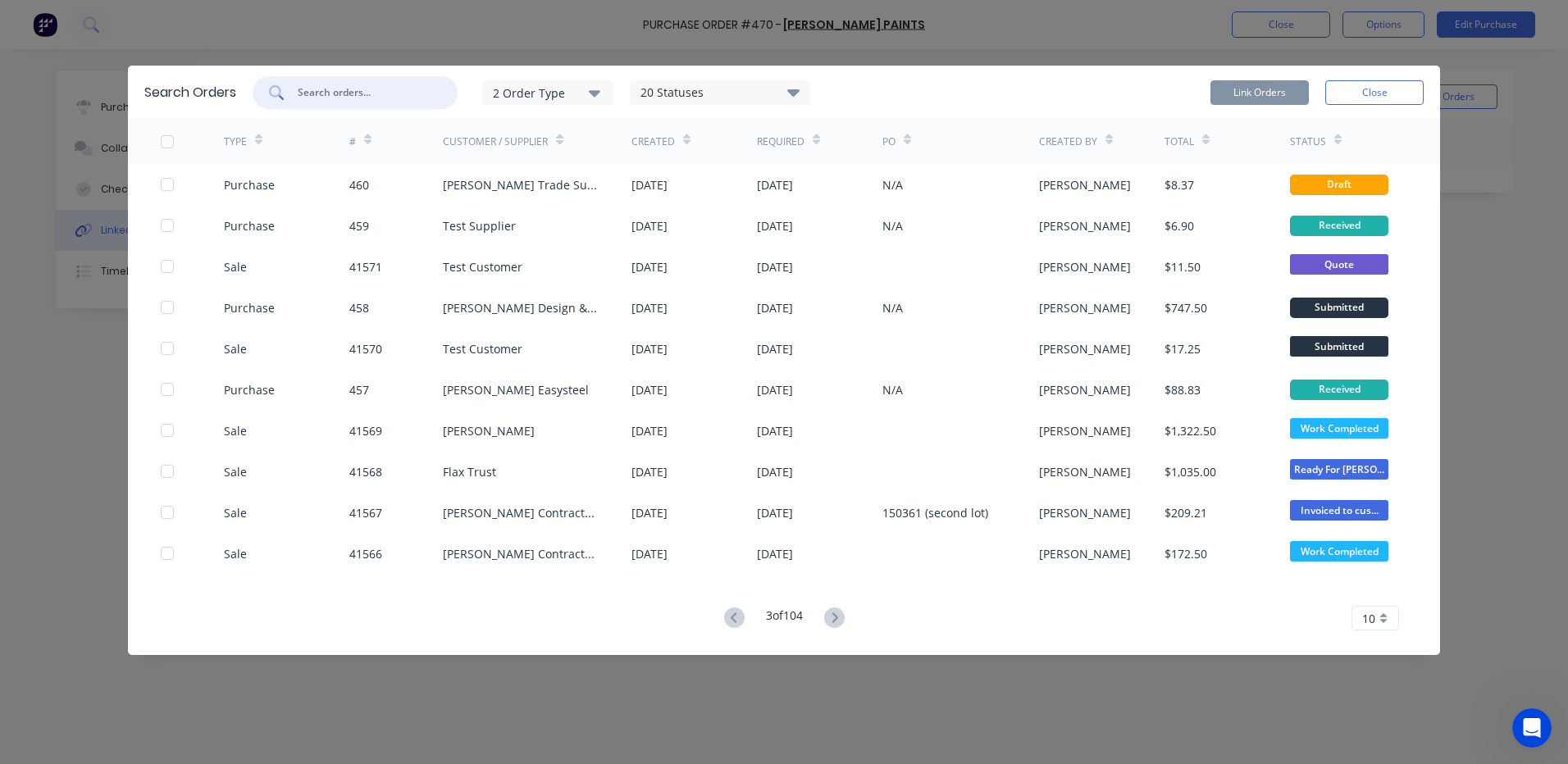
click at [339, 88] on input "text" at bounding box center [363, 92] width 136 height 16
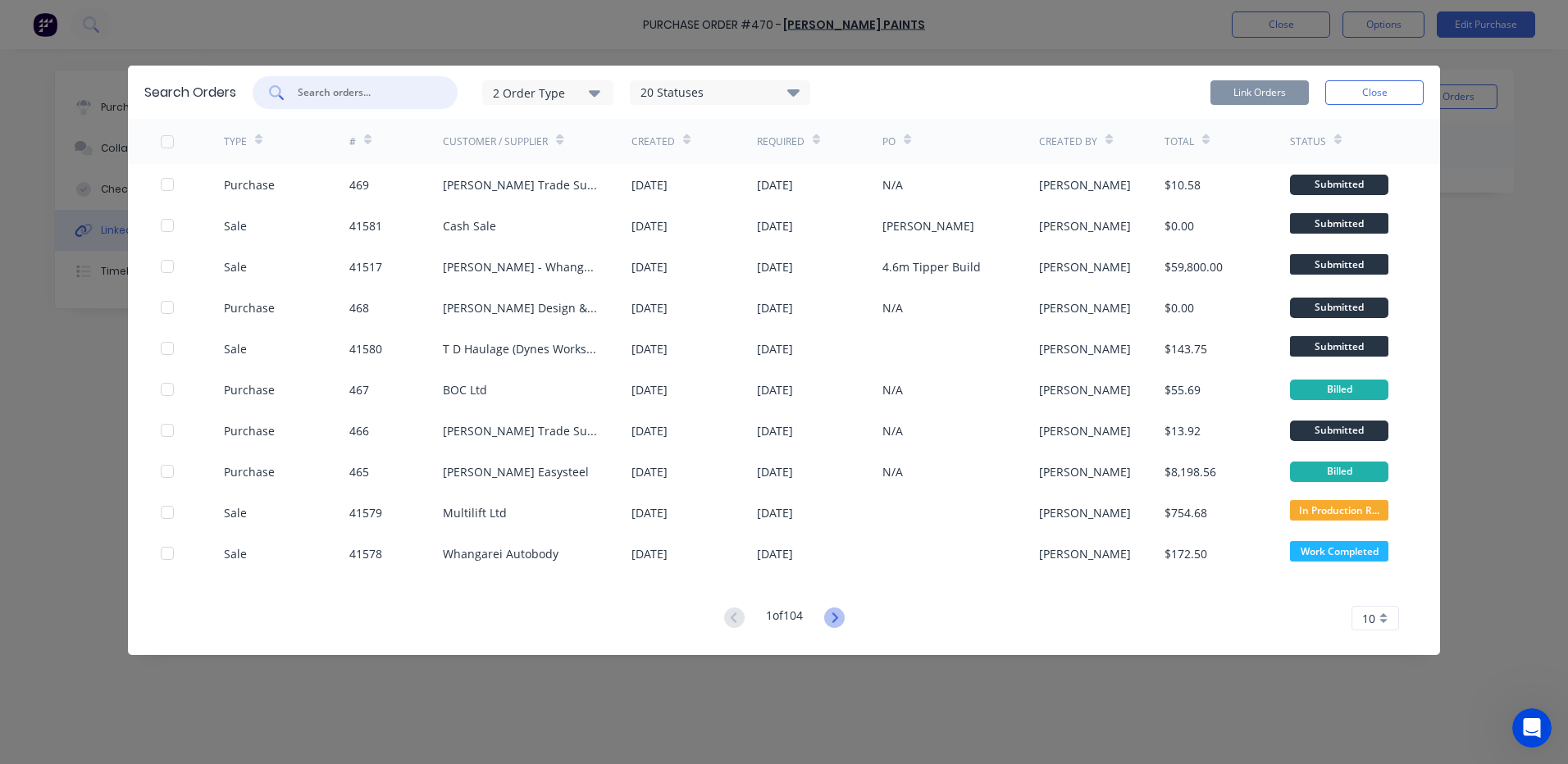
click at [832, 625] on icon at bounding box center [834, 617] width 20 height 20
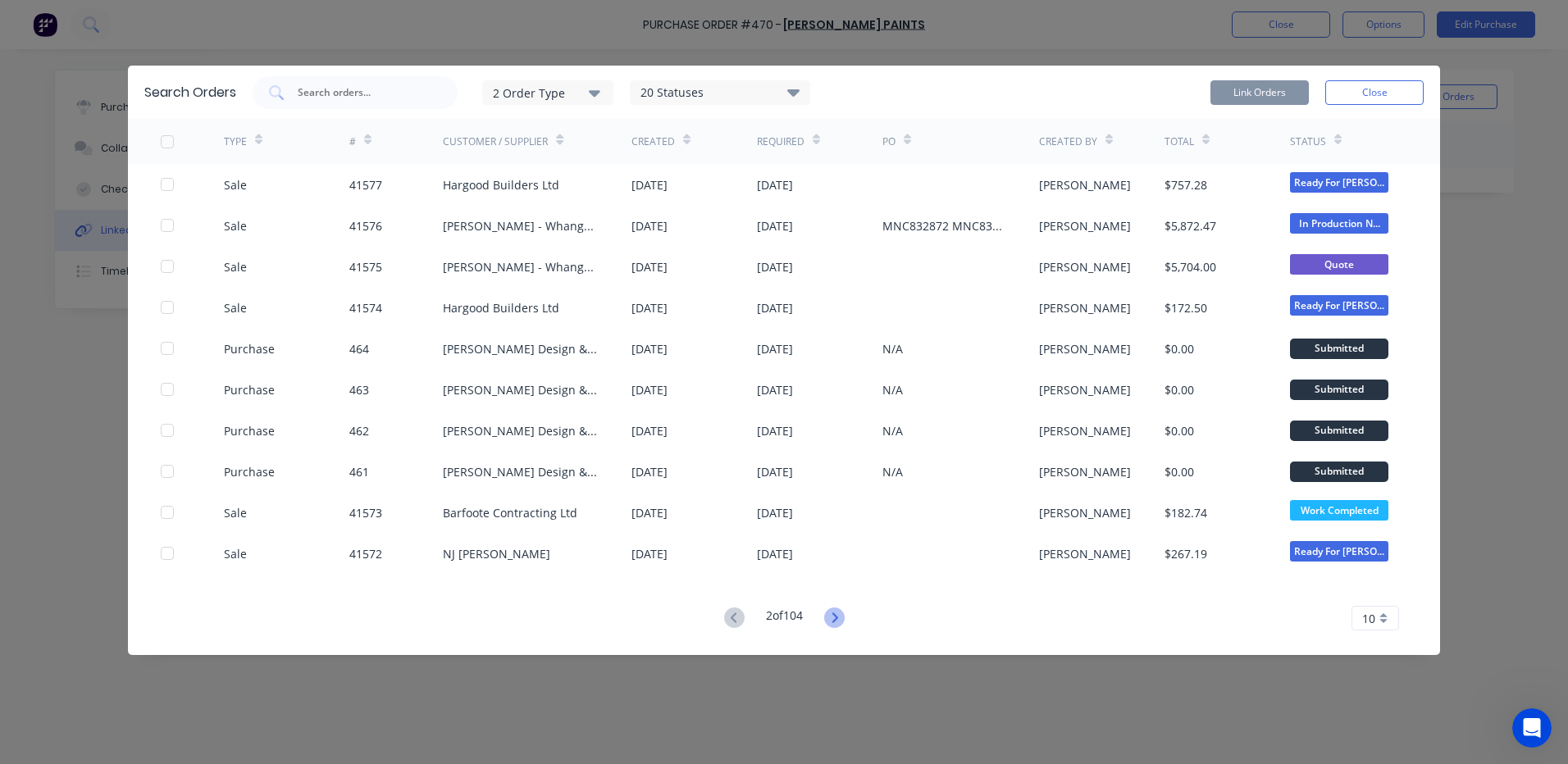
click at [835, 621] on icon at bounding box center [834, 617] width 20 height 20
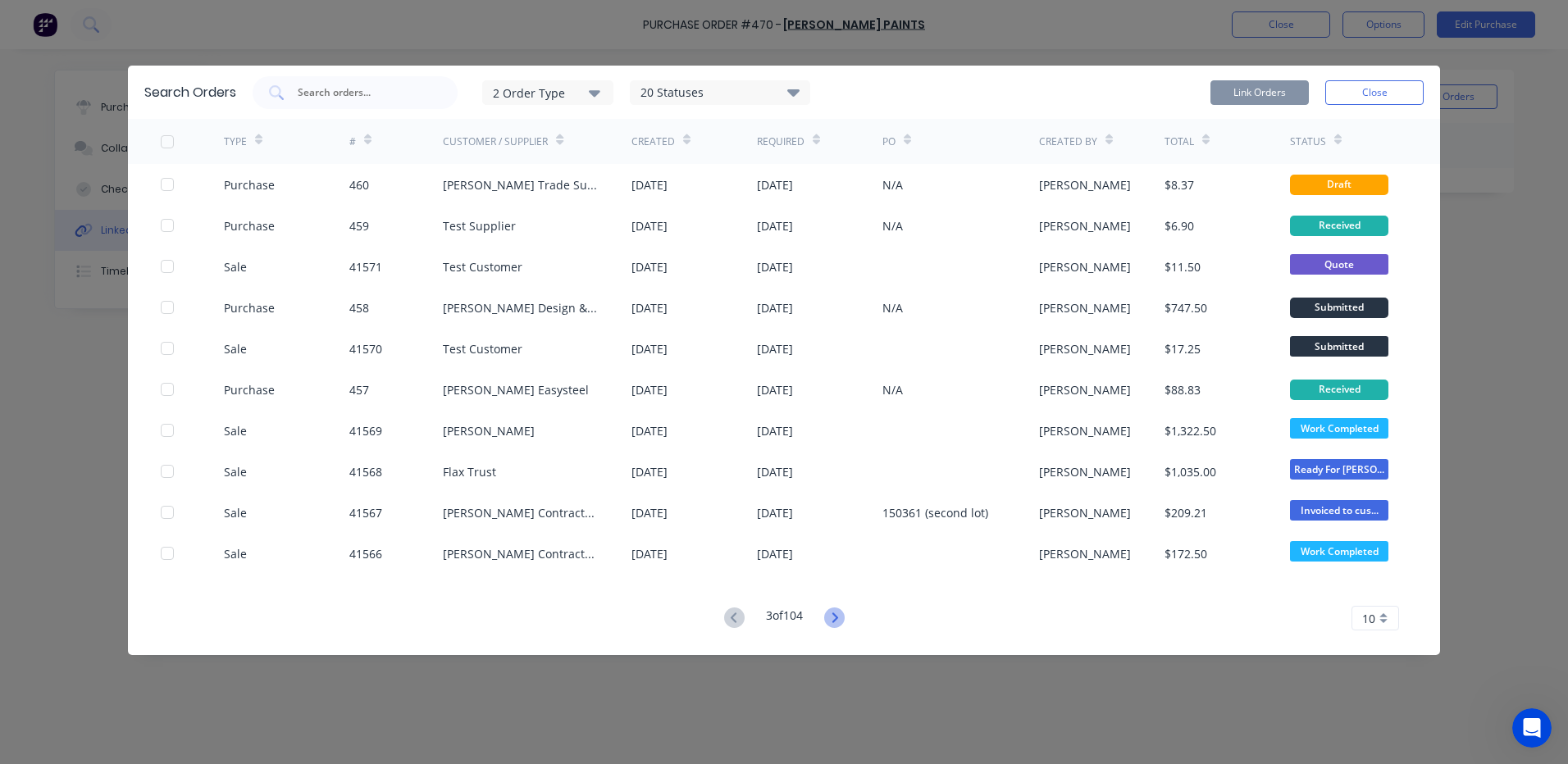
click at [838, 620] on icon at bounding box center [835, 617] width 6 height 10
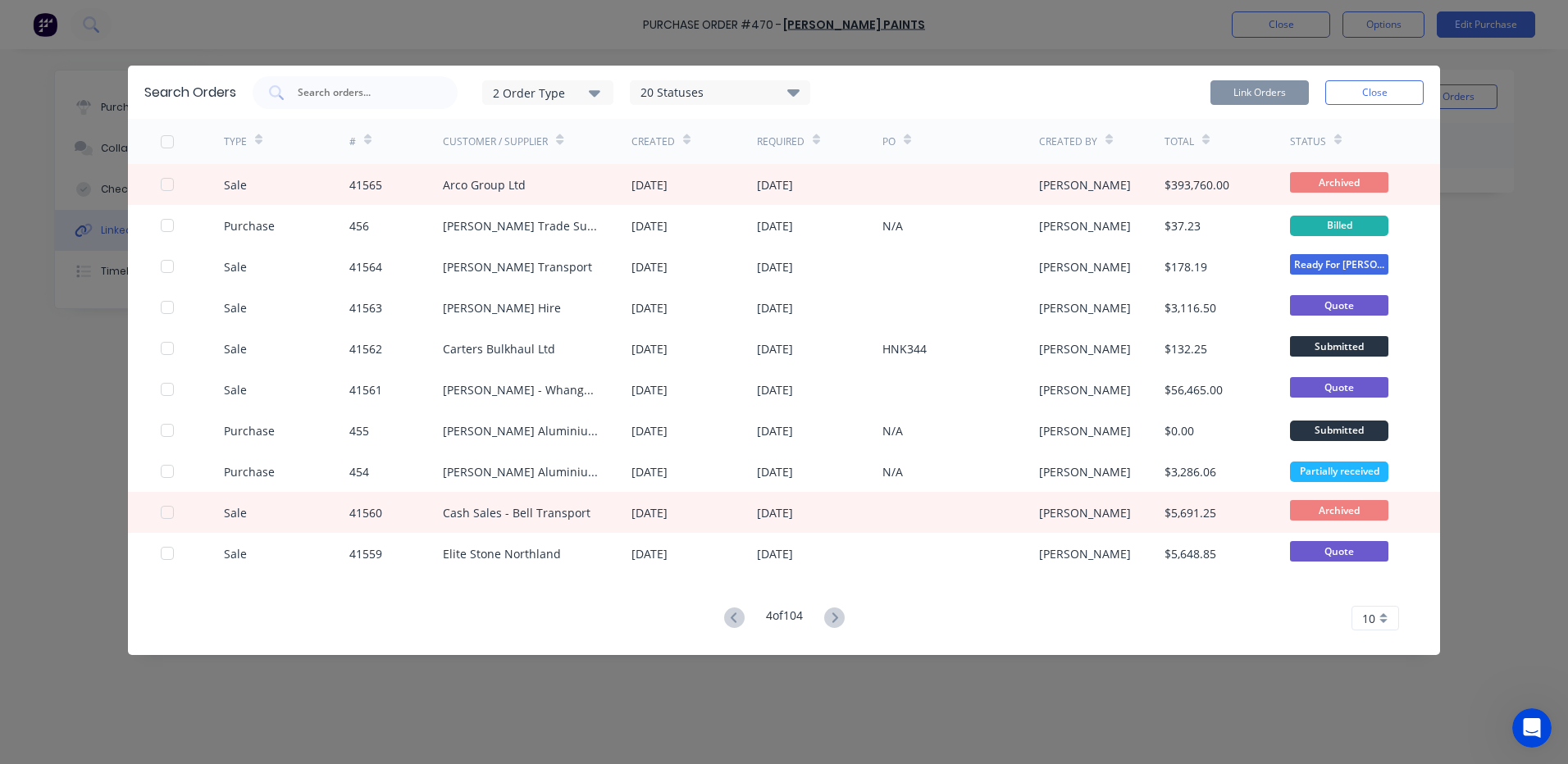
click at [838, 620] on icon at bounding box center [835, 617] width 6 height 10
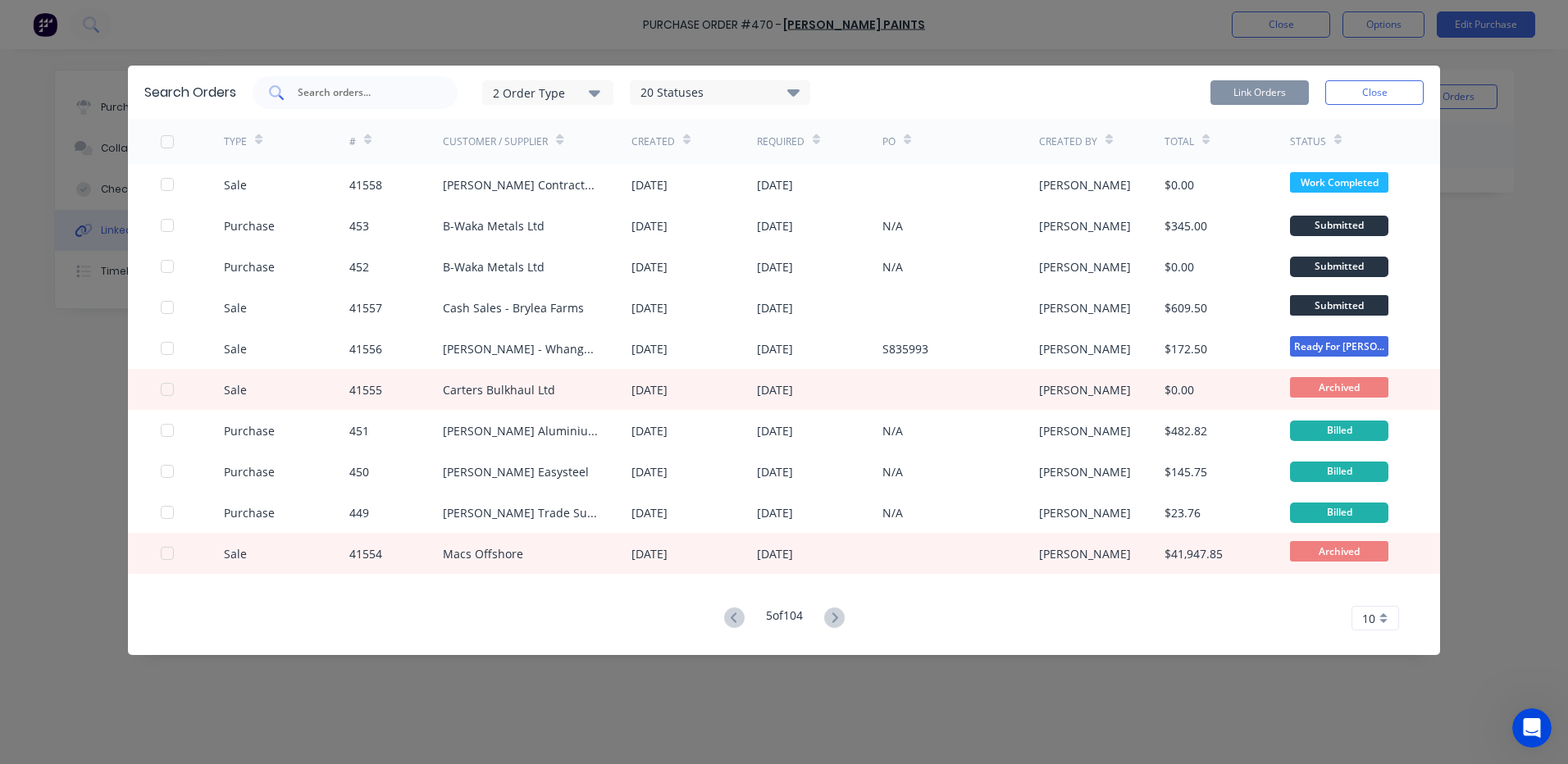
click at [380, 92] on input "text" at bounding box center [363, 92] width 136 height 16
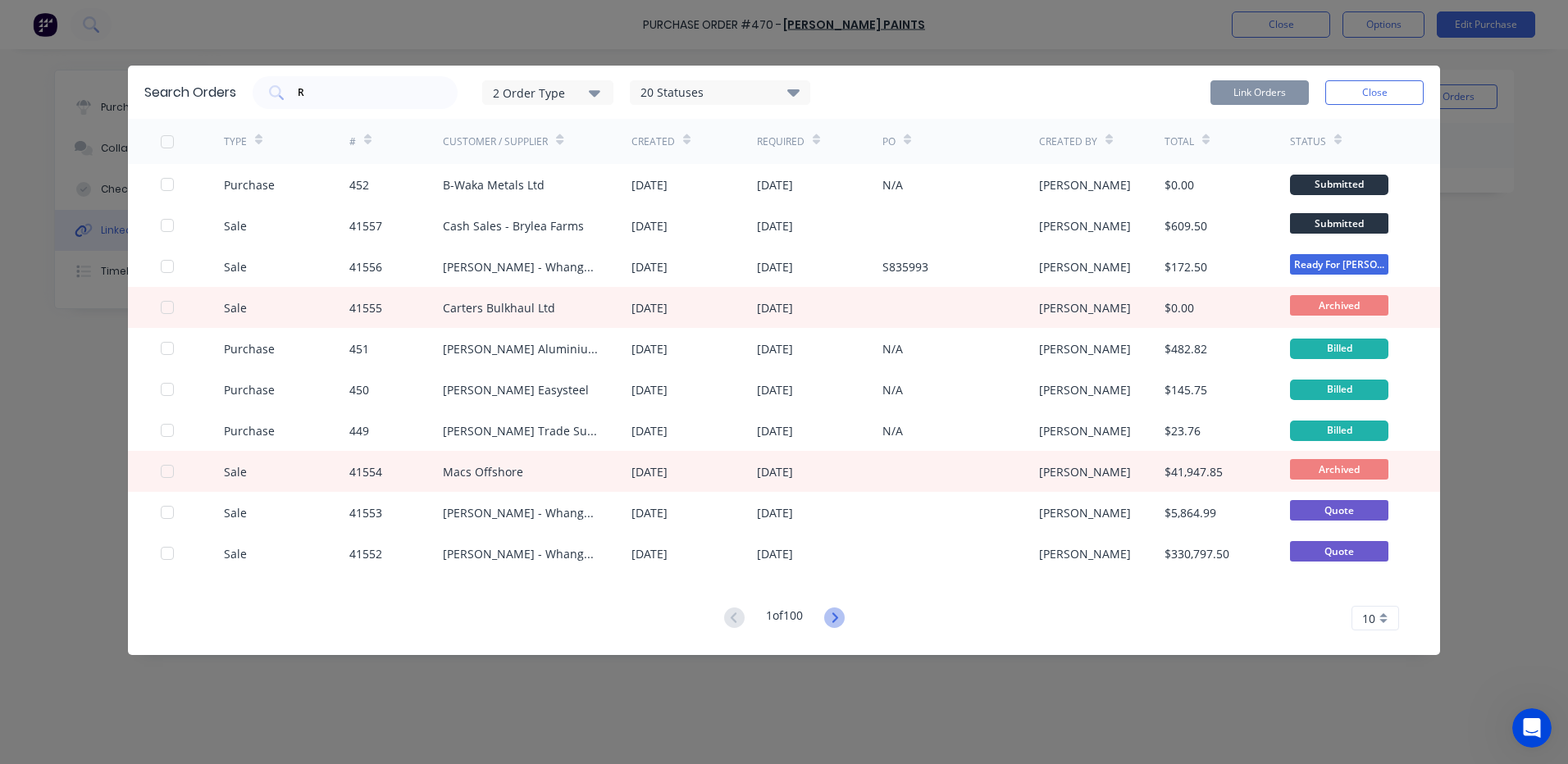
click at [841, 621] on icon at bounding box center [834, 617] width 20 height 20
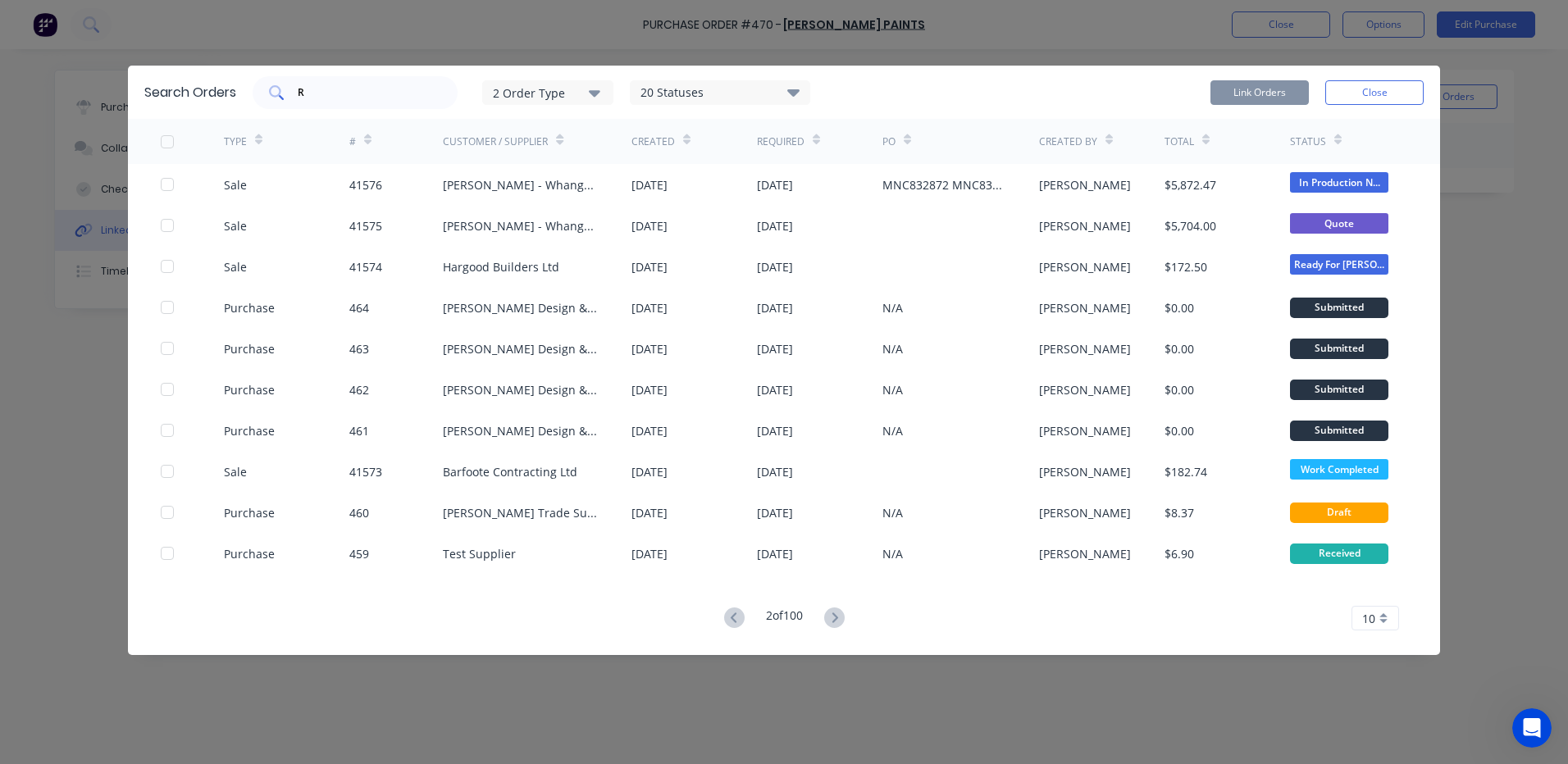
click at [334, 92] on input "R" at bounding box center [363, 92] width 136 height 16
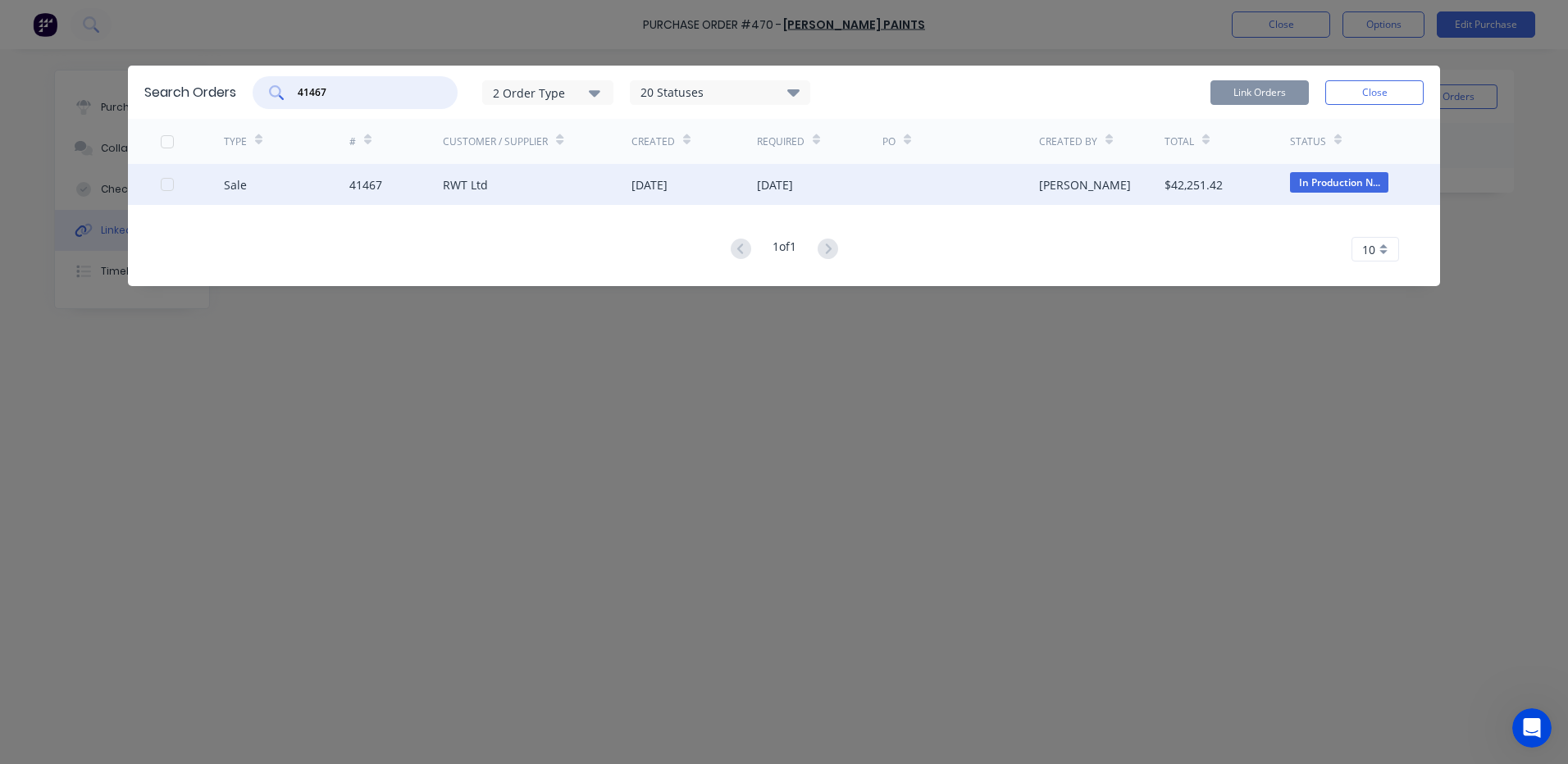
click at [164, 188] on div at bounding box center [167, 184] width 33 height 33
click at [1262, 91] on button "Link Orders" at bounding box center [1260, 92] width 99 height 24
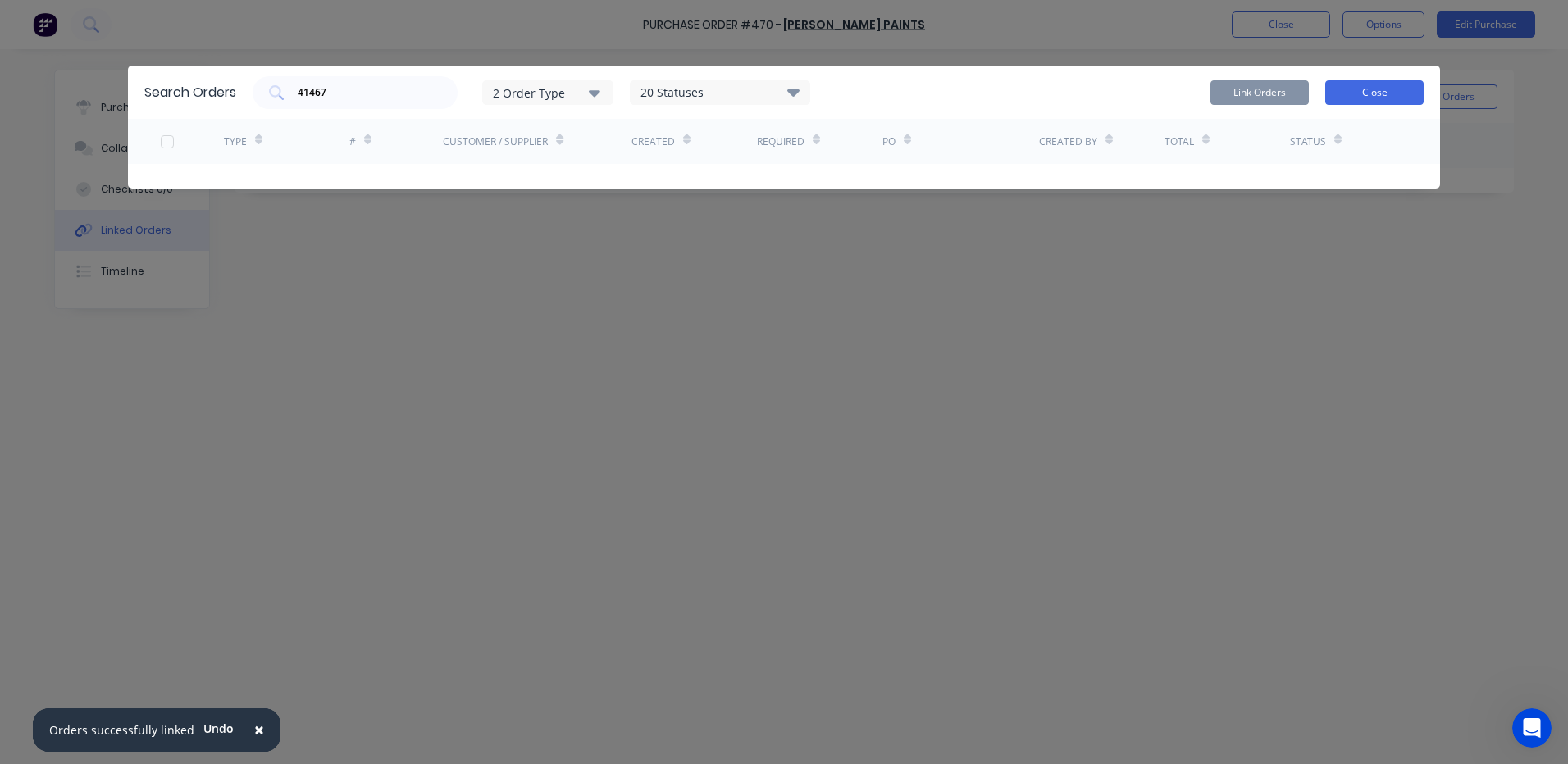
click at [1403, 93] on button "Close" at bounding box center [1375, 92] width 99 height 24
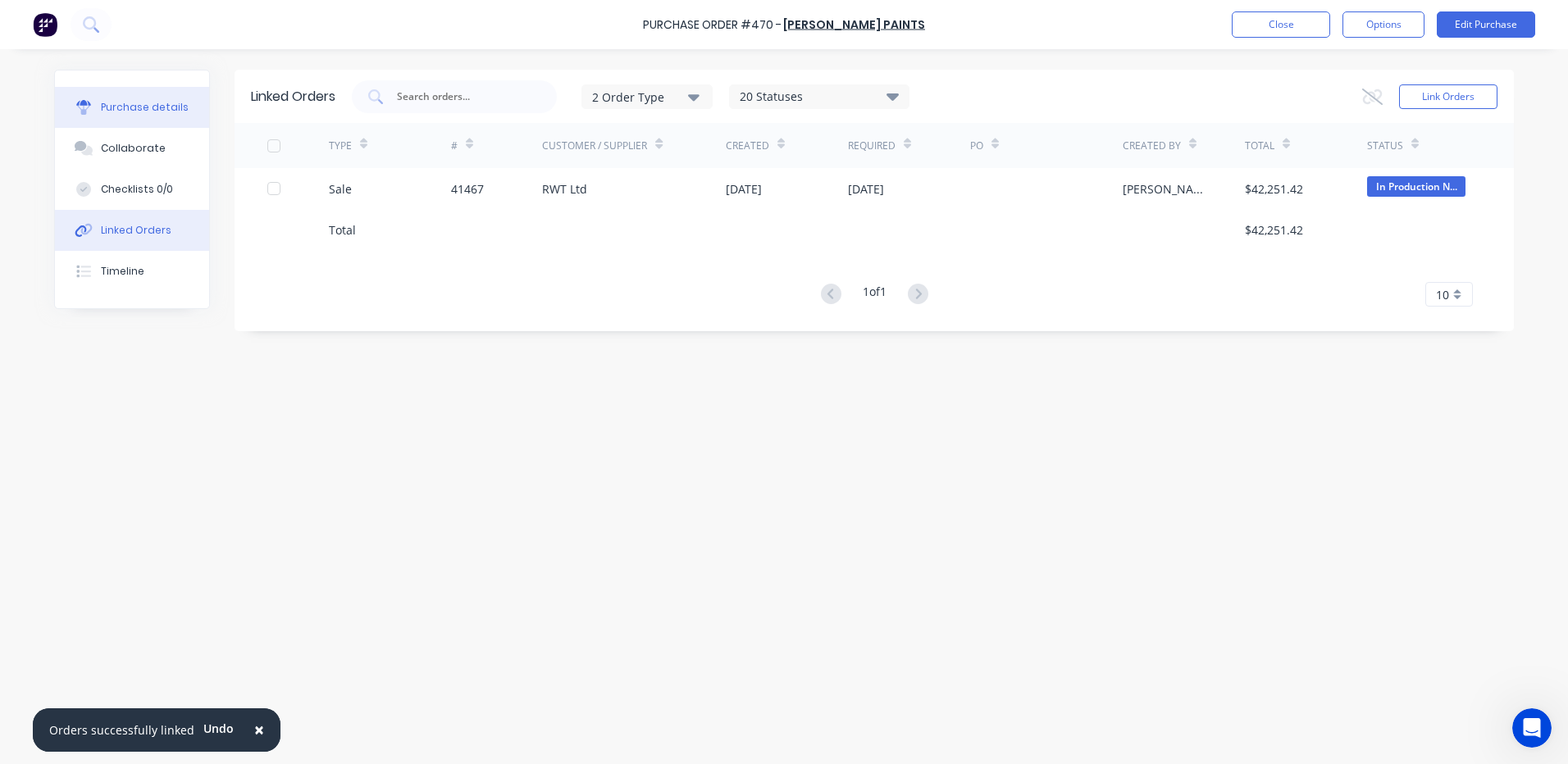
click at [122, 117] on button "Purchase details" at bounding box center [132, 107] width 155 height 41
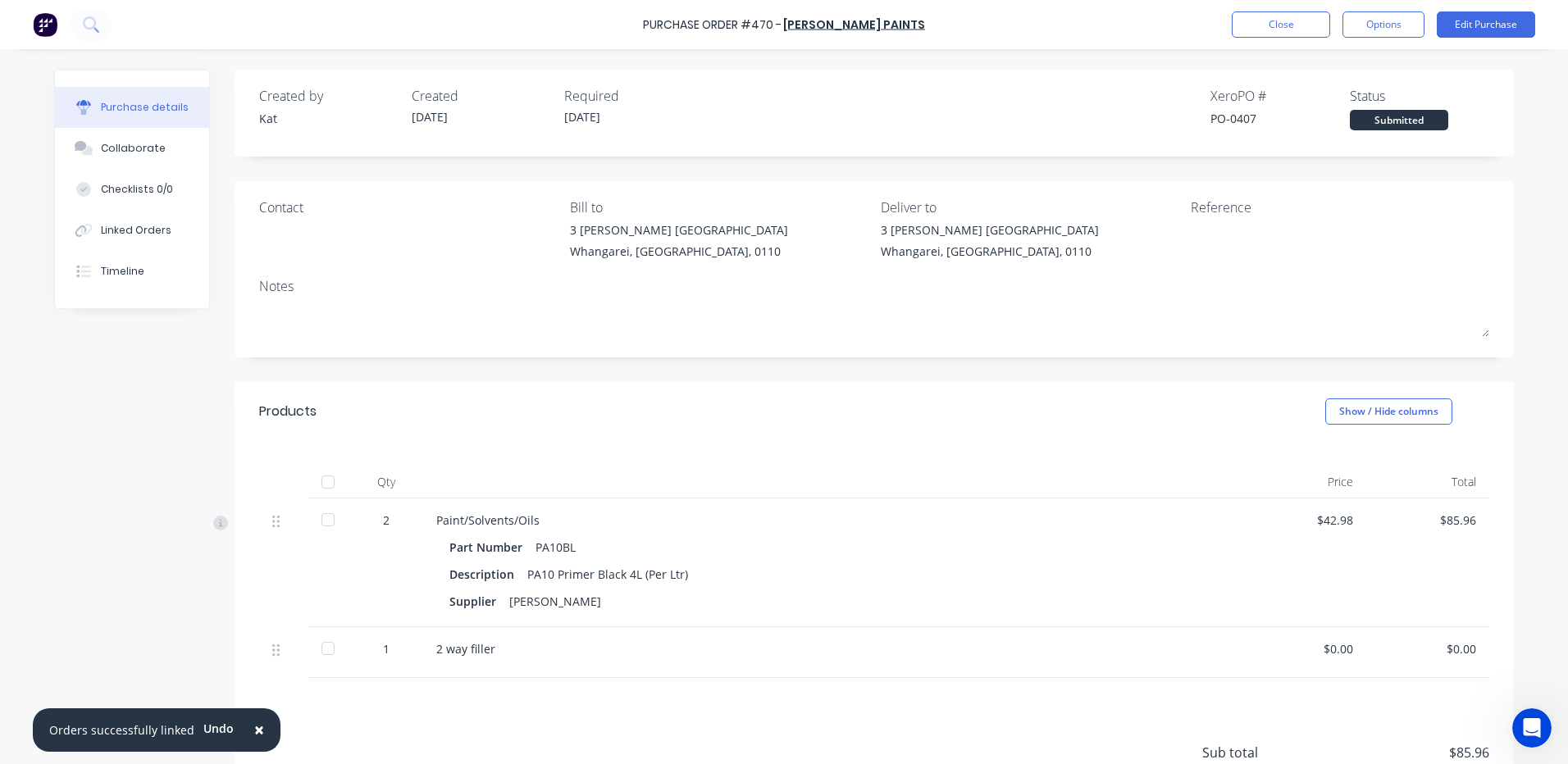
click at [502, 660] on div "2 way filler" at bounding box center [833, 652] width 820 height 51
click at [1467, 30] on button "Edit Purchase" at bounding box center [1486, 24] width 99 height 26
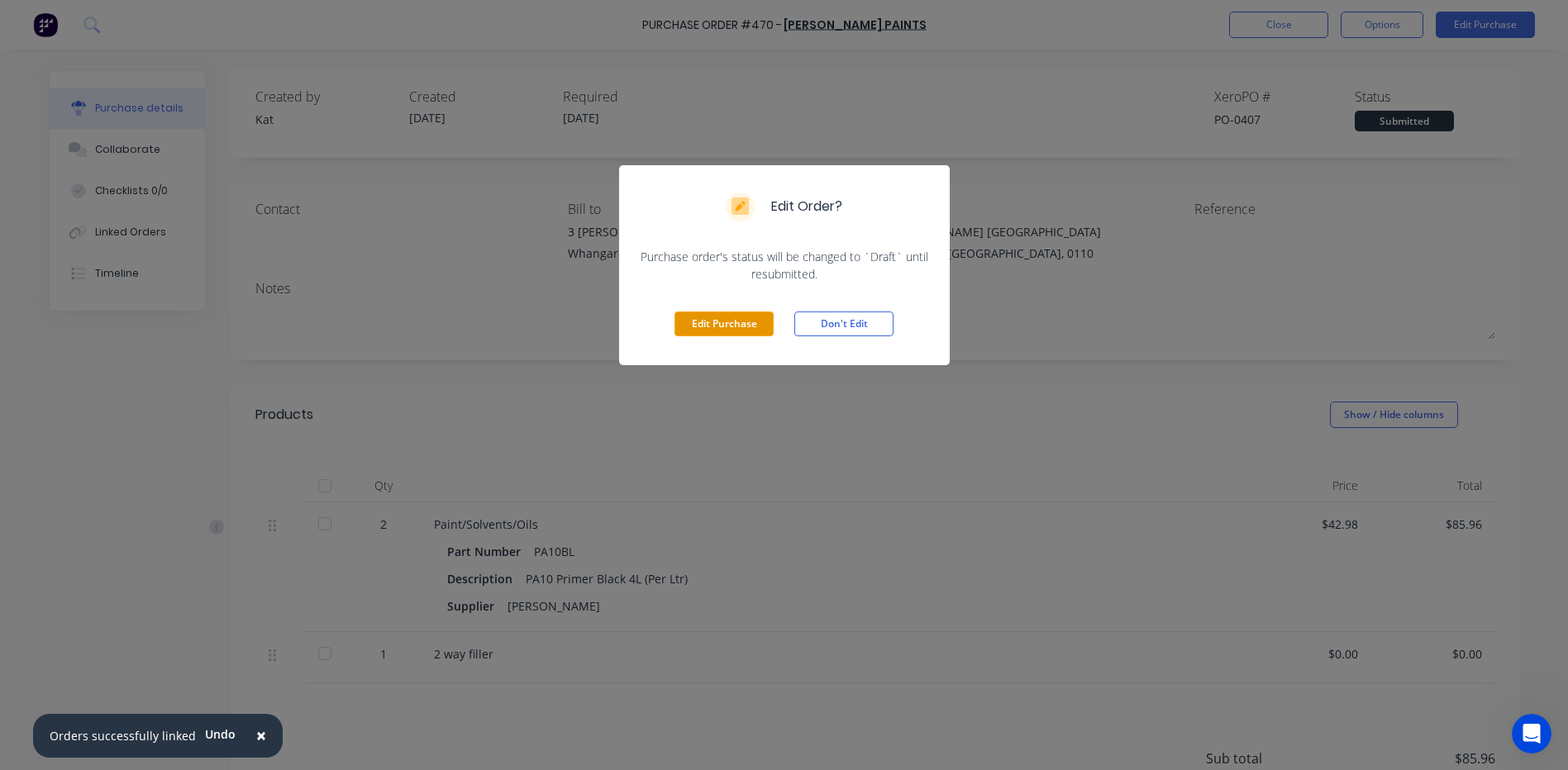
click at [722, 316] on button "Edit Purchase" at bounding box center [725, 323] width 99 height 24
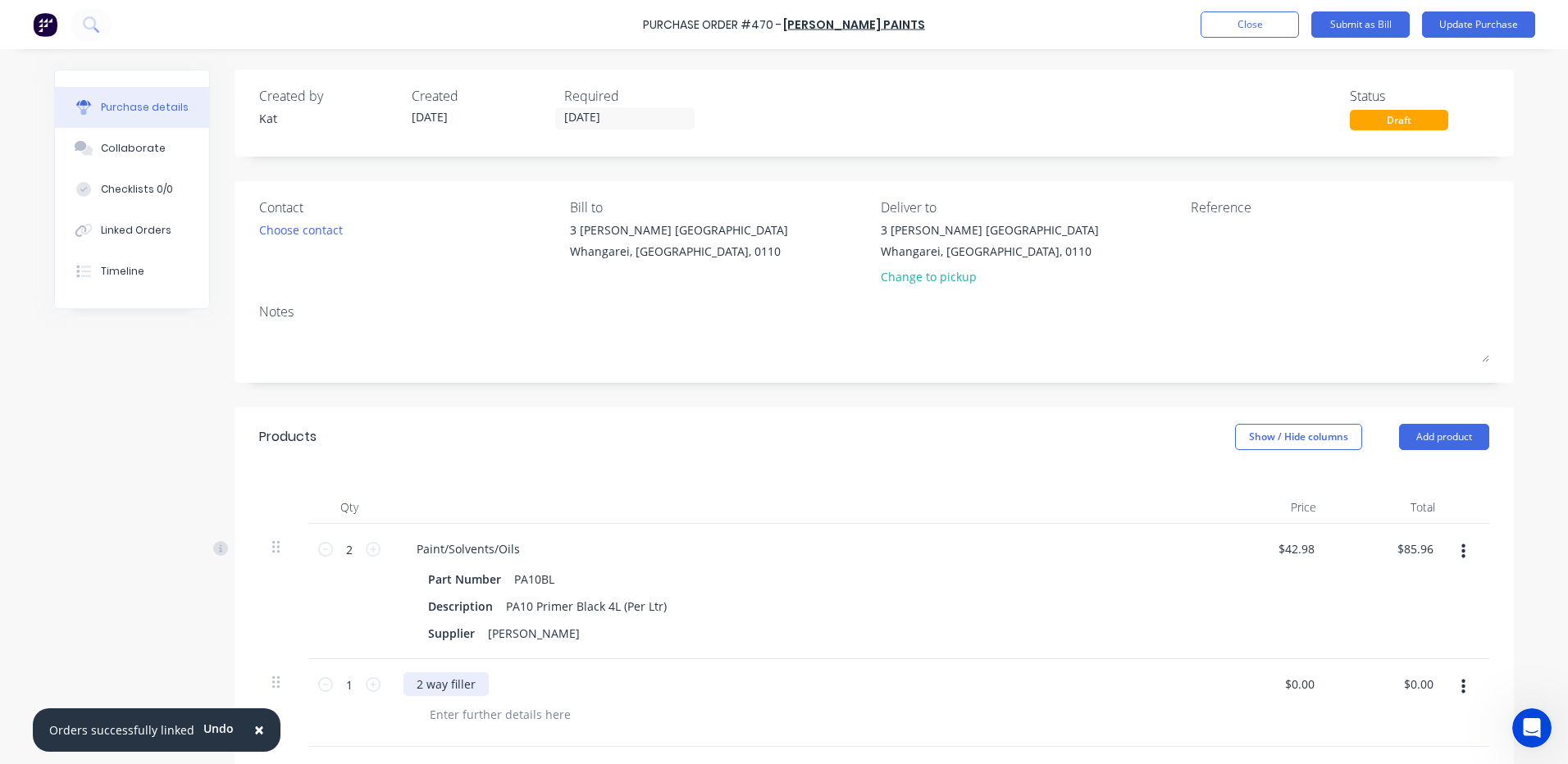
click at [472, 688] on div "2 way filler" at bounding box center [446, 684] width 85 height 24
drag, startPoint x: 713, startPoint y: 699, endPoint x: 721, endPoint y: 700, distance: 8.1
click at [713, 699] on div "2 way Thinner" at bounding box center [800, 703] width 820 height 88
click at [1441, 34] on button "Update Purchase" at bounding box center [1478, 24] width 113 height 26
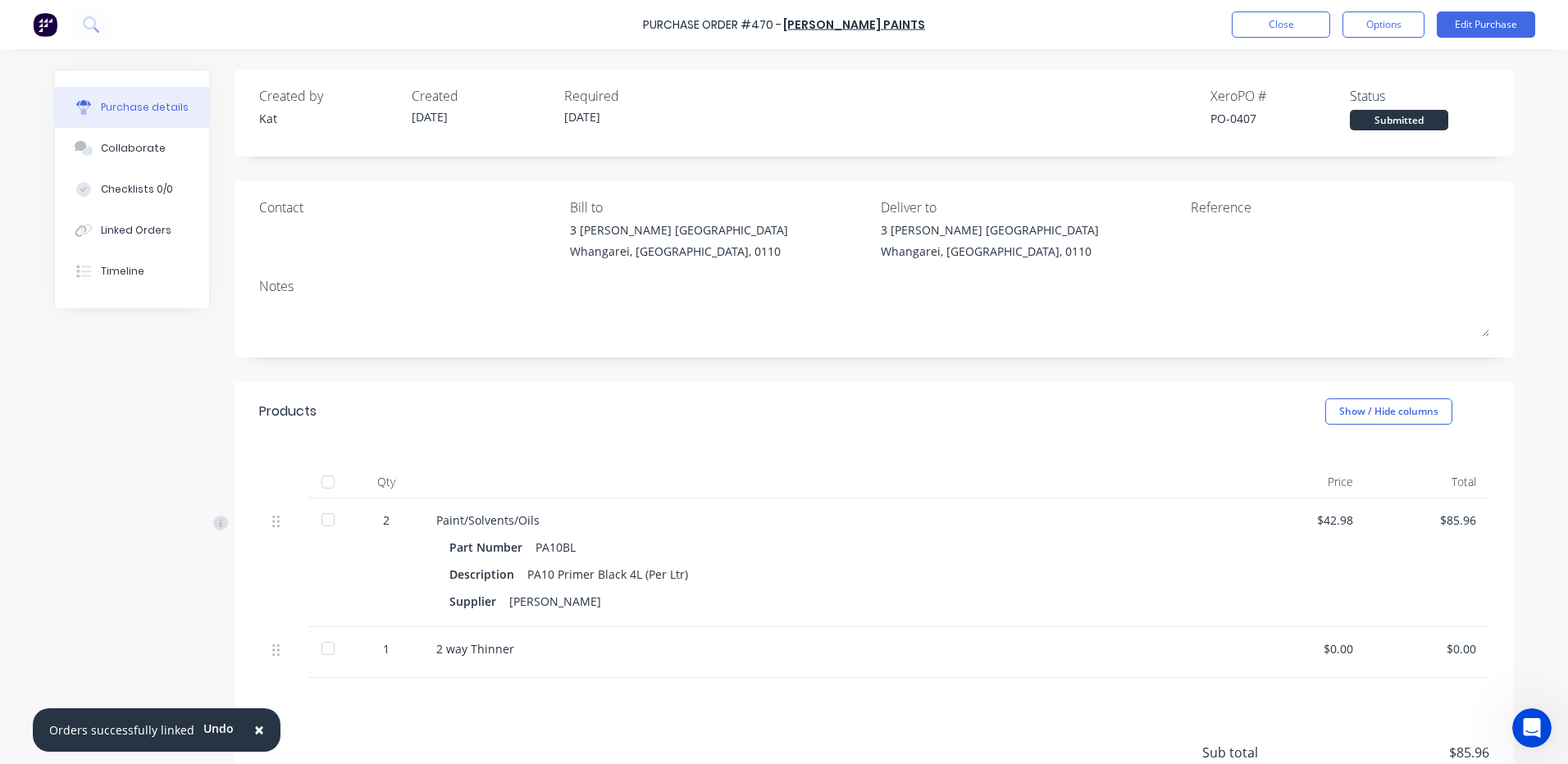
click at [254, 727] on span "×" at bounding box center [259, 730] width 10 height 23
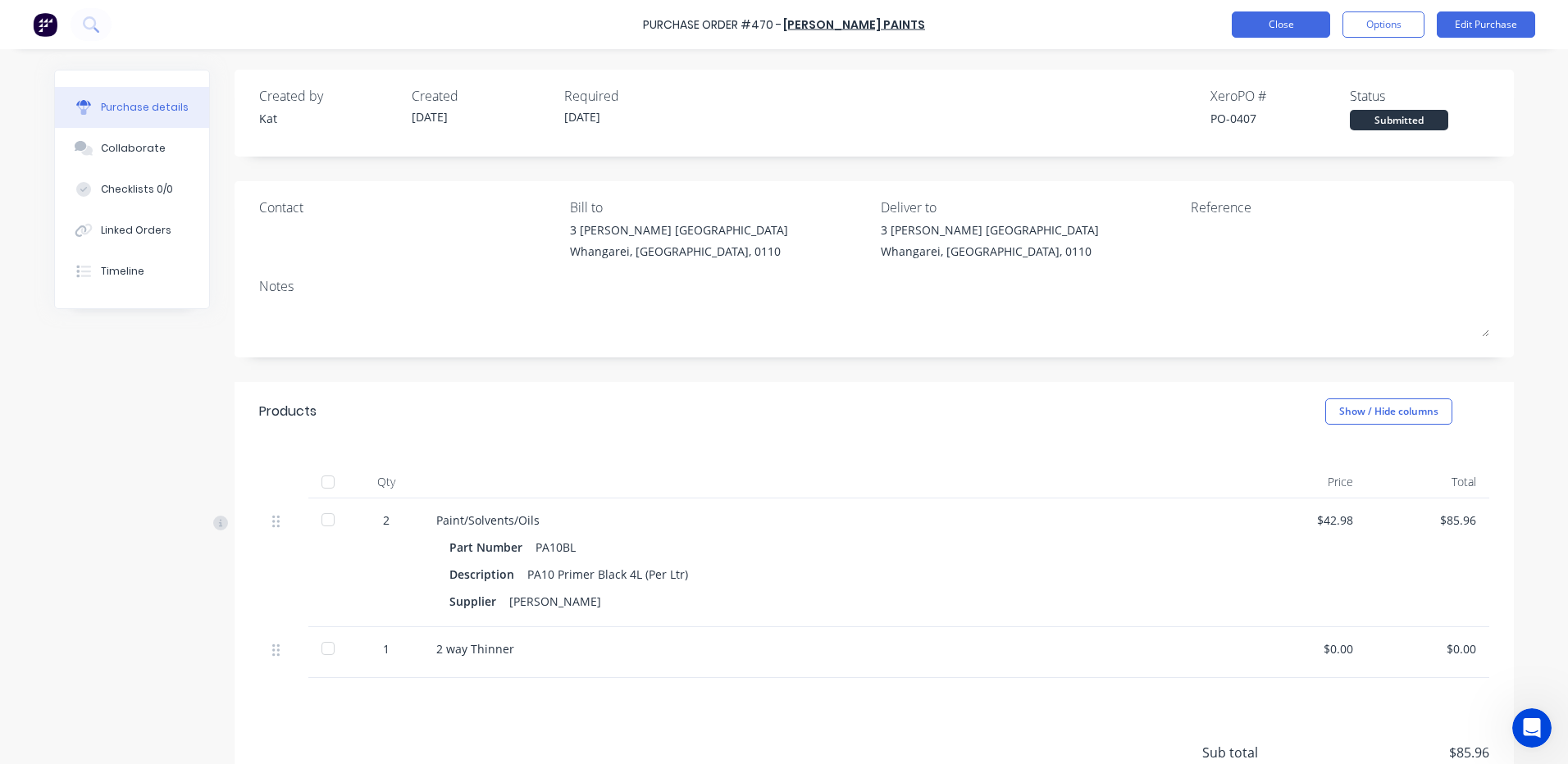
click at [1273, 28] on button "Close" at bounding box center [1281, 24] width 99 height 26
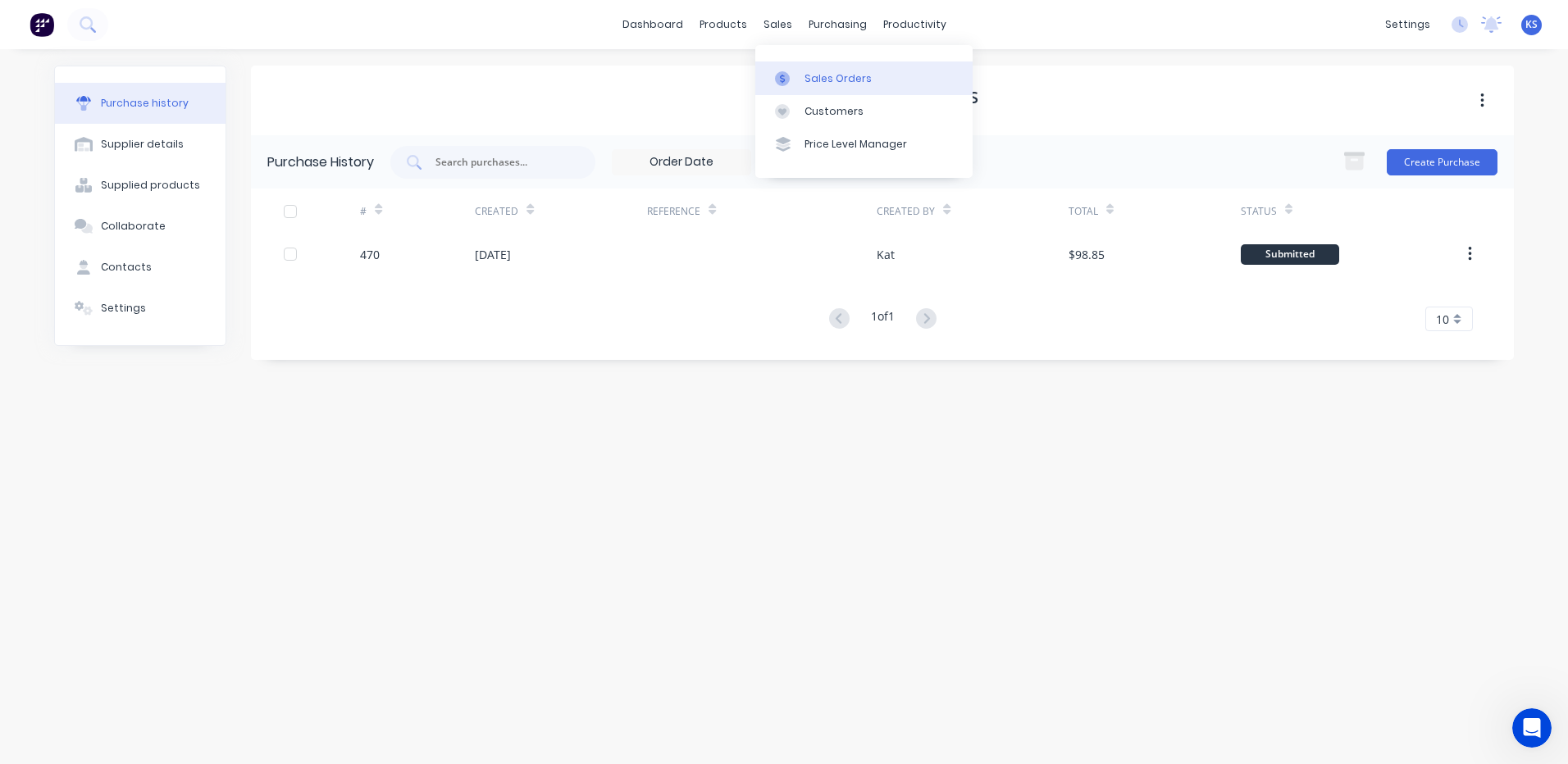
click at [805, 72] on div "Sales Orders" at bounding box center [839, 78] width 68 height 14
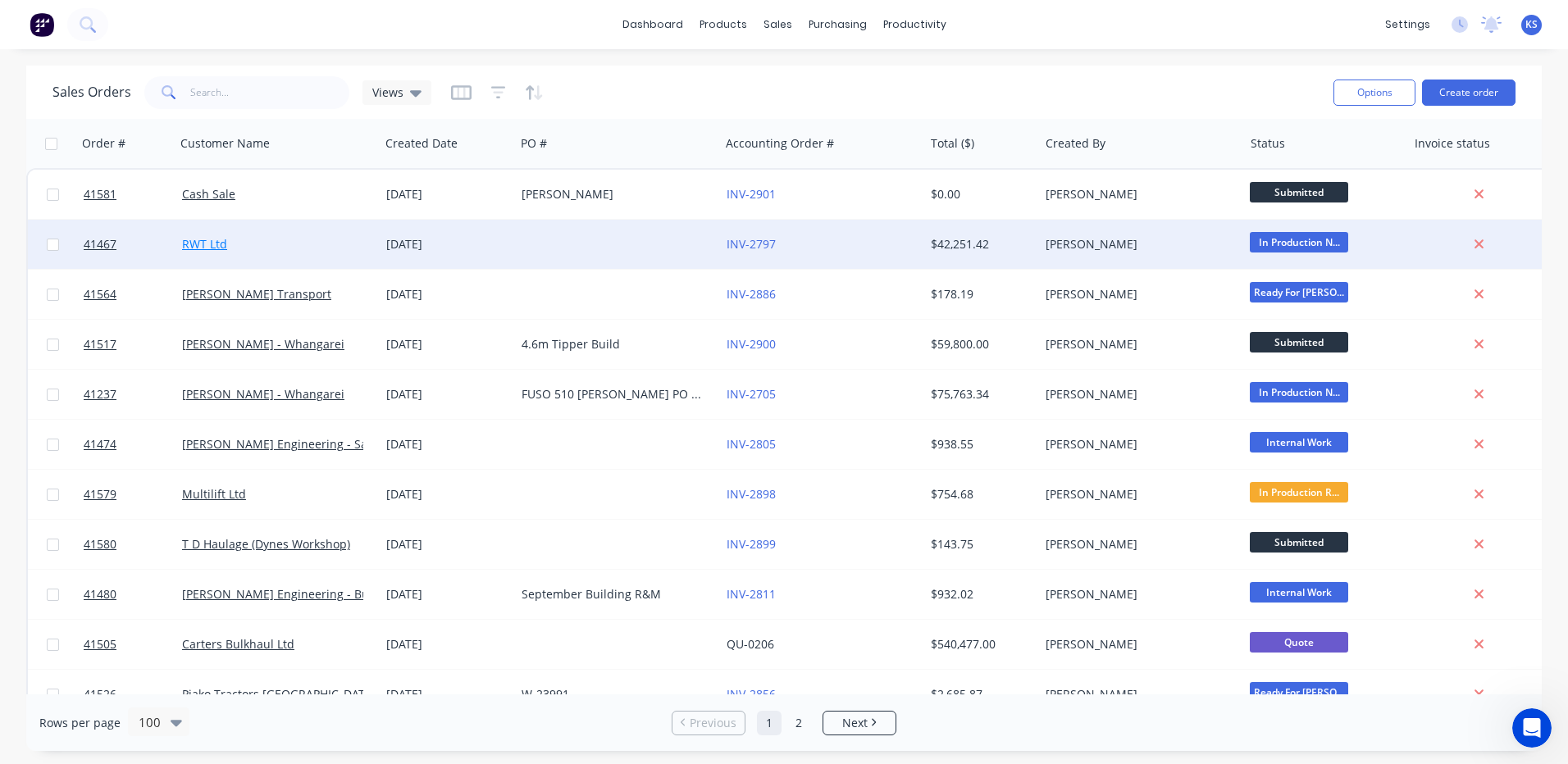
click at [217, 243] on link "RWT Ltd" at bounding box center [204, 243] width 45 height 15
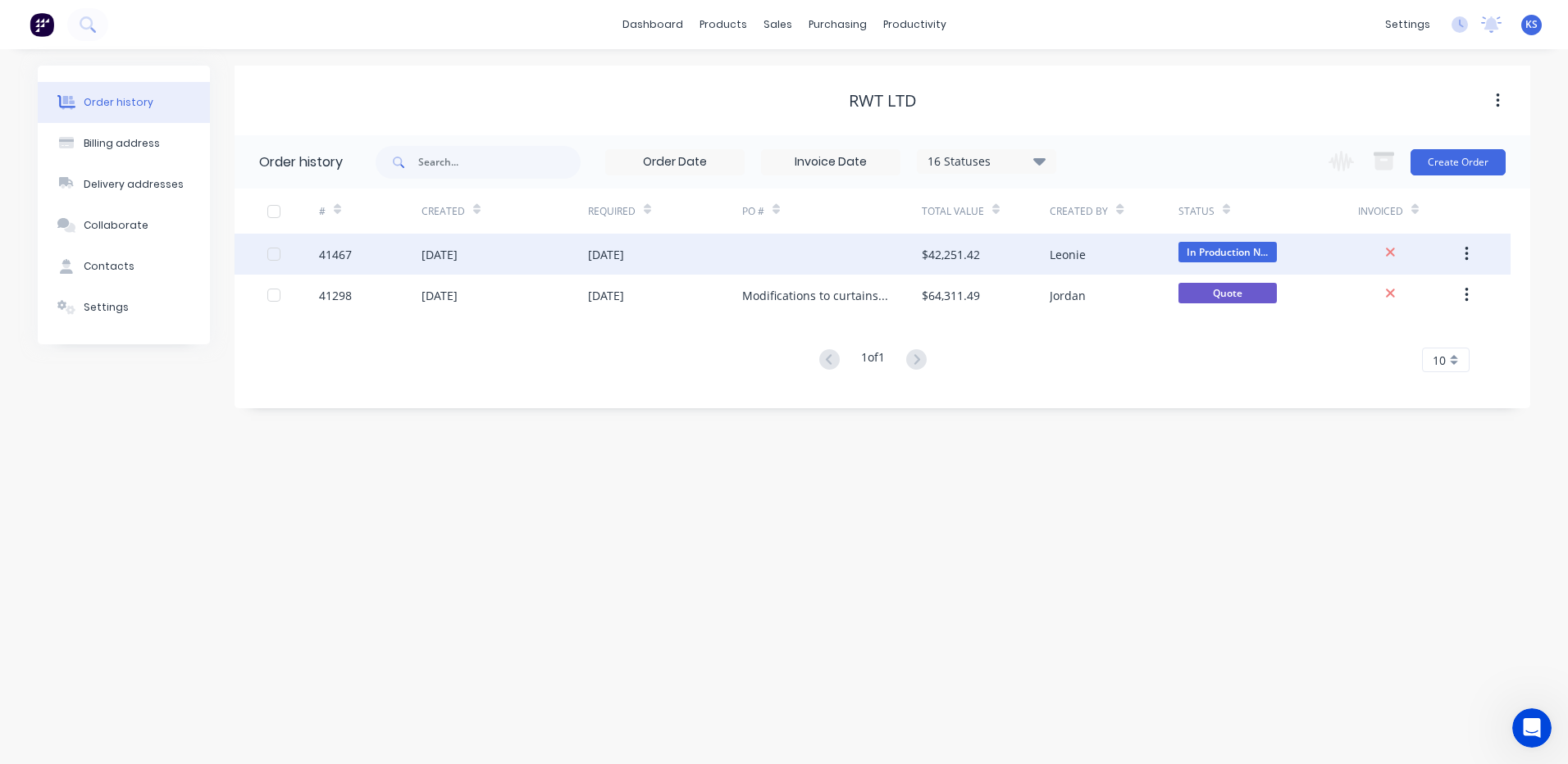
click at [497, 262] on div "[DATE]" at bounding box center [504, 254] width 166 height 41
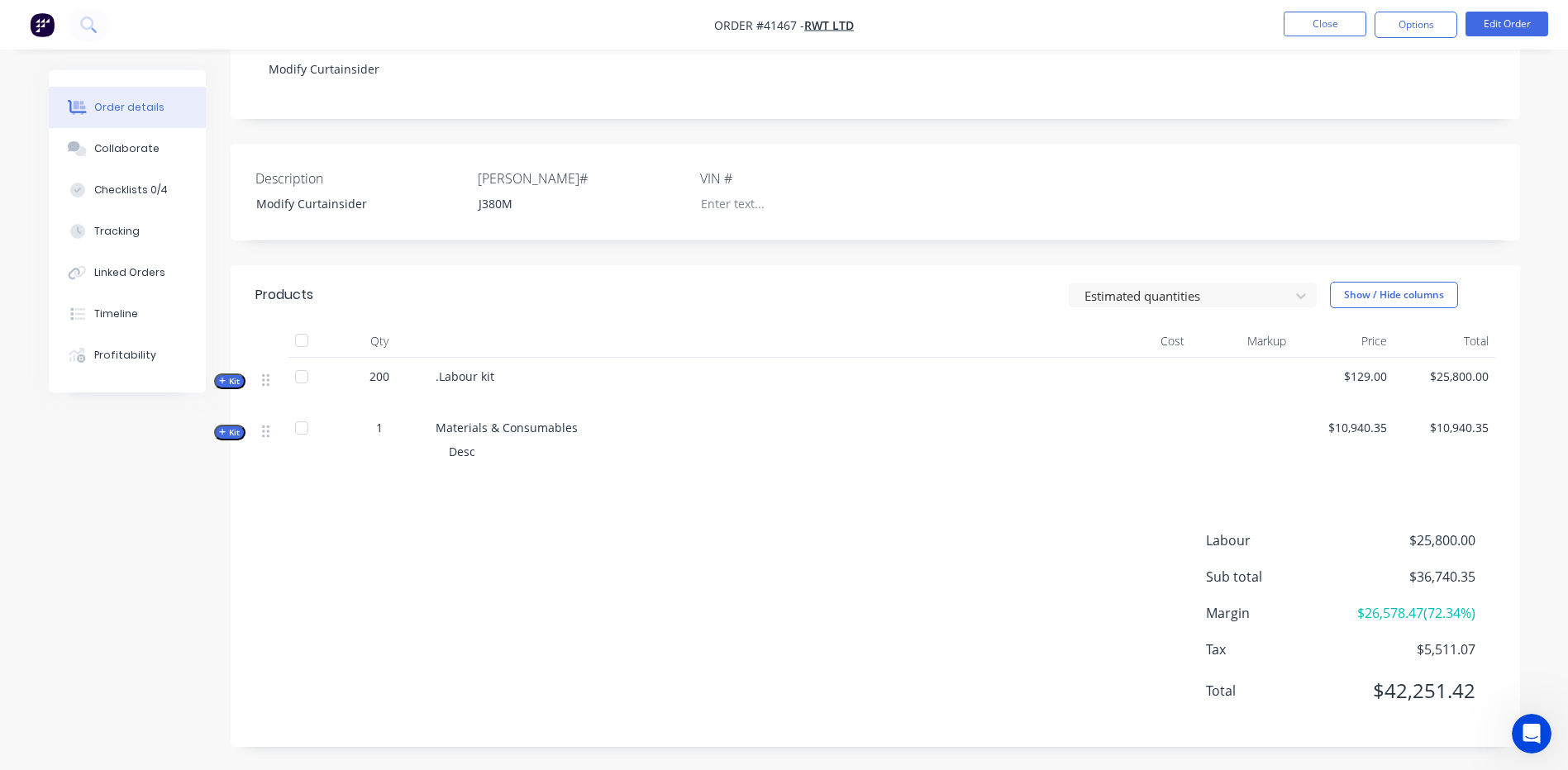
scroll to position [320, 0]
click at [219, 426] on icon "button" at bounding box center [223, 430] width 8 height 8
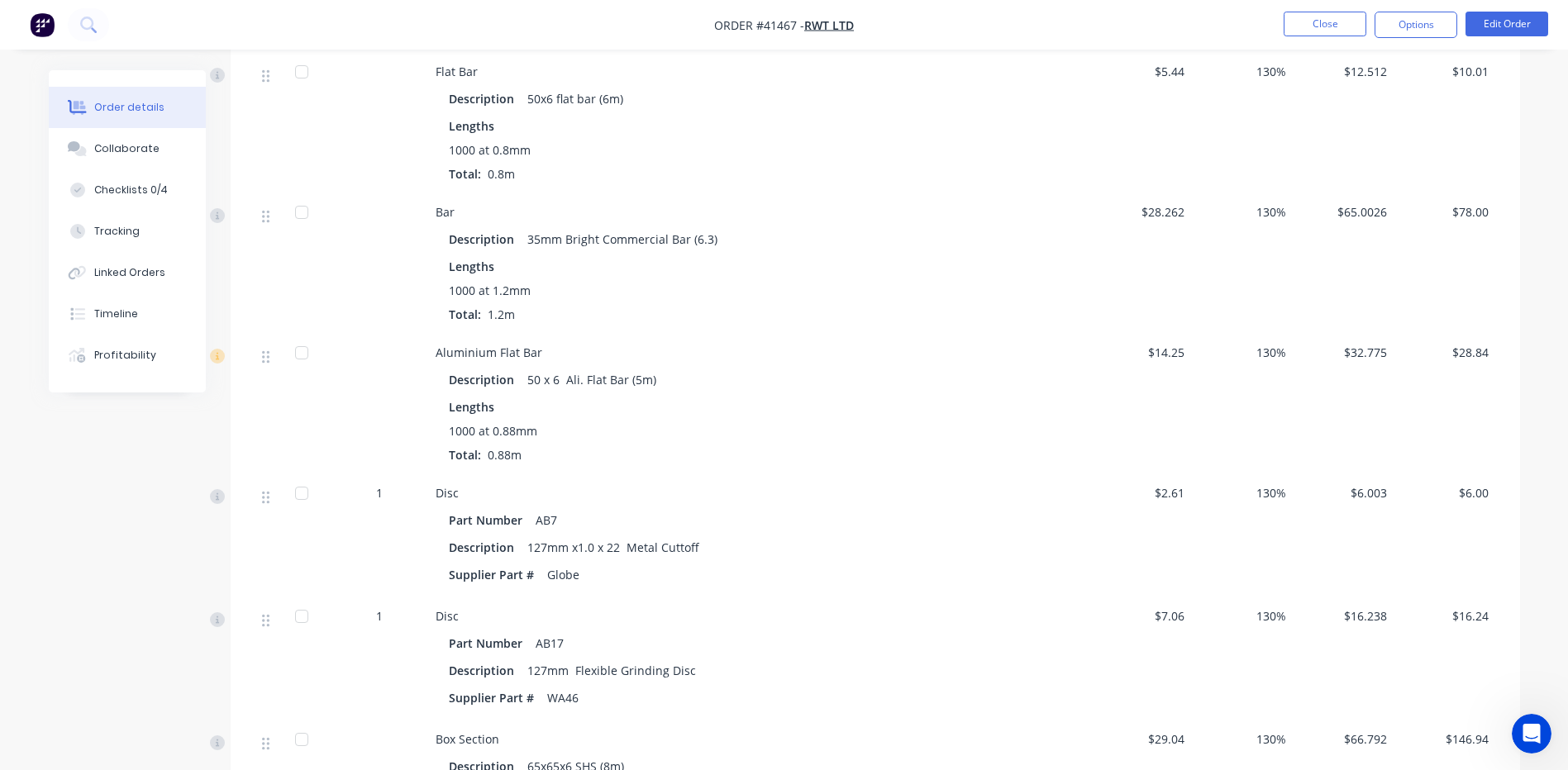
scroll to position [2382, 0]
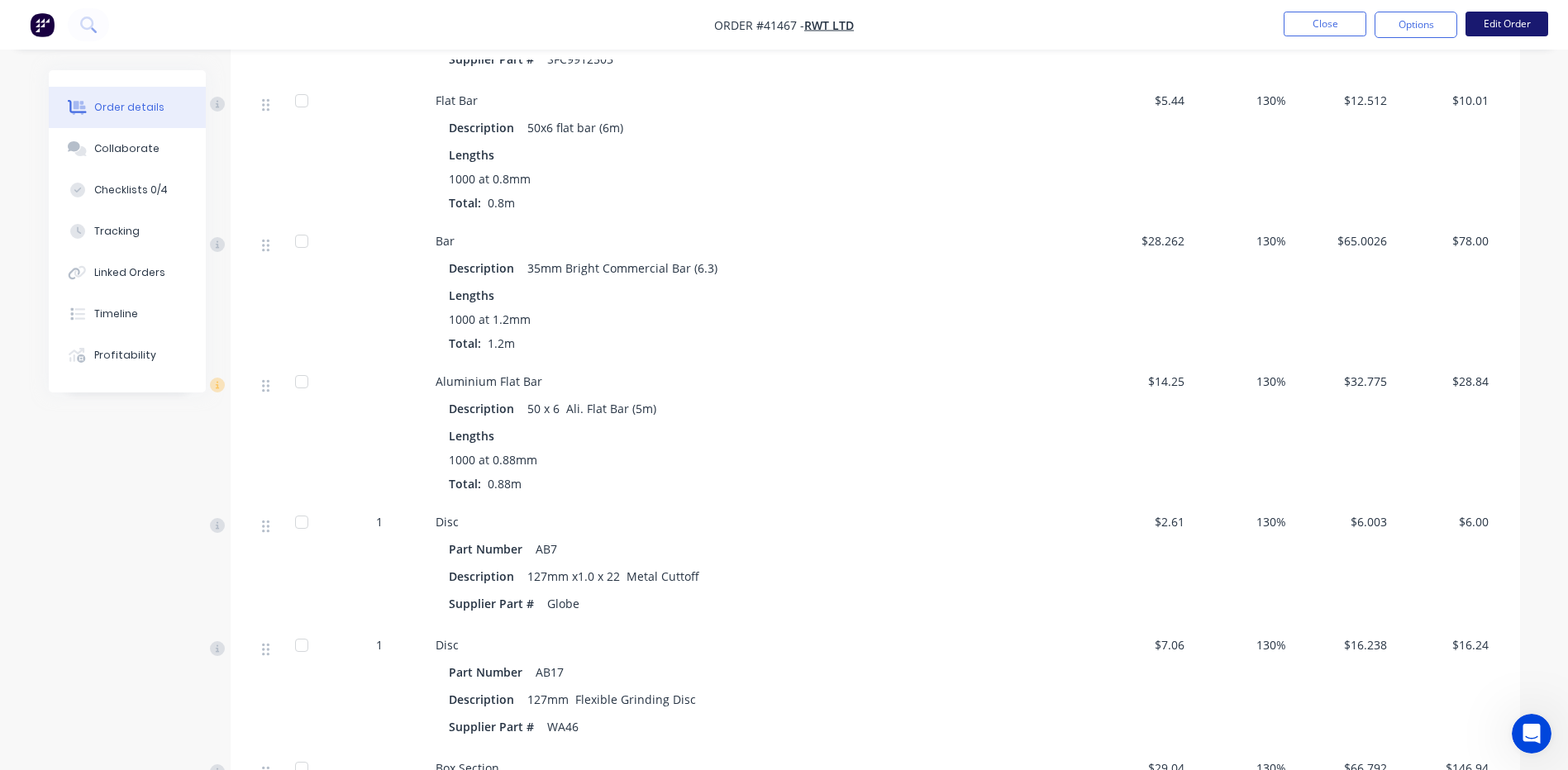
click at [1500, 23] on button "Edit Order" at bounding box center [1507, 23] width 83 height 24
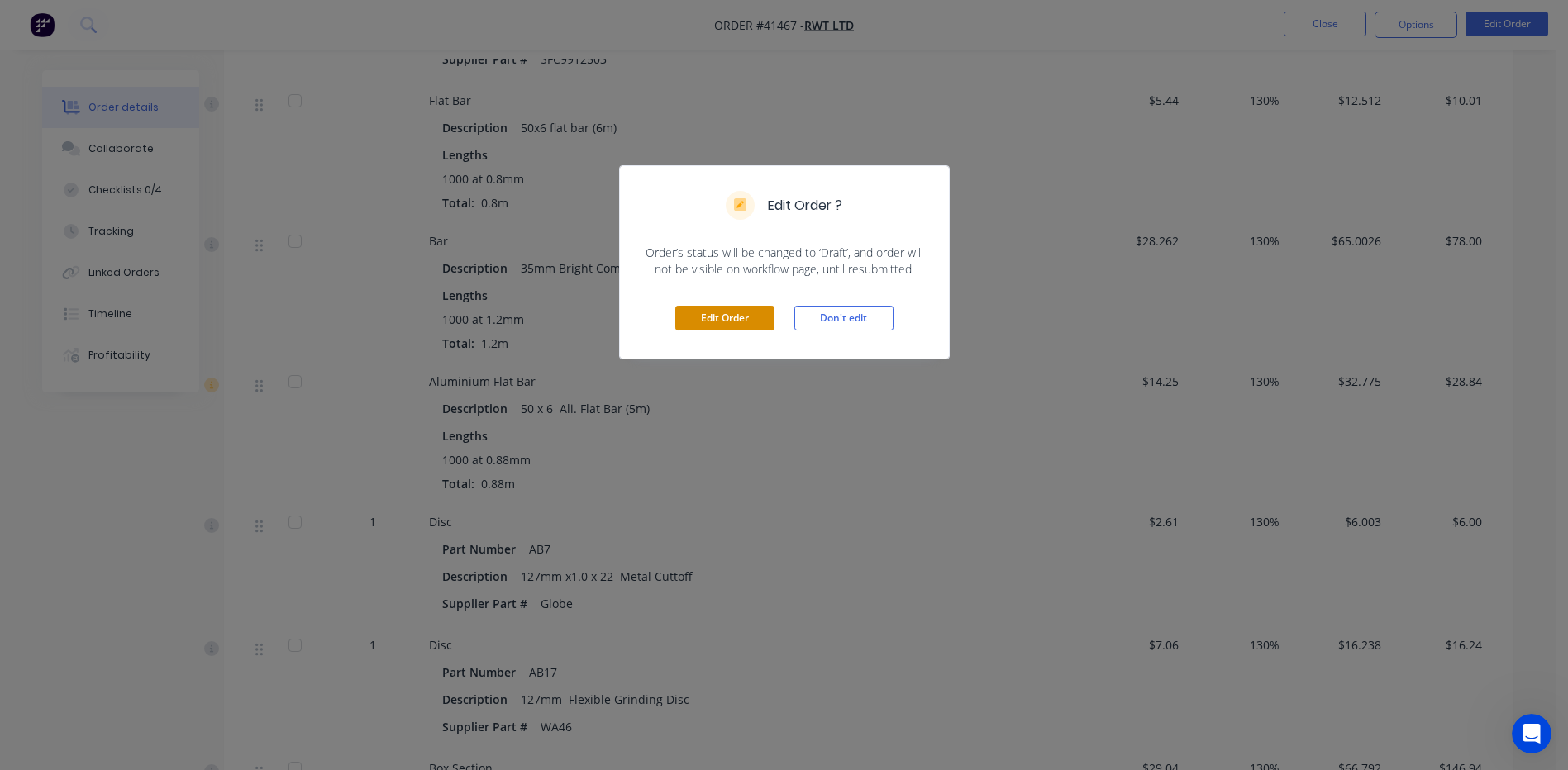
click at [753, 320] on button "Edit Order" at bounding box center [726, 317] width 99 height 24
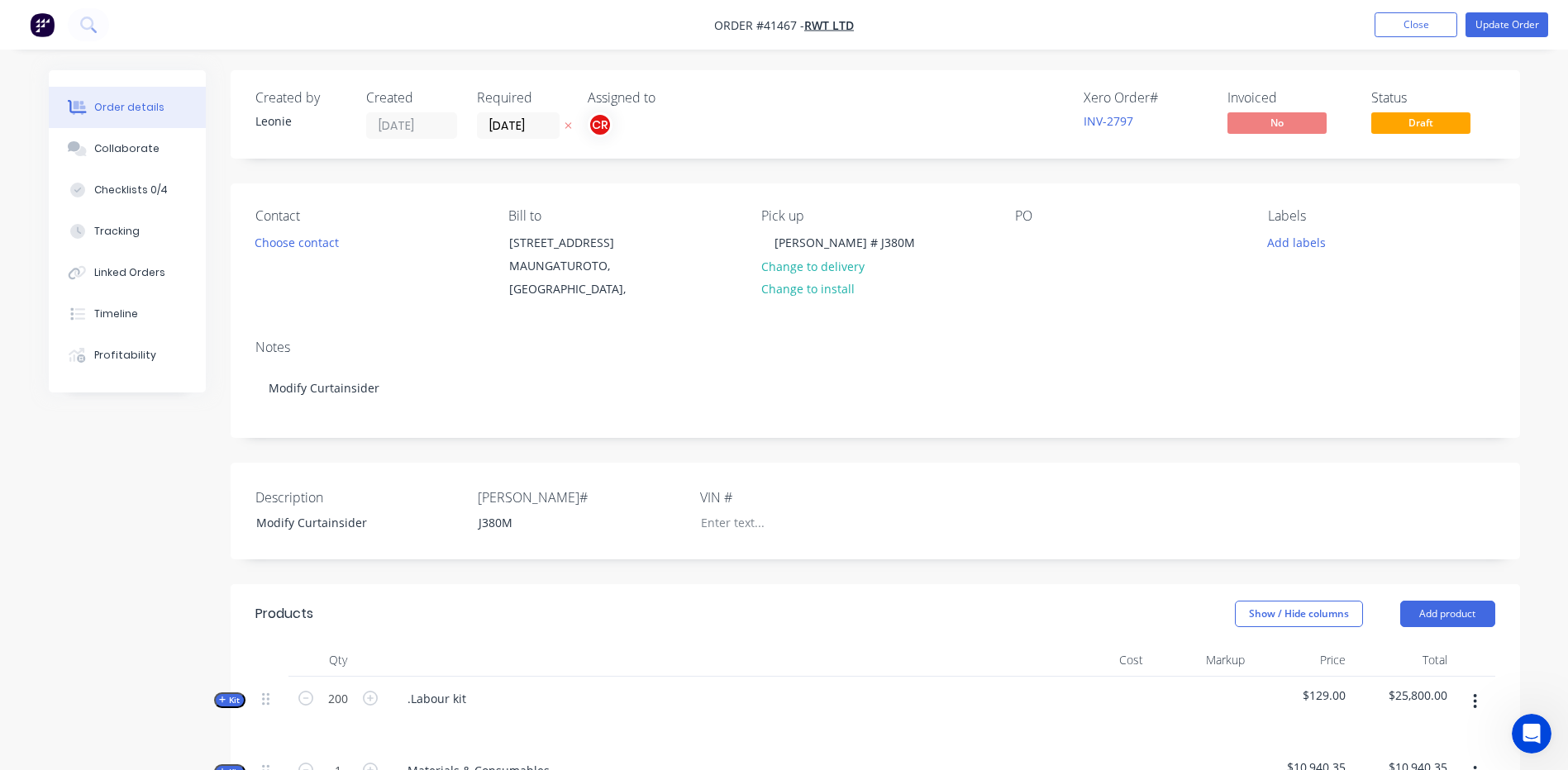
scroll to position [331, 0]
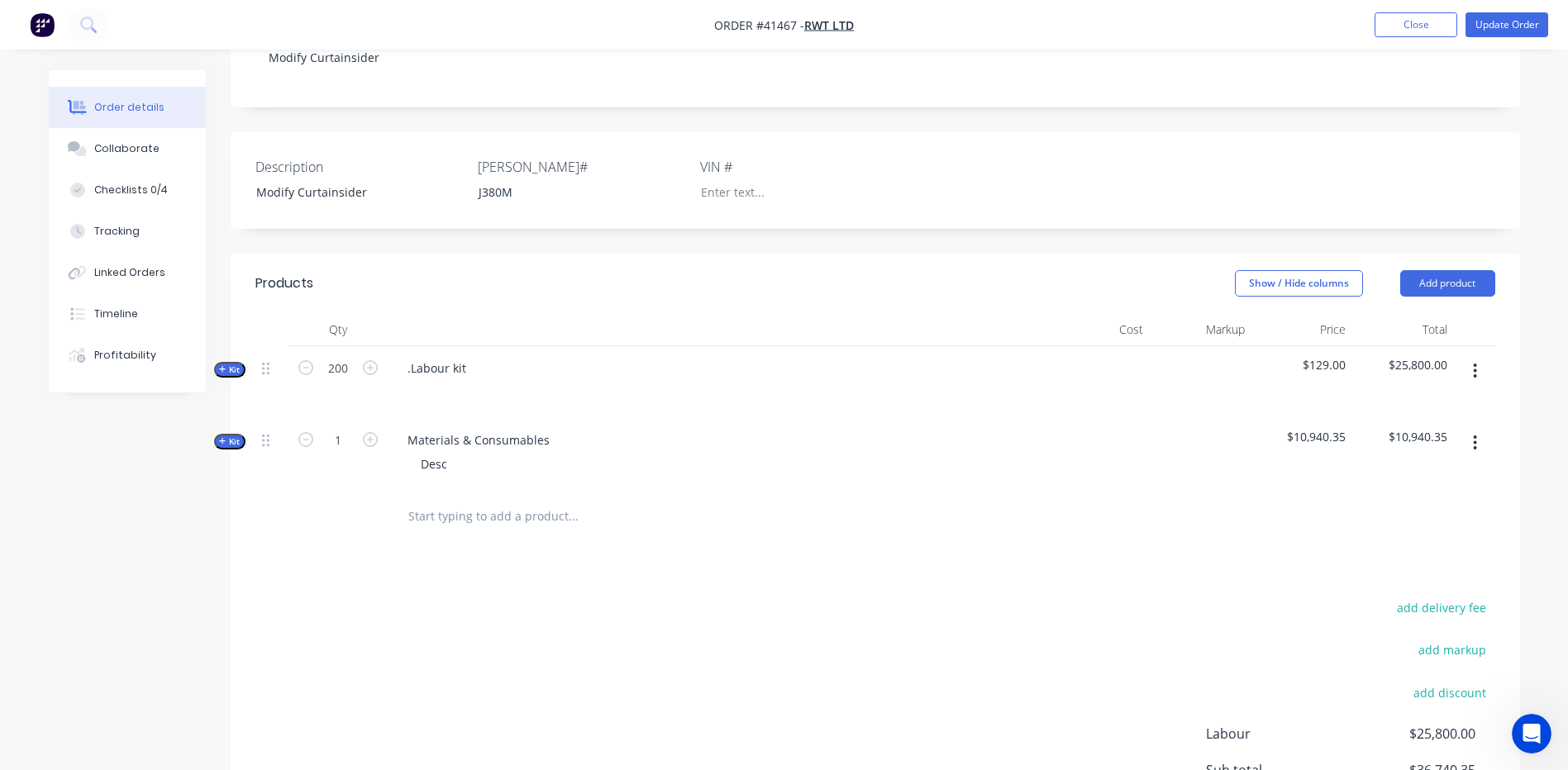
click at [241, 450] on button "Kit" at bounding box center [230, 442] width 31 height 16
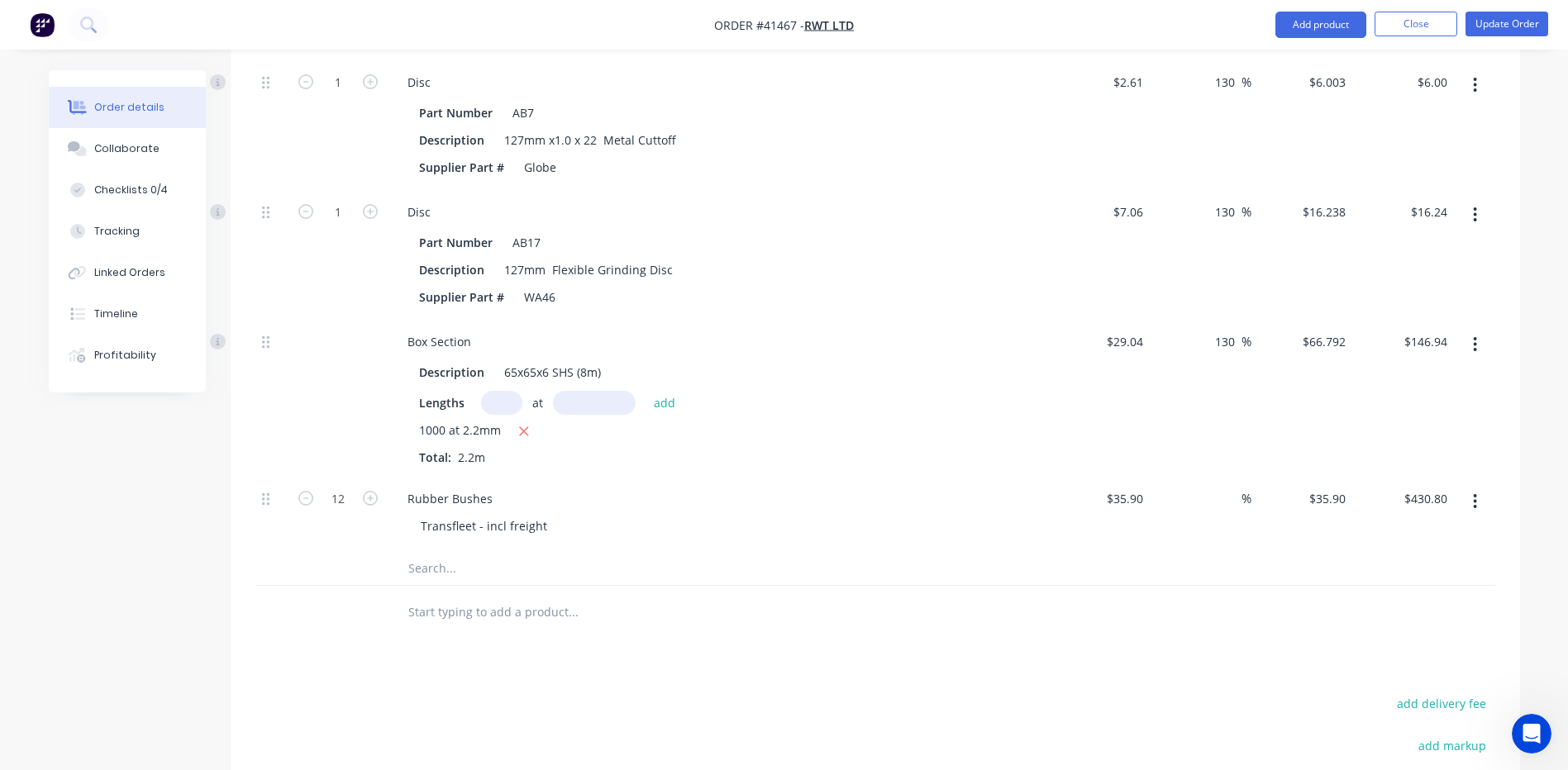
scroll to position [3223, 0]
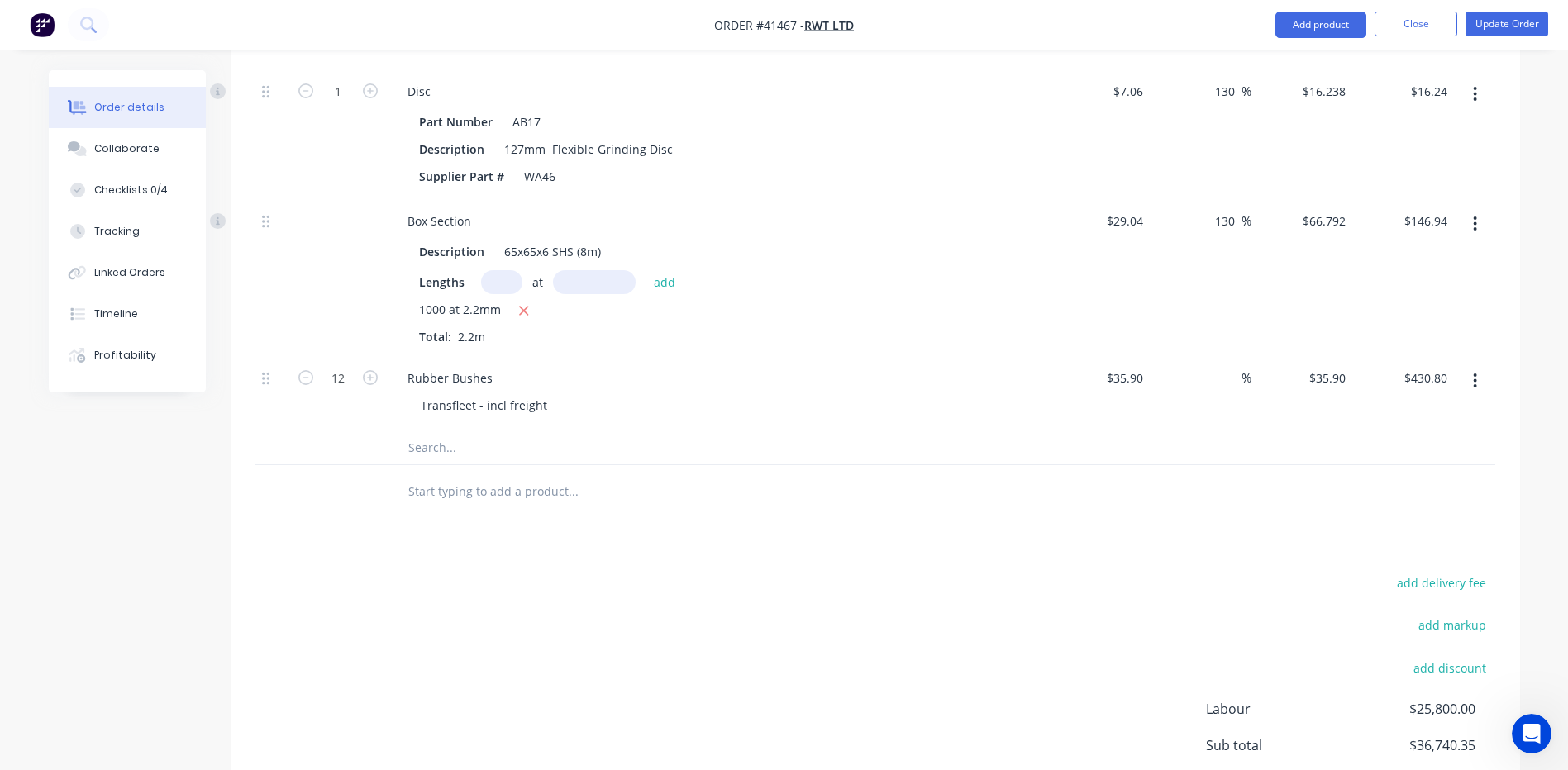
click at [429, 464] on input "text" at bounding box center [574, 448] width 331 height 33
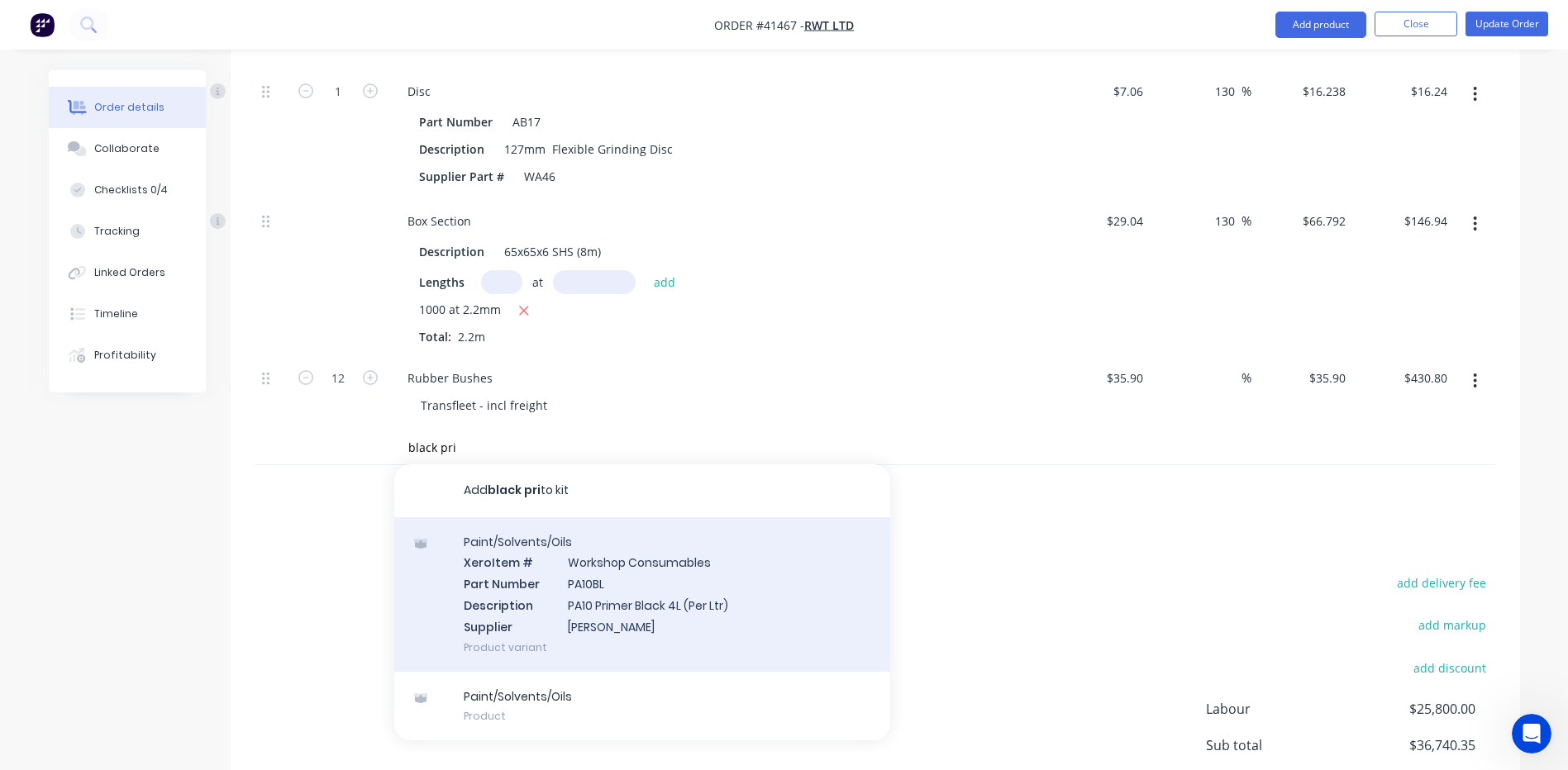
click at [639, 615] on div "Paint/Solvents/Oils Xero Item # Workshop Consumables Part Number PA10BL Descrip…" at bounding box center [642, 594] width 496 height 155
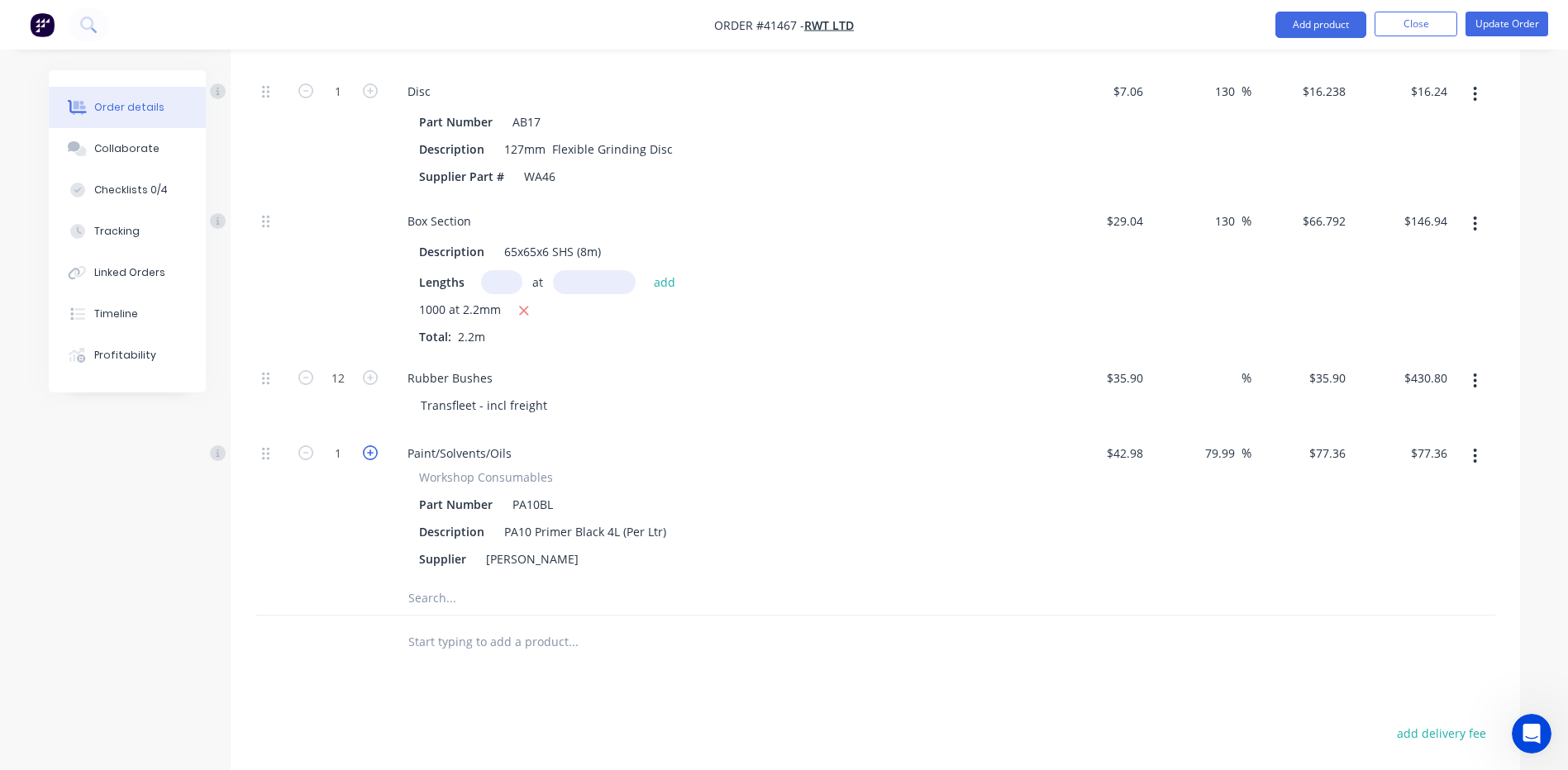
click at [365, 460] on icon "button" at bounding box center [370, 453] width 15 height 15
click at [429, 615] on input "text" at bounding box center [574, 599] width 331 height 33
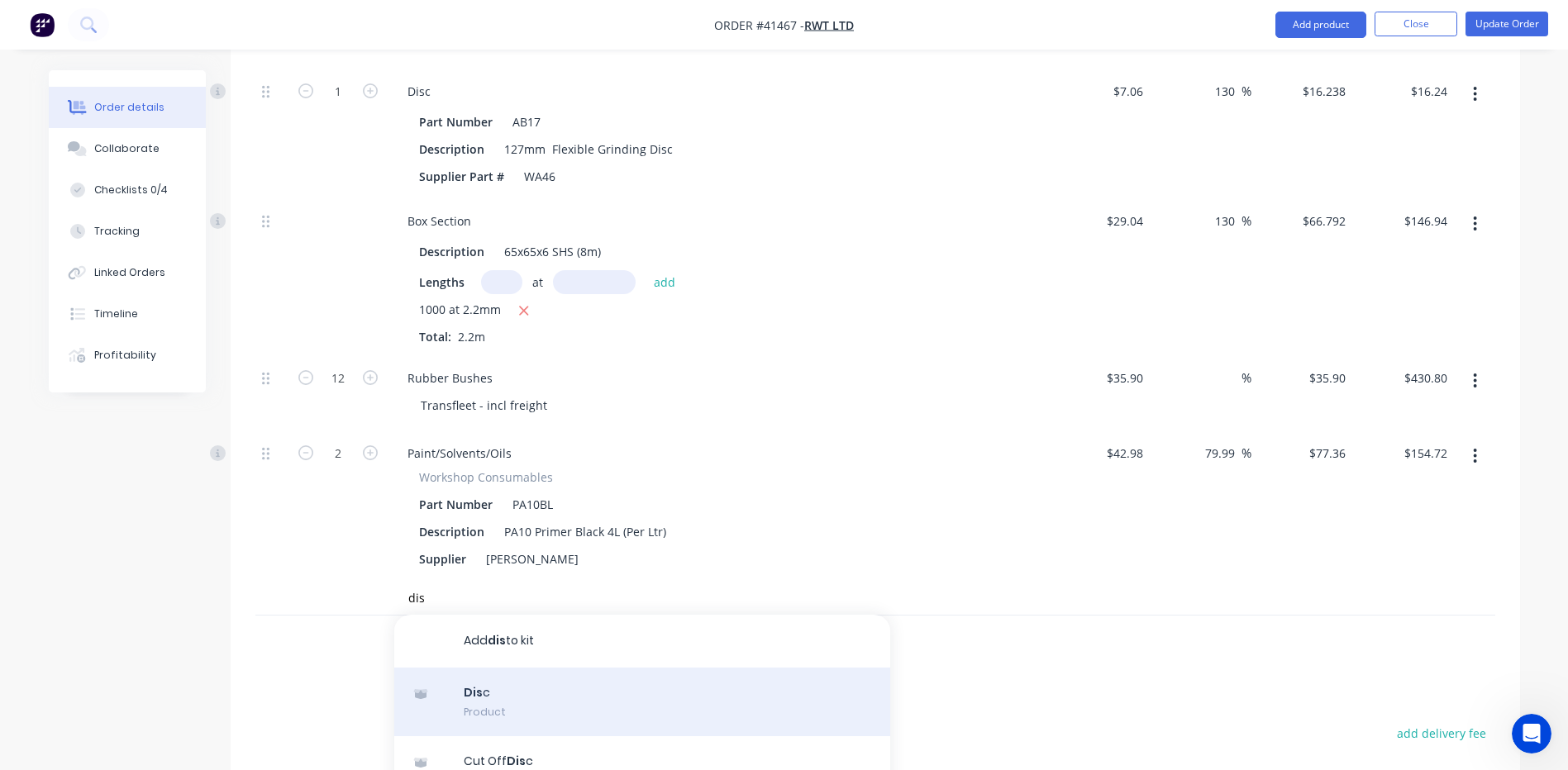
click at [532, 733] on div "Dis c Product" at bounding box center [642, 702] width 496 height 69
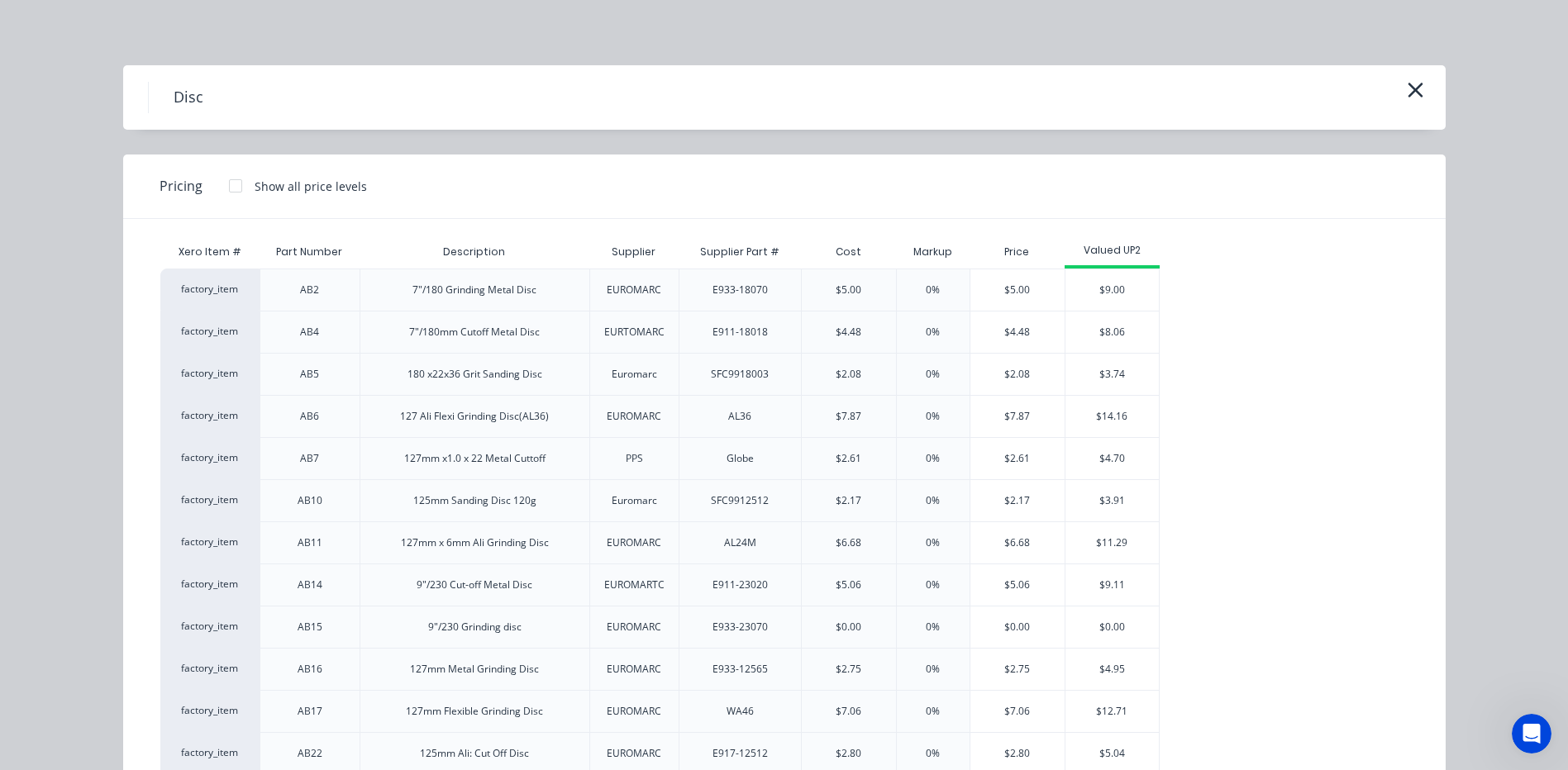
scroll to position [0, 0]
click at [1407, 91] on icon "button" at bounding box center [1416, 91] width 18 height 23
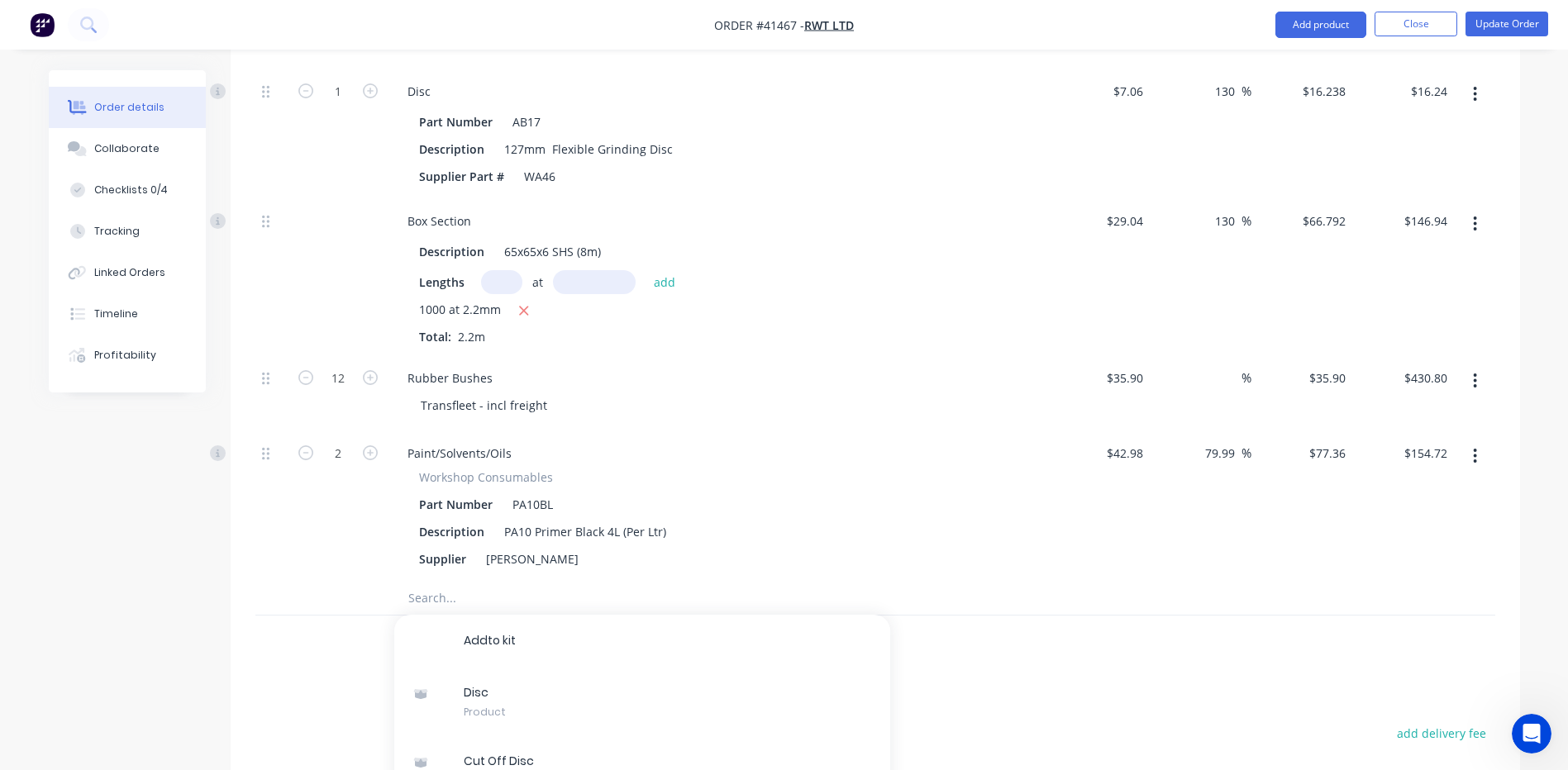
click at [450, 615] on input "text" at bounding box center [574, 599] width 331 height 33
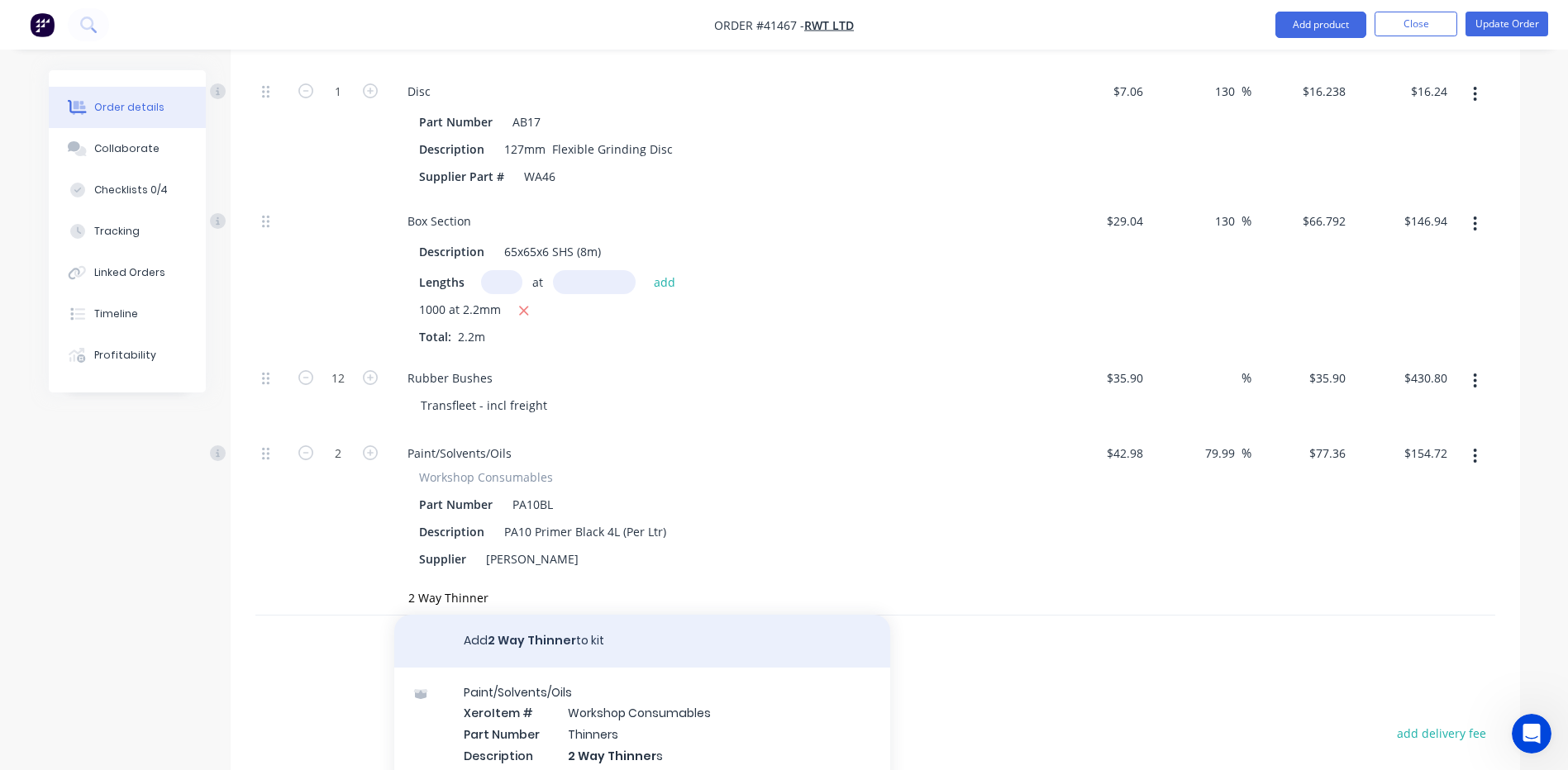
click at [547, 668] on button "Add 2 Way Thinner to kit" at bounding box center [642, 642] width 496 height 53
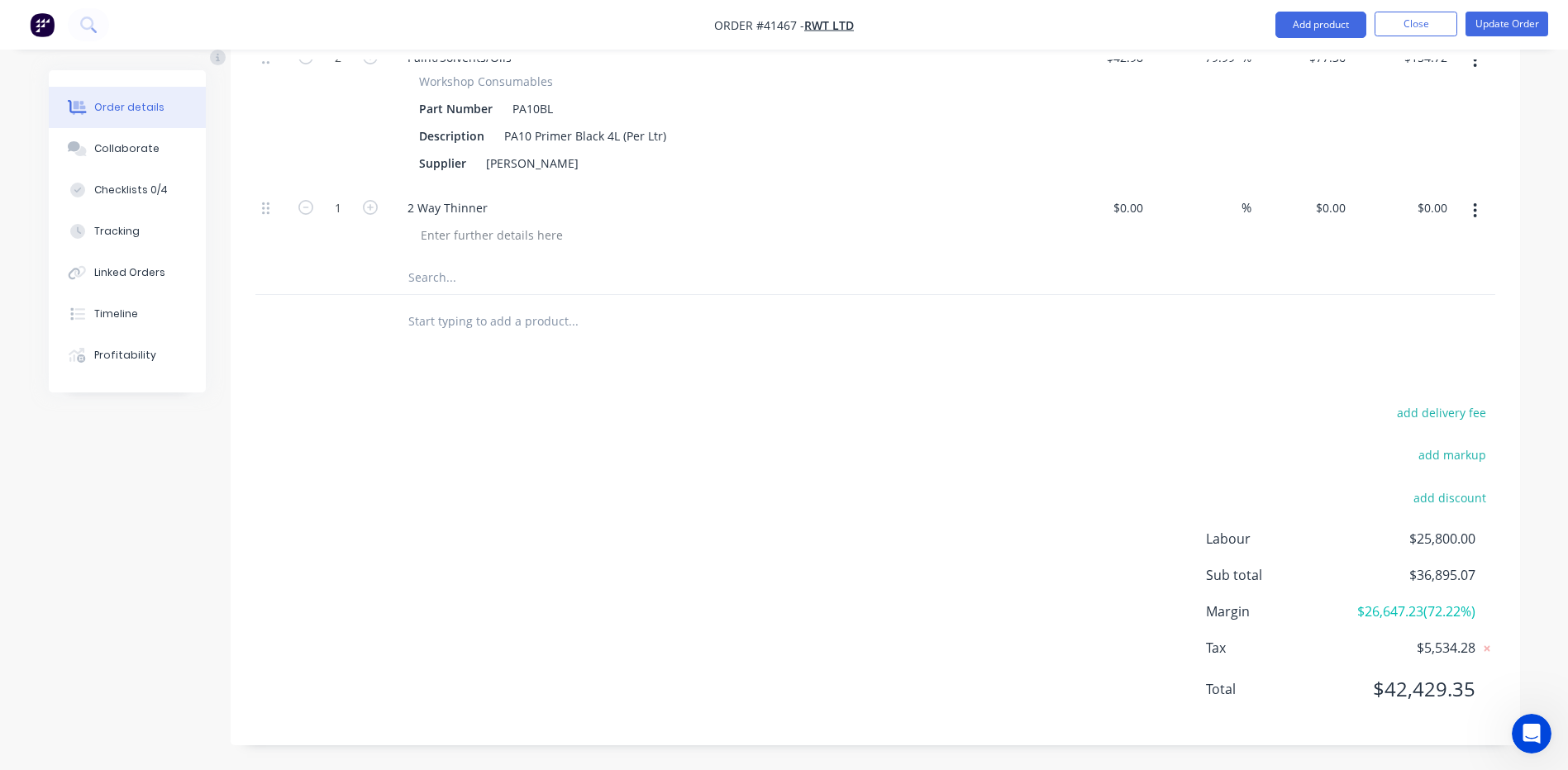
scroll to position [3223, 0]
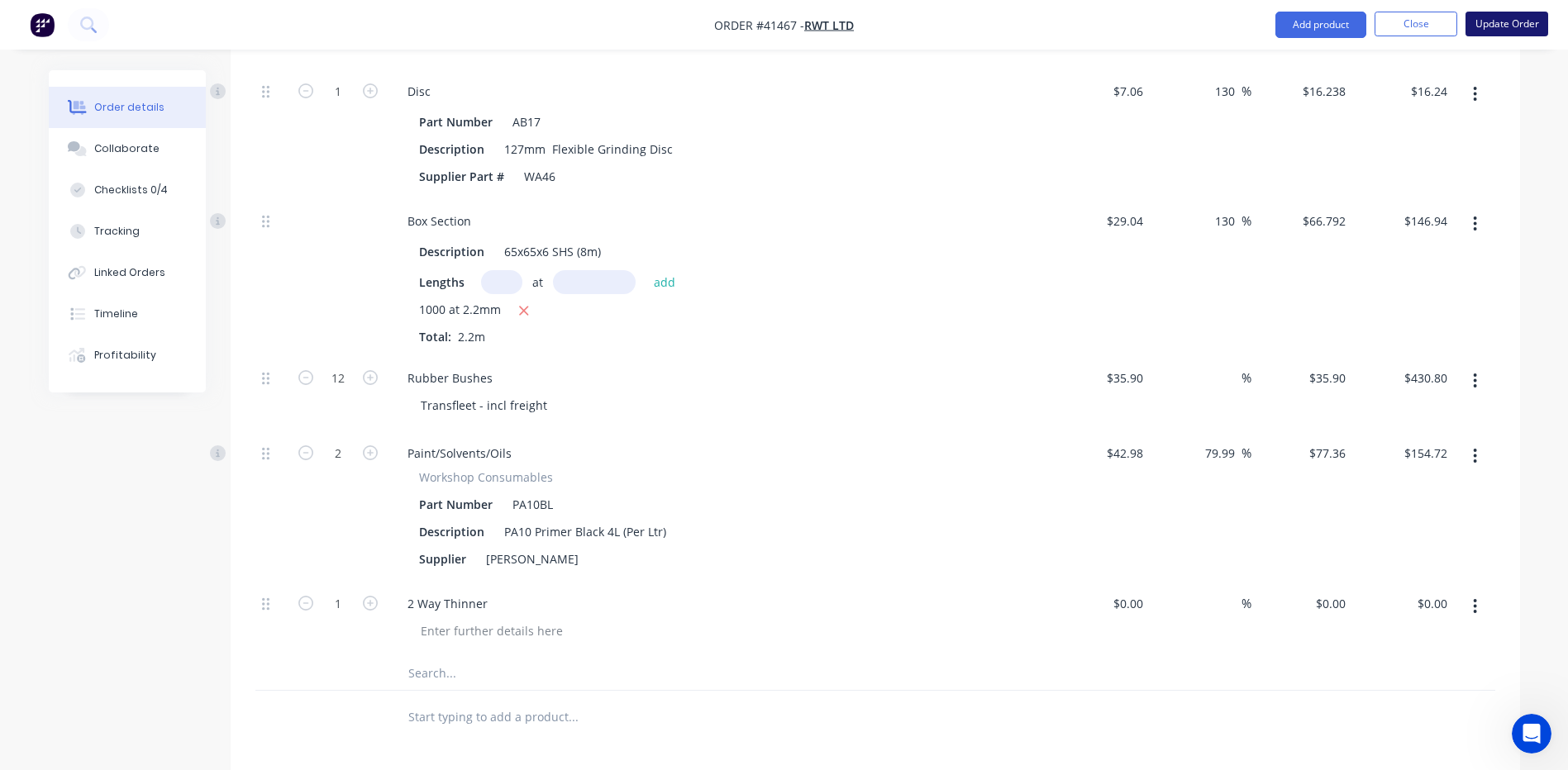
click at [1508, 30] on button "Update Order" at bounding box center [1507, 23] width 83 height 24
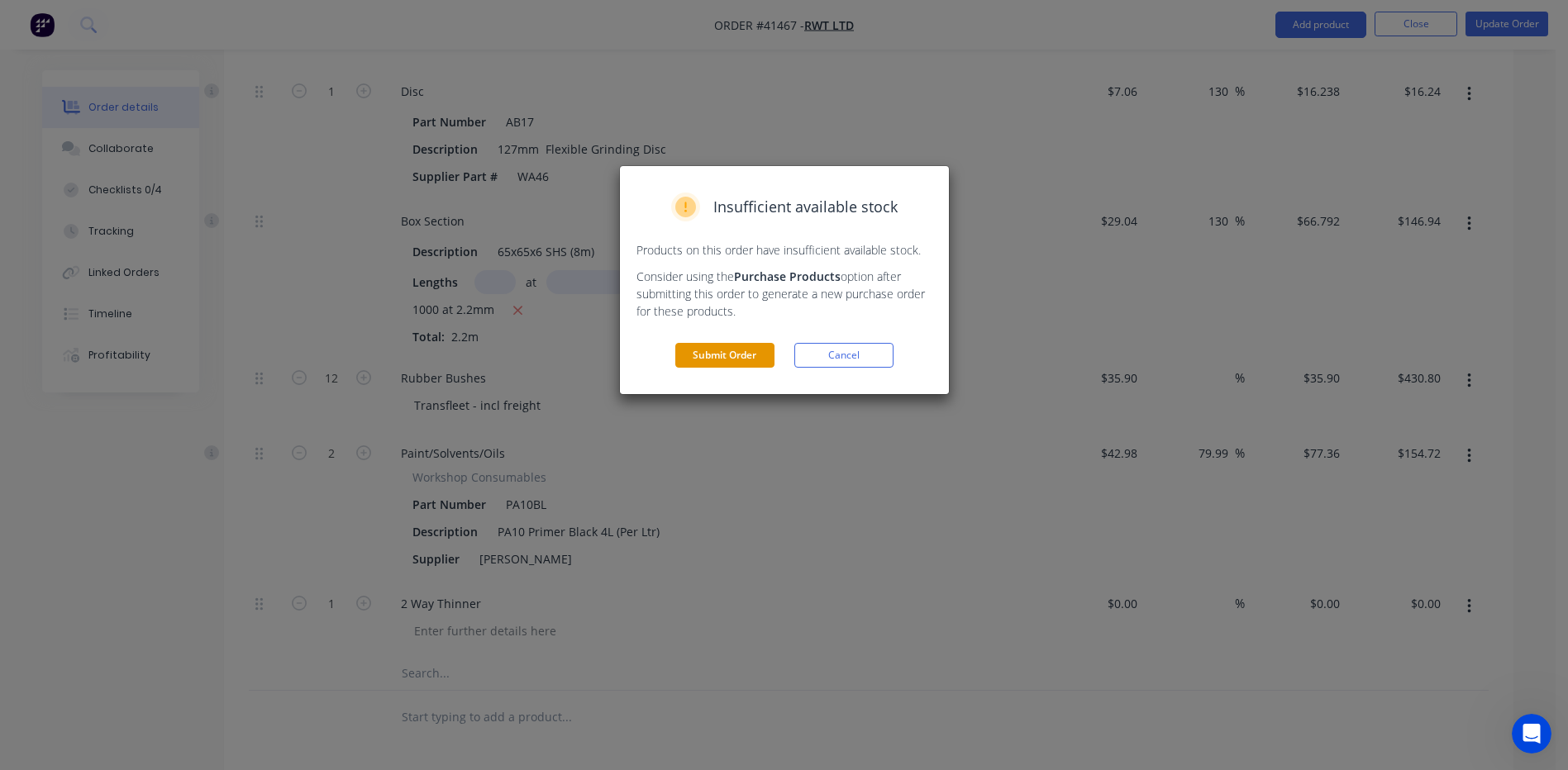
click at [728, 357] on button "Submit Order" at bounding box center [726, 354] width 99 height 24
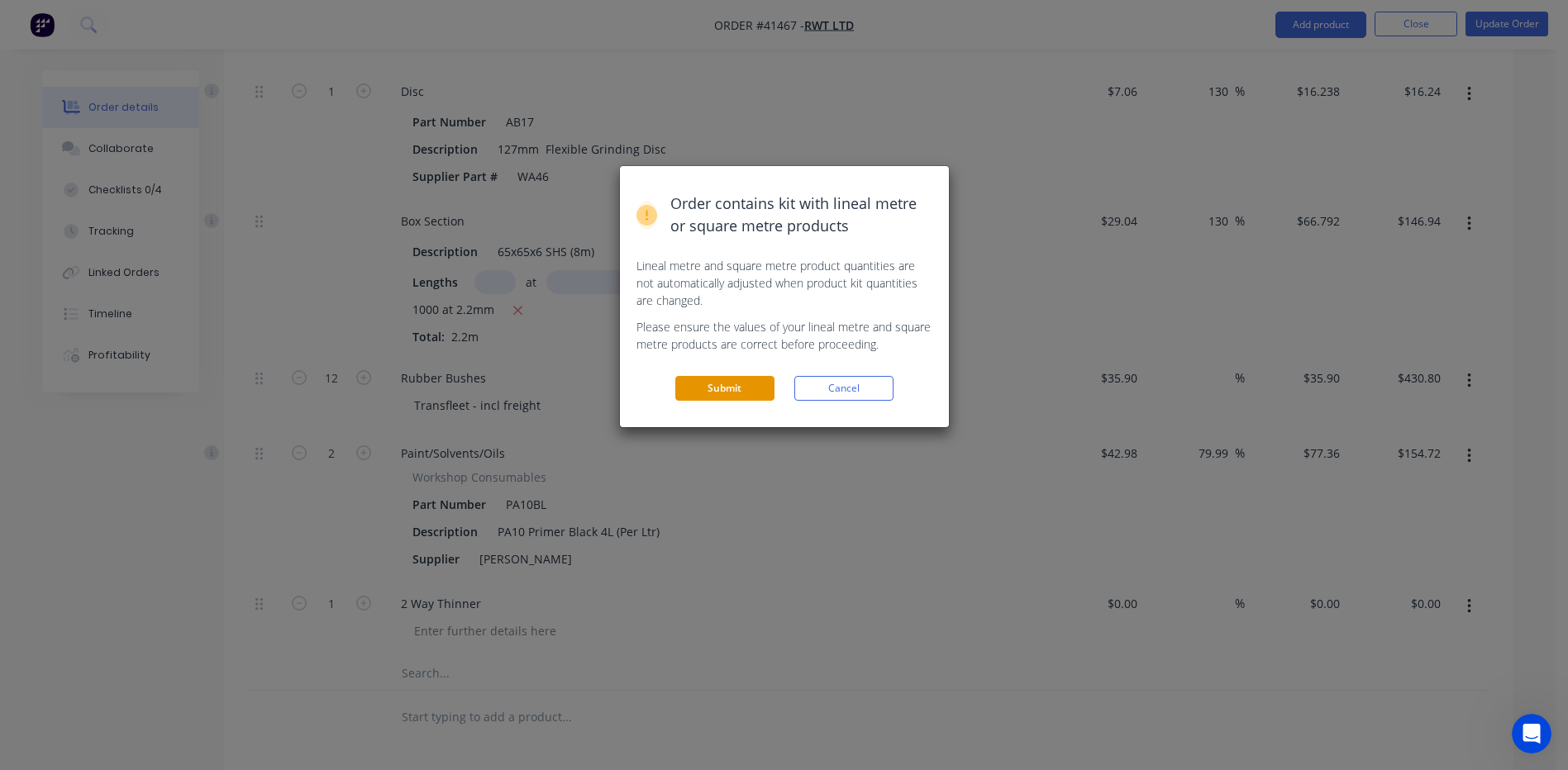
click at [695, 392] on button "Submit" at bounding box center [726, 387] width 99 height 24
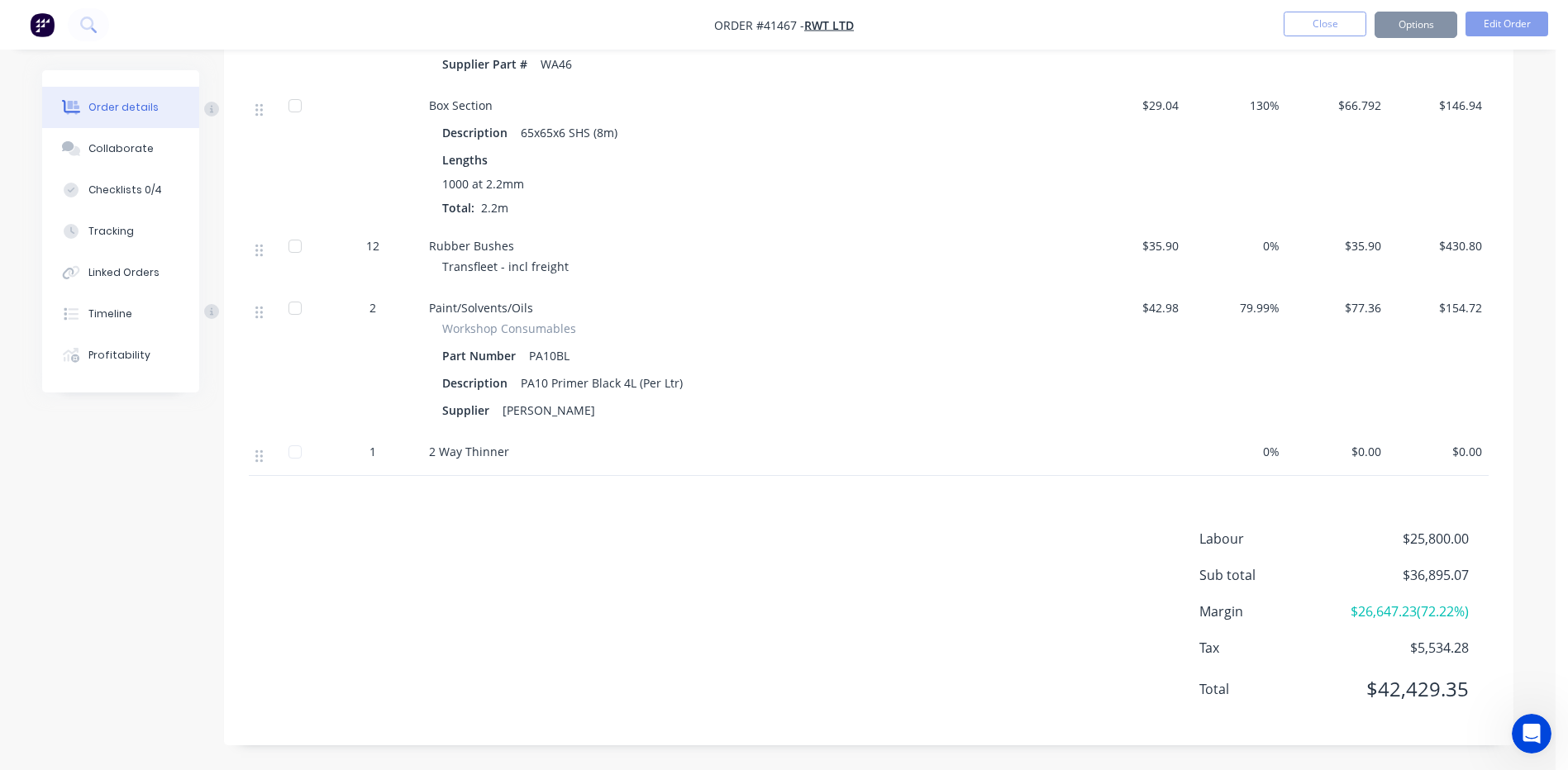
scroll to position [3065, 0]
click at [1337, 30] on button "Close" at bounding box center [1325, 23] width 83 height 24
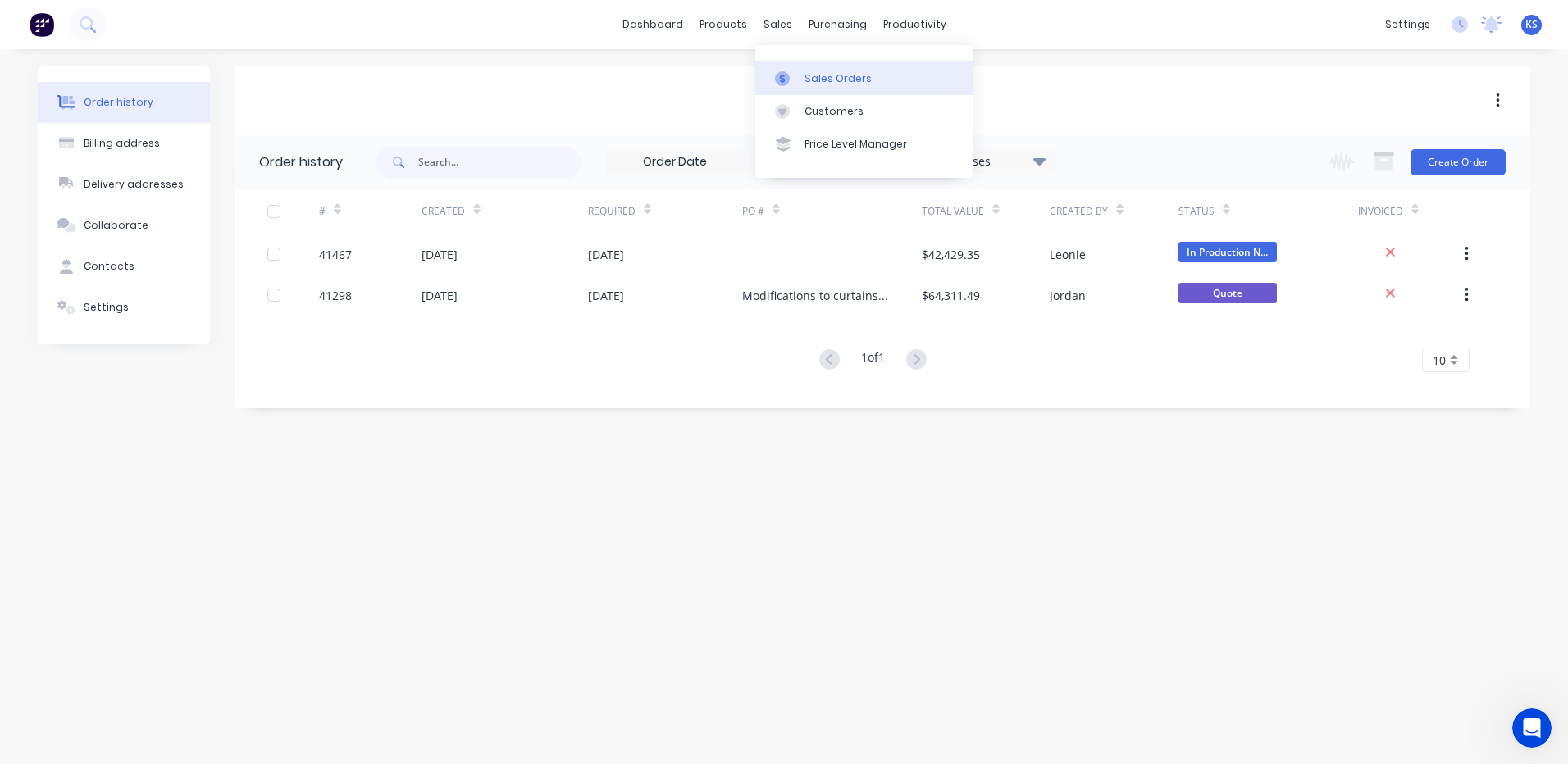
click at [827, 72] on div "Sales Orders" at bounding box center [839, 78] width 68 height 14
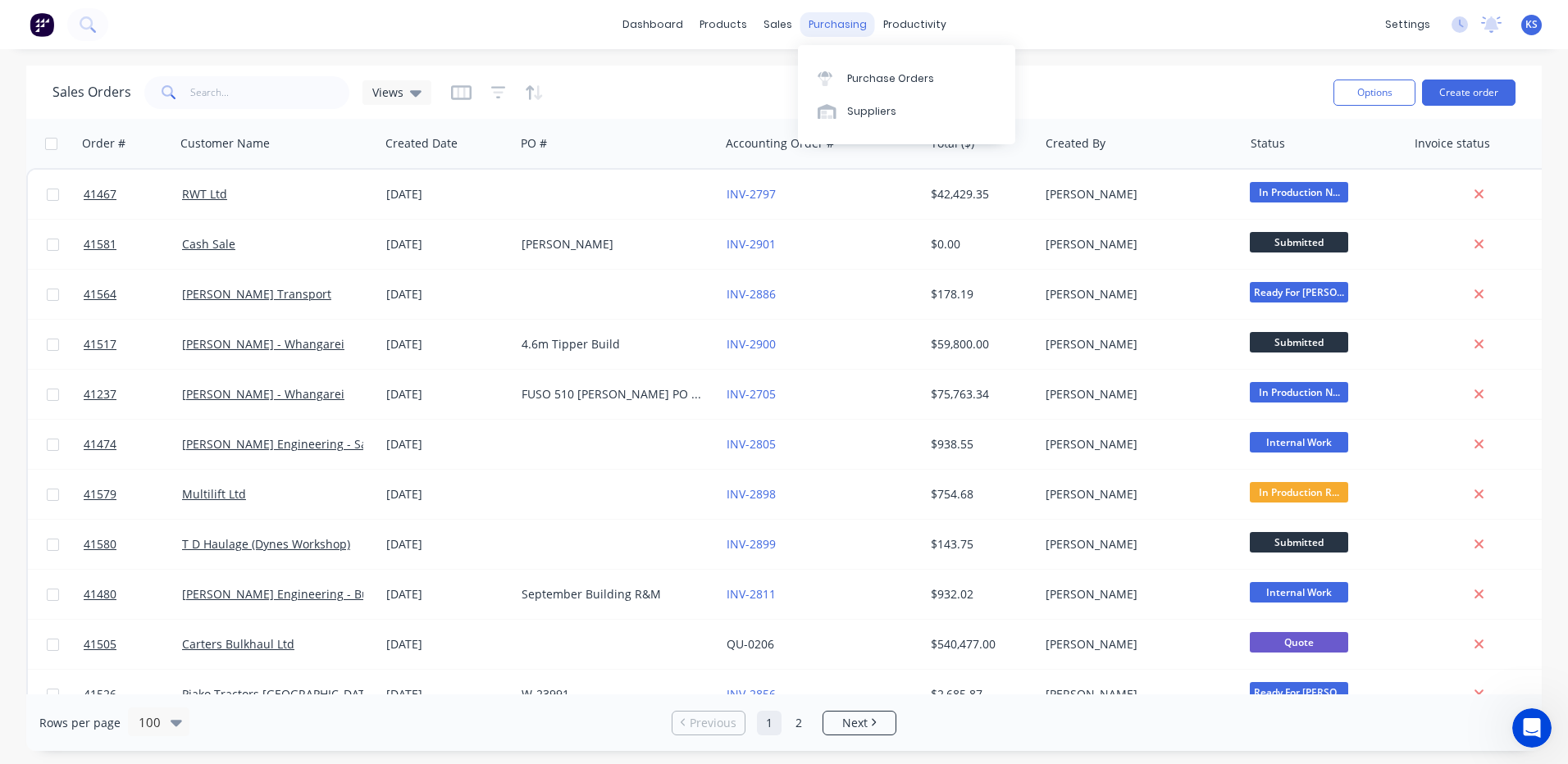
click at [840, 30] on div "purchasing" at bounding box center [838, 24] width 74 height 24
click at [856, 81] on div "Purchase Orders" at bounding box center [891, 78] width 87 height 14
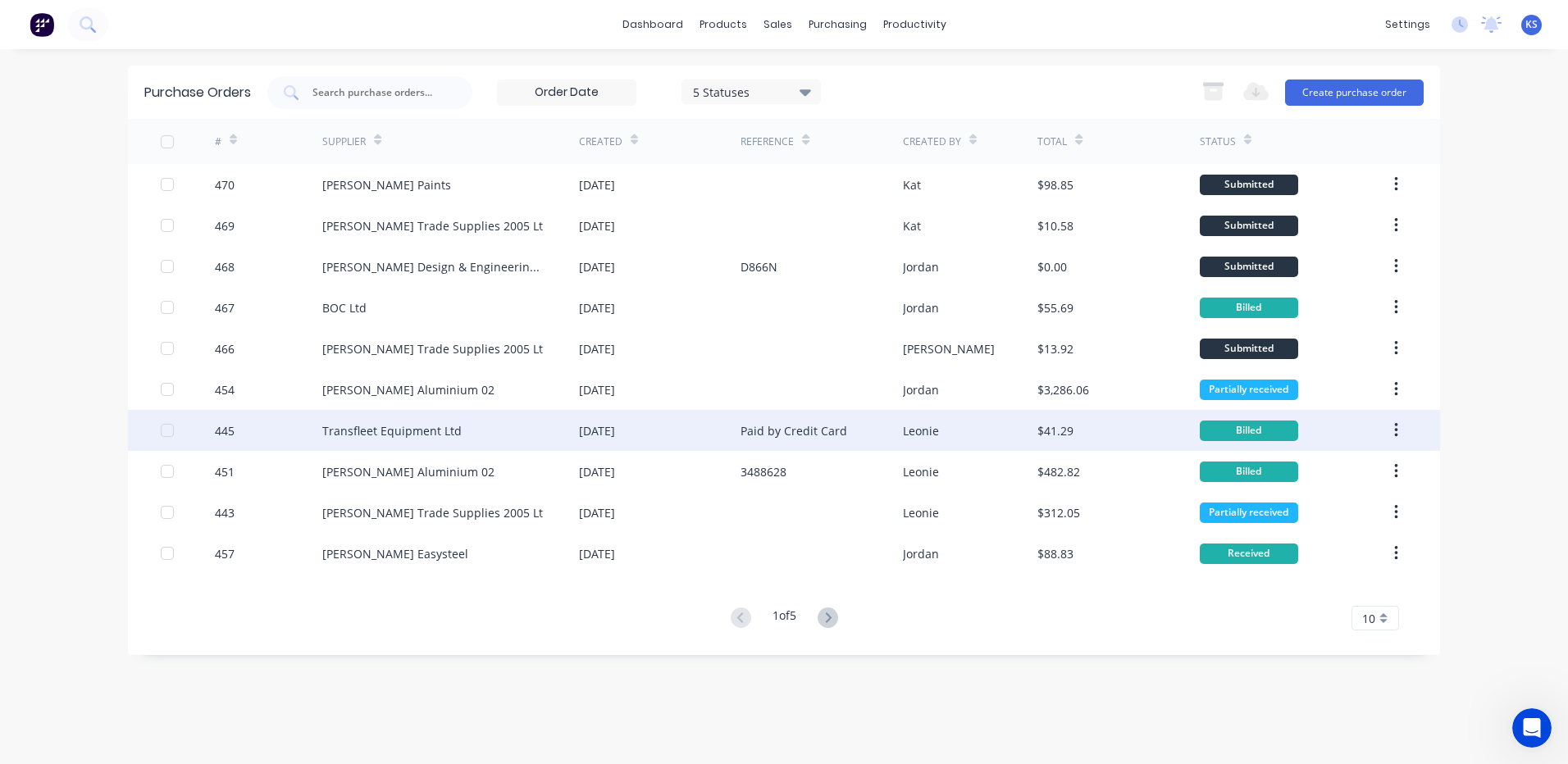
click at [356, 434] on div "Transfleet Equipment Ltd" at bounding box center [392, 431] width 139 height 17
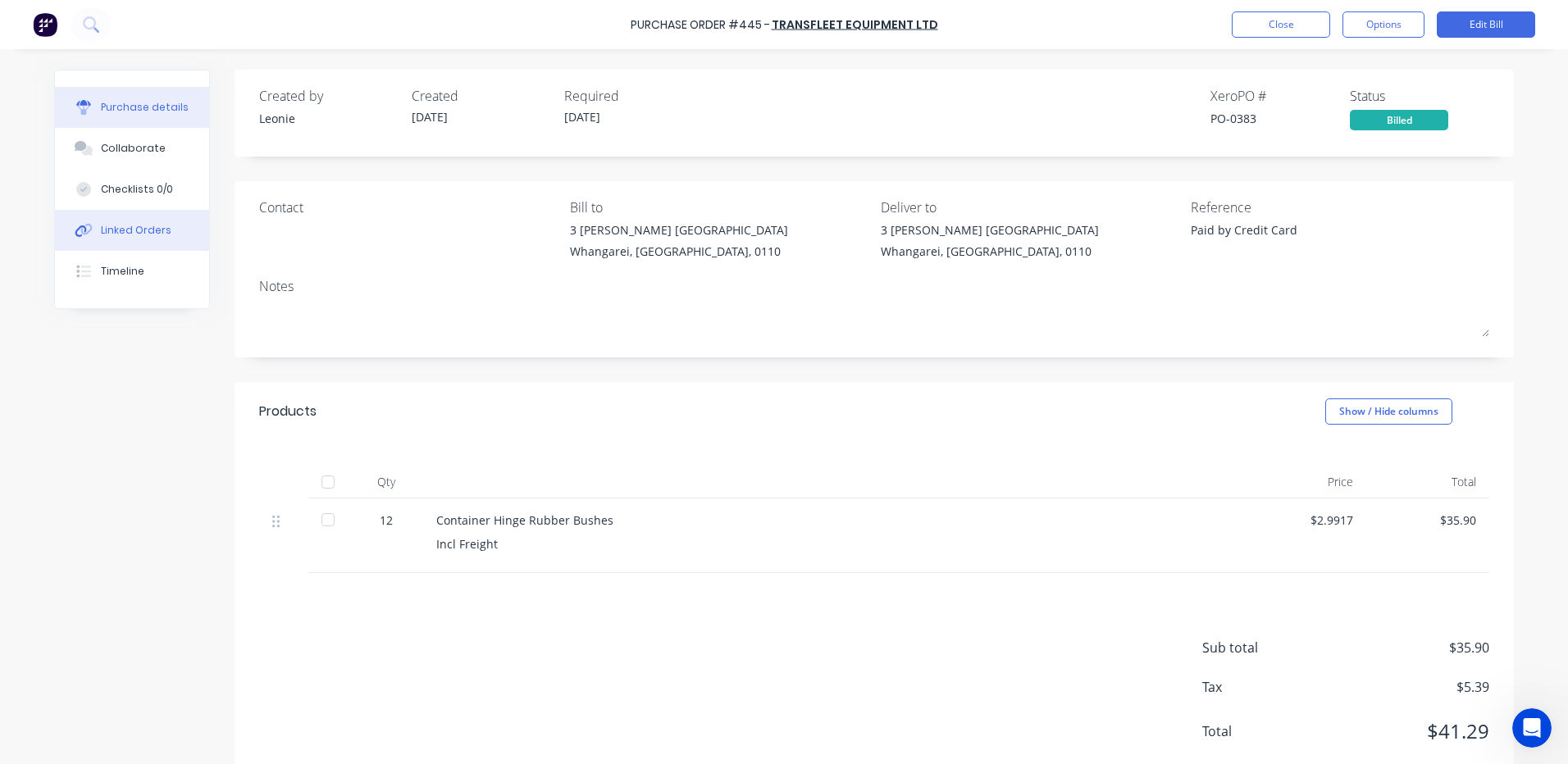
click at [146, 241] on button "Linked Orders" at bounding box center [132, 230] width 155 height 41
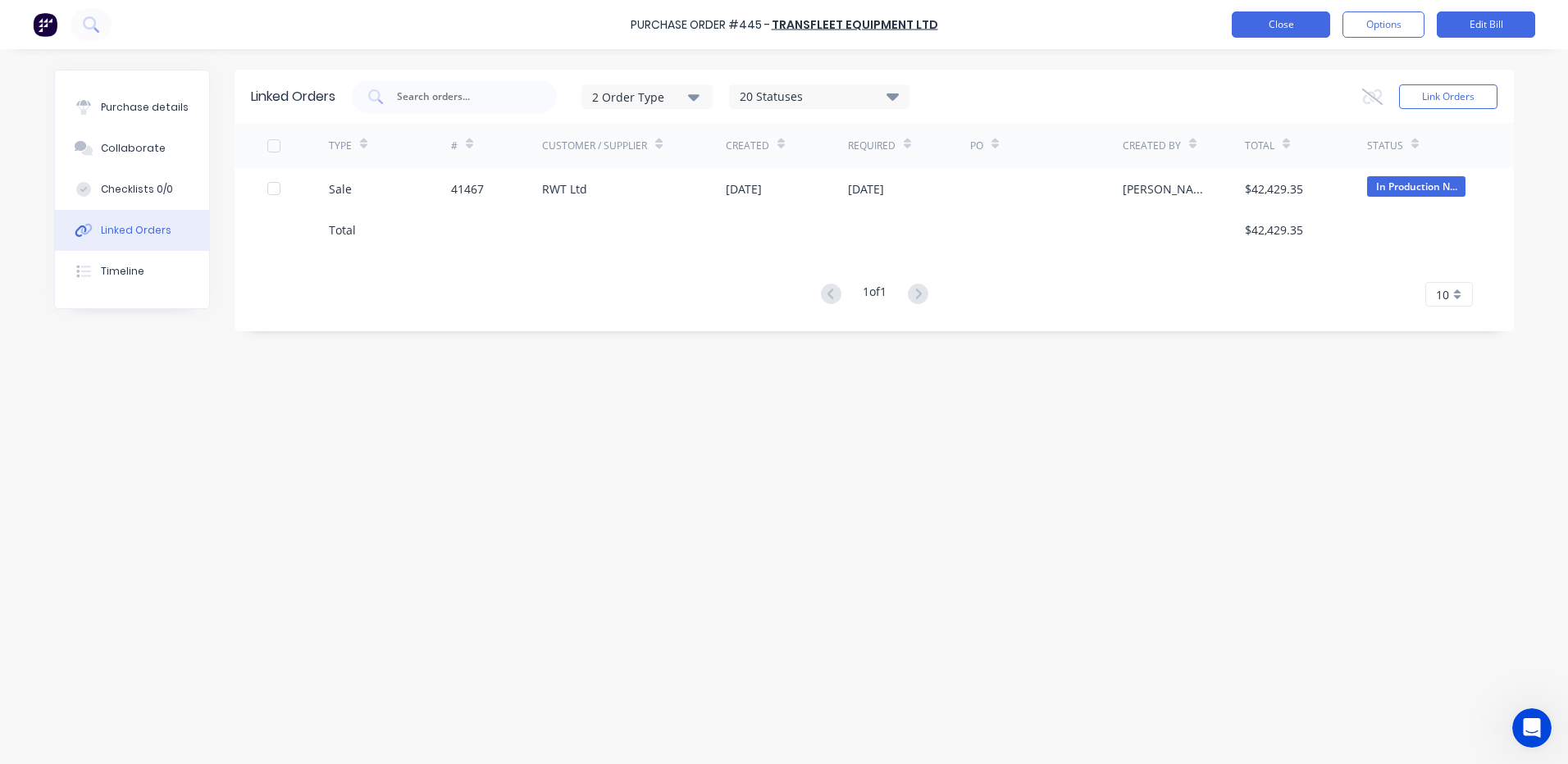
click at [1269, 34] on button "Close" at bounding box center [1281, 24] width 99 height 26
